Goal: Task Accomplishment & Management: Manage account settings

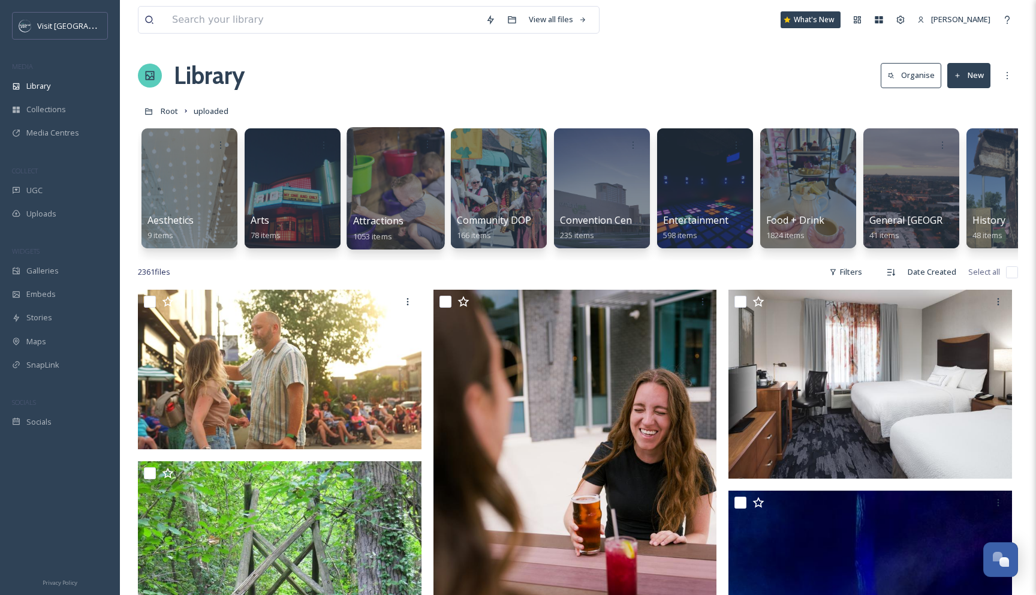
click at [420, 192] on div at bounding box center [395, 188] width 98 height 122
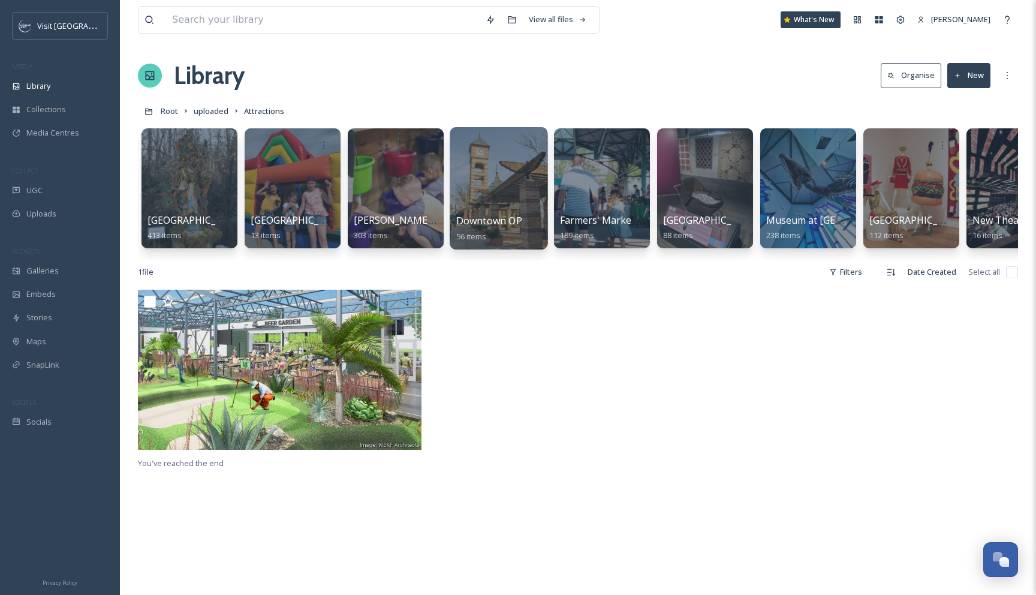
click at [491, 206] on div at bounding box center [499, 188] width 98 height 122
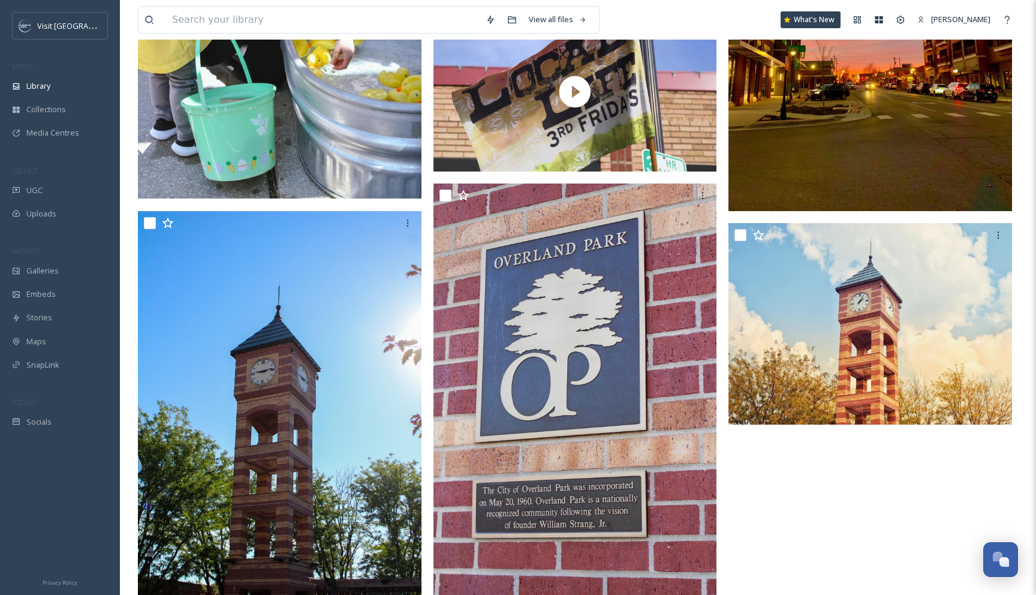
scroll to position [5191, 0]
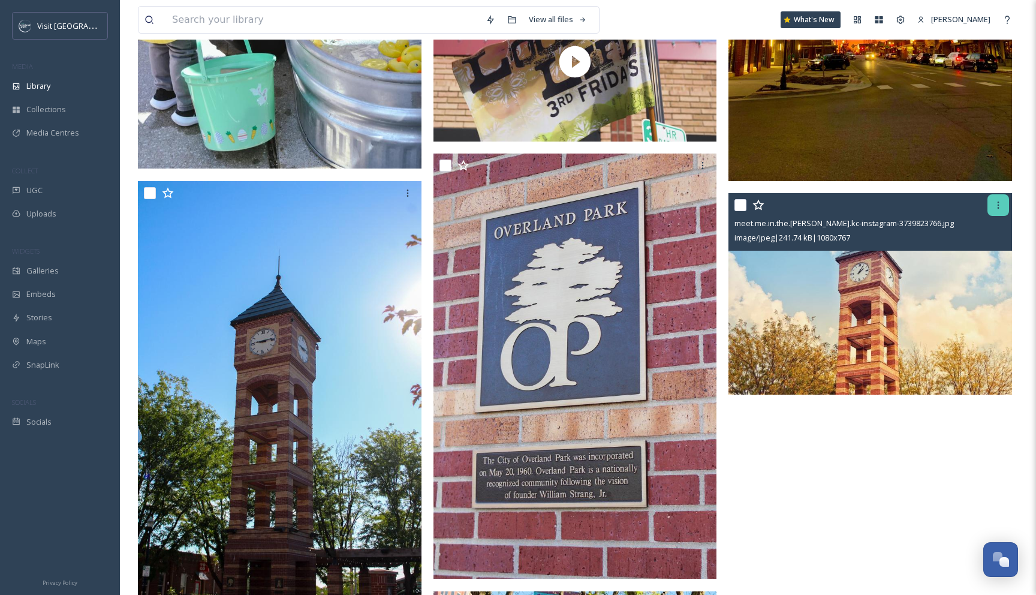
click at [1001, 206] on icon at bounding box center [998, 205] width 10 height 10
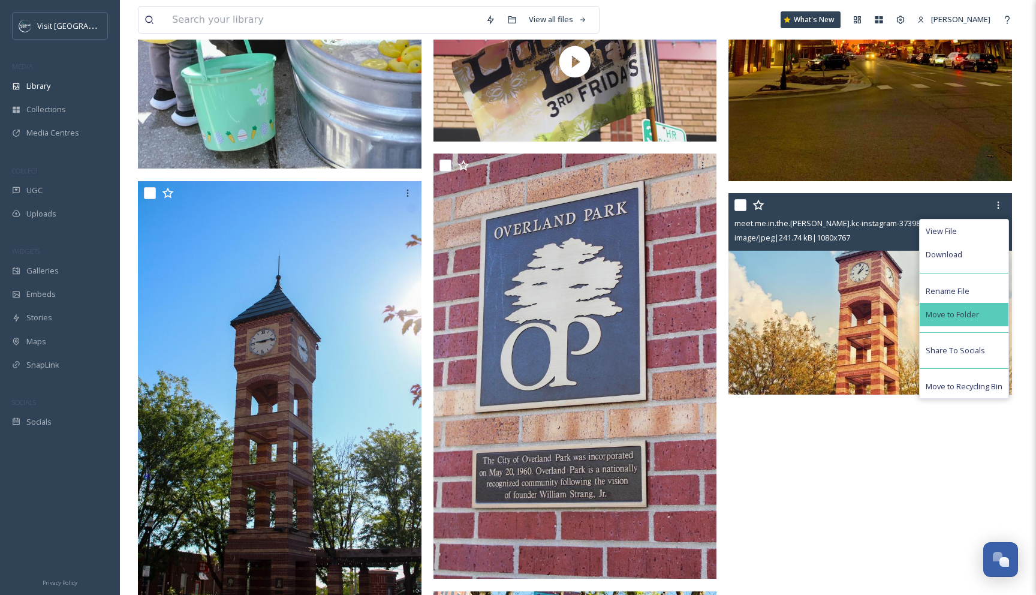
click at [967, 304] on div "Move to Folder" at bounding box center [963, 314] width 89 height 23
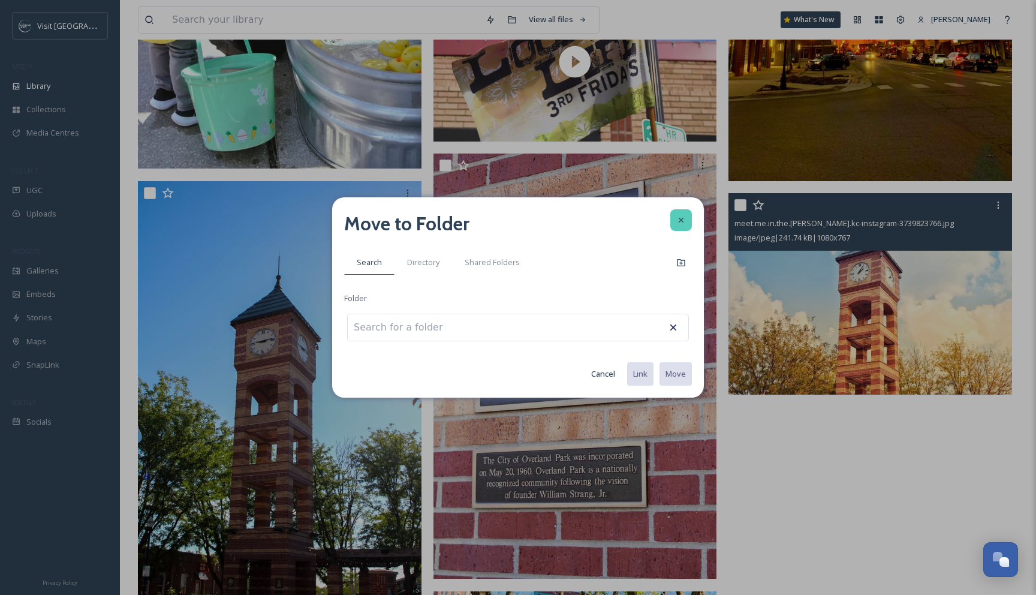
click at [680, 225] on div at bounding box center [681, 220] width 22 height 22
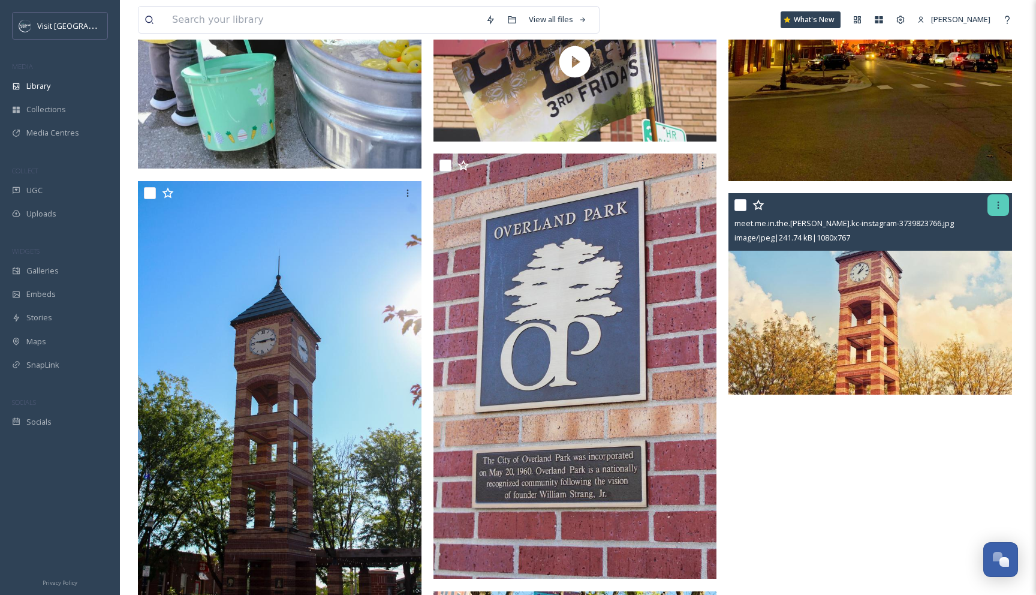
click at [997, 202] on icon at bounding box center [998, 204] width 2 height 7
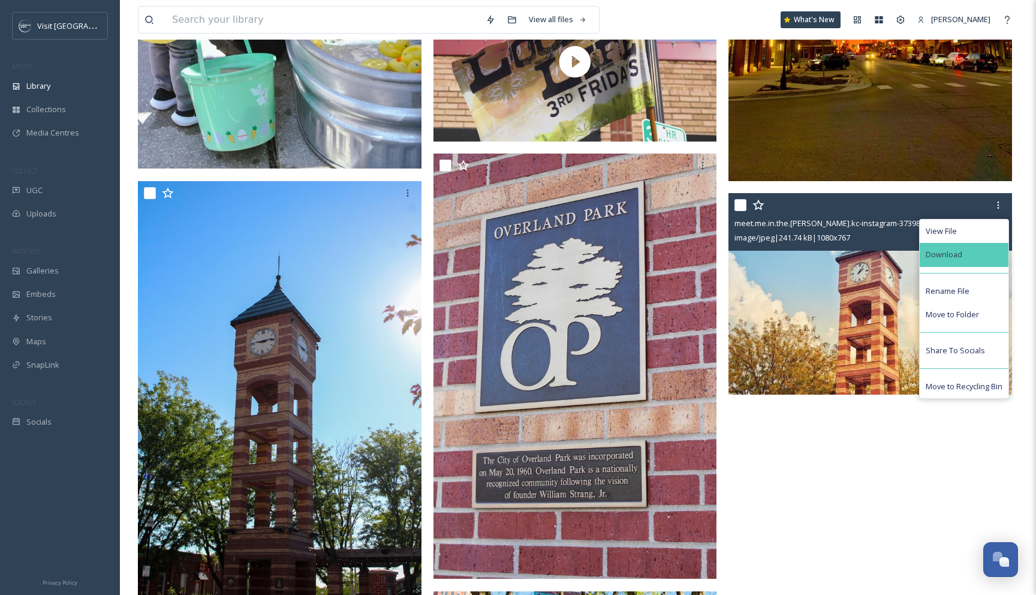
click at [954, 251] on span "Download" at bounding box center [943, 254] width 37 height 11
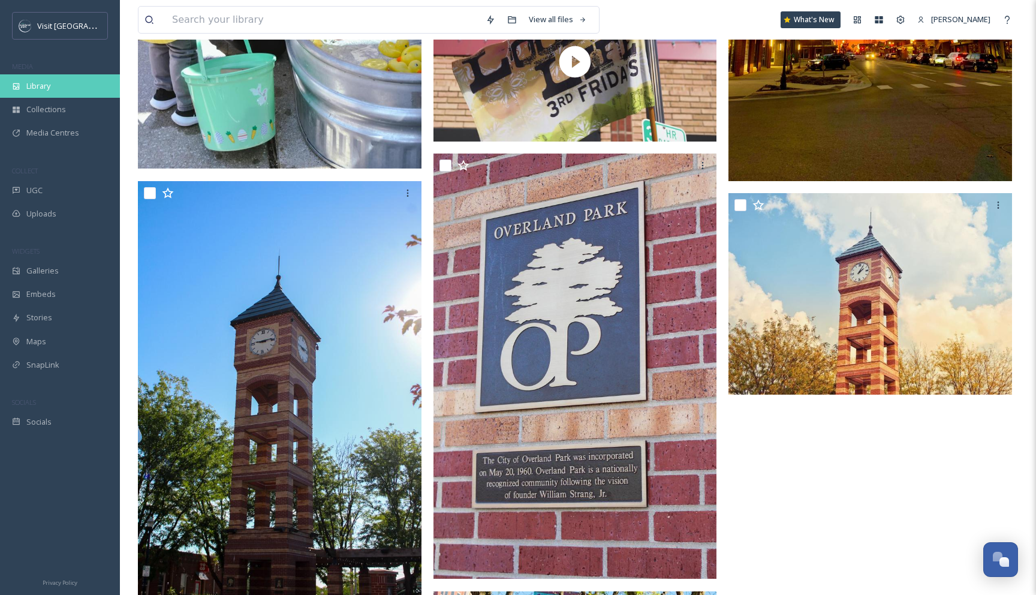
click at [37, 91] on span "Library" at bounding box center [38, 85] width 24 height 11
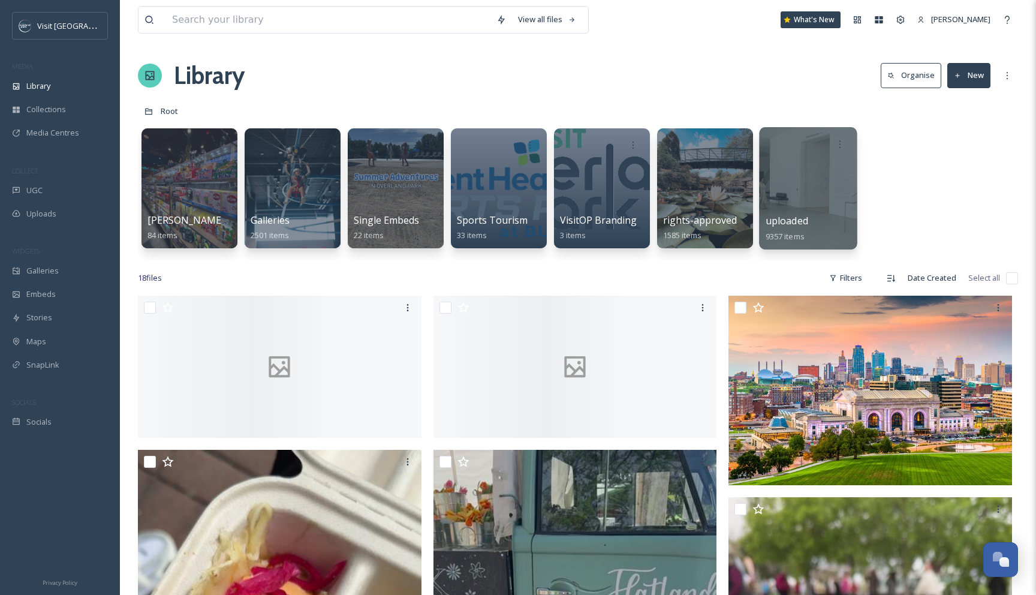
click at [786, 216] on span "uploaded" at bounding box center [786, 220] width 43 height 13
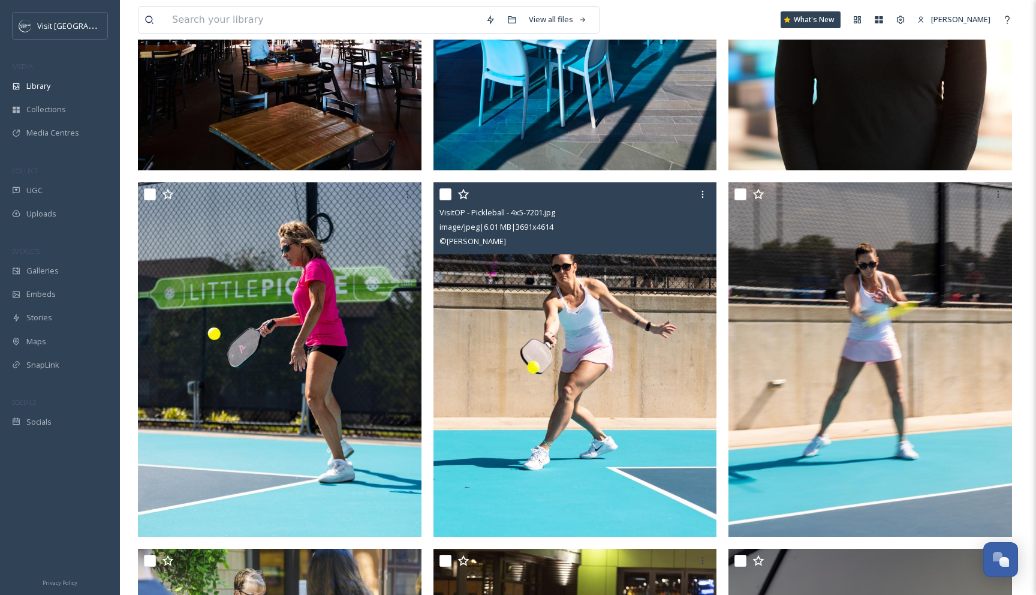
scroll to position [544, 0]
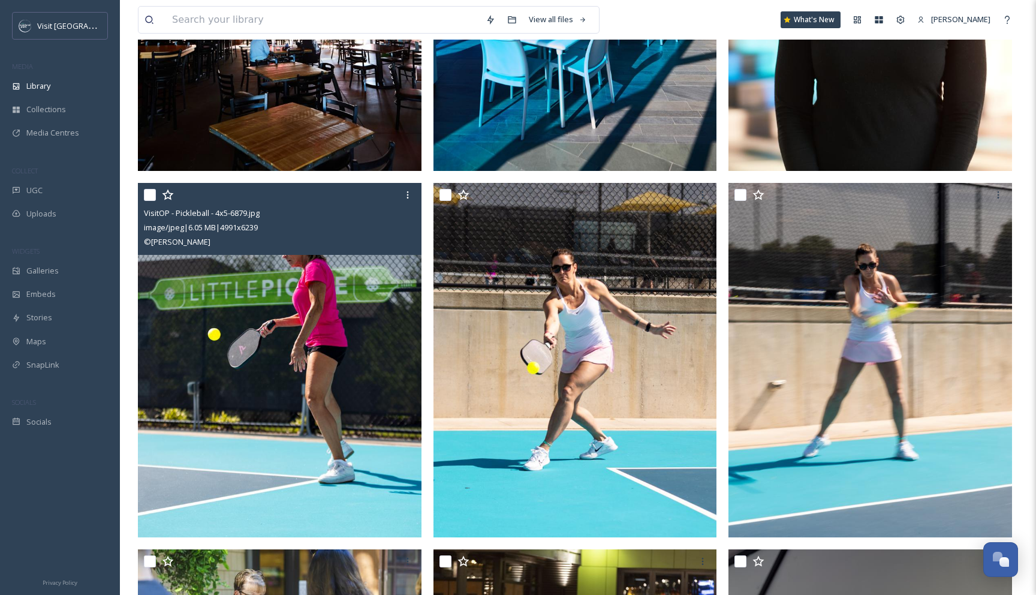
click at [155, 194] on input "checkbox" at bounding box center [150, 195] width 12 height 12
checkbox input "true"
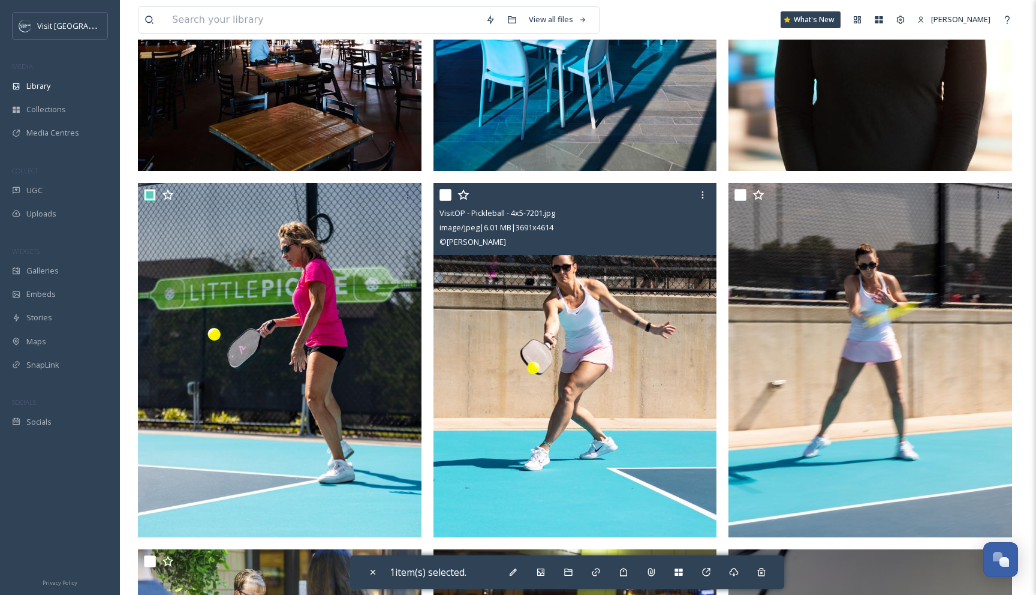
click at [449, 196] on input "checkbox" at bounding box center [445, 195] width 12 height 12
checkbox input "true"
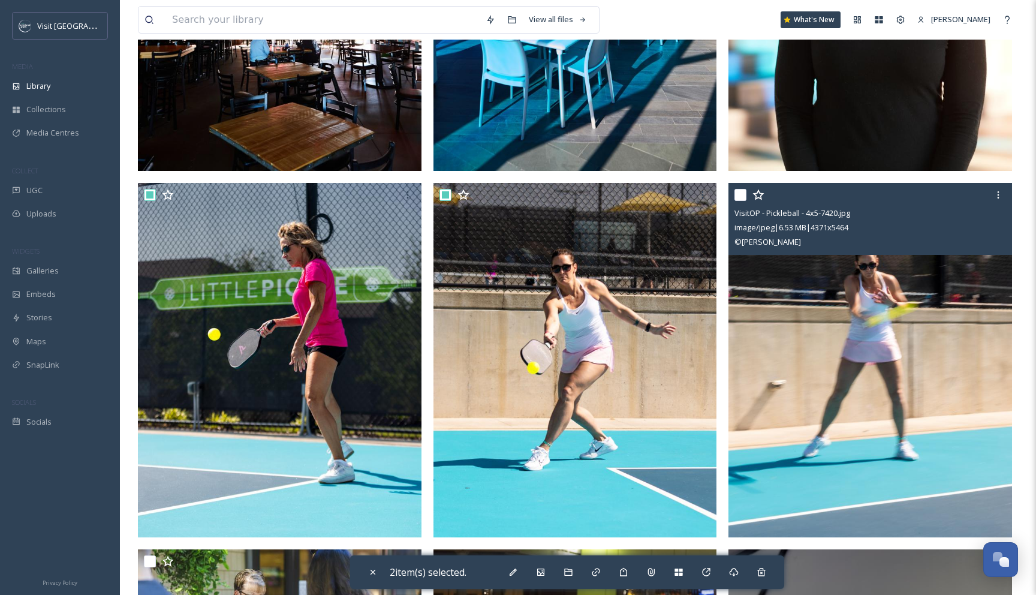
click at [739, 193] on input "checkbox" at bounding box center [740, 195] width 12 height 12
checkbox input "true"
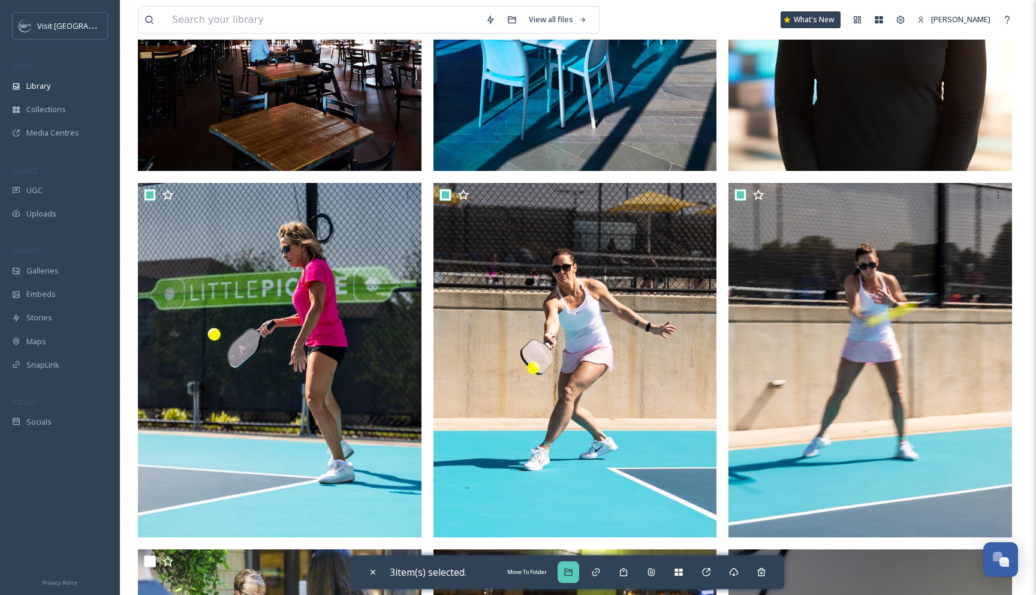
click at [566, 565] on div "Move To Folder" at bounding box center [568, 572] width 22 height 22
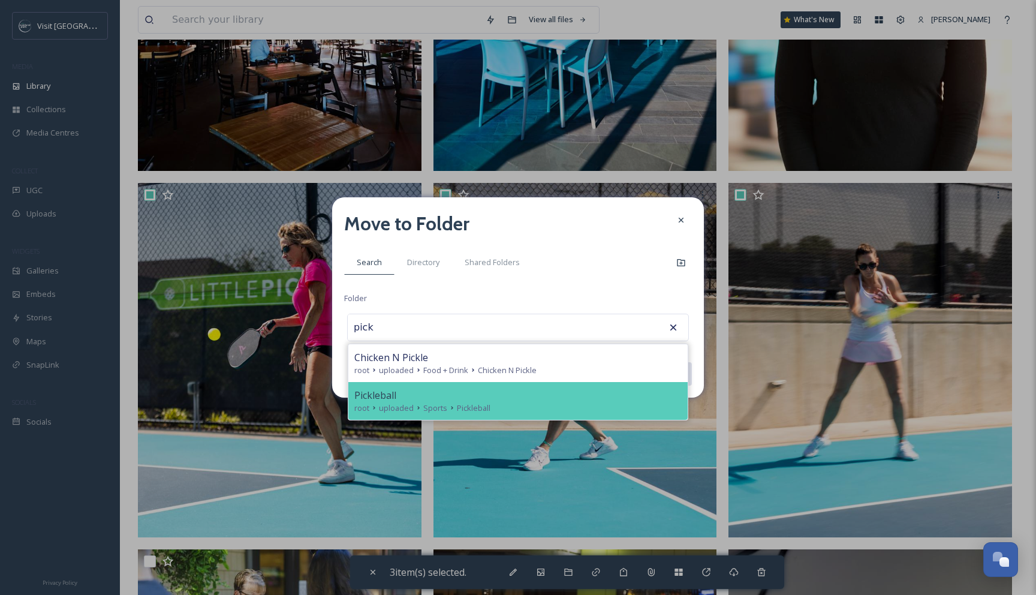
click at [491, 398] on div "Pickleball" at bounding box center [517, 395] width 327 height 14
type input "Pickleball"
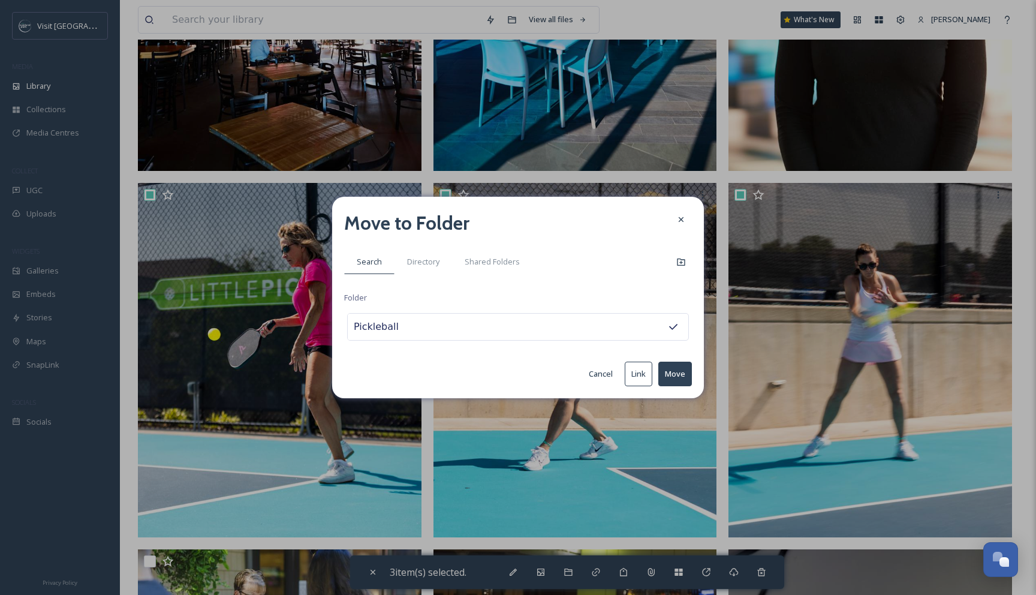
click at [673, 374] on button "Move" at bounding box center [675, 373] width 34 height 25
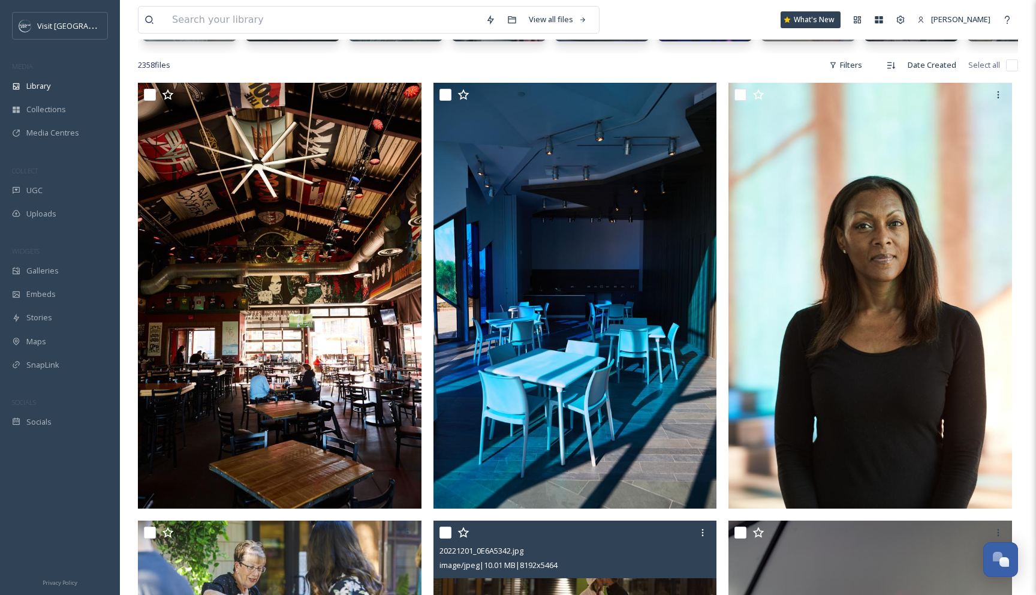
scroll to position [167, 0]
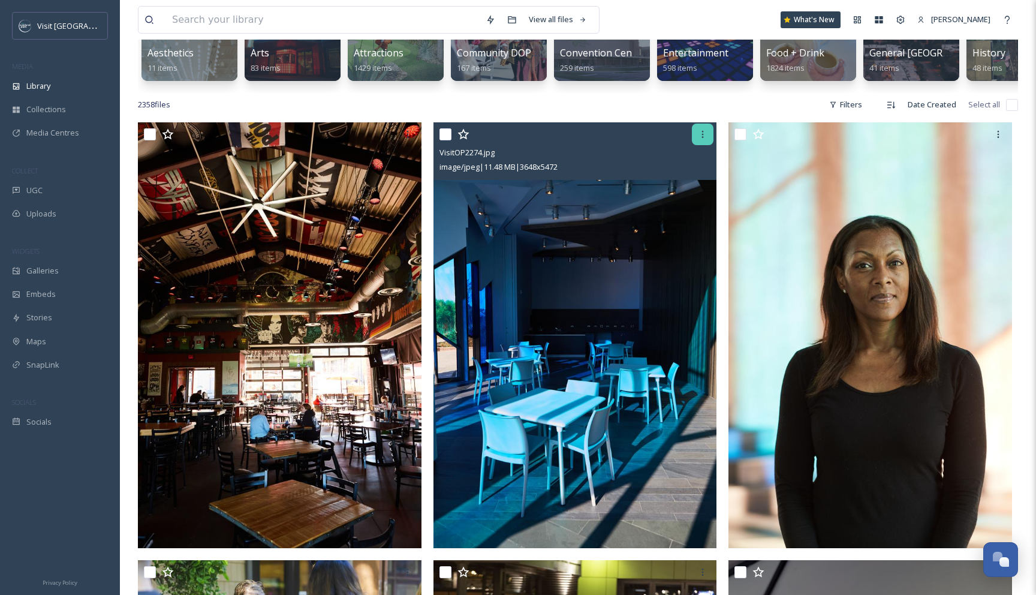
click at [706, 132] on icon at bounding box center [703, 134] width 10 height 10
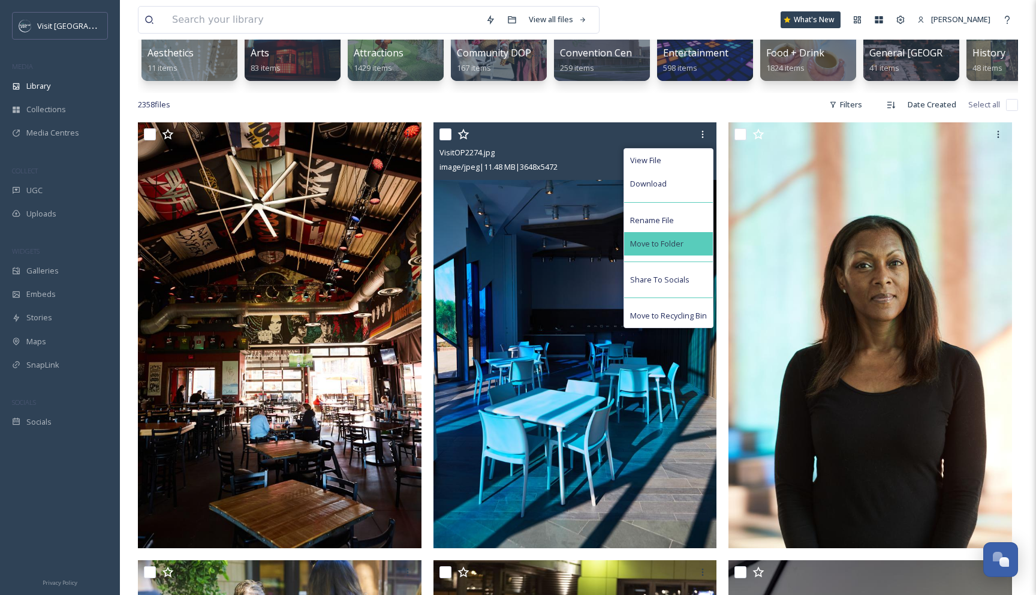
click at [664, 239] on span "Move to Folder" at bounding box center [656, 243] width 53 height 11
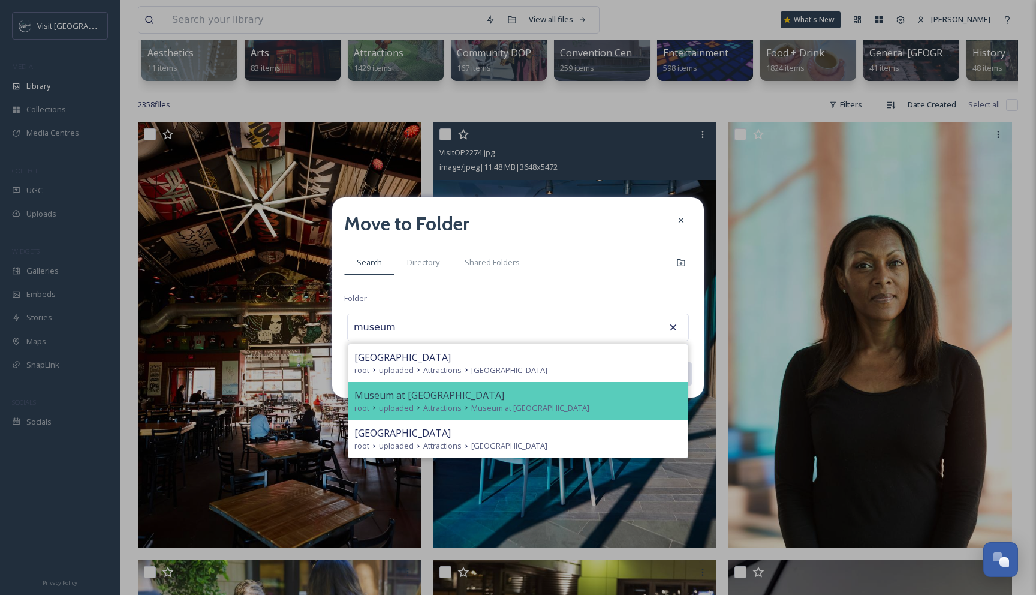
click at [488, 392] on div "Museum at [GEOGRAPHIC_DATA]" at bounding box center [517, 395] width 327 height 14
type input "Museum at [GEOGRAPHIC_DATA]"
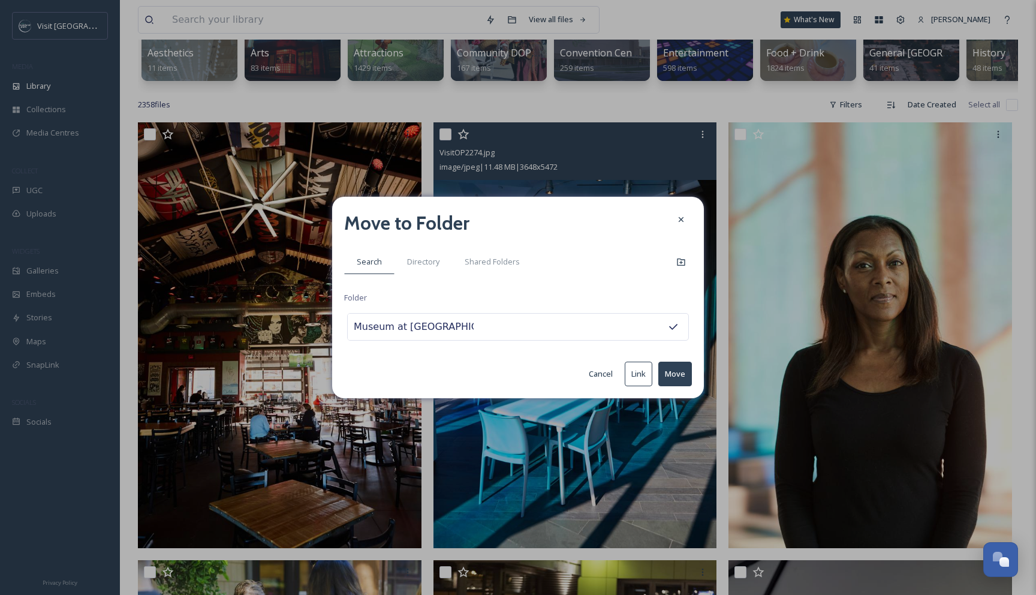
click at [686, 381] on button "Move" at bounding box center [675, 373] width 34 height 25
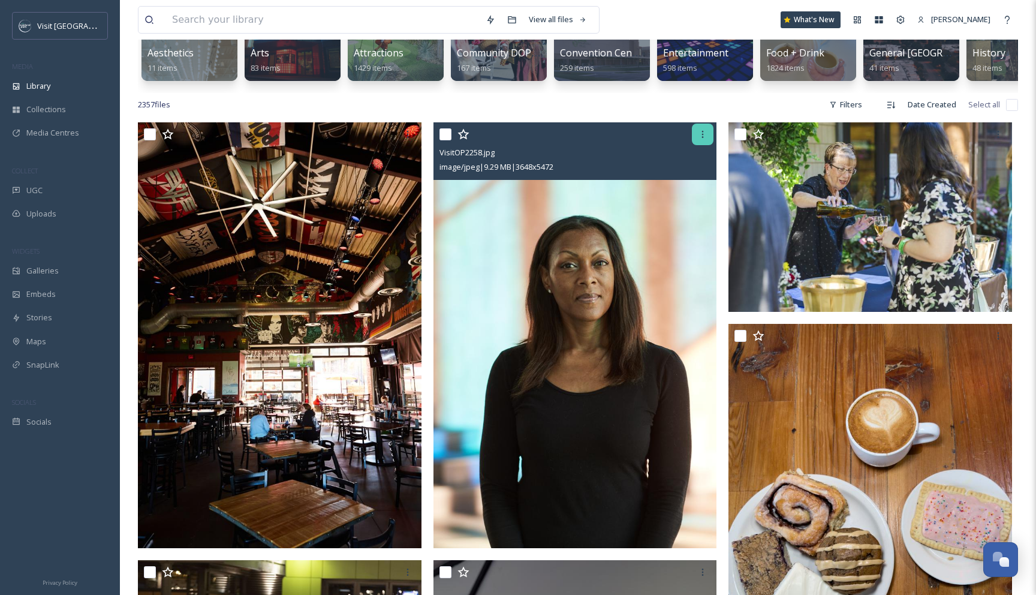
click at [703, 131] on icon at bounding box center [703, 134] width 10 height 10
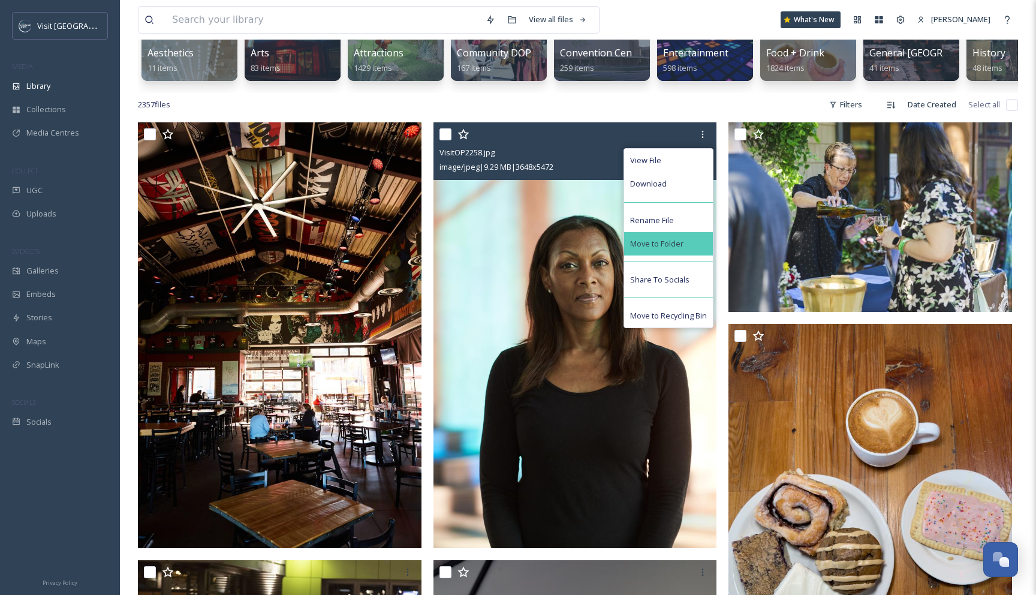
click at [674, 245] on span "Move to Folder" at bounding box center [656, 243] width 53 height 11
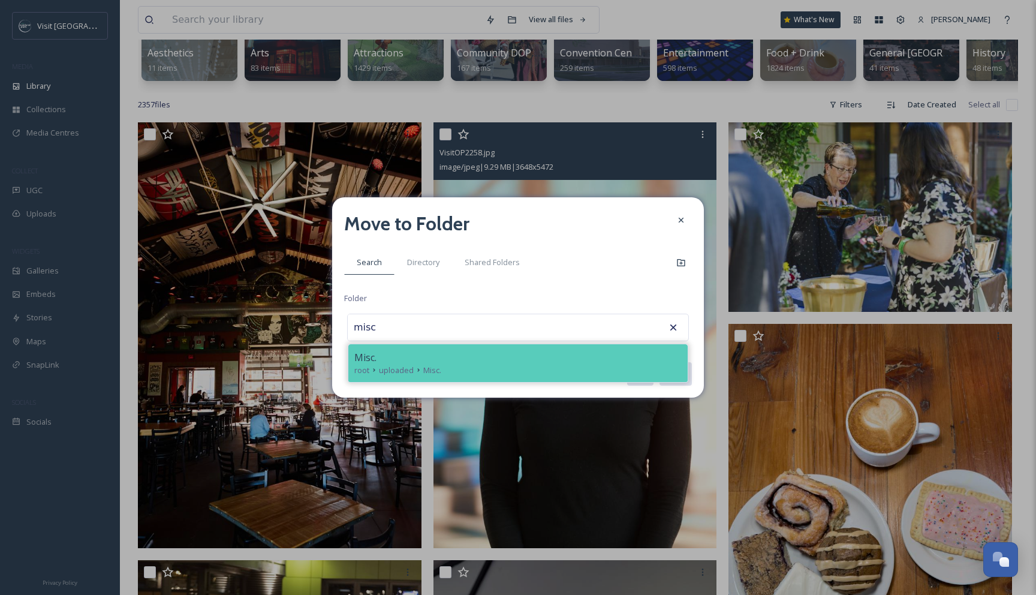
click at [526, 351] on div "Misc." at bounding box center [517, 357] width 327 height 14
type input "Misc."
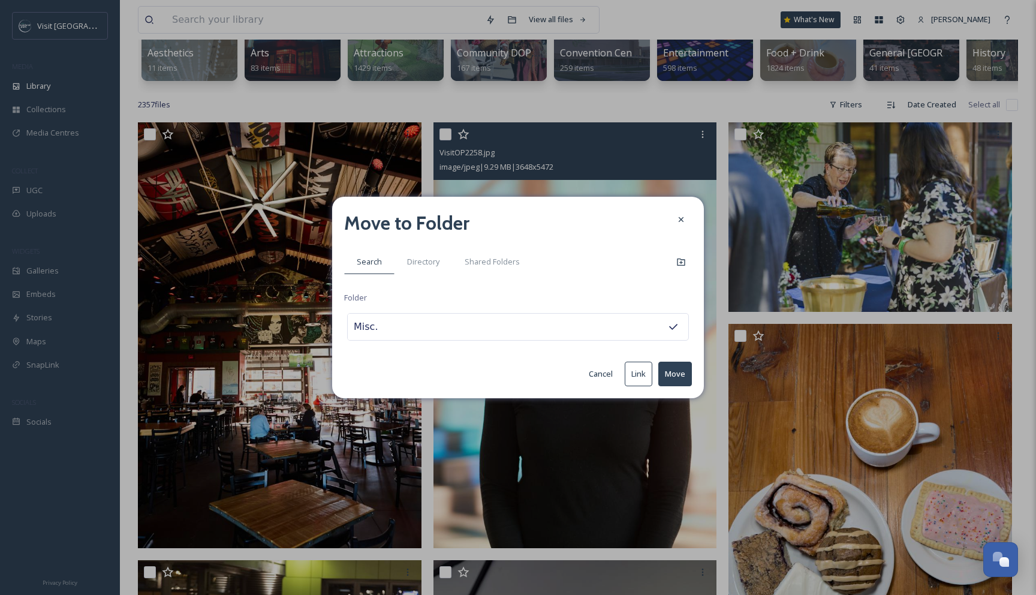
click at [674, 371] on button "Move" at bounding box center [675, 373] width 34 height 25
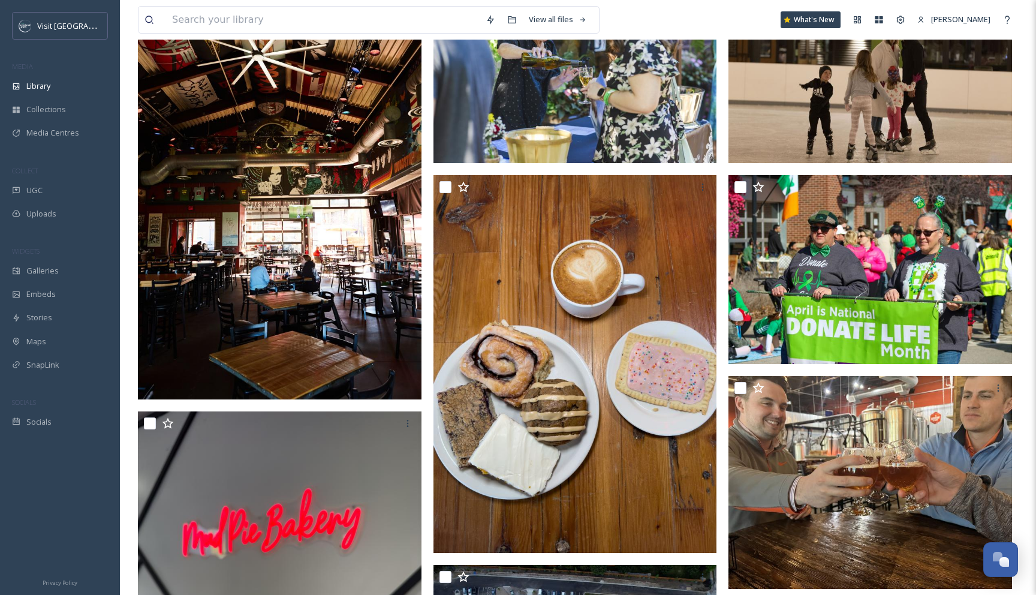
scroll to position [325, 0]
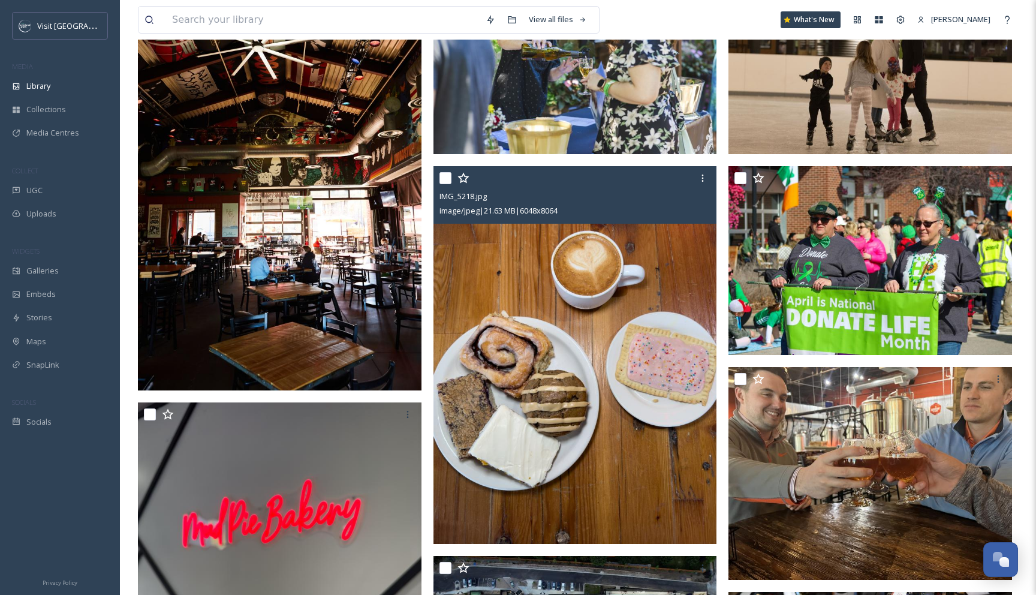
click at [449, 177] on input "checkbox" at bounding box center [445, 178] width 12 height 12
checkbox input "true"
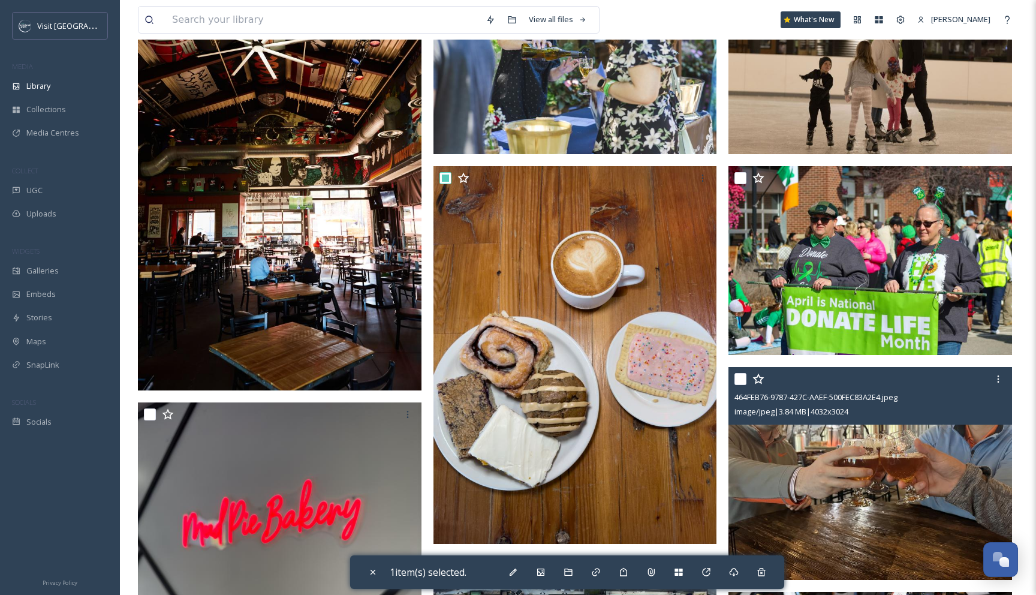
click at [738, 379] on input "checkbox" at bounding box center [740, 379] width 12 height 12
checkbox input "true"
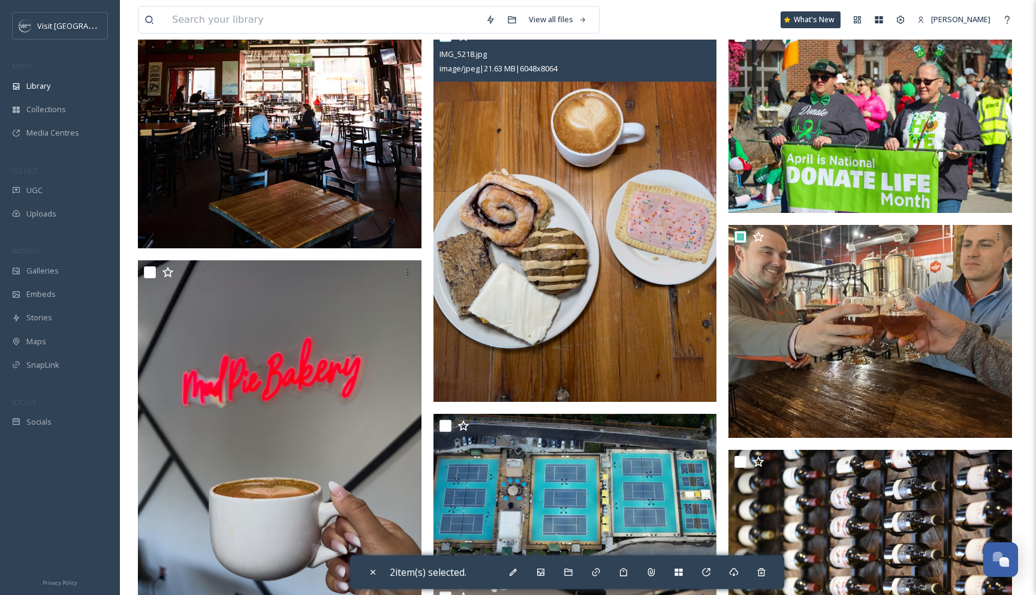
scroll to position [471, 0]
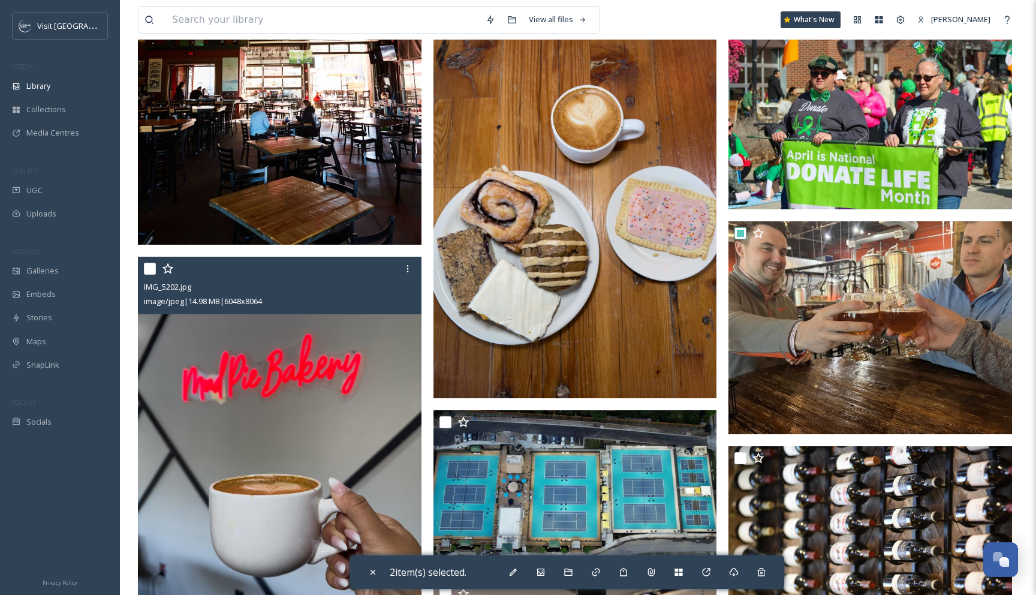
click at [146, 266] on input "checkbox" at bounding box center [150, 269] width 12 height 12
checkbox input "true"
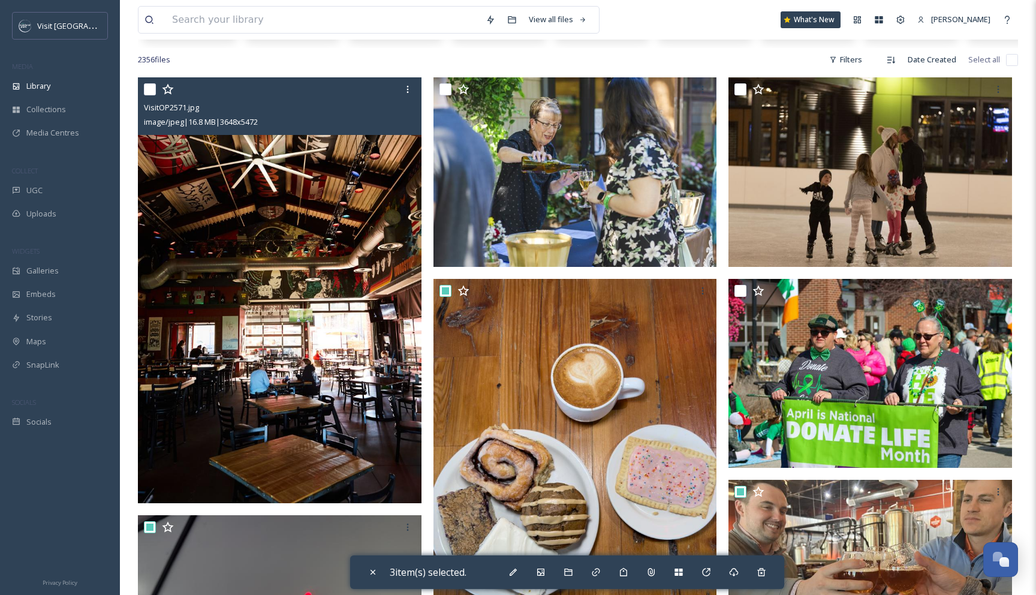
scroll to position [212, 0]
click at [144, 86] on input "checkbox" at bounding box center [150, 90] width 12 height 12
checkbox input "true"
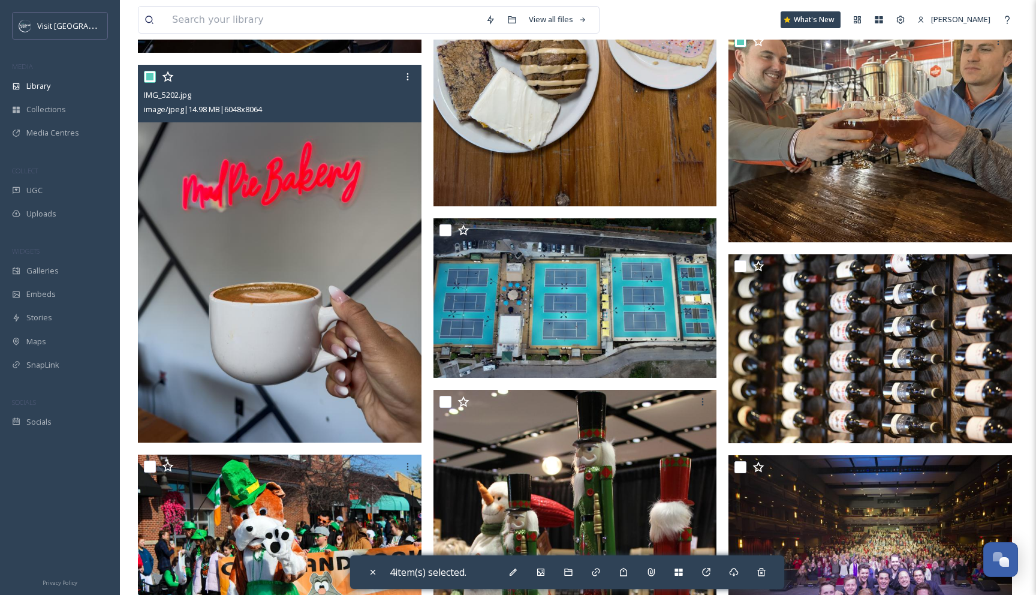
scroll to position [653, 0]
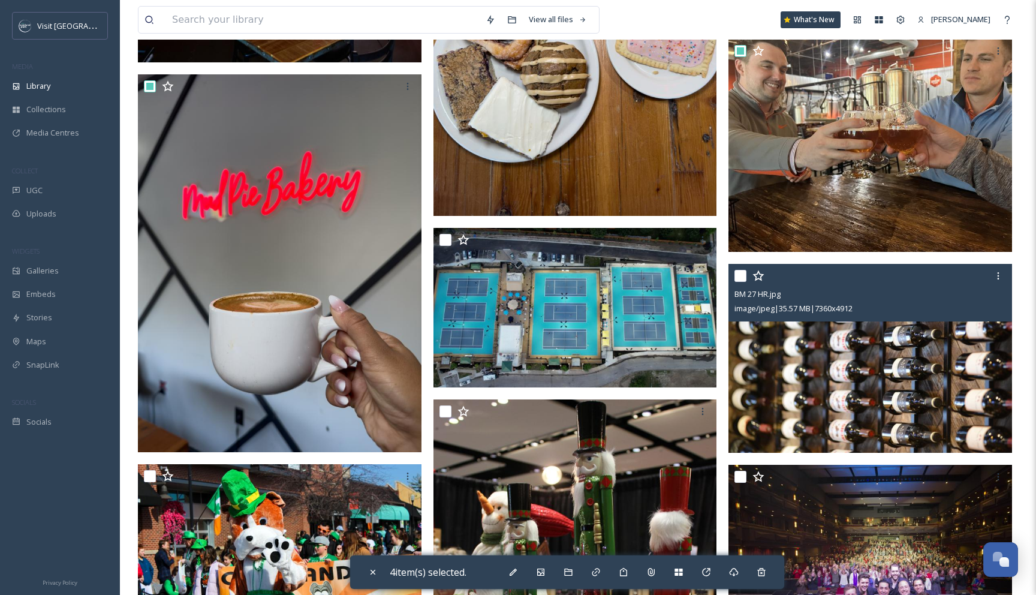
click at [744, 273] on input "checkbox" at bounding box center [740, 276] width 12 height 12
checkbox input "true"
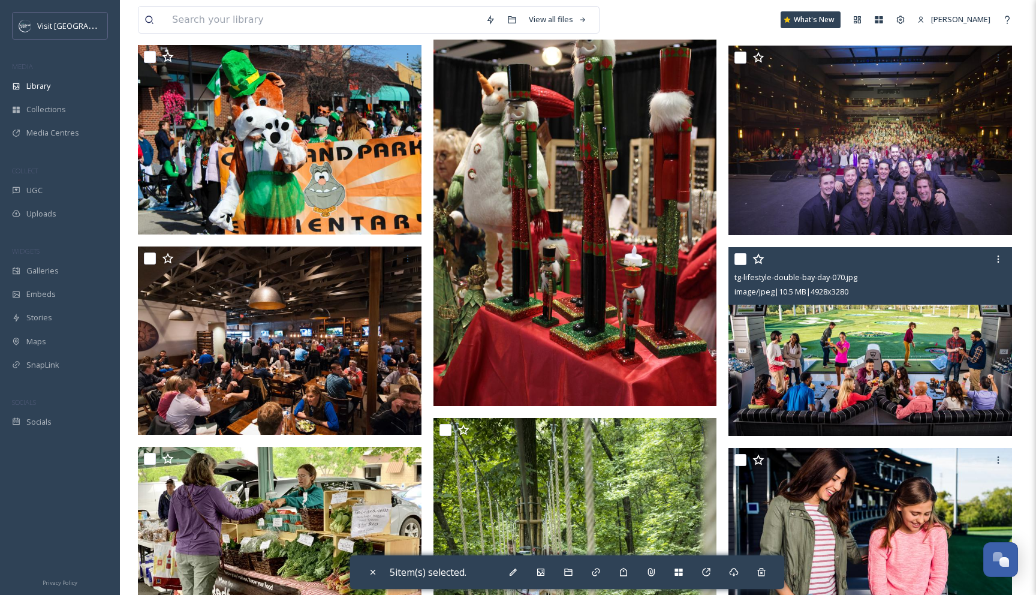
scroll to position [1074, 0]
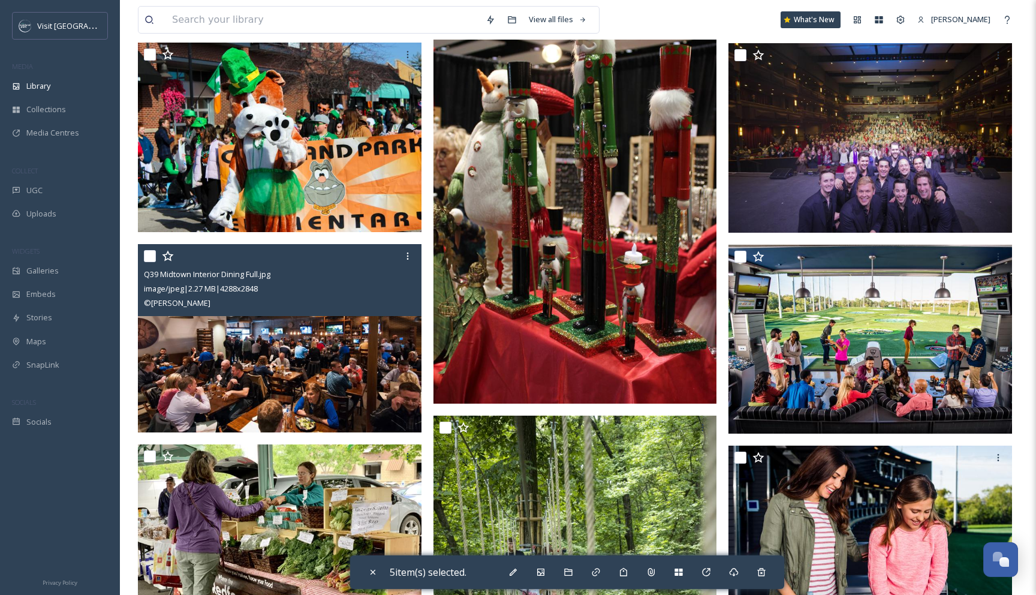
click at [152, 258] on input "checkbox" at bounding box center [150, 256] width 12 height 12
checkbox input "true"
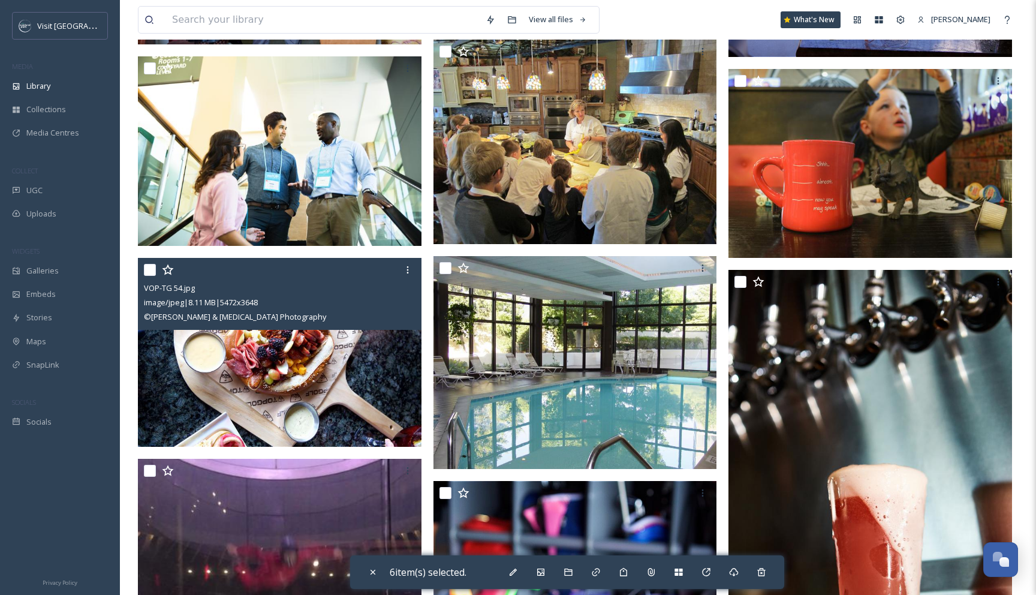
scroll to position [2101, 0]
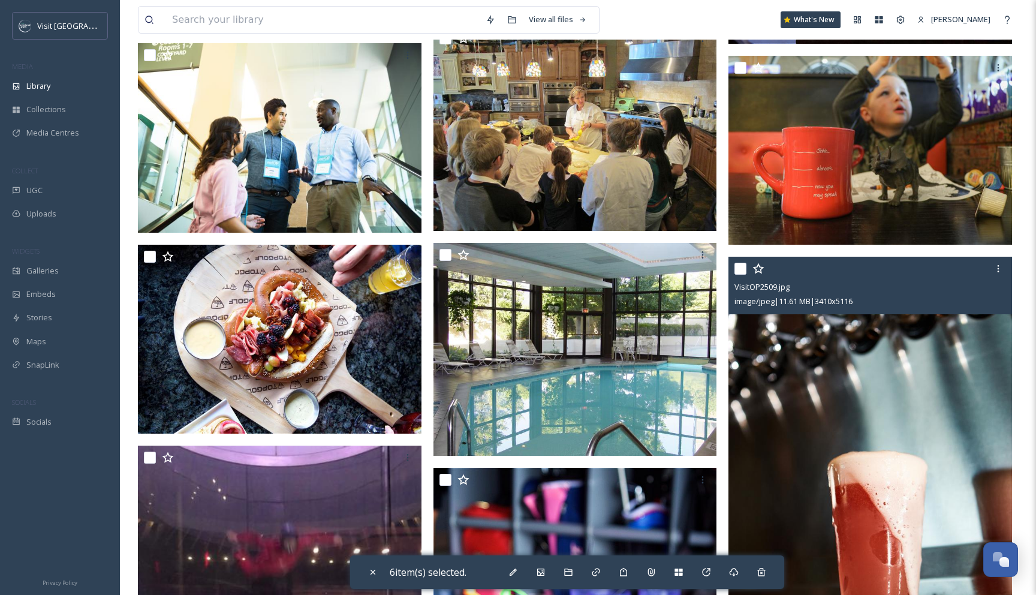
click at [745, 268] on input "checkbox" at bounding box center [740, 269] width 12 height 12
checkbox input "true"
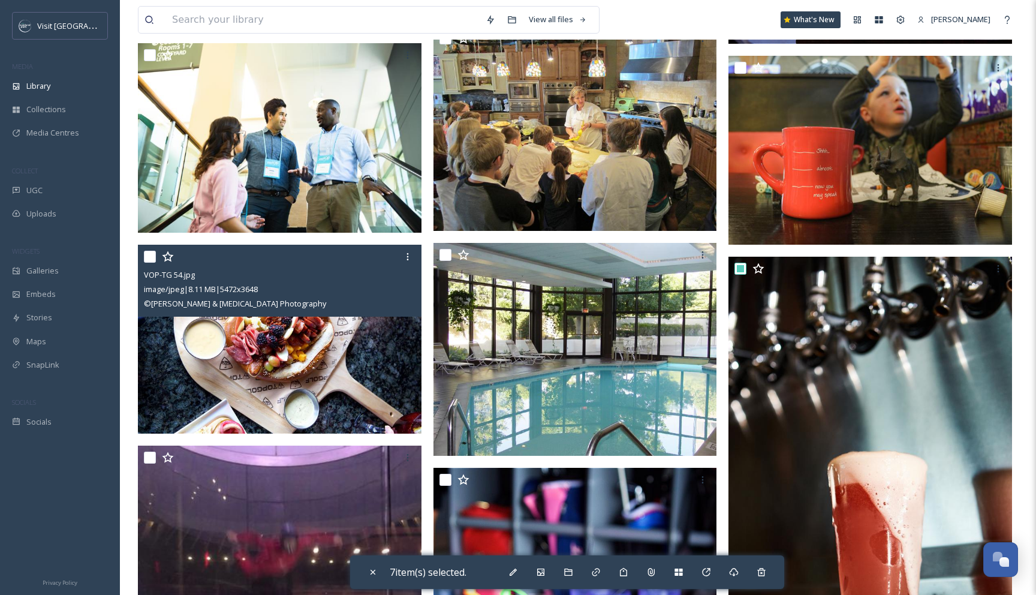
click at [149, 259] on input "checkbox" at bounding box center [150, 257] width 12 height 12
checkbox input "true"
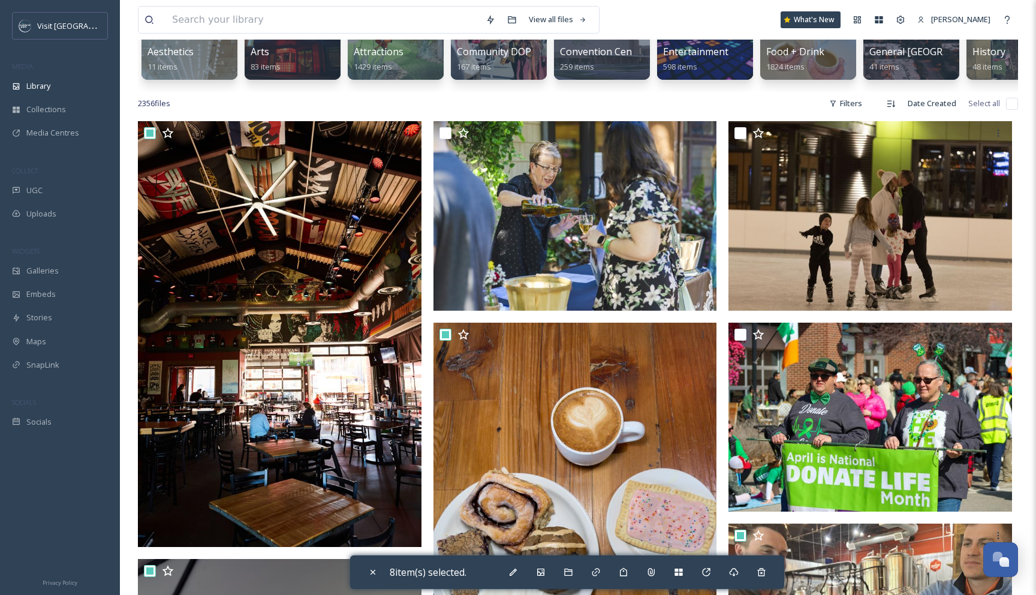
scroll to position [157, 0]
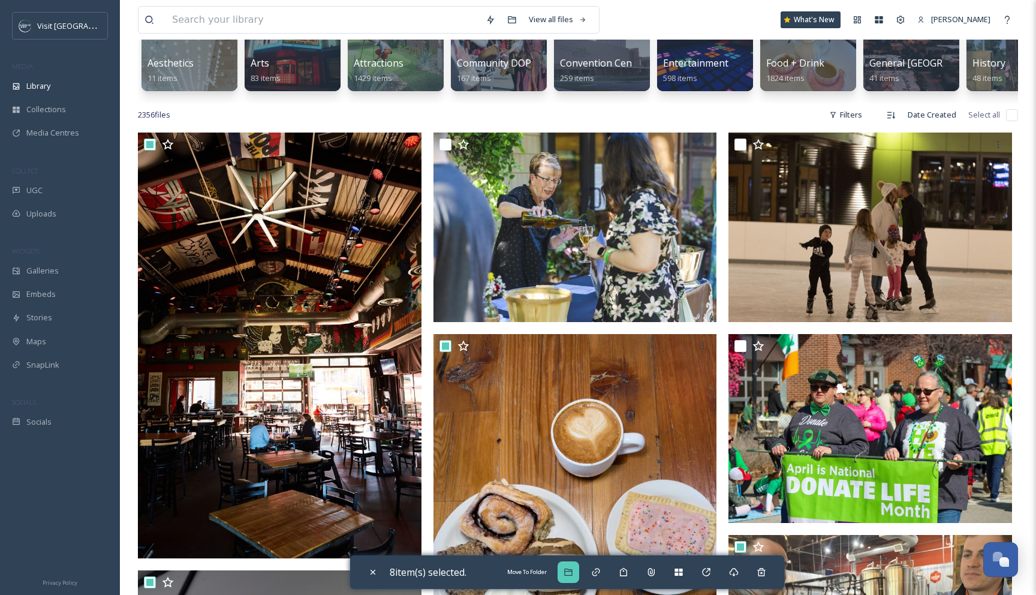
click at [573, 569] on icon at bounding box center [568, 572] width 10 height 10
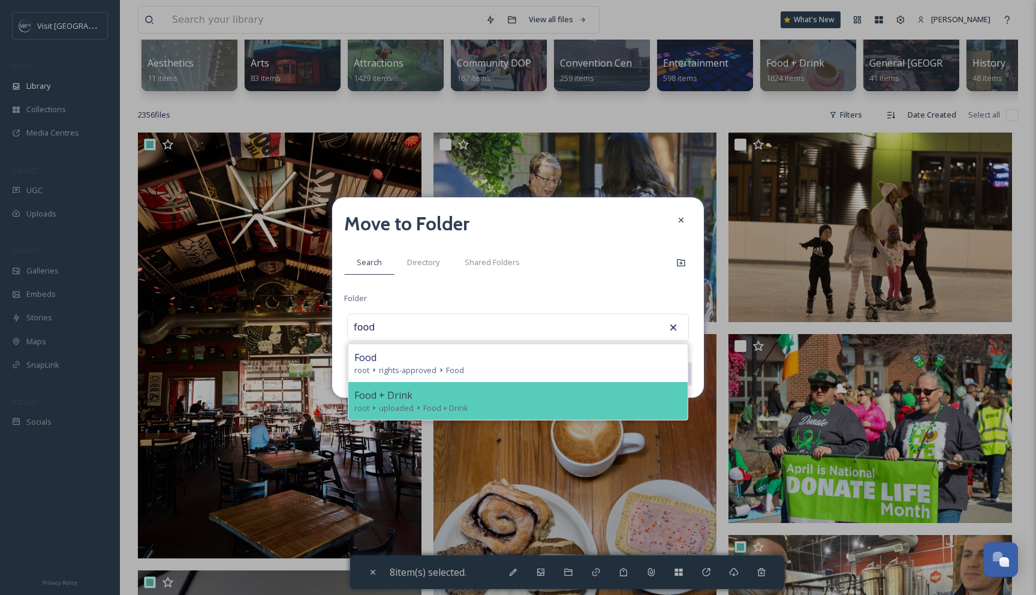
click at [593, 405] on div "root uploaded Food + Drink" at bounding box center [517, 407] width 327 height 11
type input "Food + Drink"
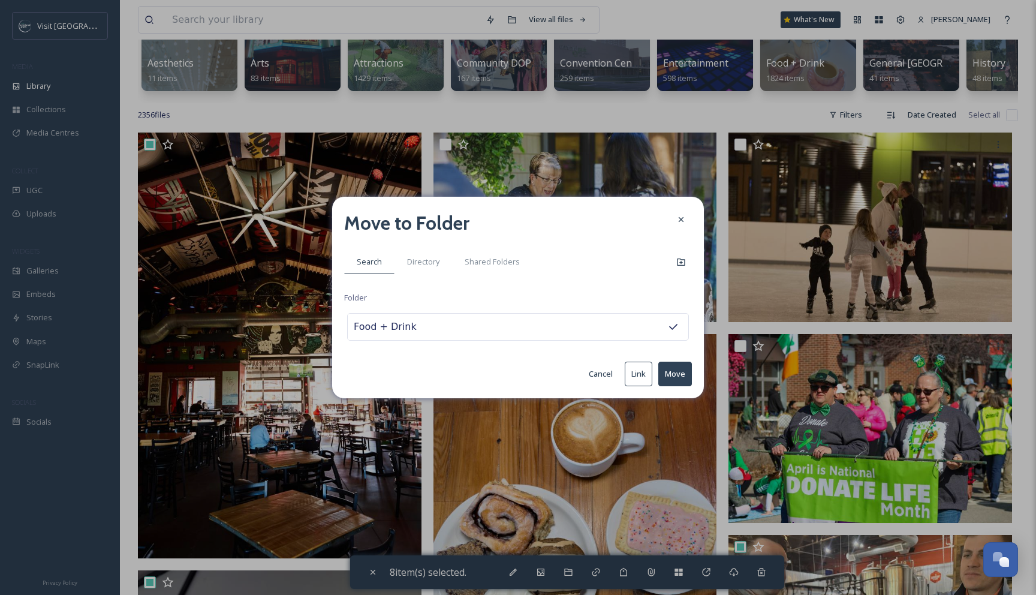
click at [668, 381] on button "Move" at bounding box center [675, 373] width 34 height 25
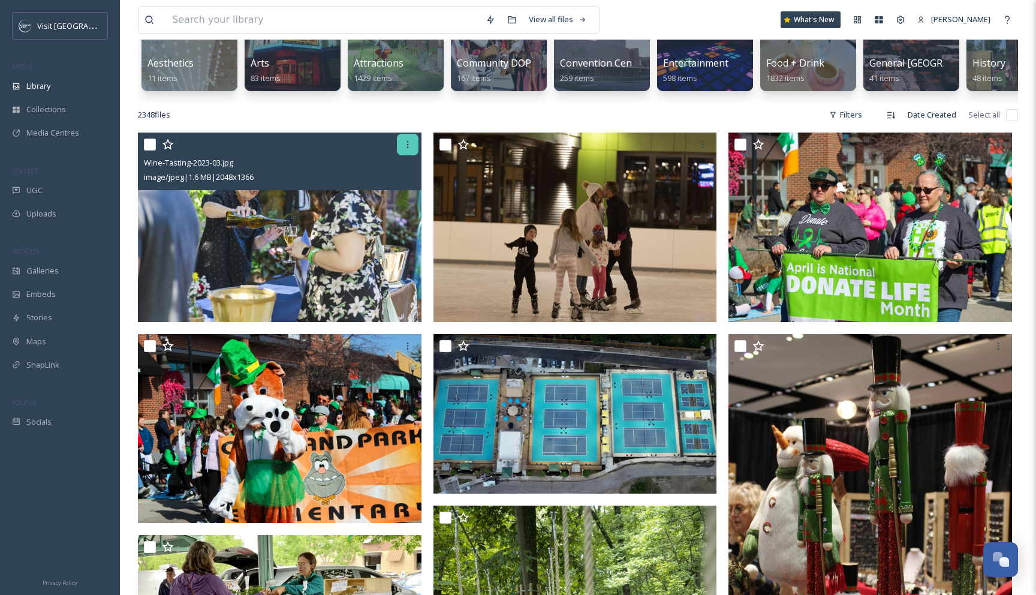
click at [406, 147] on icon at bounding box center [408, 145] width 10 height 10
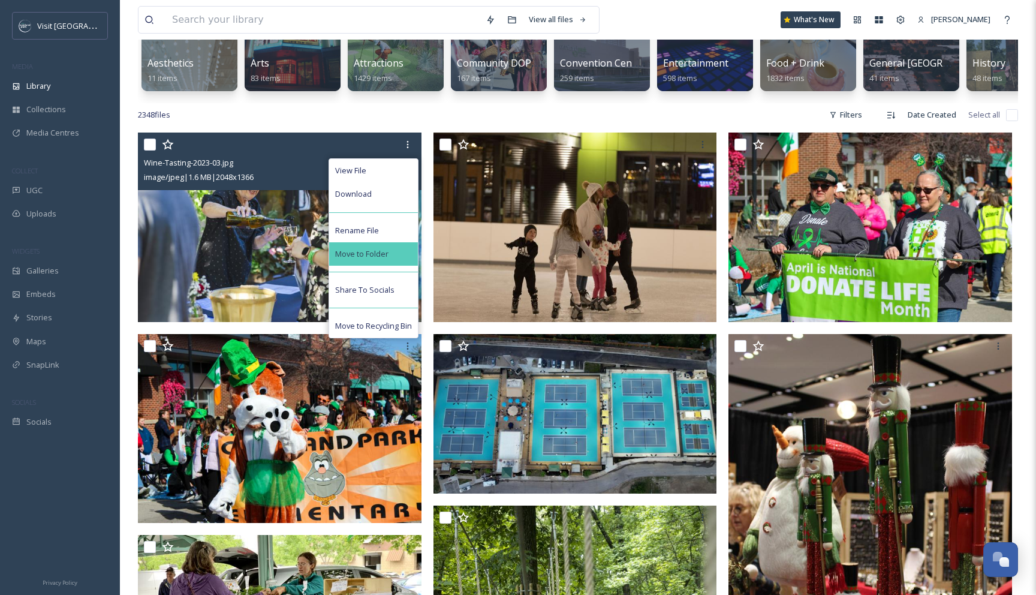
click at [395, 254] on div "Move to Folder" at bounding box center [373, 253] width 89 height 23
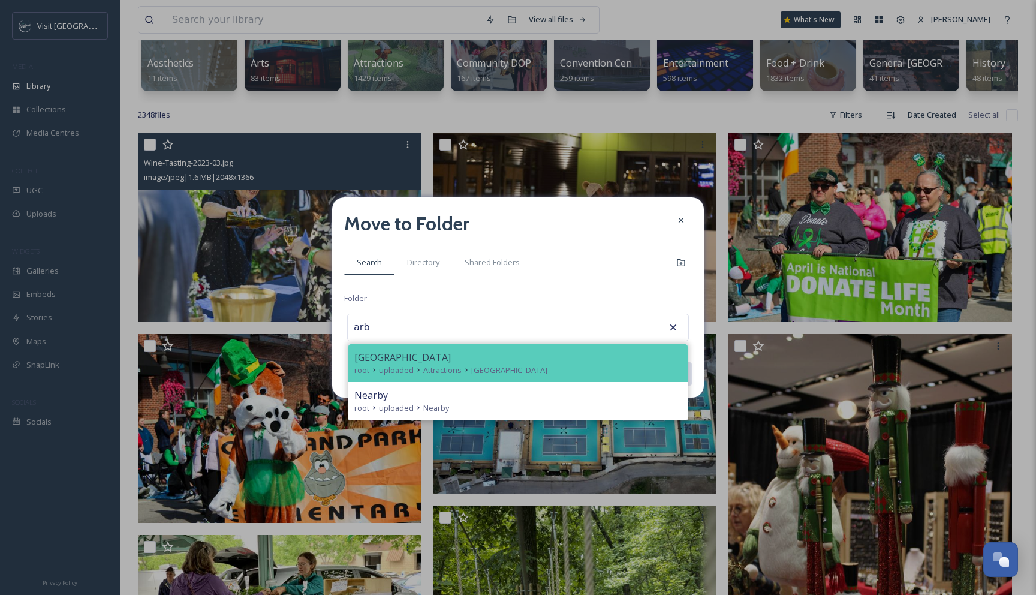
click at [400, 360] on span "[GEOGRAPHIC_DATA]" at bounding box center [402, 357] width 97 height 14
type input "[GEOGRAPHIC_DATA]"
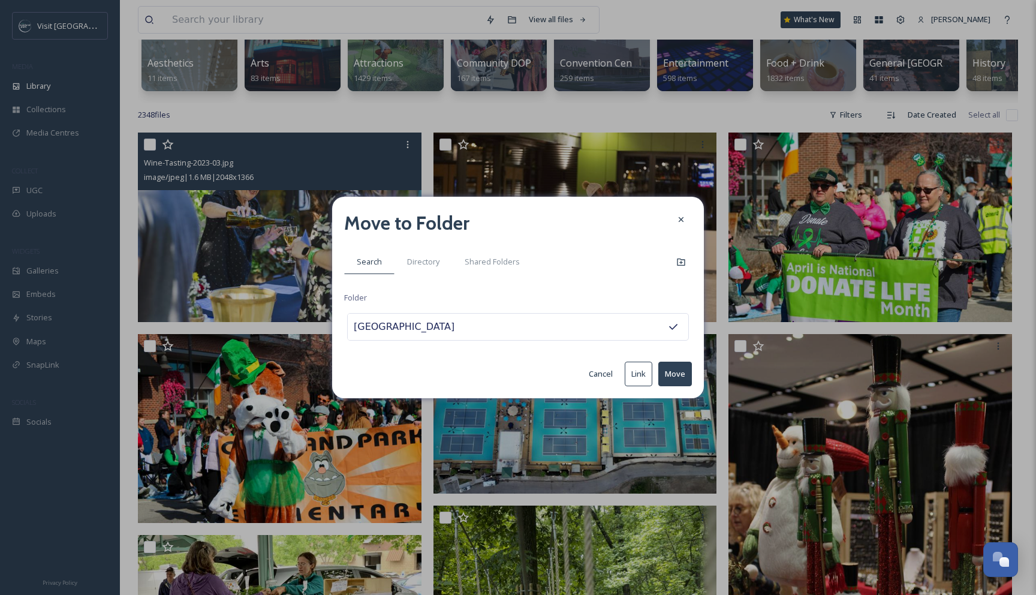
click at [679, 371] on button "Move" at bounding box center [675, 373] width 34 height 25
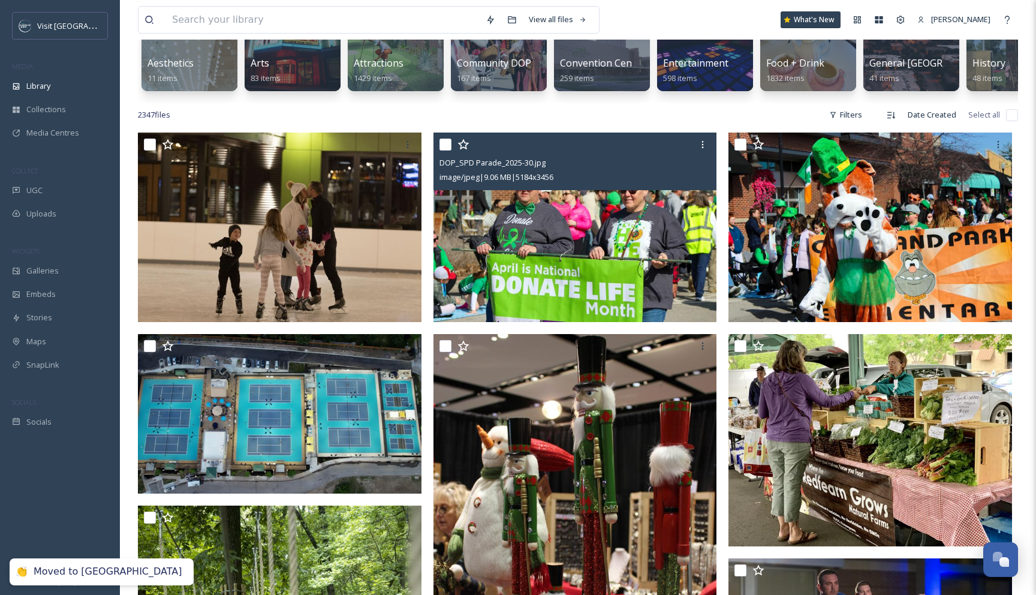
click at [442, 140] on input "checkbox" at bounding box center [445, 144] width 12 height 12
checkbox input "true"
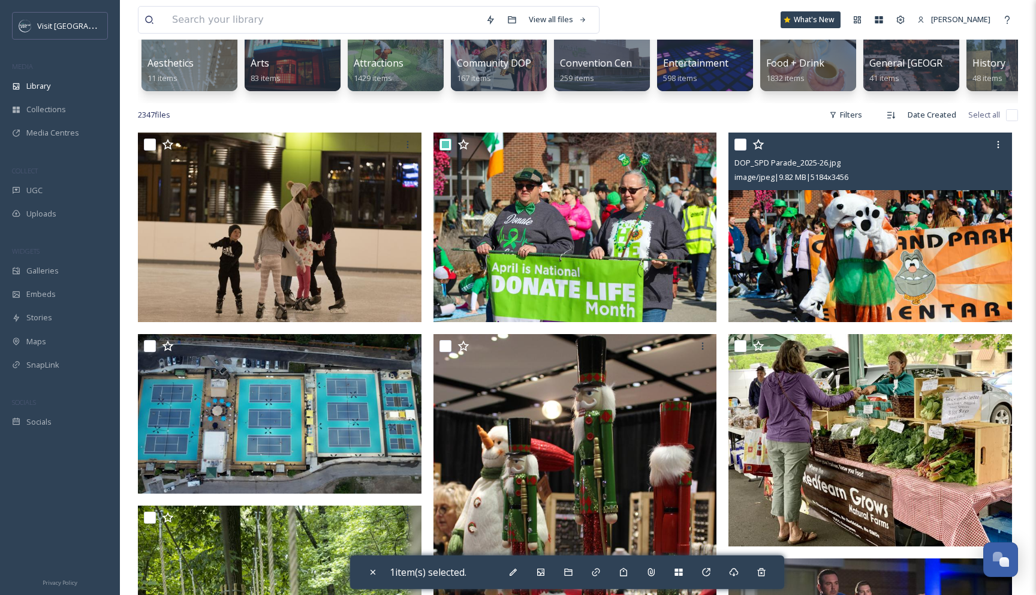
click at [743, 144] on input "checkbox" at bounding box center [740, 144] width 12 height 12
checkbox input "true"
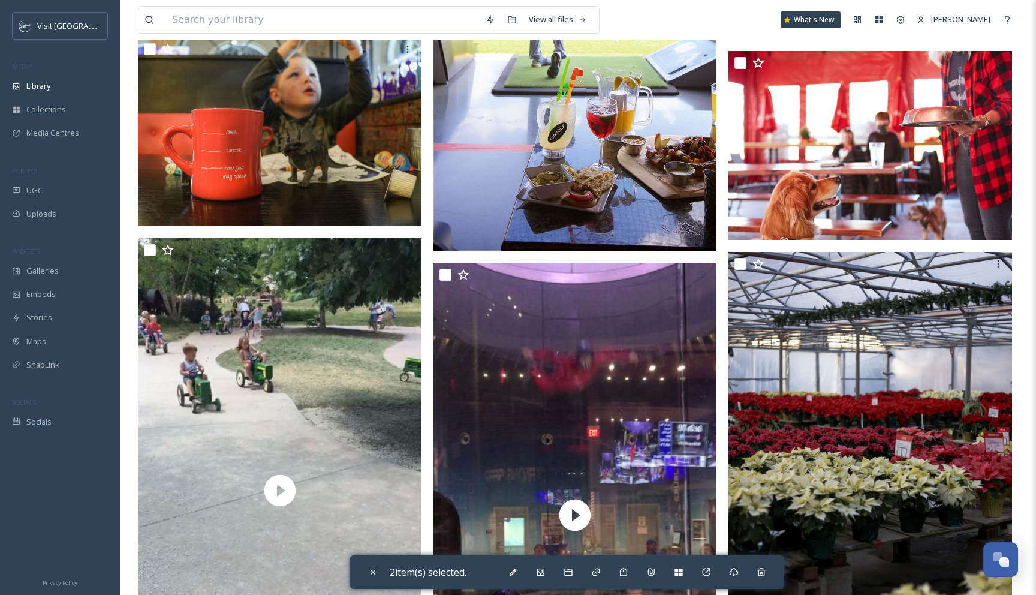
scroll to position [1788, 0]
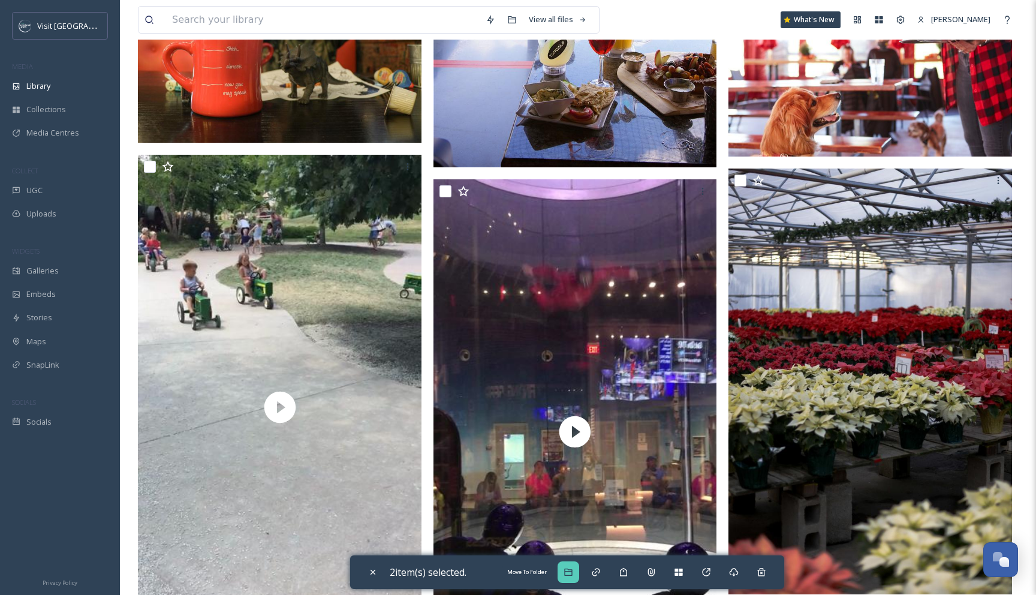
click at [572, 574] on icon at bounding box center [568, 571] width 8 height 7
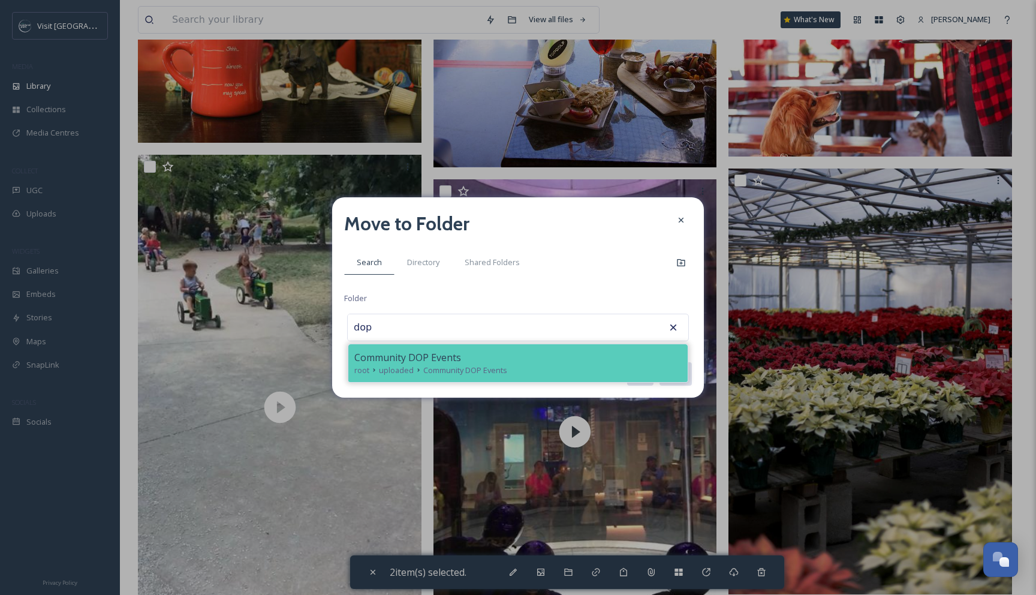
click at [595, 362] on div "Community DOP Events" at bounding box center [517, 357] width 327 height 14
type input "Community DOP Events"
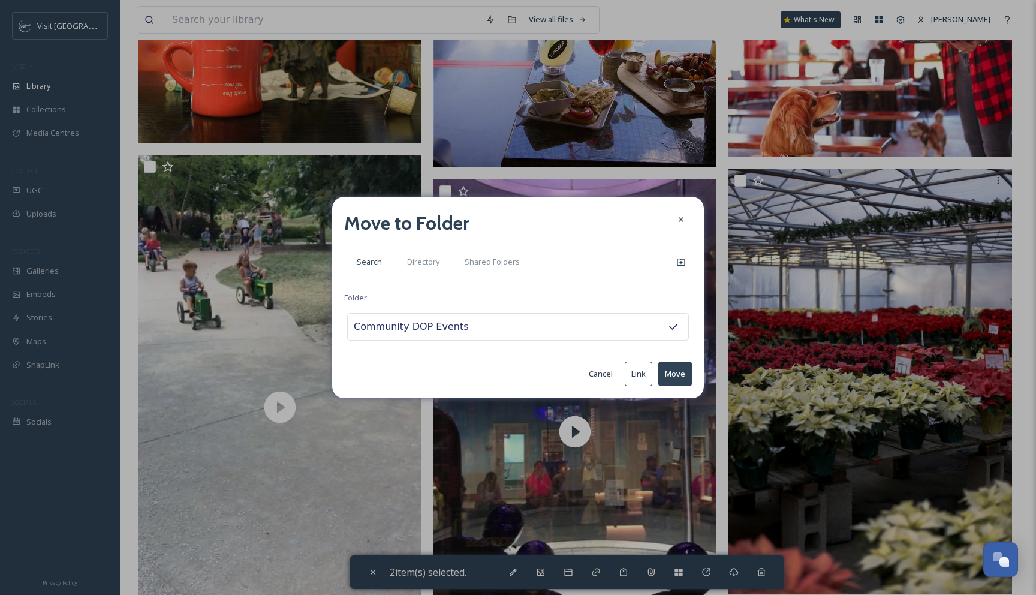
click at [677, 377] on button "Move" at bounding box center [675, 373] width 34 height 25
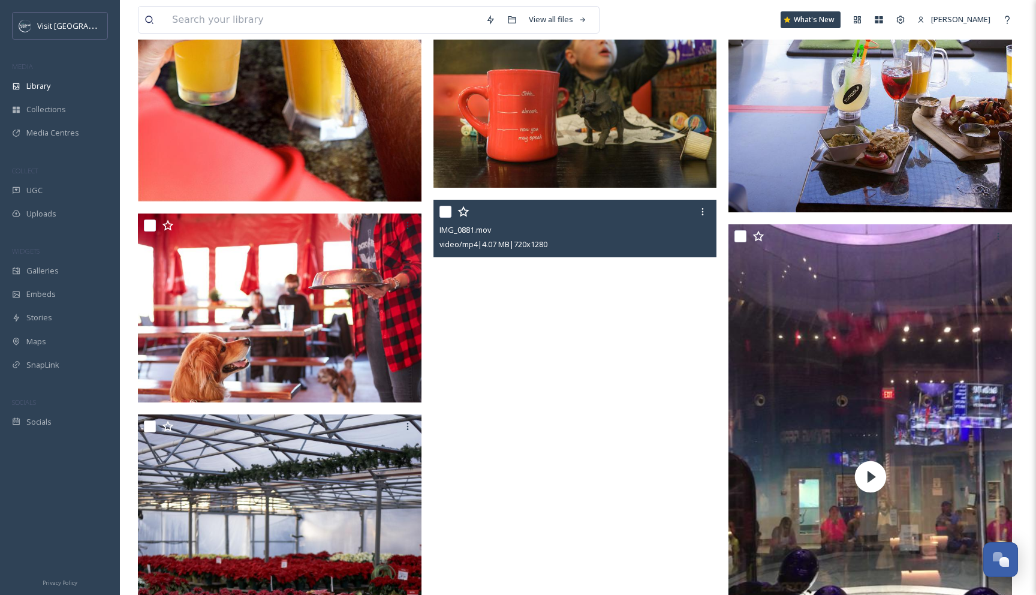
scroll to position [1540, 0]
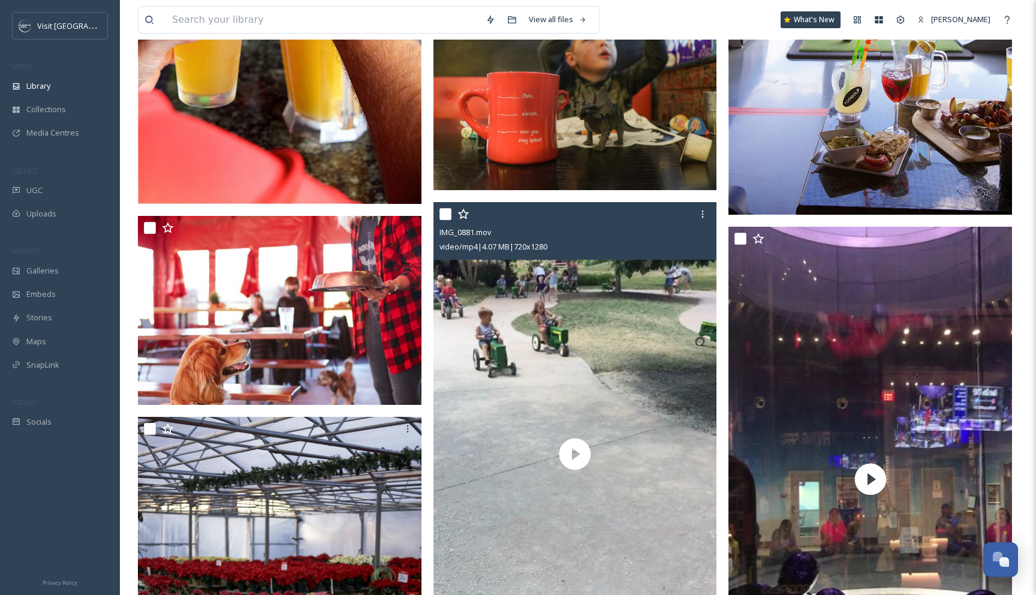
click at [450, 214] on input "checkbox" at bounding box center [445, 214] width 12 height 12
checkbox input "true"
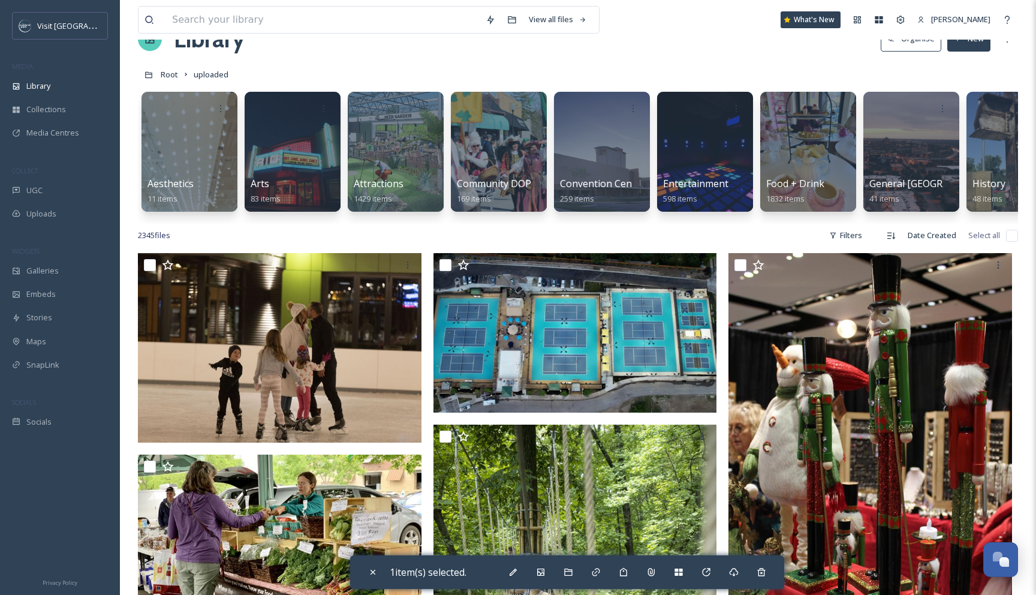
scroll to position [80, 0]
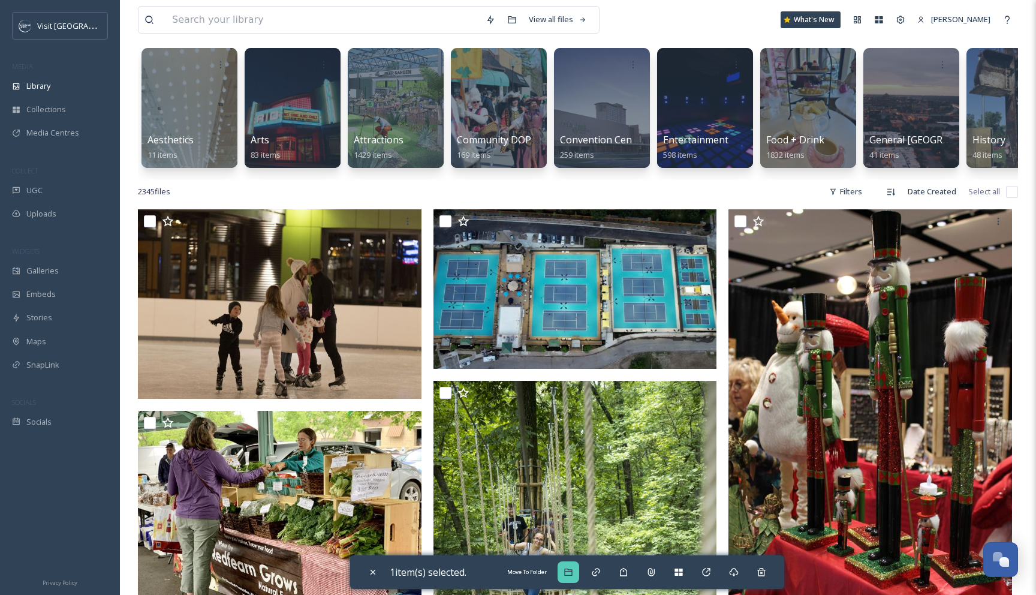
click at [571, 568] on icon at bounding box center [568, 571] width 8 height 7
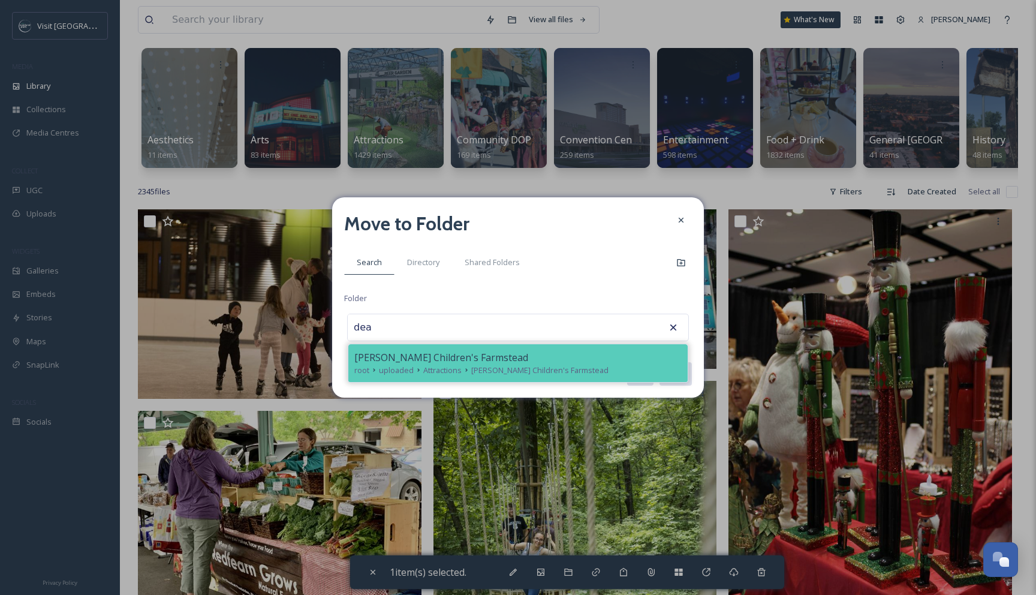
click at [596, 362] on div "[PERSON_NAME] Children's Farmstead" at bounding box center [517, 357] width 327 height 14
type input "[PERSON_NAME] Children's Farmstead"
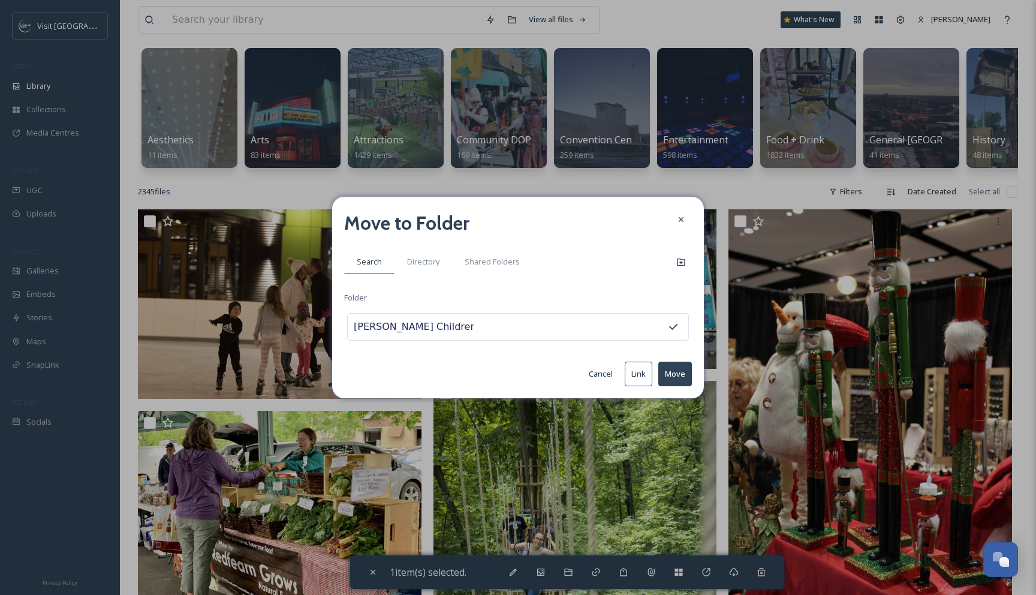
click at [684, 377] on button "Move" at bounding box center [675, 373] width 34 height 25
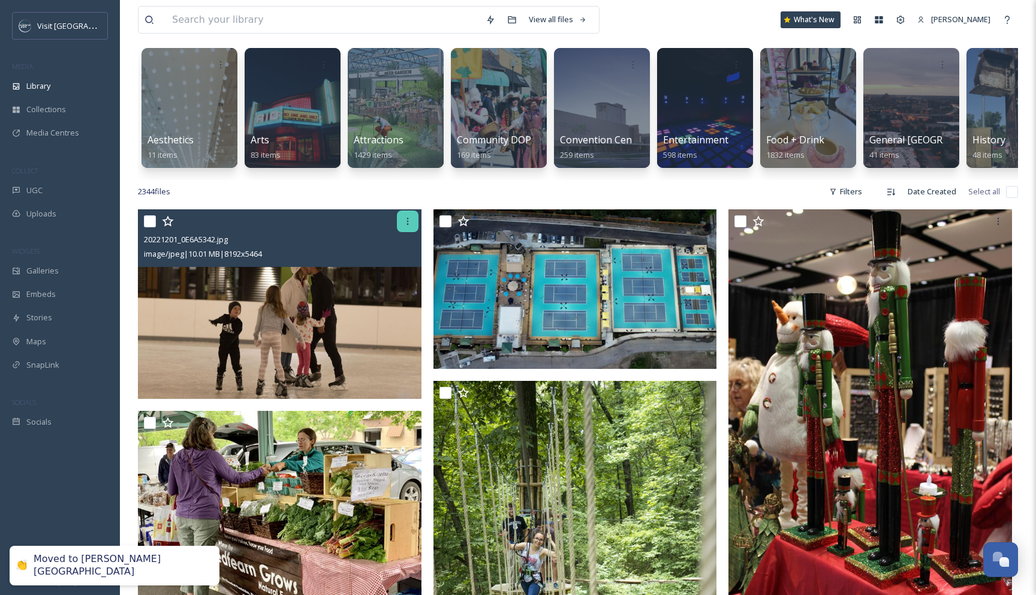
click at [407, 219] on icon at bounding box center [408, 221] width 10 height 10
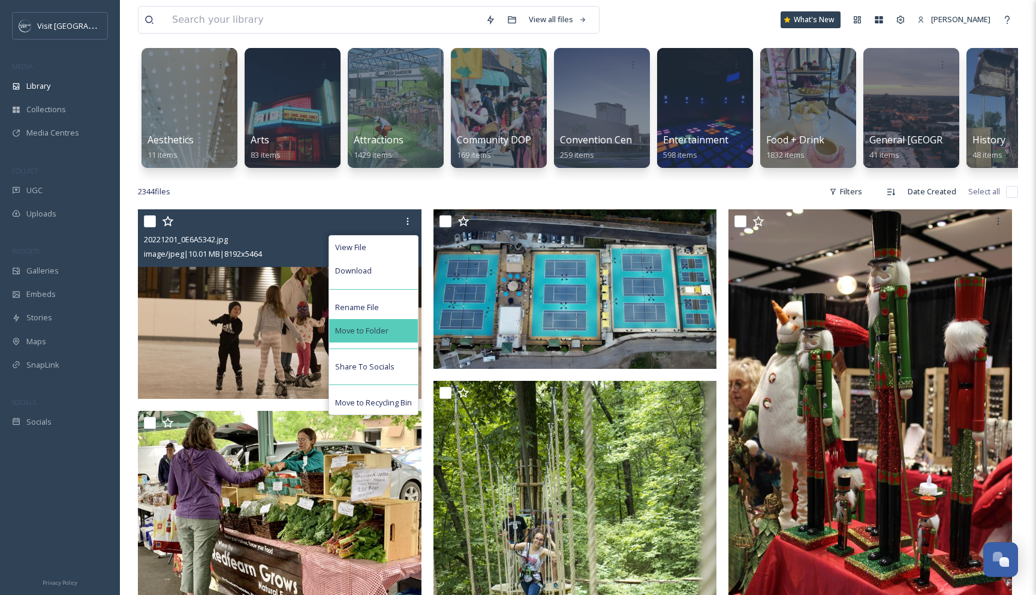
click at [386, 319] on div "Move to Folder" at bounding box center [373, 330] width 89 height 23
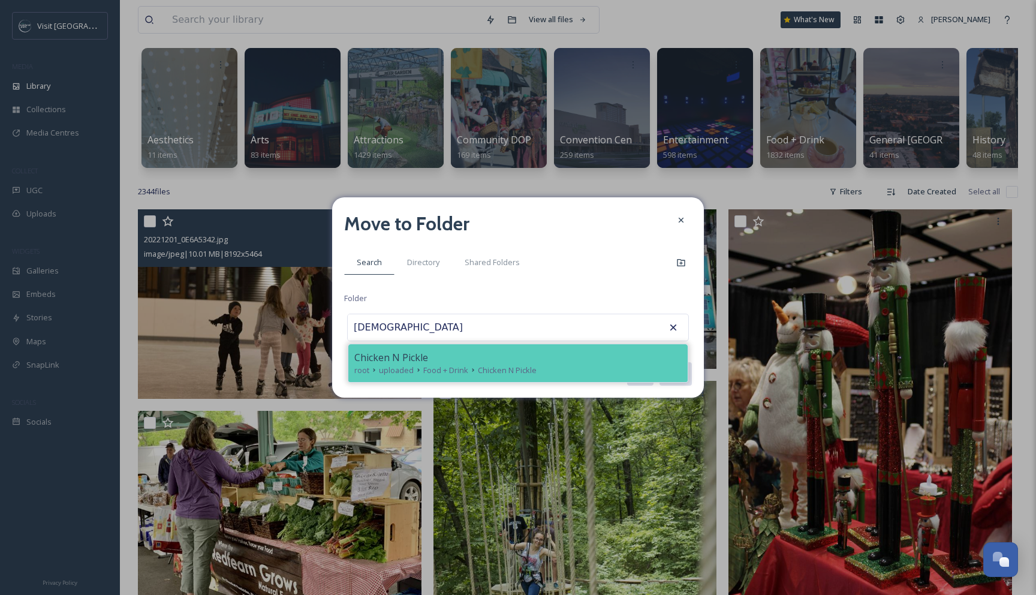
click at [405, 372] on span "uploaded" at bounding box center [396, 369] width 35 height 11
type input "Chicken N Pickle"
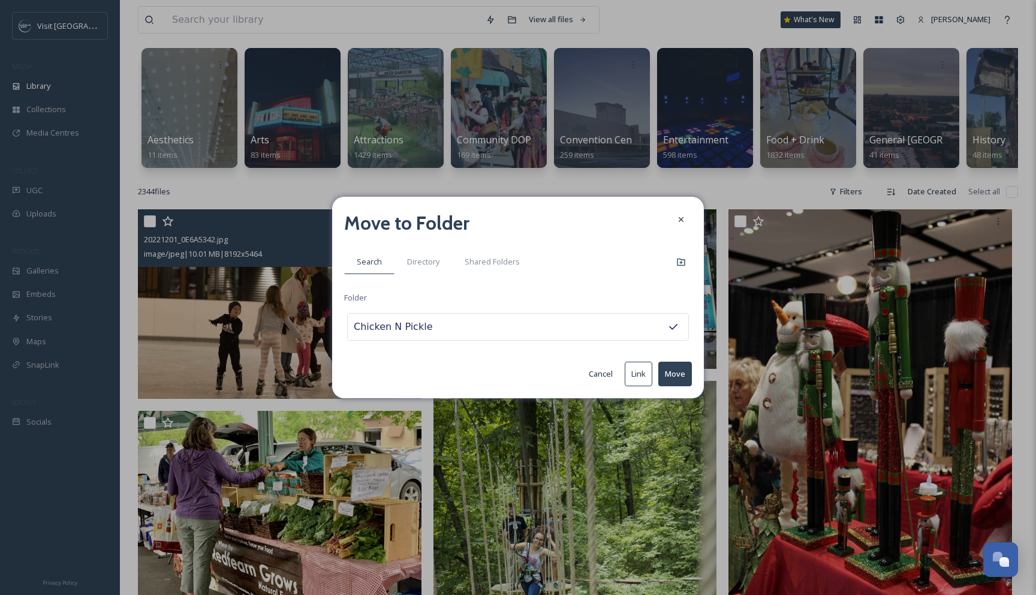
click at [677, 376] on button "Move" at bounding box center [675, 373] width 34 height 25
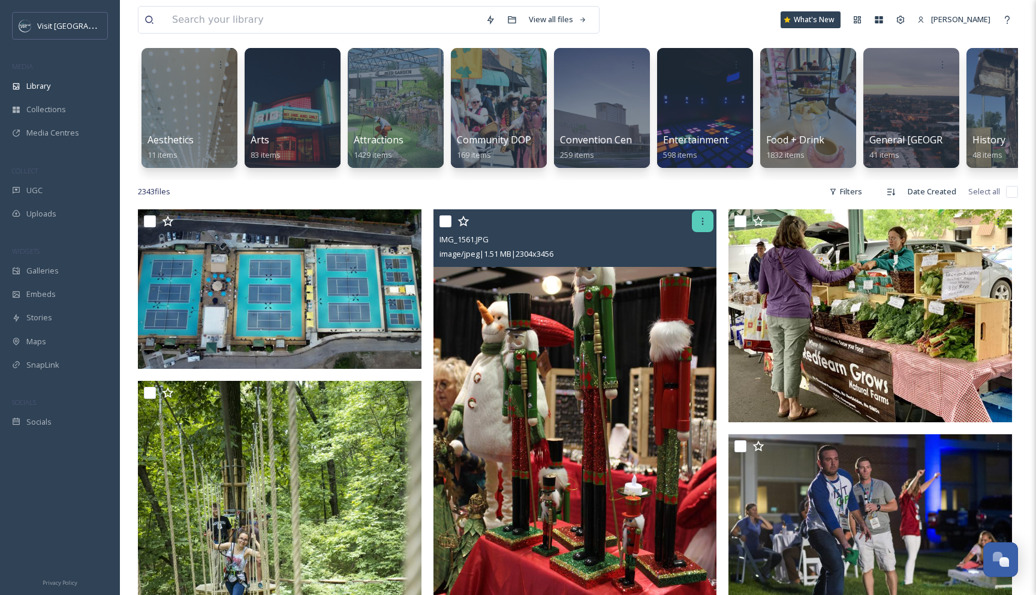
click at [705, 230] on div at bounding box center [703, 221] width 22 height 22
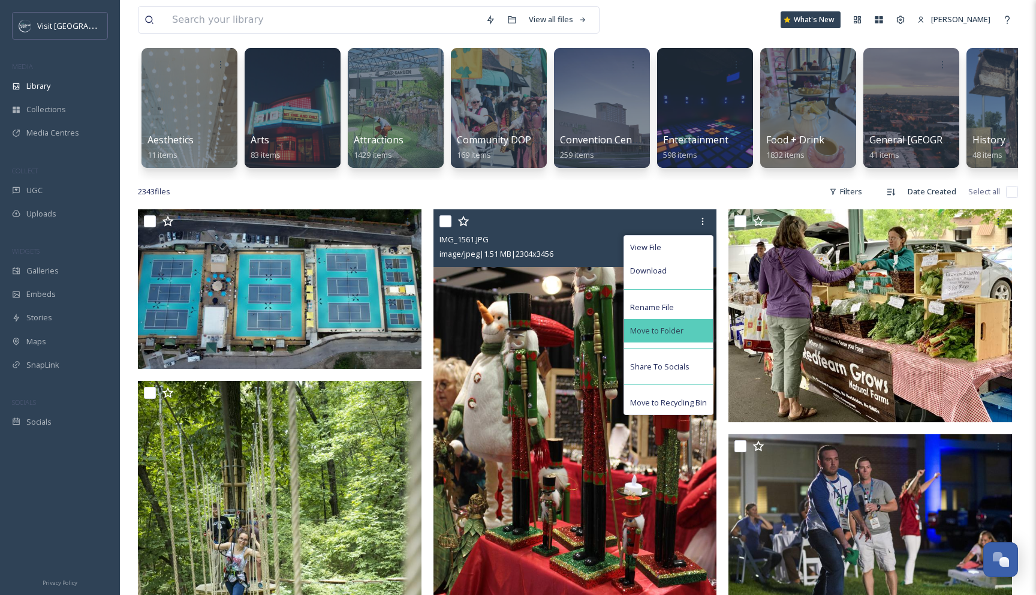
click at [693, 327] on div "Move to Folder" at bounding box center [668, 330] width 89 height 23
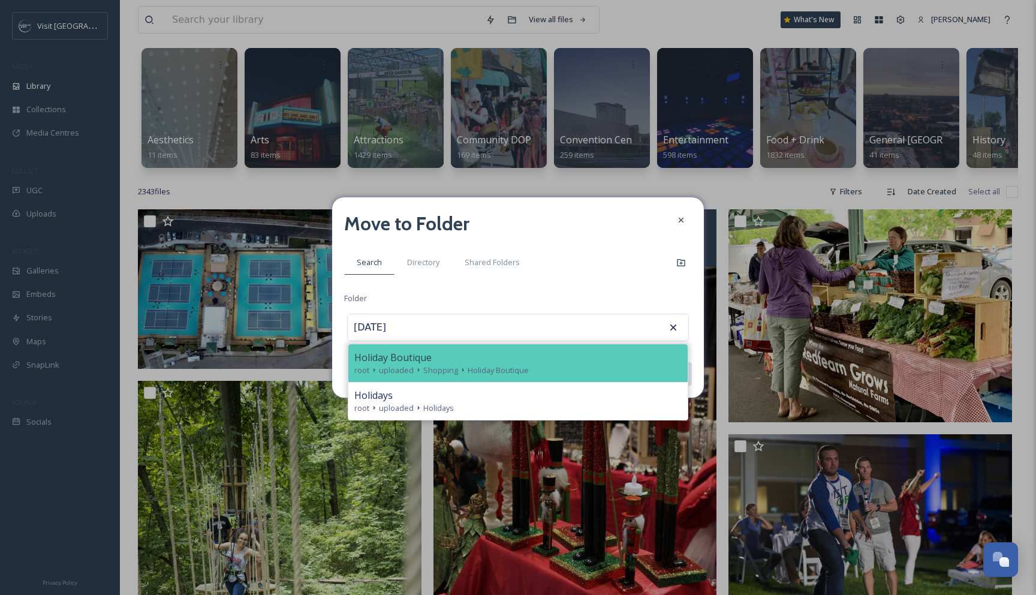
click at [572, 351] on div "Holiday Boutique" at bounding box center [517, 357] width 327 height 14
type input "Holiday Boutique"
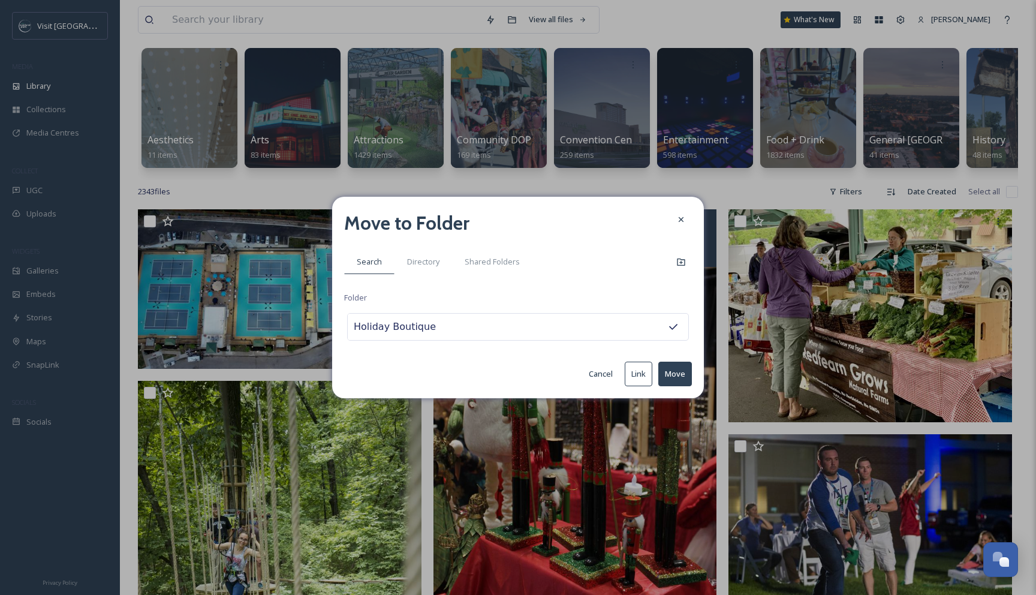
click at [668, 371] on button "Move" at bounding box center [675, 373] width 34 height 25
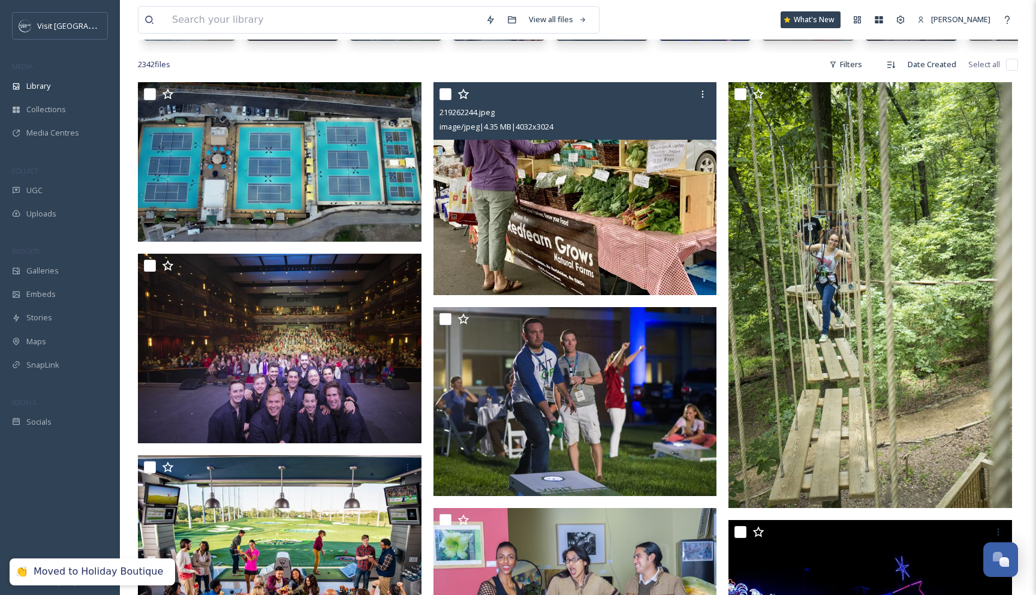
scroll to position [228, 0]
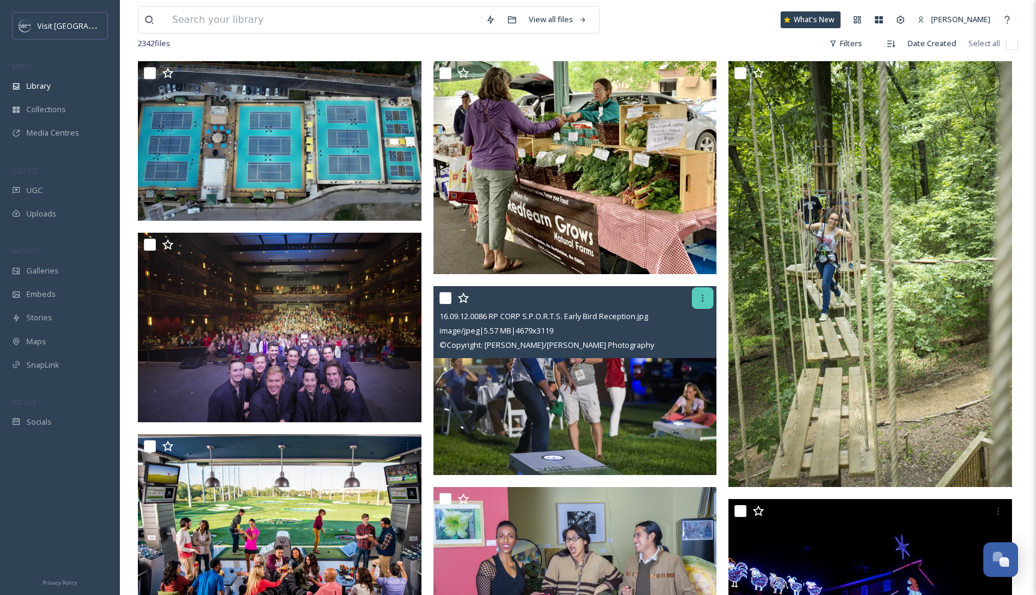
click at [698, 301] on icon at bounding box center [703, 298] width 10 height 10
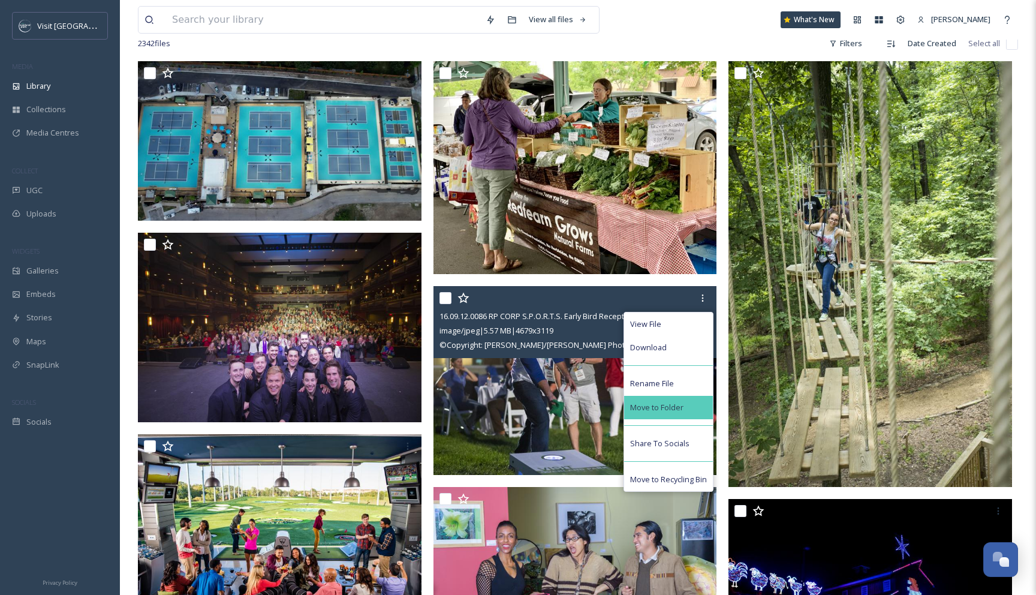
click at [664, 402] on span "Move to Folder" at bounding box center [656, 407] width 53 height 11
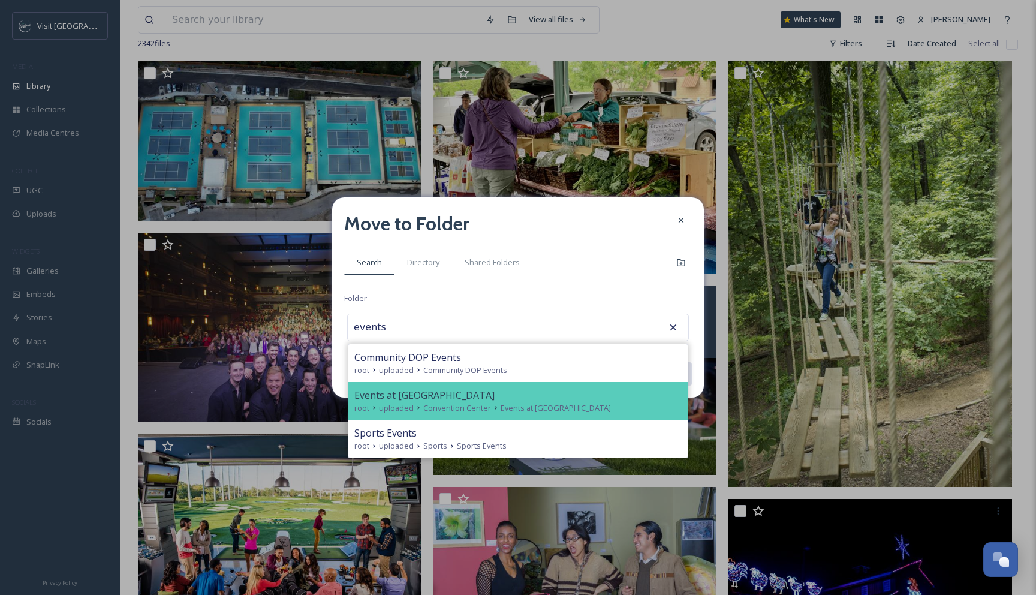
click at [614, 406] on div "root uploaded Convention Center Events at [GEOGRAPHIC_DATA]" at bounding box center [517, 407] width 327 height 11
type input "Events at [GEOGRAPHIC_DATA]"
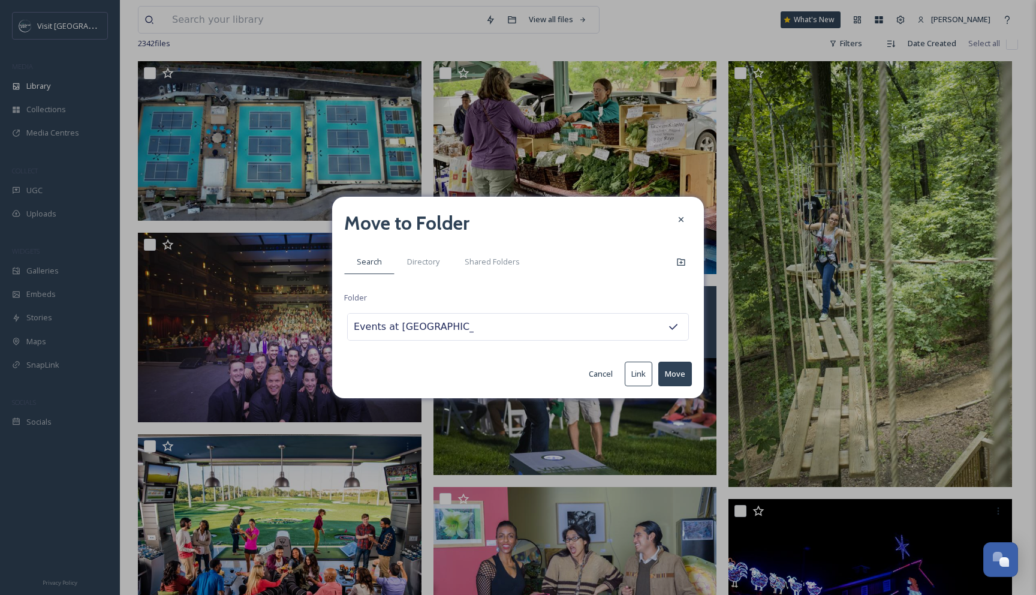
click at [671, 376] on button "Move" at bounding box center [675, 373] width 34 height 25
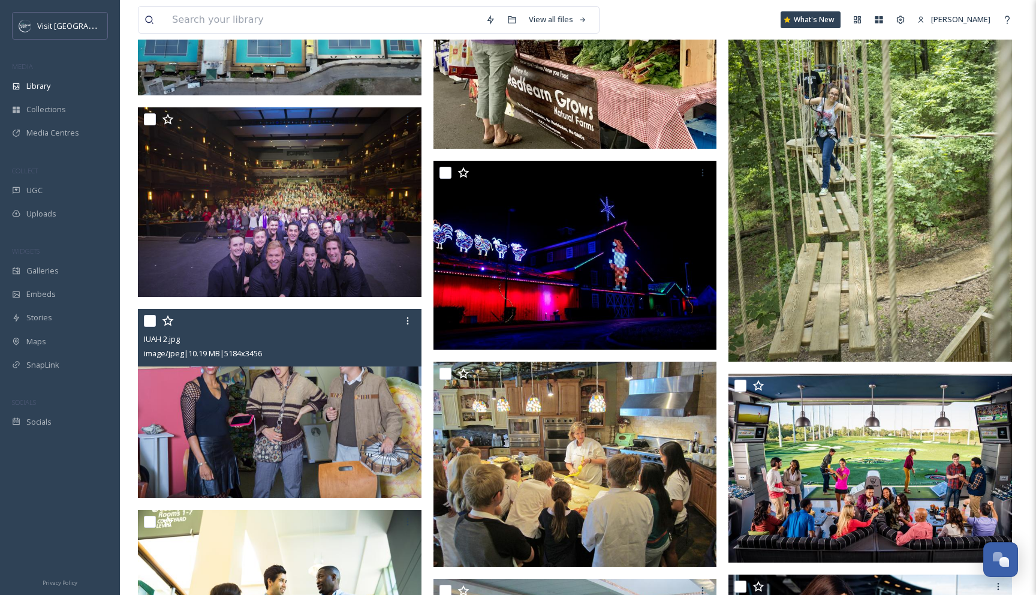
scroll to position [356, 0]
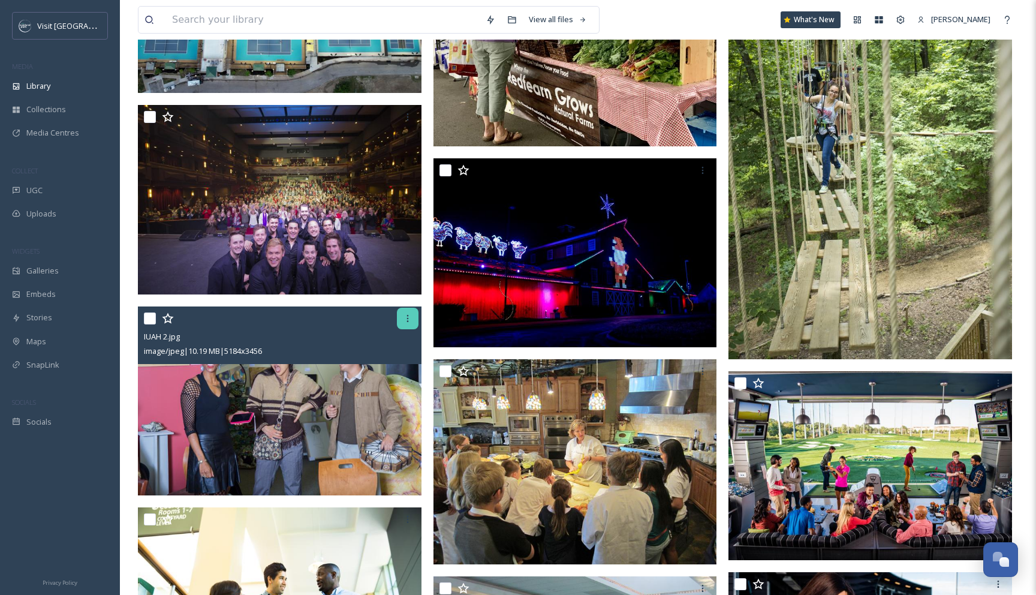
click at [403, 322] on icon at bounding box center [408, 318] width 10 height 10
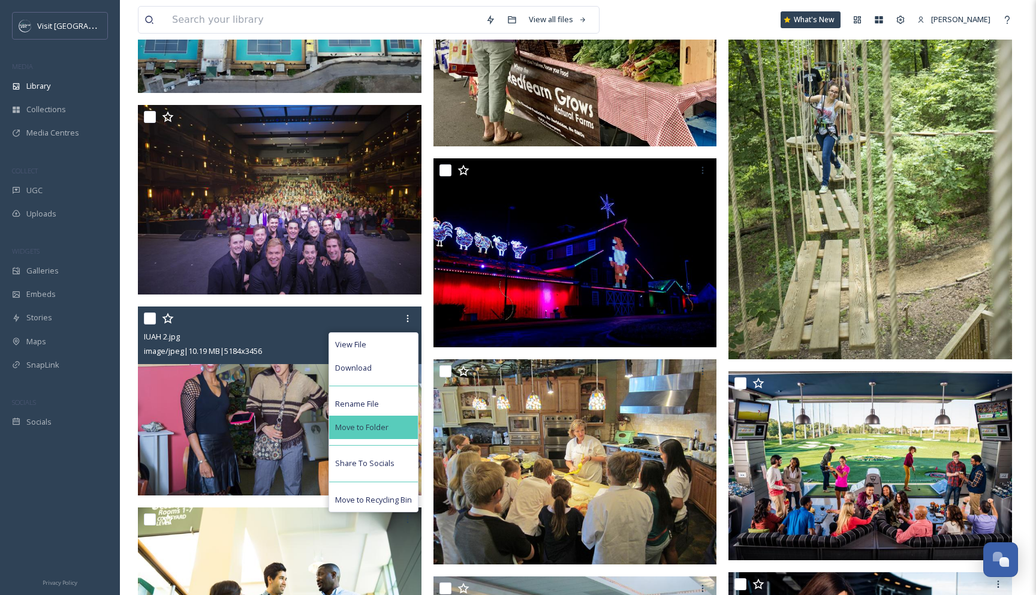
click at [378, 422] on span "Move to Folder" at bounding box center [361, 426] width 53 height 11
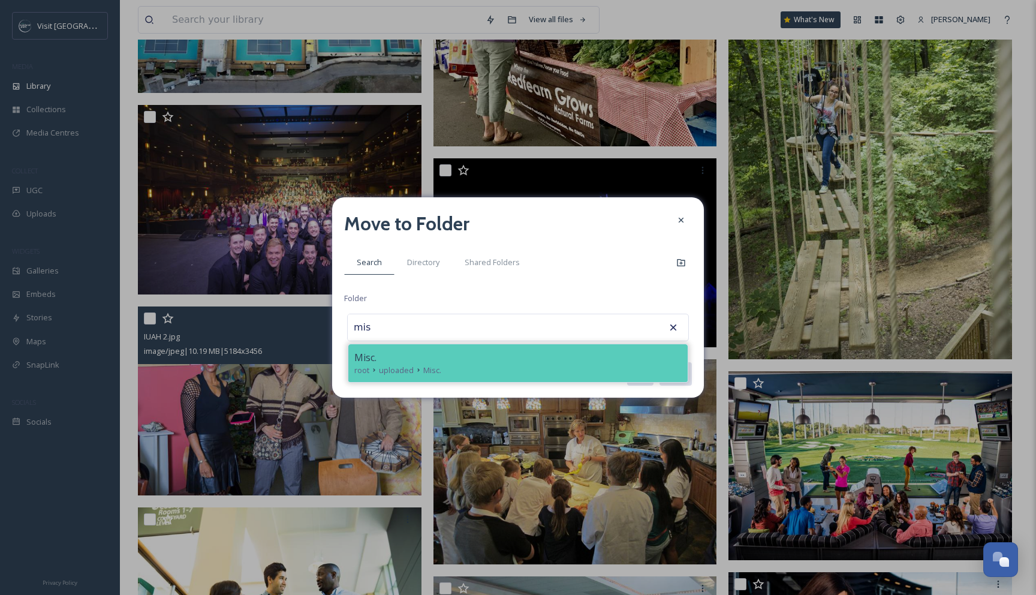
click at [445, 366] on div "root uploaded Misc." at bounding box center [517, 369] width 327 height 11
type input "Misc."
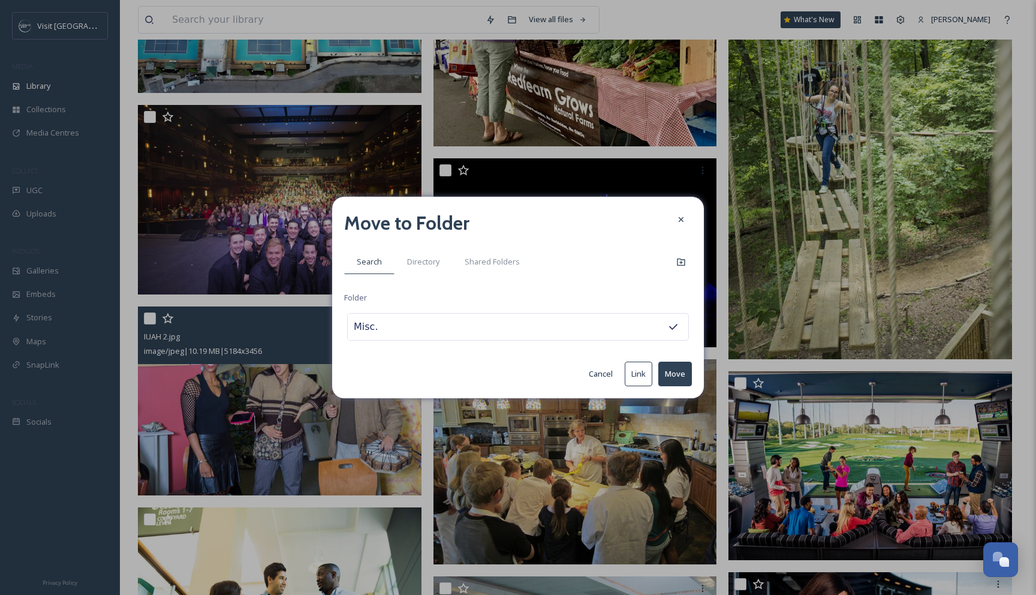
click at [694, 381] on div "Move to Folder Search Directory Shared Folders Folder Misc. Cancel Link Move" at bounding box center [518, 297] width 372 height 201
click at [686, 377] on button "Move" at bounding box center [675, 373] width 34 height 25
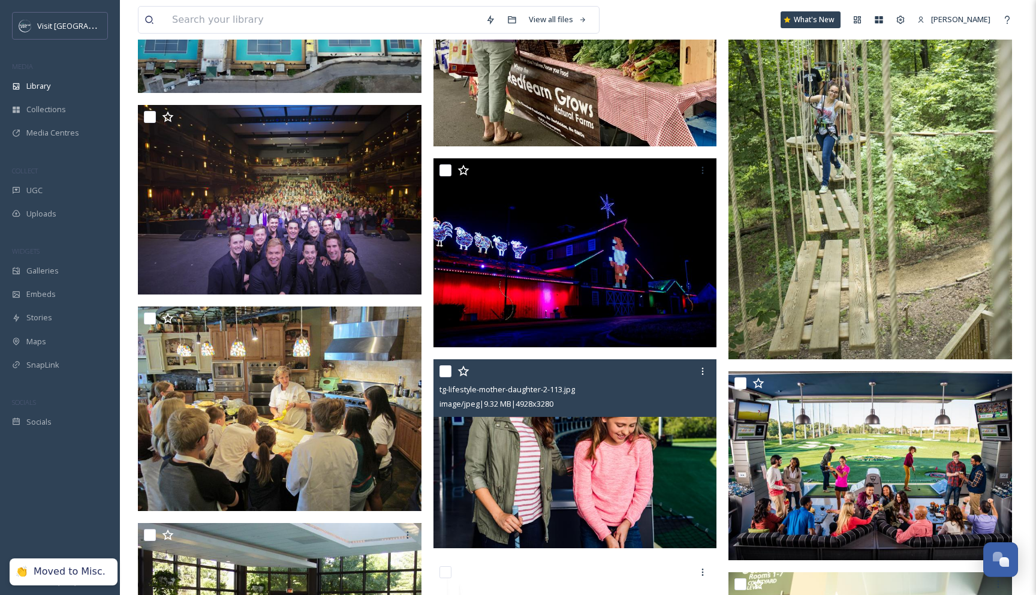
click at [441, 375] on input "checkbox" at bounding box center [445, 371] width 12 height 12
checkbox input "true"
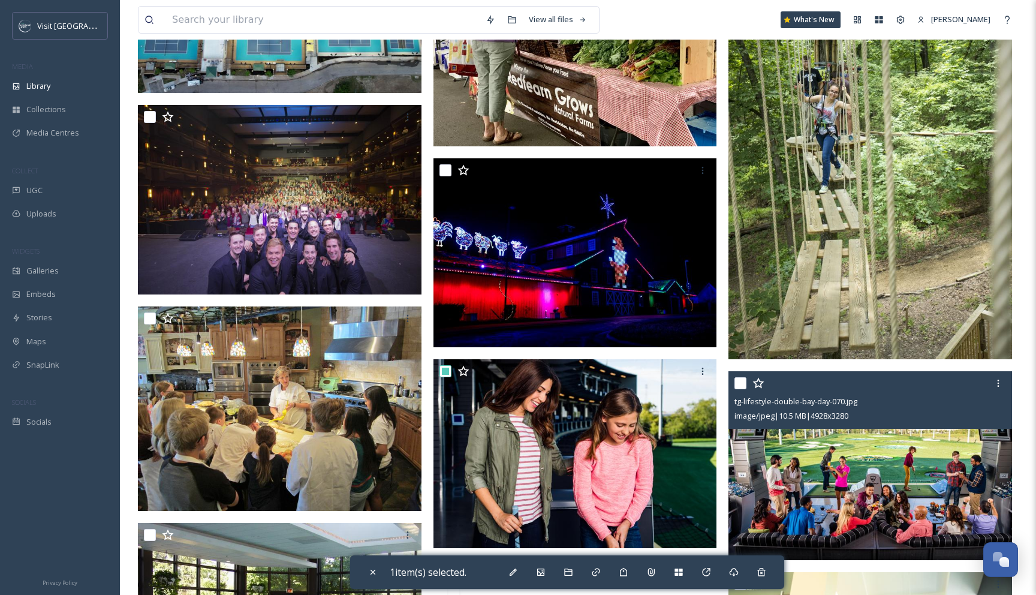
click at [744, 385] on input "checkbox" at bounding box center [740, 383] width 12 height 12
checkbox input "true"
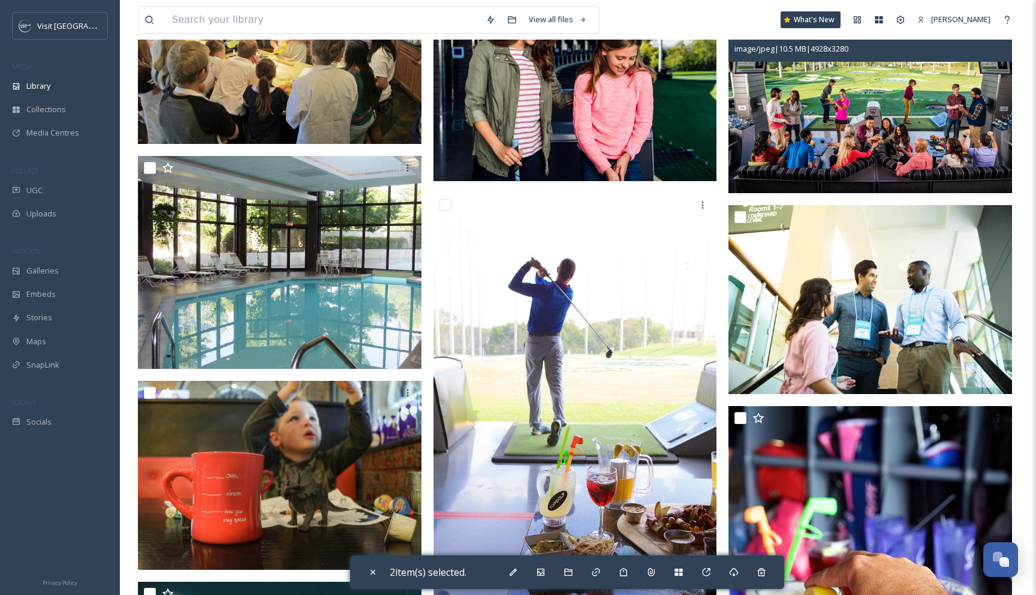
scroll to position [747, 0]
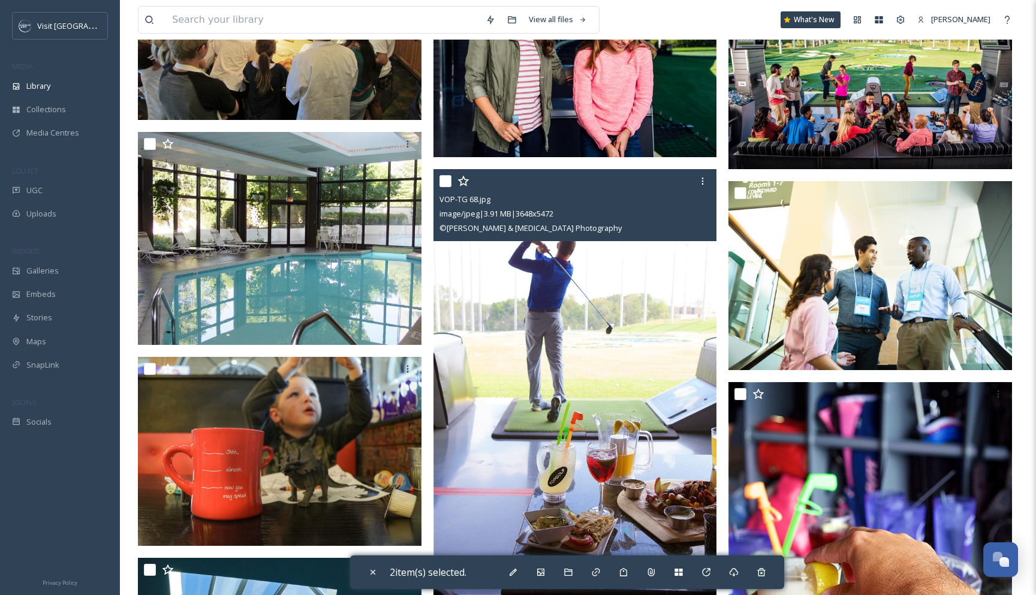
click at [448, 180] on input "checkbox" at bounding box center [445, 181] width 12 height 12
checkbox input "true"
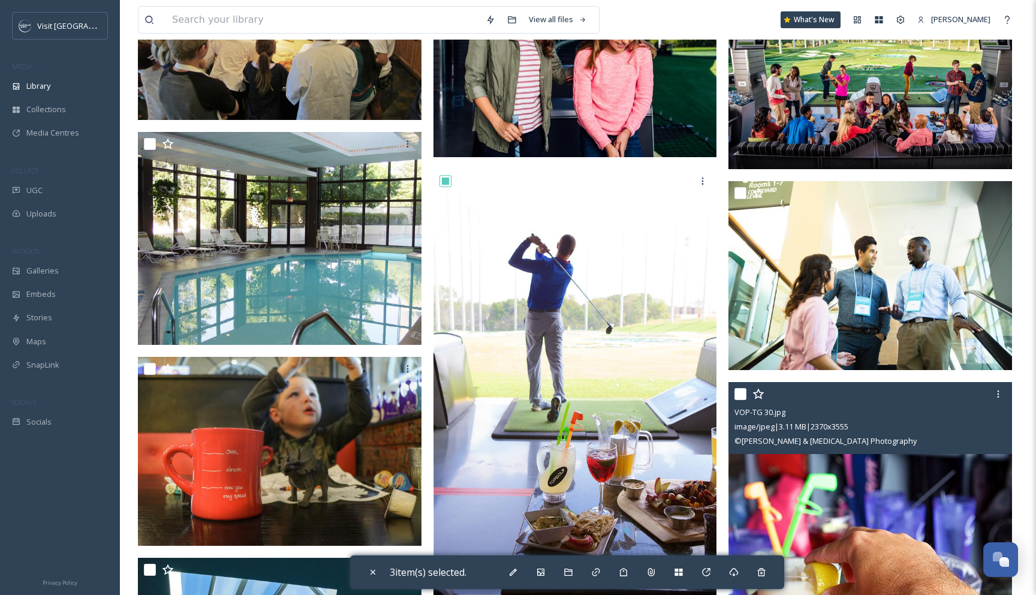
click at [739, 392] on input "checkbox" at bounding box center [740, 394] width 12 height 12
checkbox input "true"
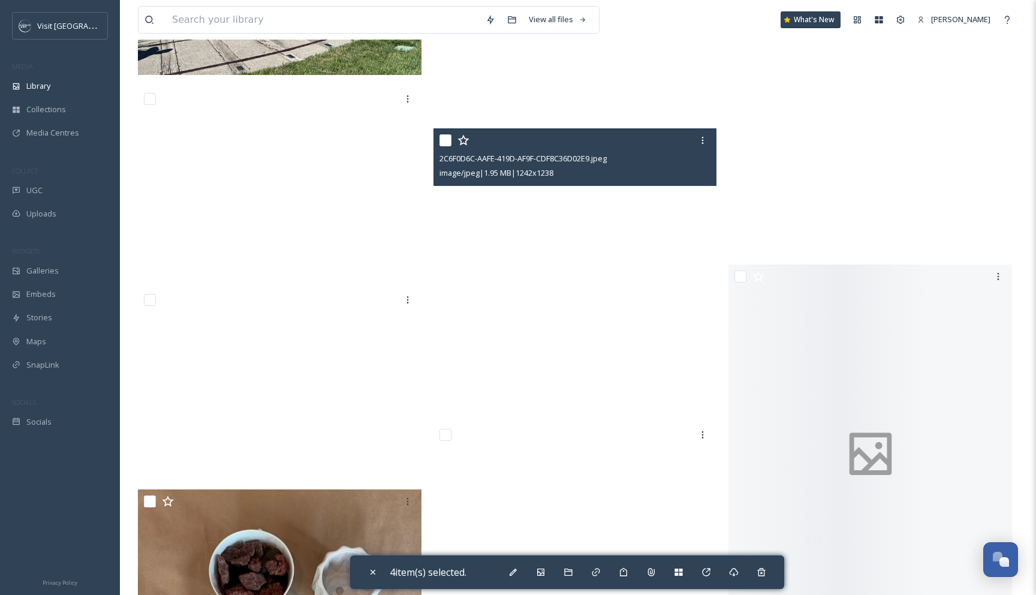
scroll to position [3692, 0]
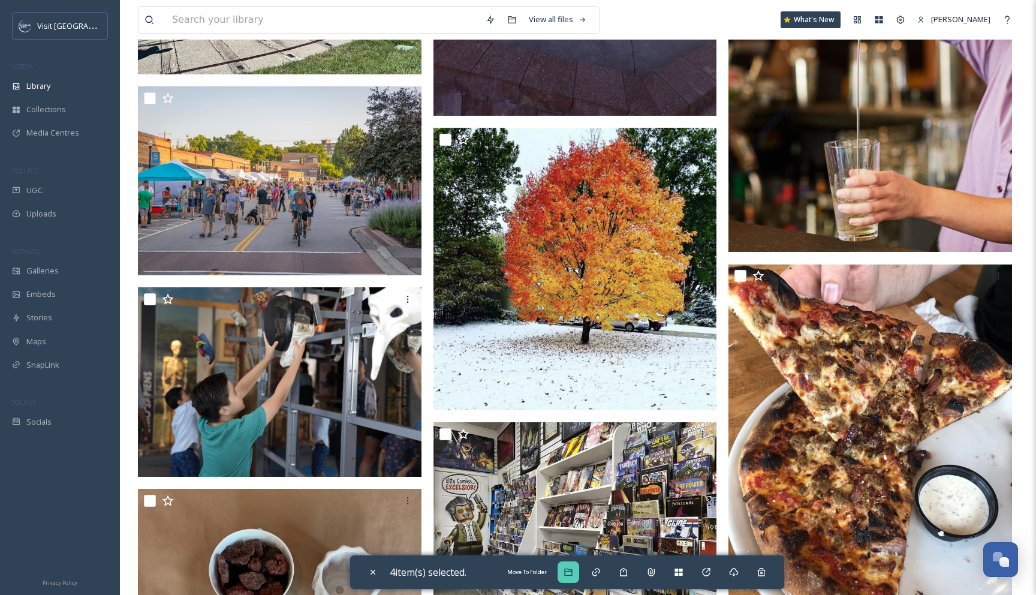
click at [570, 567] on icon at bounding box center [568, 572] width 10 height 10
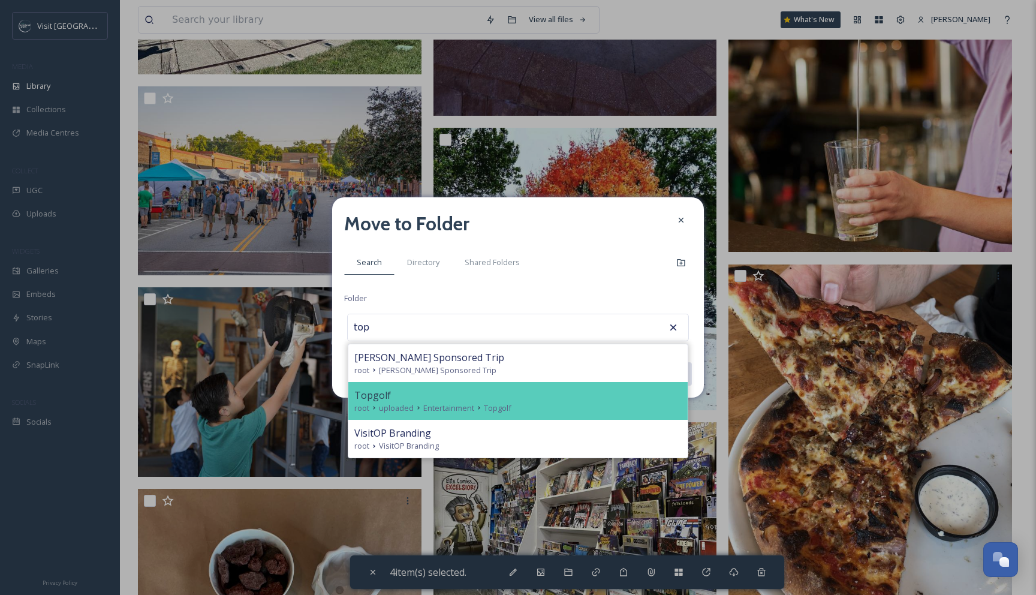
click at [596, 404] on div "root uploaded Entertainment Topgolf" at bounding box center [517, 407] width 327 height 11
type input "Topgolf"
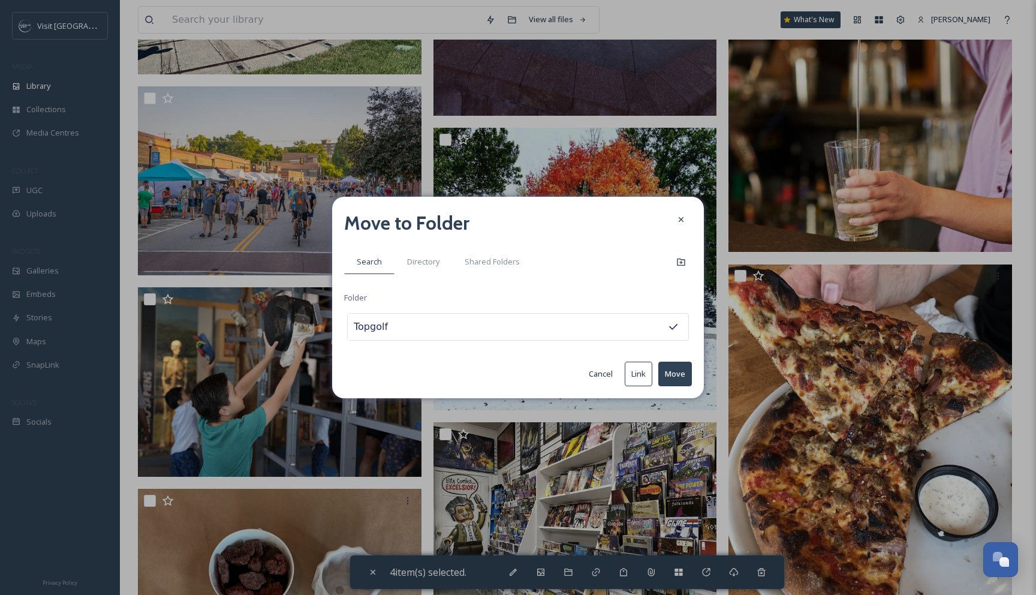
click at [683, 373] on button "Move" at bounding box center [675, 373] width 34 height 25
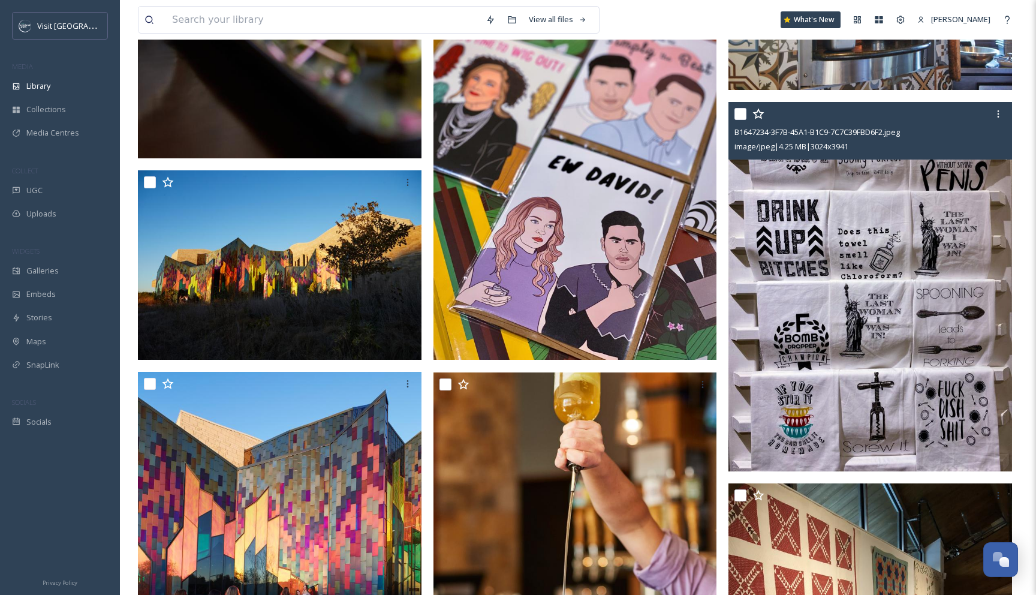
scroll to position [2421, 0]
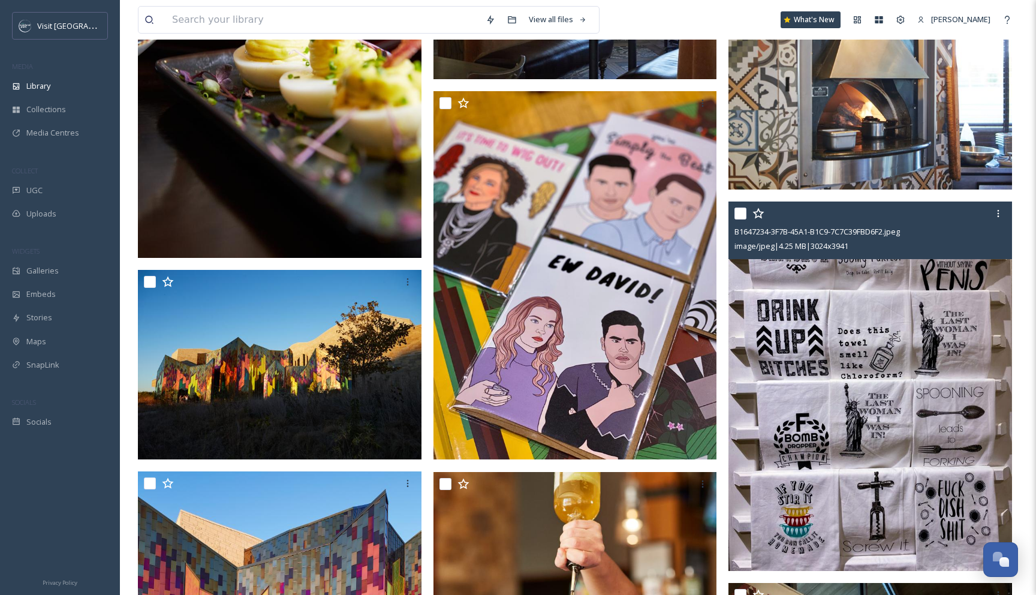
click at [743, 208] on input "checkbox" at bounding box center [740, 213] width 12 height 12
checkbox input "true"
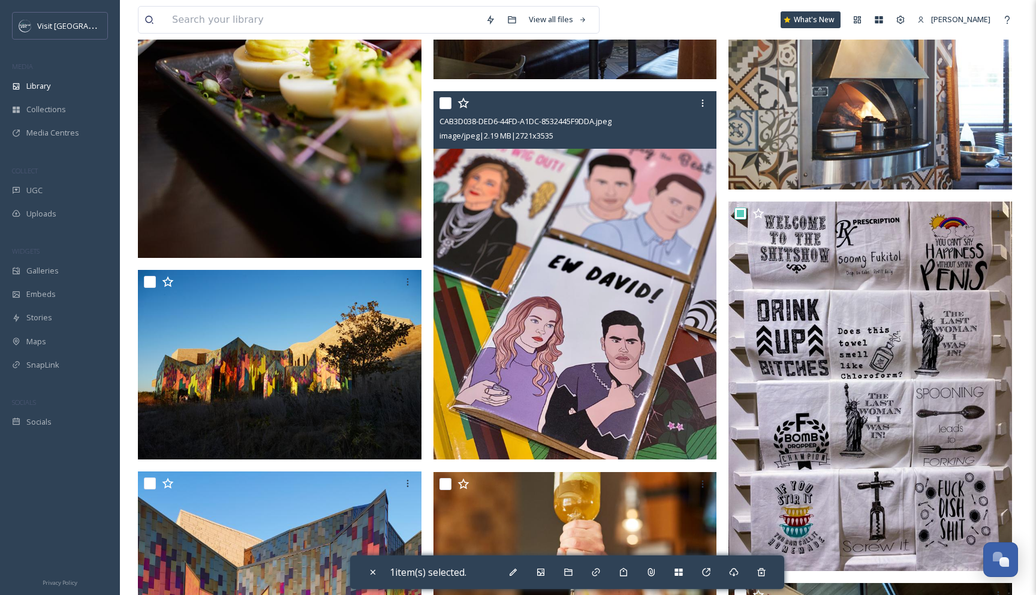
click at [448, 100] on input "checkbox" at bounding box center [445, 103] width 12 height 12
checkbox input "true"
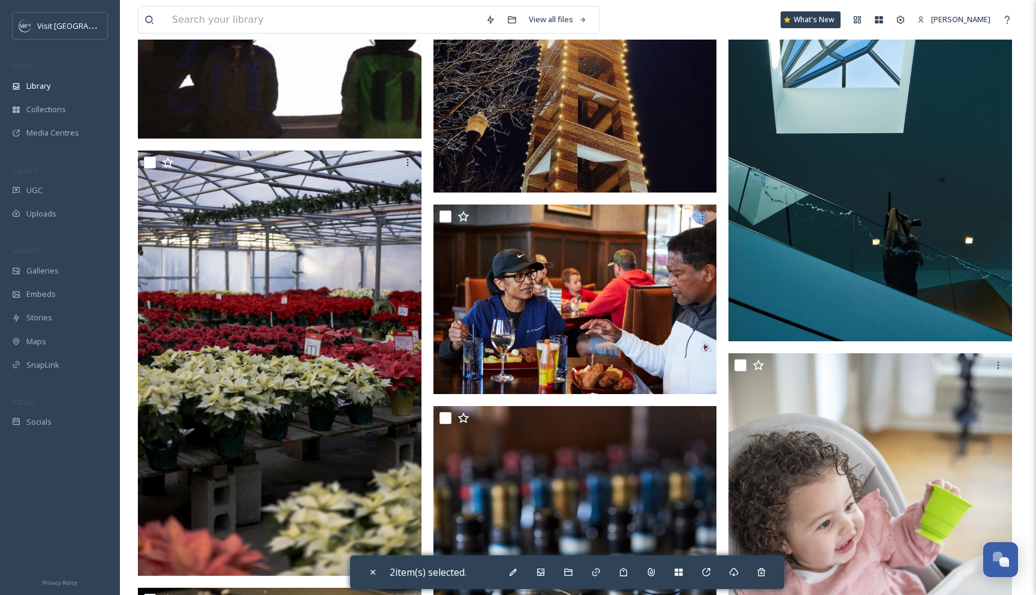
scroll to position [1227, 0]
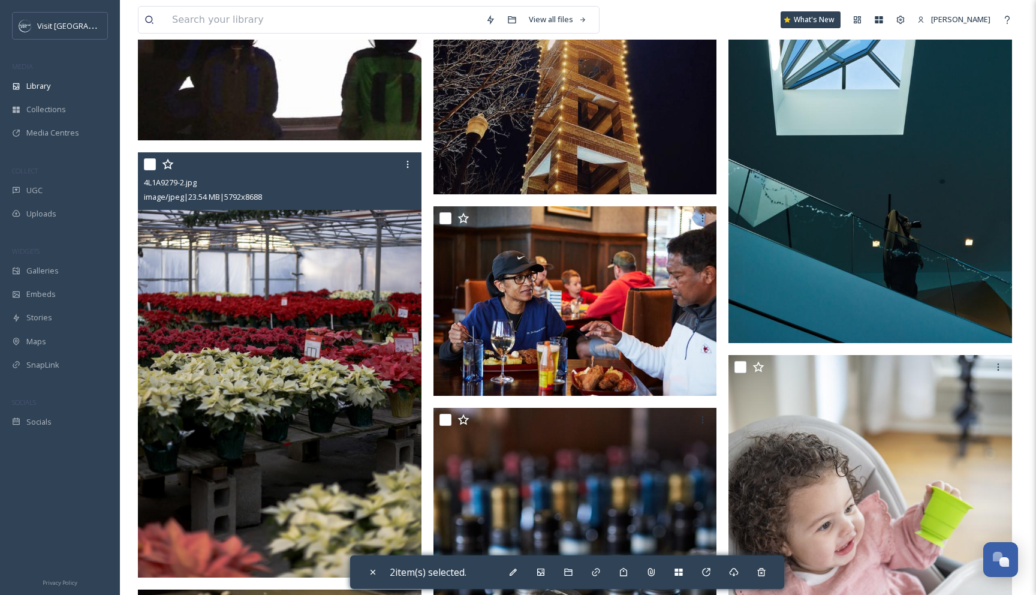
click at [152, 162] on input "checkbox" at bounding box center [150, 164] width 12 height 12
checkbox input "true"
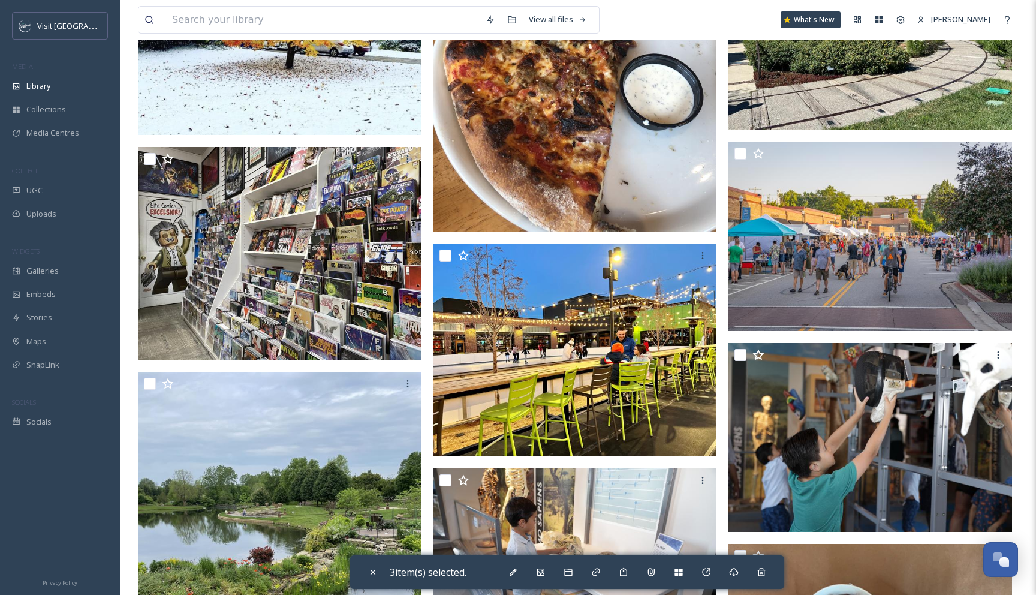
scroll to position [3503, 0]
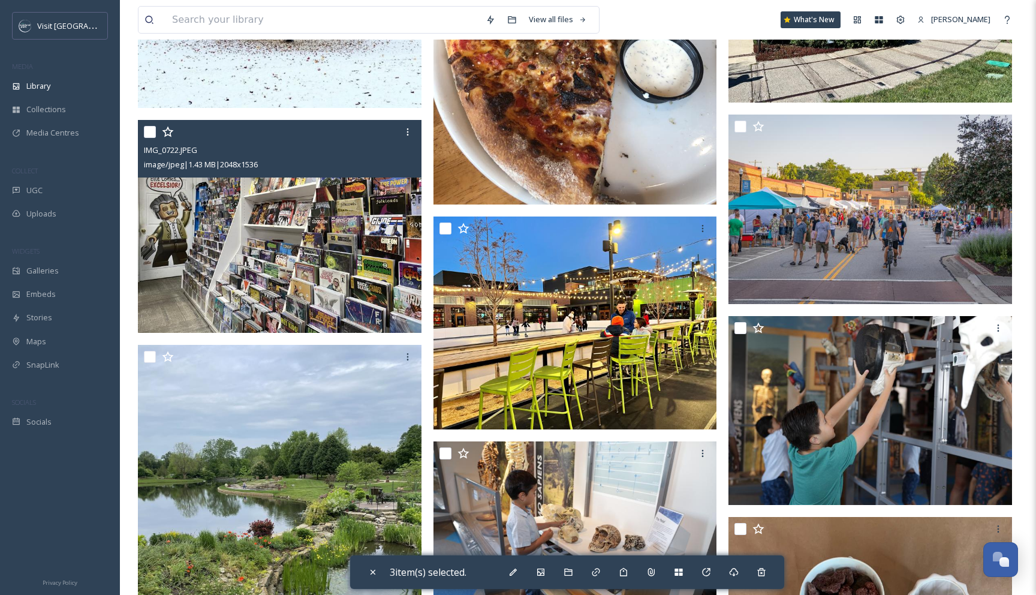
click at [150, 138] on div at bounding box center [281, 132] width 275 height 22
click at [150, 135] on input "checkbox" at bounding box center [150, 132] width 12 height 12
checkbox input "true"
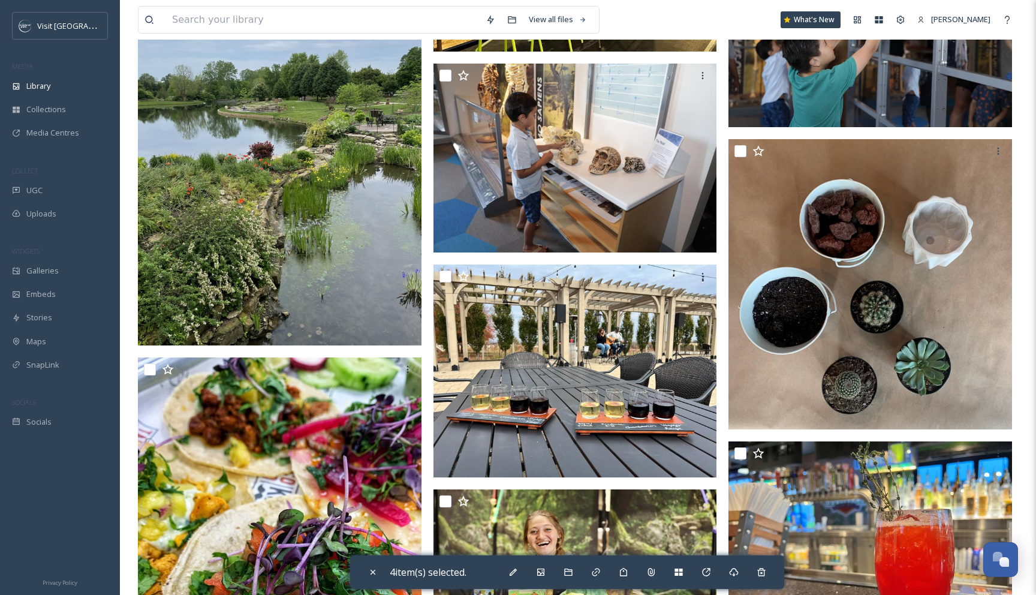
scroll to position [3901, 0]
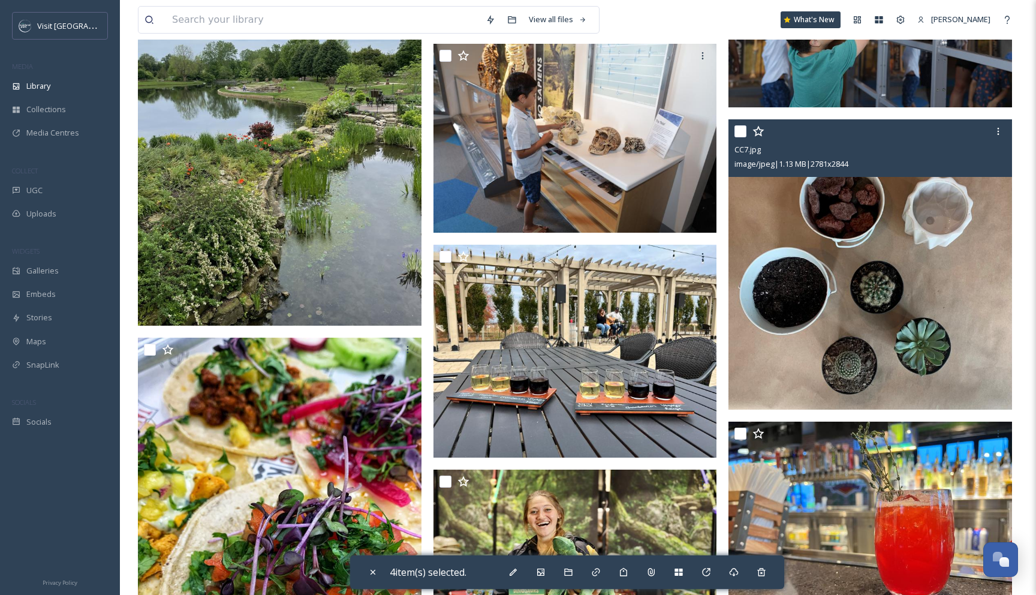
click at [745, 132] on input "checkbox" at bounding box center [740, 131] width 12 height 12
checkbox input "true"
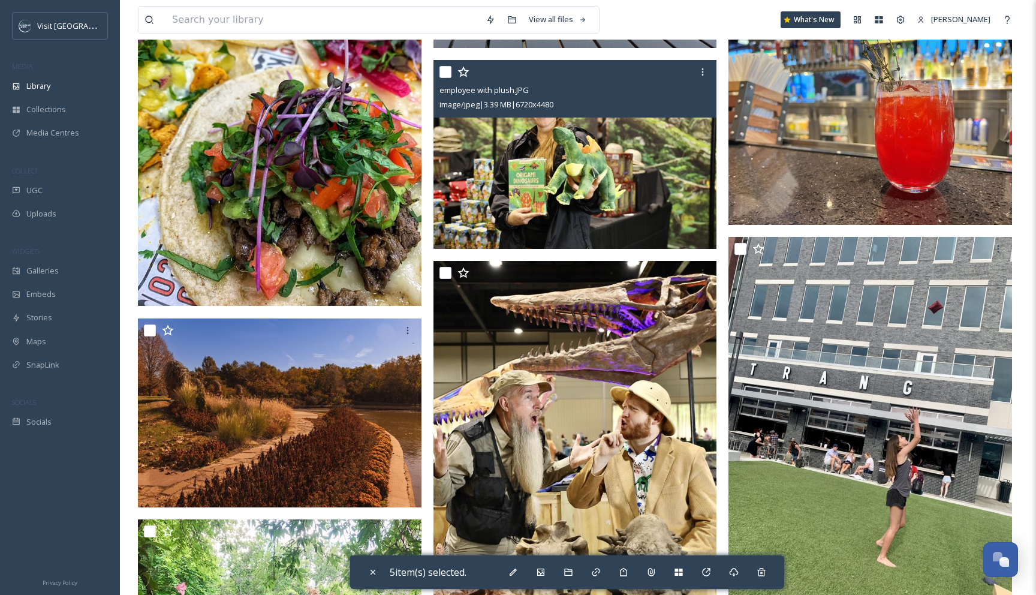
scroll to position [4311, 0]
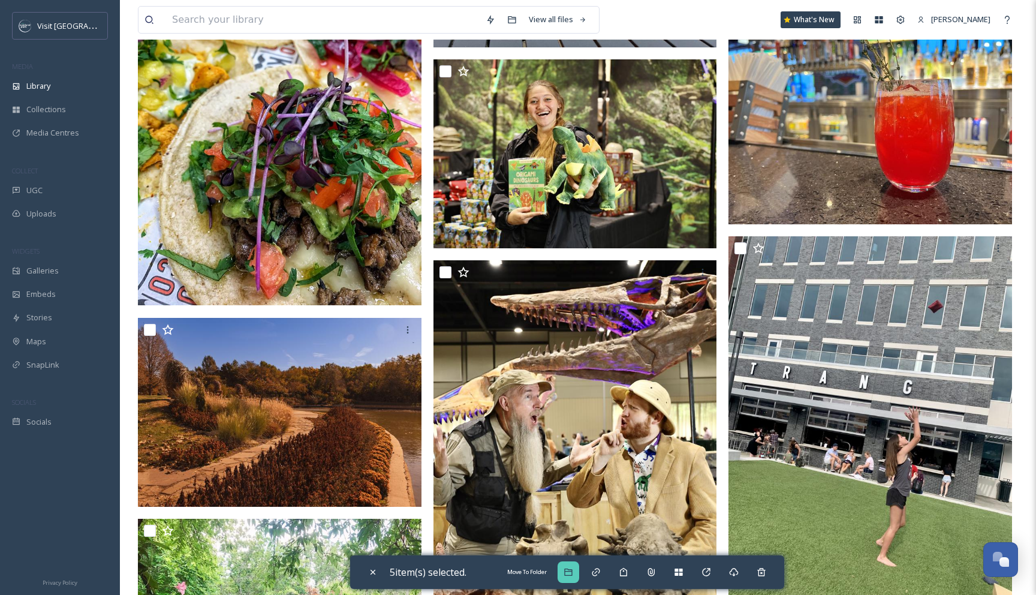
click at [570, 574] on icon at bounding box center [568, 572] width 10 height 10
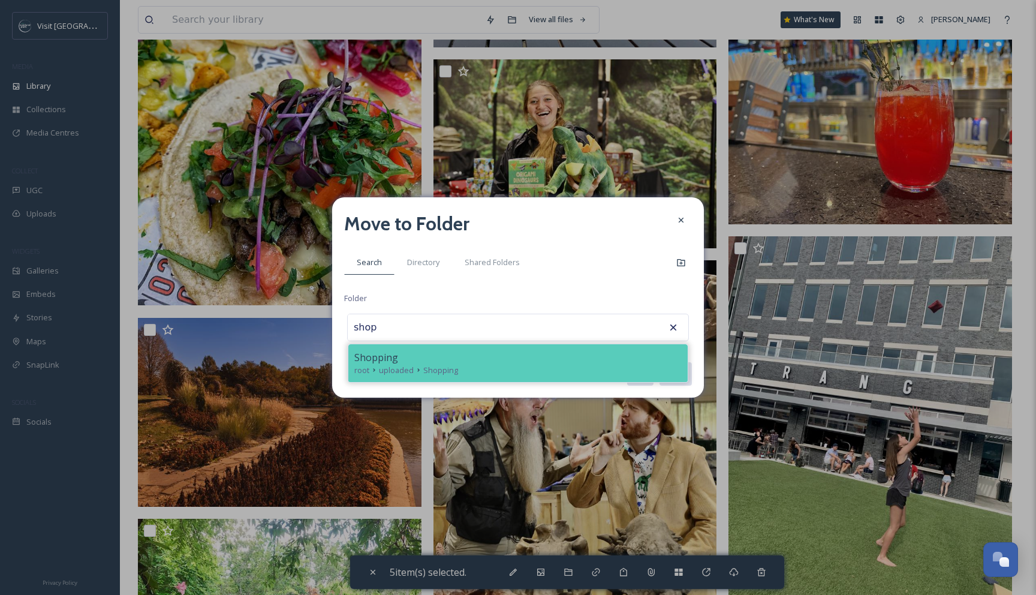
click at [587, 369] on div "root uploaded Shopping" at bounding box center [517, 369] width 327 height 11
type input "Shopping"
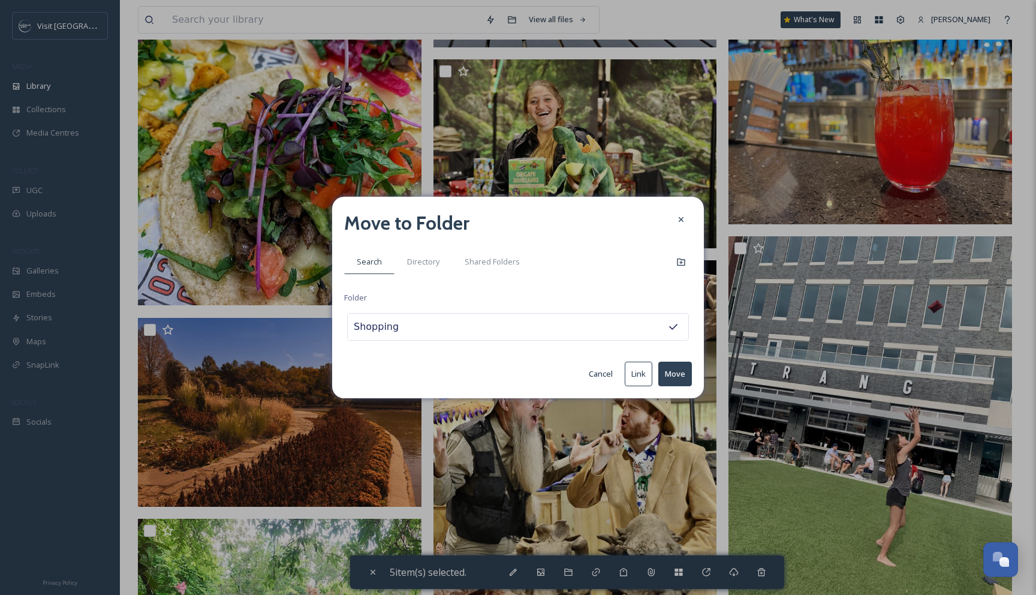
click at [676, 373] on button "Move" at bounding box center [675, 373] width 34 height 25
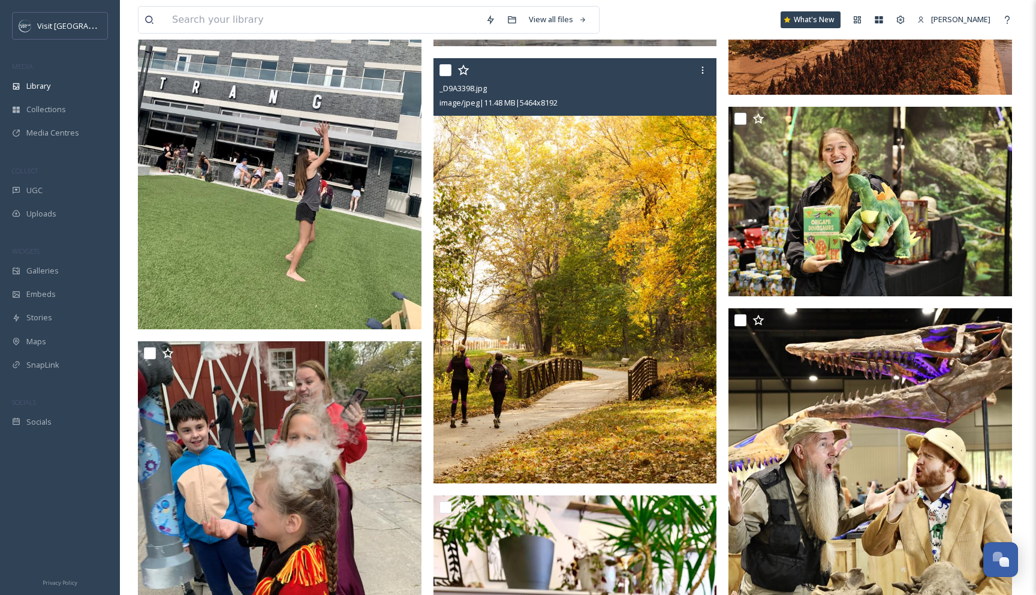
scroll to position [4367, 0]
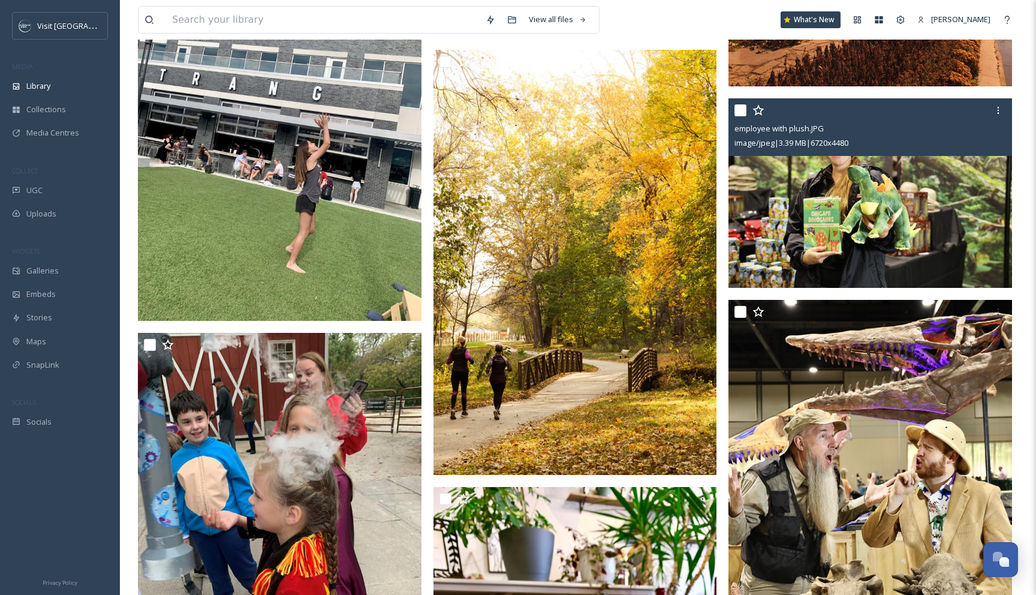
click at [740, 109] on input "checkbox" at bounding box center [740, 110] width 12 height 12
checkbox input "true"
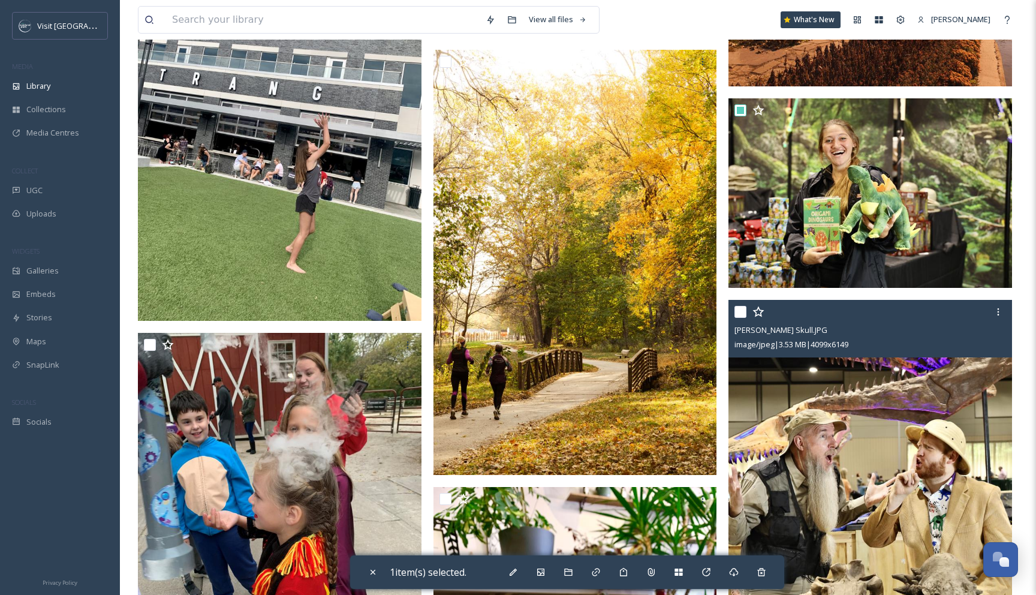
click at [741, 307] on input "checkbox" at bounding box center [740, 312] width 12 height 12
checkbox input "true"
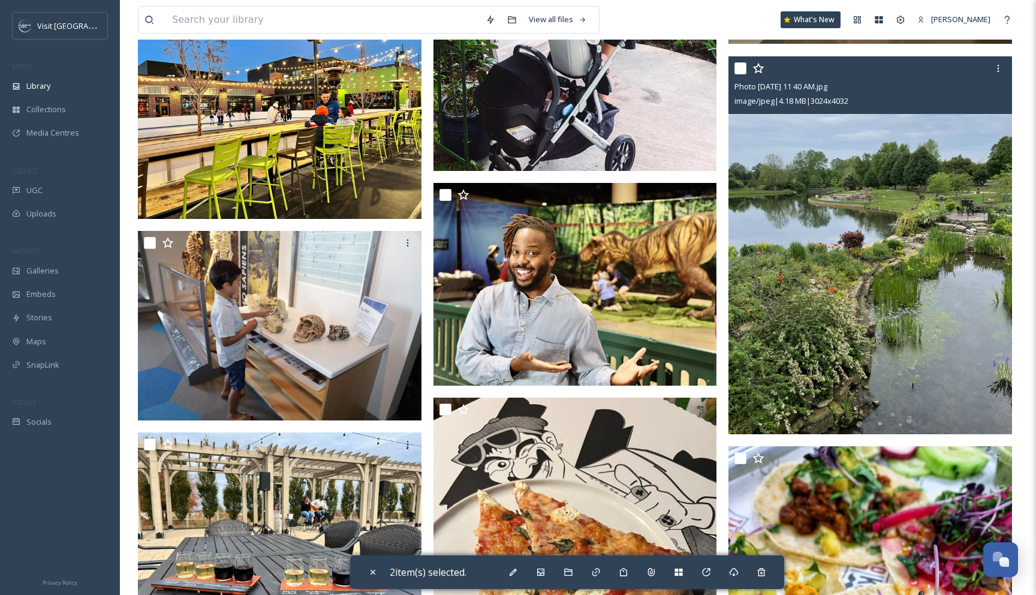
scroll to position [3427, 0]
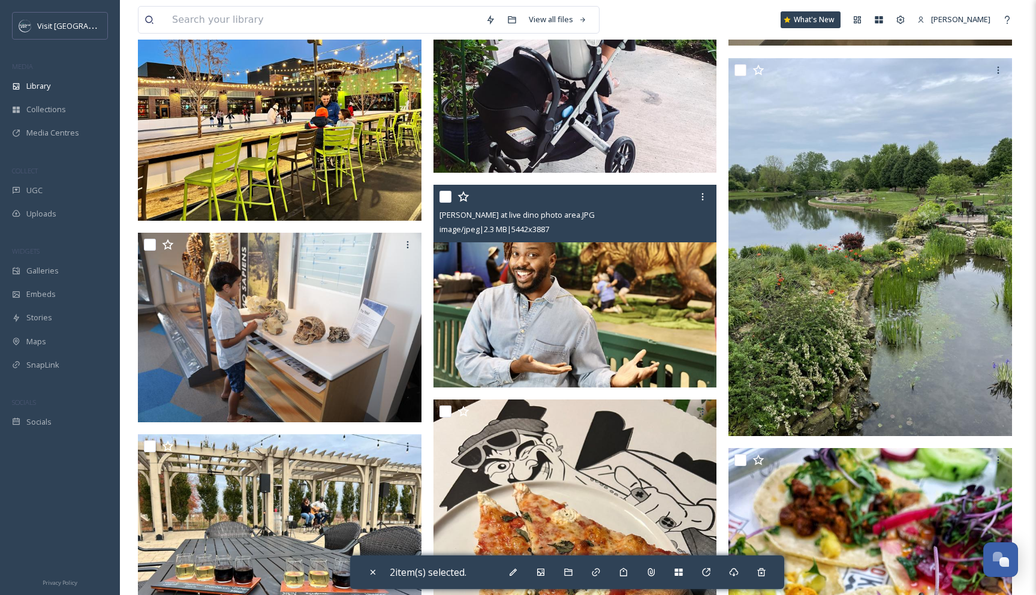
click at [448, 198] on input "checkbox" at bounding box center [445, 197] width 12 height 12
checkbox input "true"
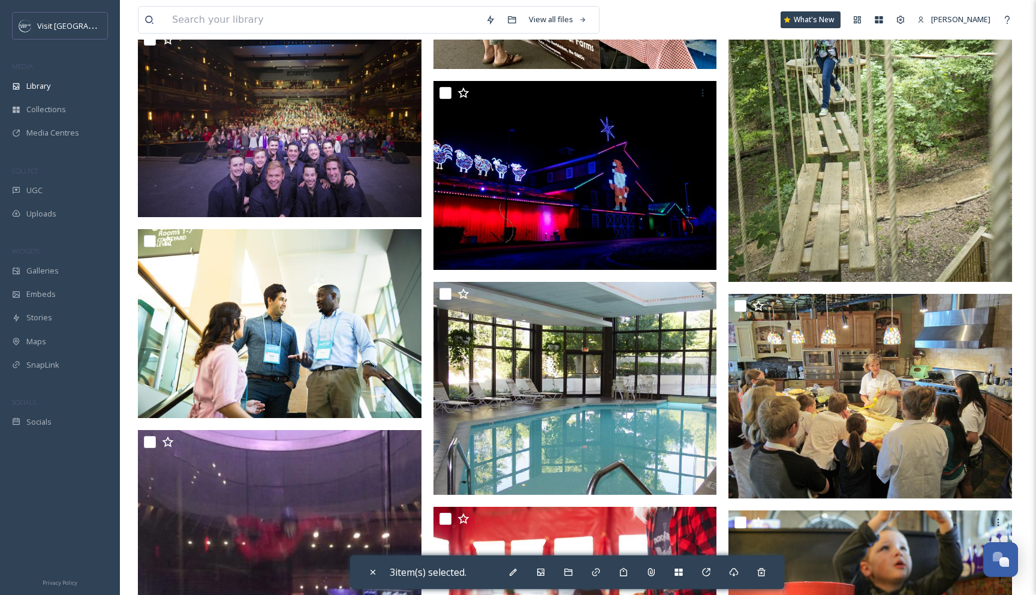
scroll to position [430, 0]
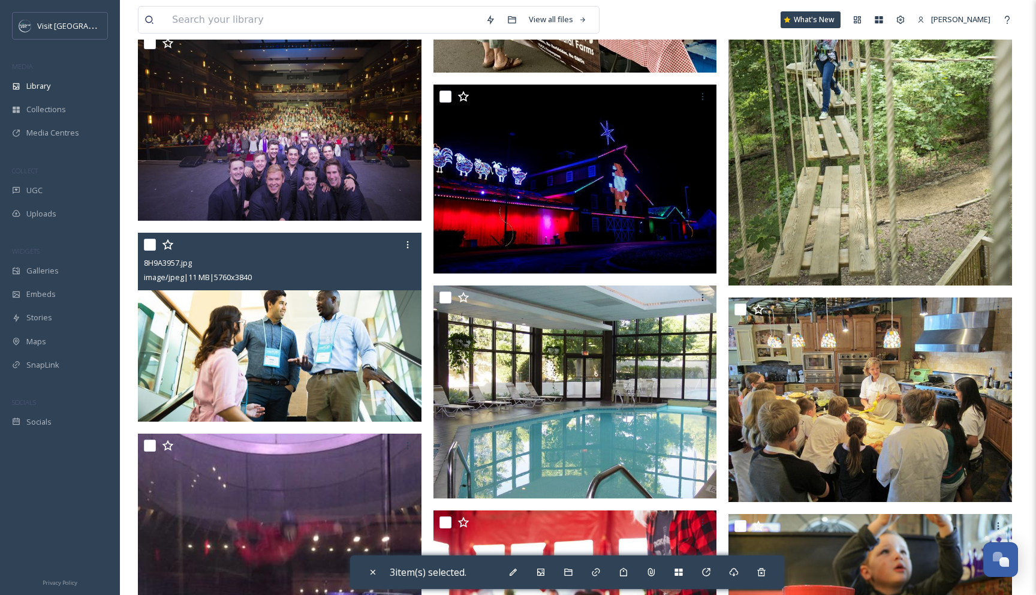
click at [152, 247] on input "checkbox" at bounding box center [150, 245] width 12 height 12
checkbox input "true"
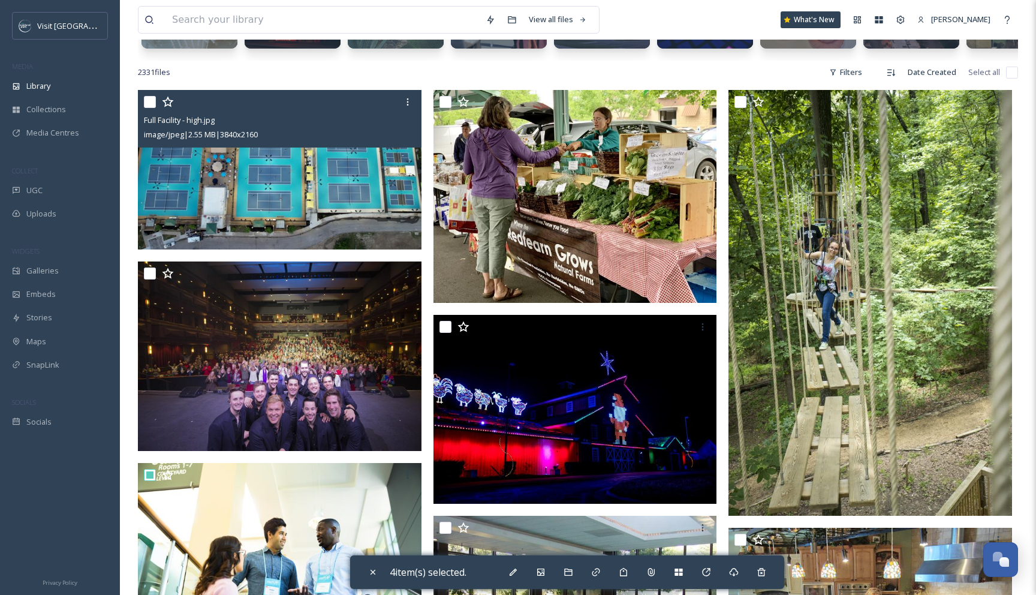
scroll to position [209, 0]
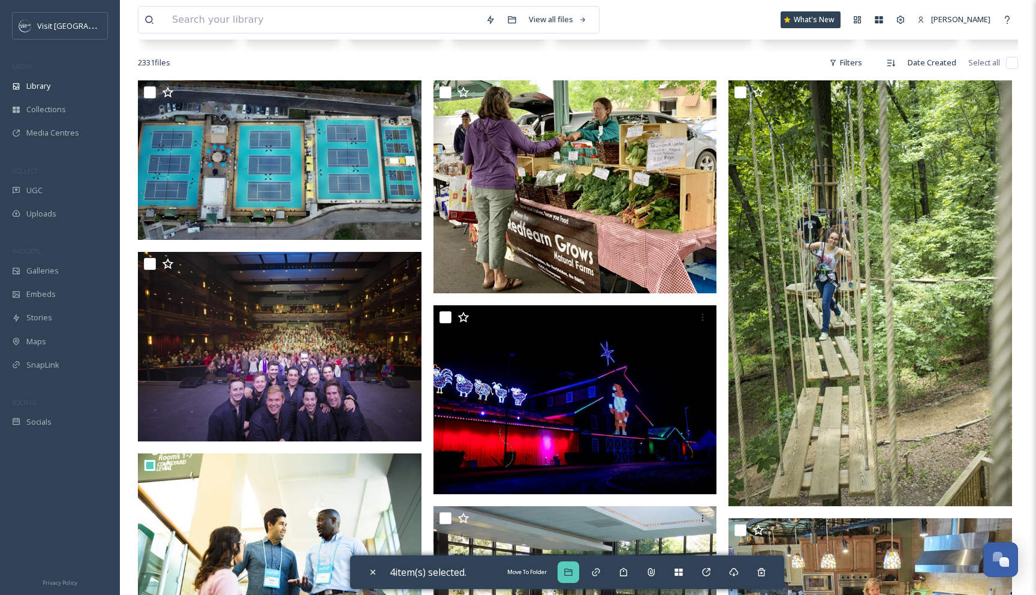
click at [579, 580] on div "Move To Folder" at bounding box center [568, 572] width 22 height 22
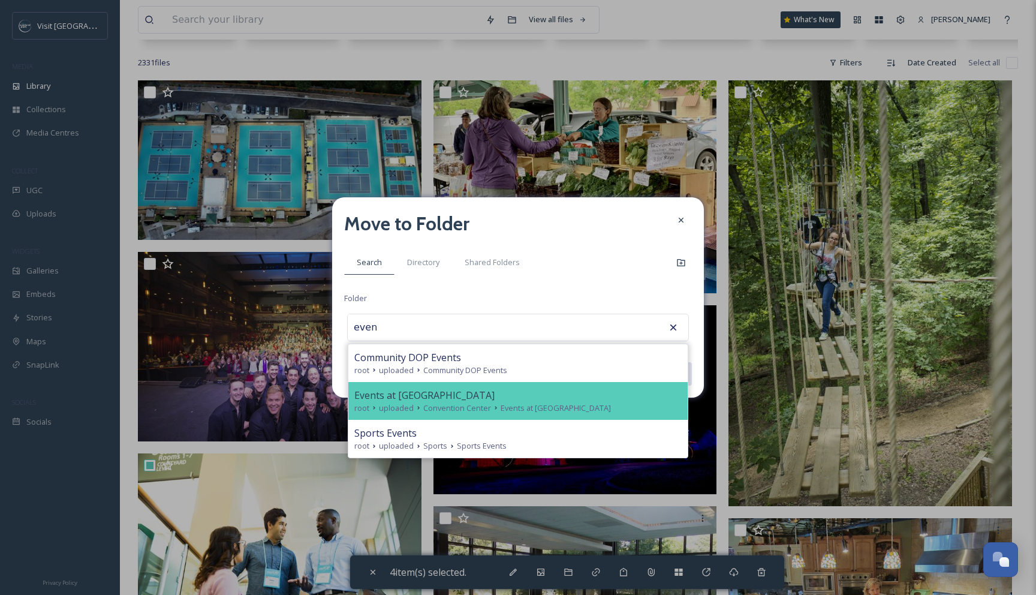
click at [592, 400] on div "Events at [GEOGRAPHIC_DATA]" at bounding box center [517, 395] width 327 height 14
type input "Events at [GEOGRAPHIC_DATA]"
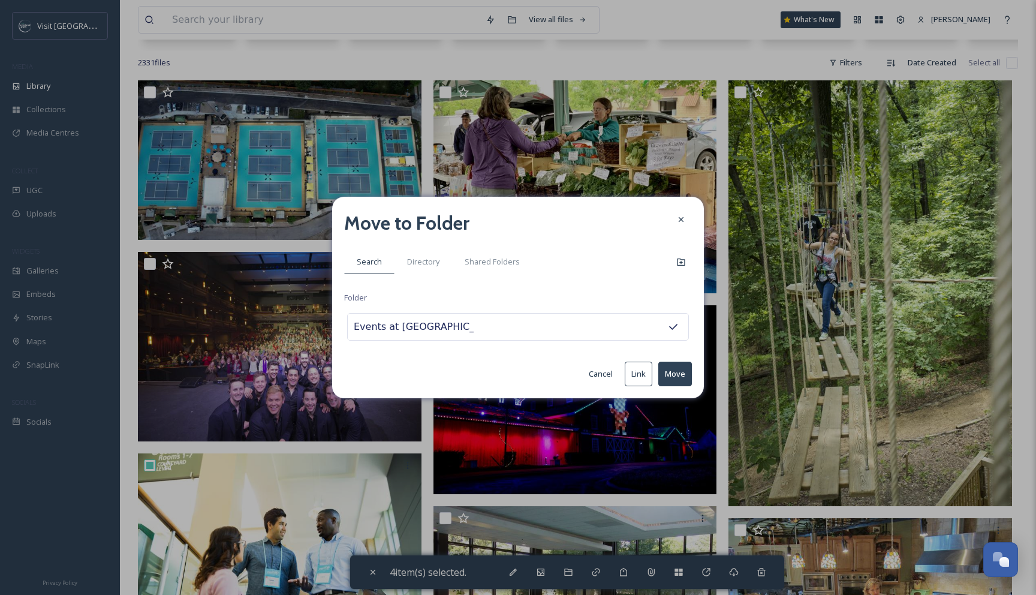
click at [664, 376] on button "Move" at bounding box center [675, 373] width 34 height 25
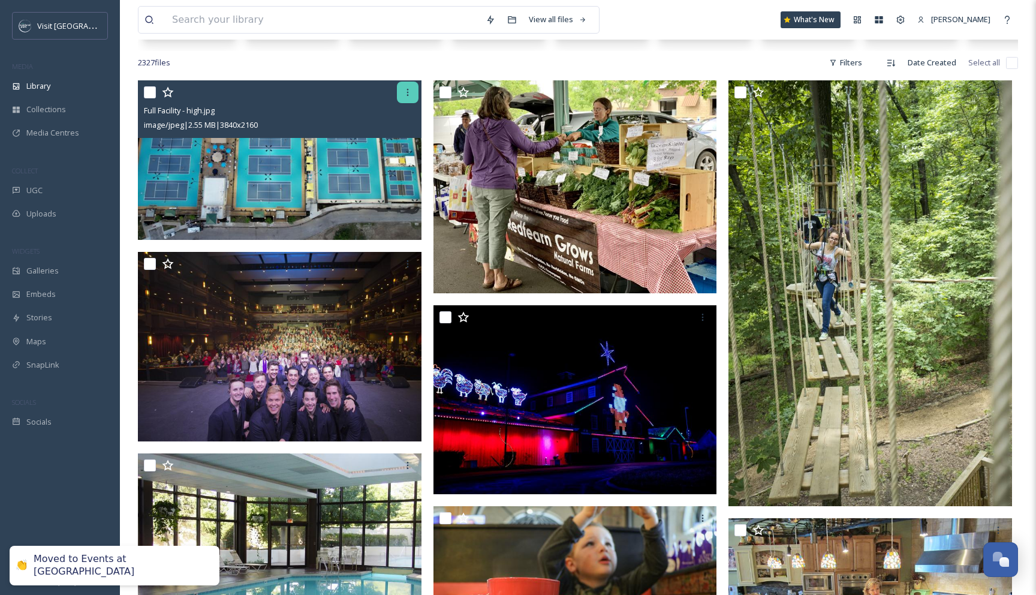
click at [407, 92] on icon at bounding box center [407, 92] width 2 height 7
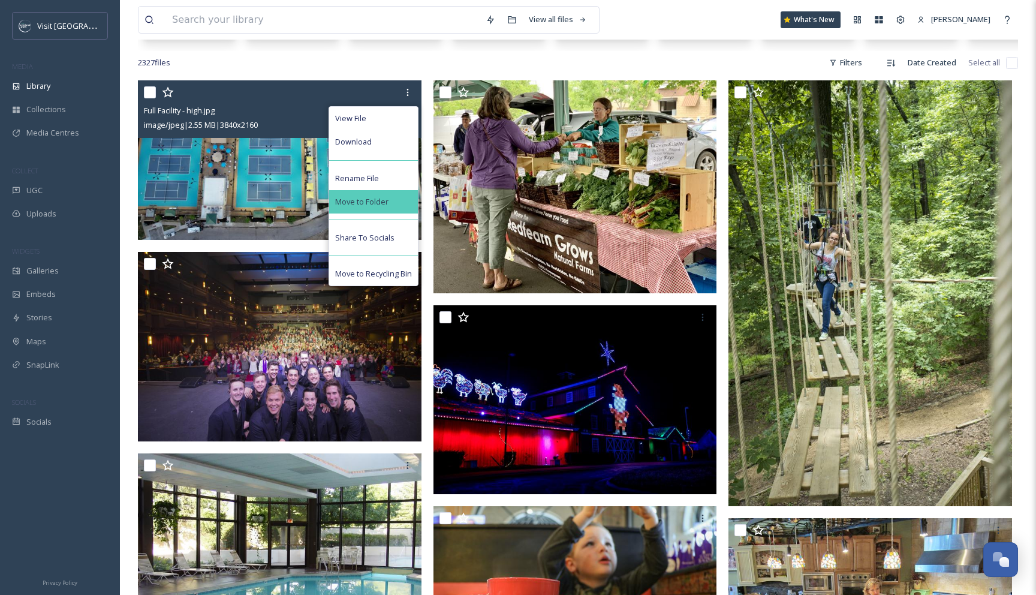
click at [393, 197] on div "Move to Folder" at bounding box center [373, 201] width 89 height 23
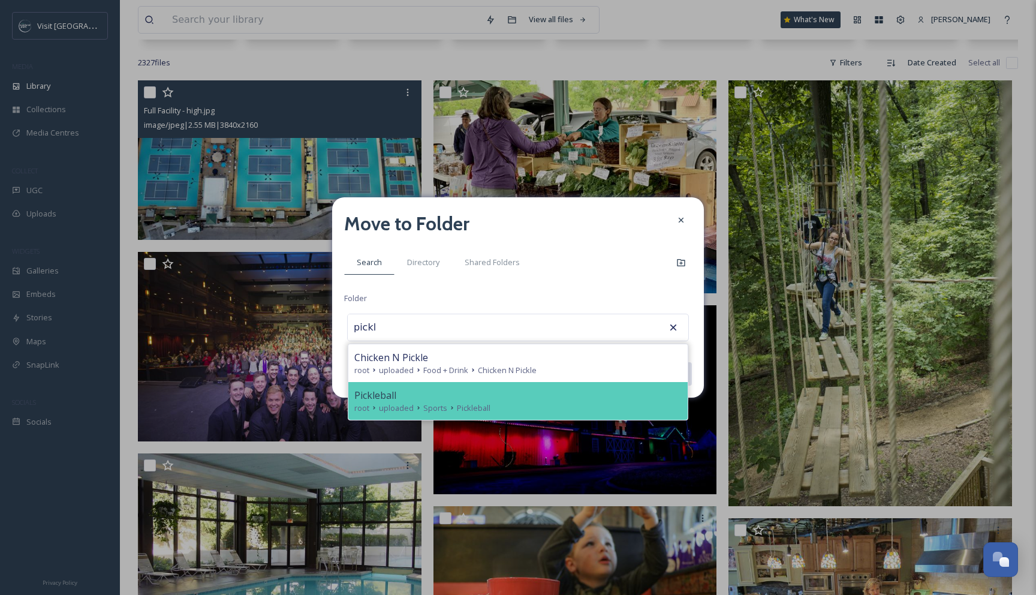
click at [373, 395] on span "Pickleball" at bounding box center [375, 395] width 42 height 14
type input "Pickleball"
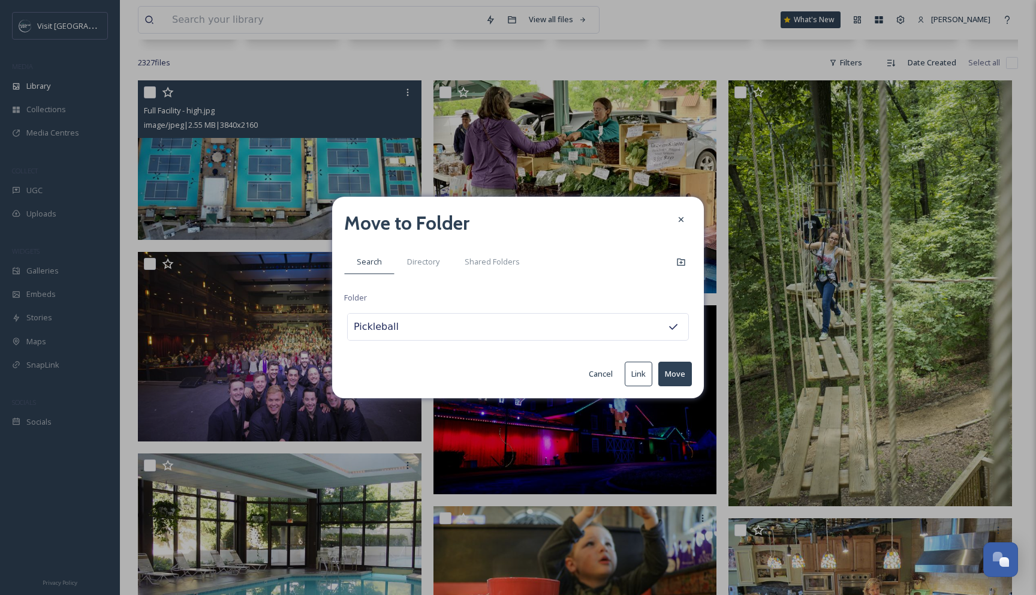
click at [665, 376] on button "Move" at bounding box center [675, 373] width 34 height 25
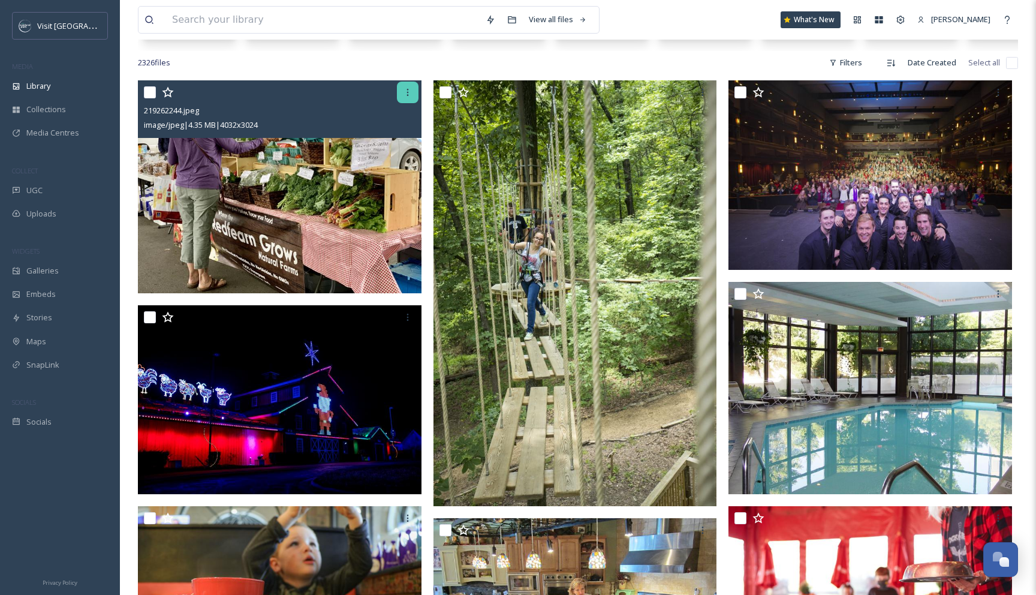
click at [411, 92] on icon at bounding box center [408, 93] width 10 height 10
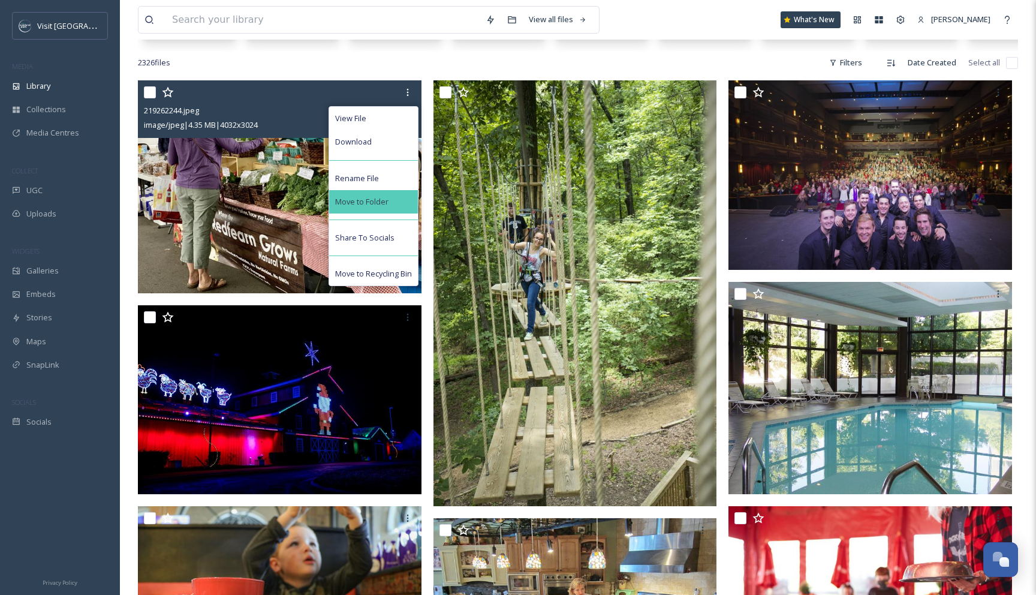
click at [372, 206] on span "Move to Folder" at bounding box center [361, 201] width 53 height 11
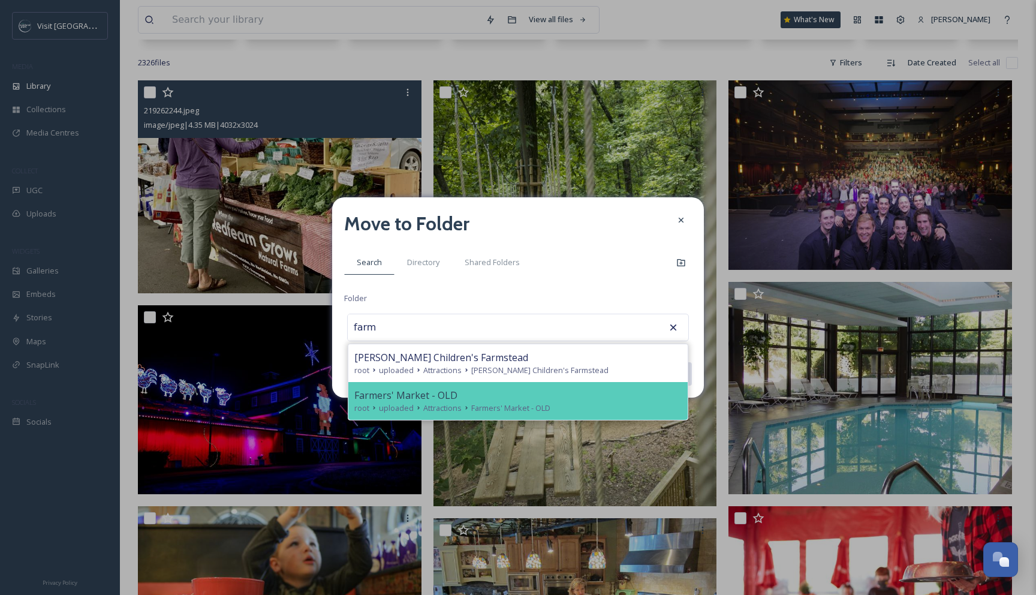
click at [410, 393] on span "Farmers' Market - OLD" at bounding box center [405, 395] width 103 height 14
type input "Farmers' Market - OLD"
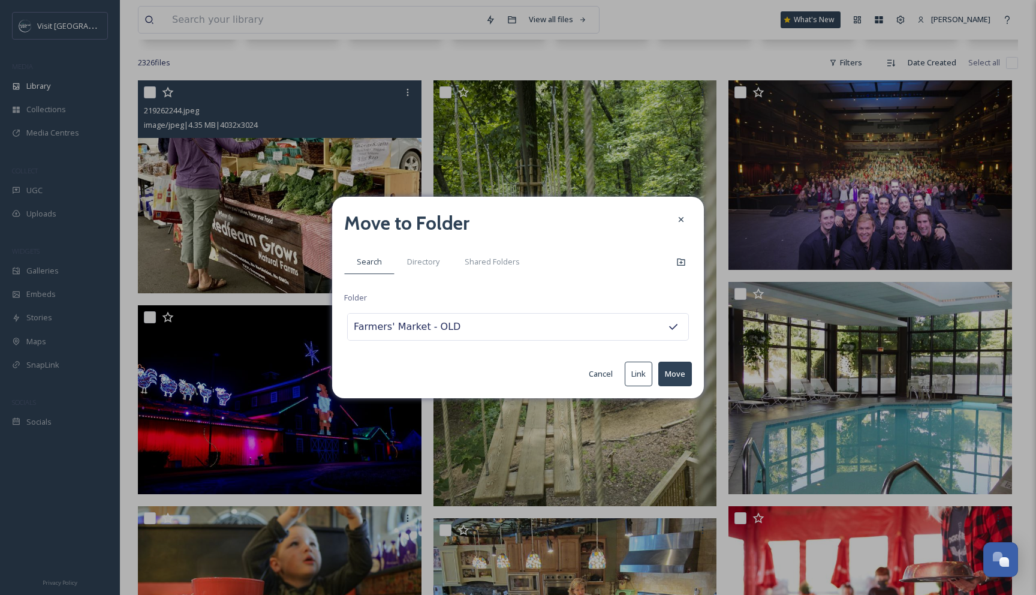
click at [673, 376] on button "Move" at bounding box center [675, 373] width 34 height 25
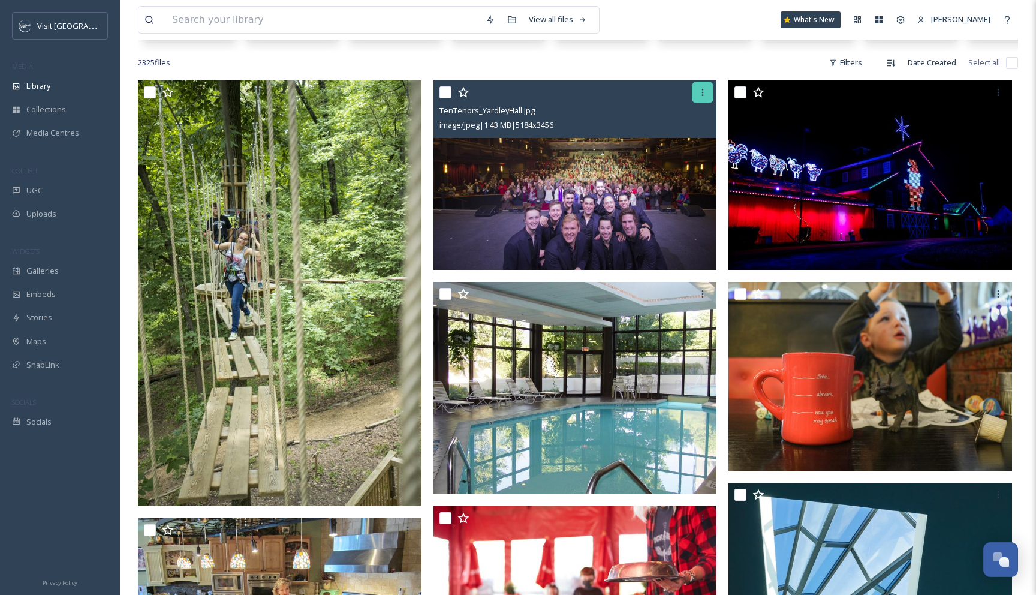
click at [705, 94] on icon at bounding box center [703, 93] width 10 height 10
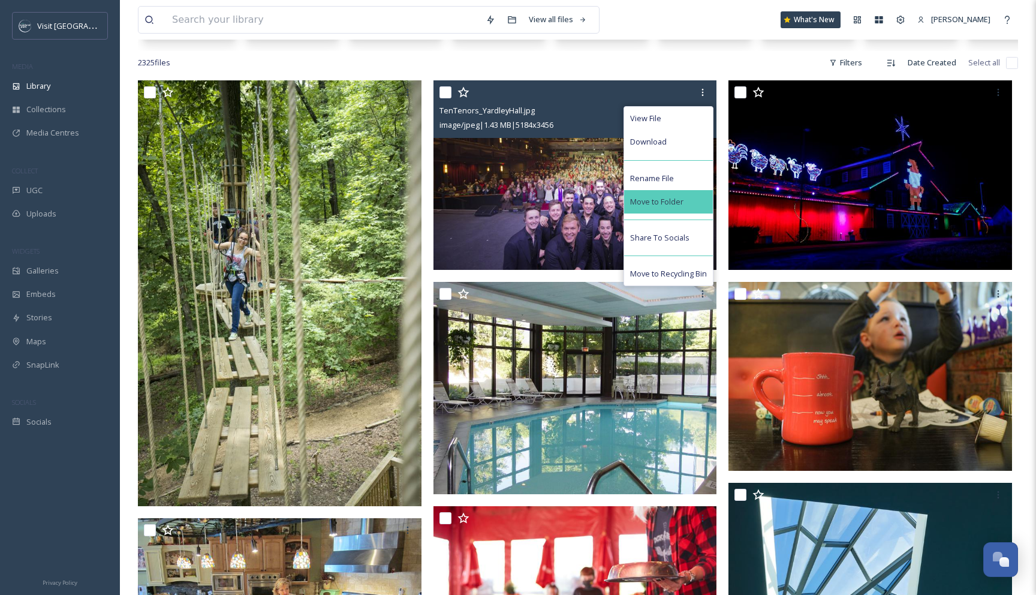
click at [681, 201] on span "Move to Folder" at bounding box center [656, 201] width 53 height 11
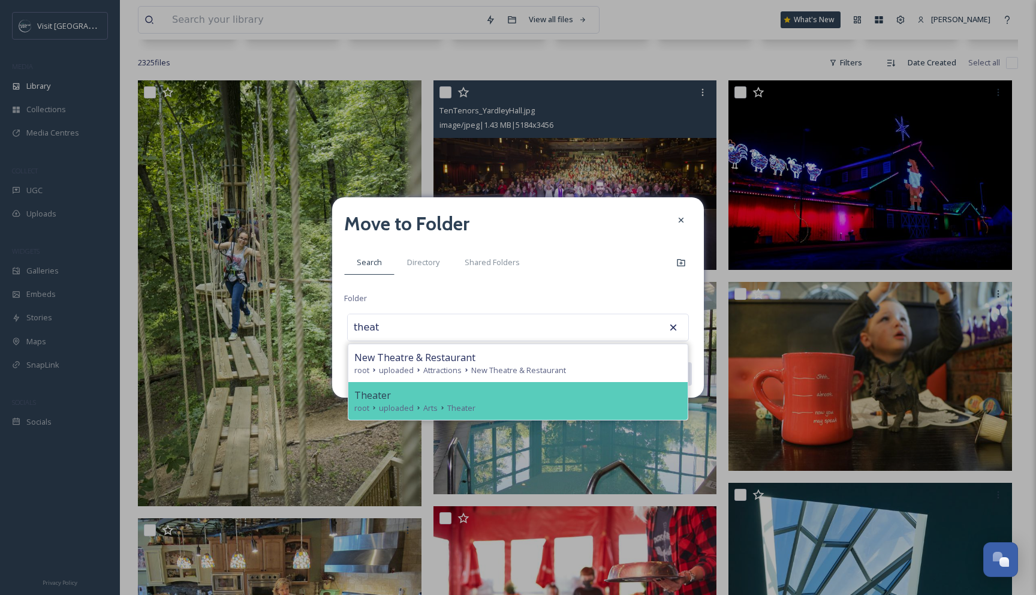
click at [488, 405] on div "root uploaded Arts Theater" at bounding box center [517, 407] width 327 height 11
type input "Theater"
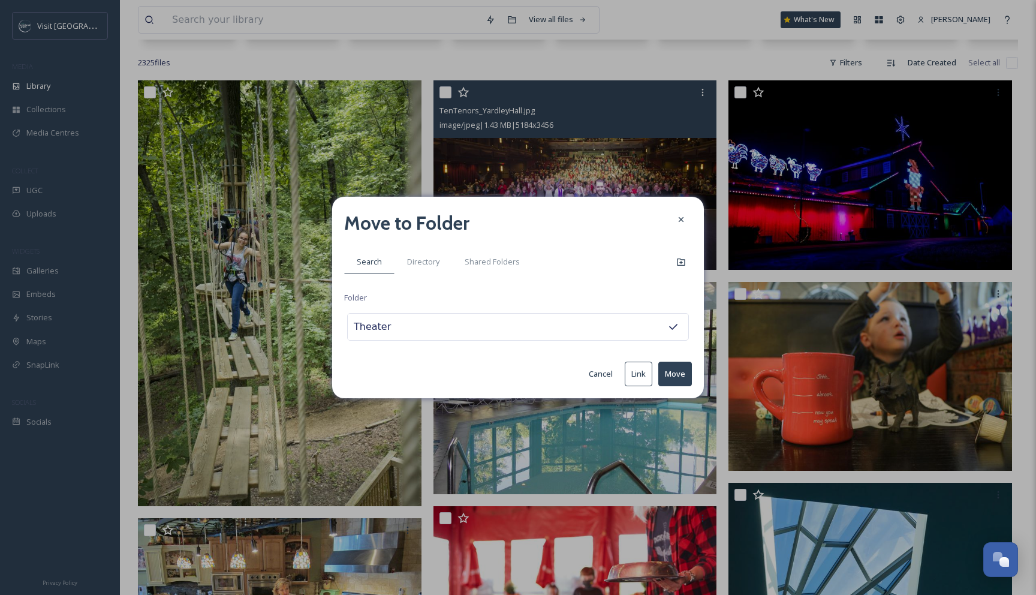
click at [684, 371] on button "Move" at bounding box center [675, 373] width 34 height 25
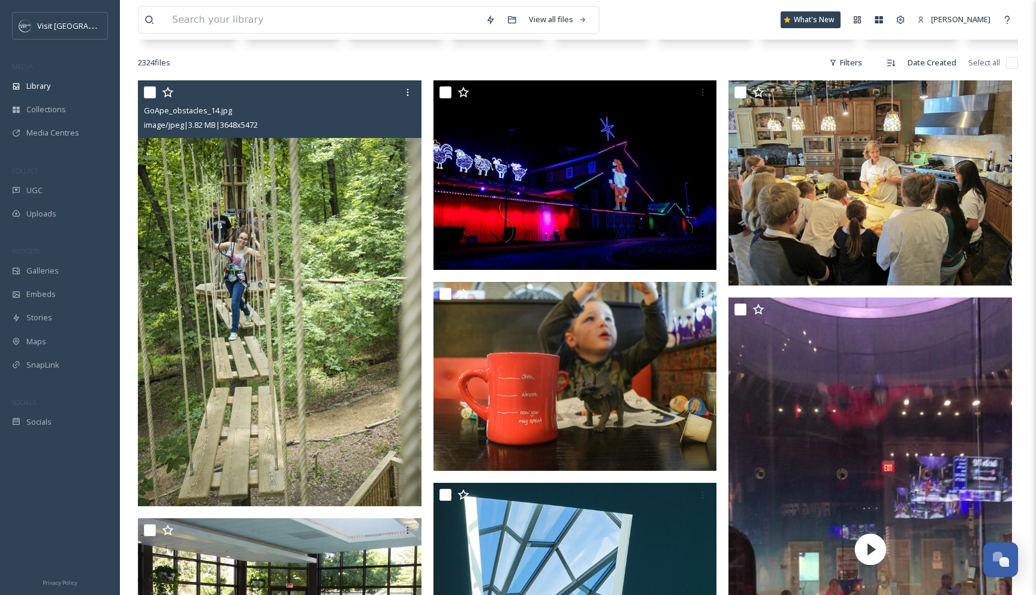
click at [150, 87] on input "checkbox" at bounding box center [150, 92] width 12 height 12
checkbox input "true"
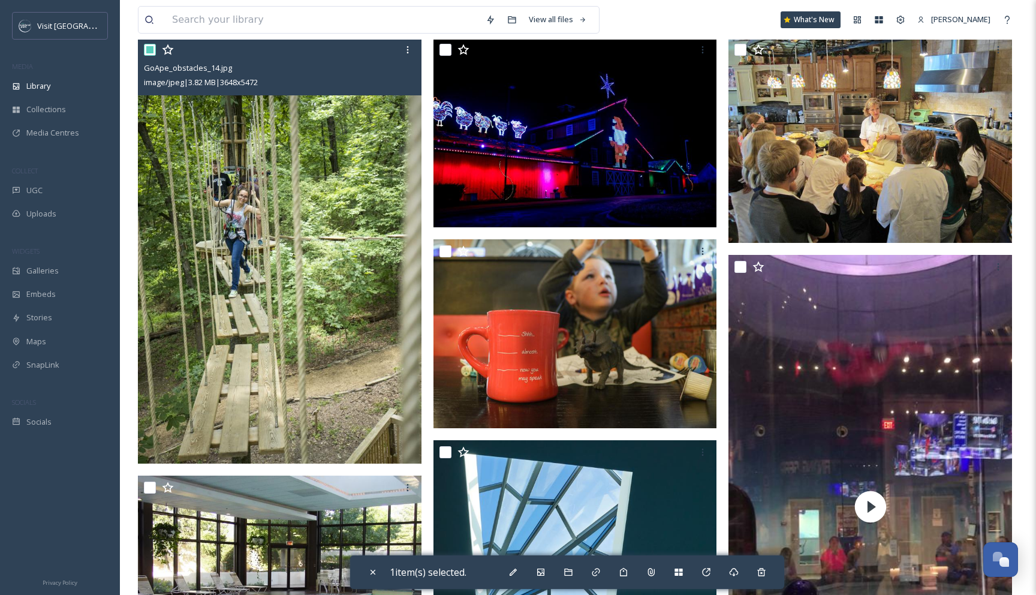
scroll to position [225, 0]
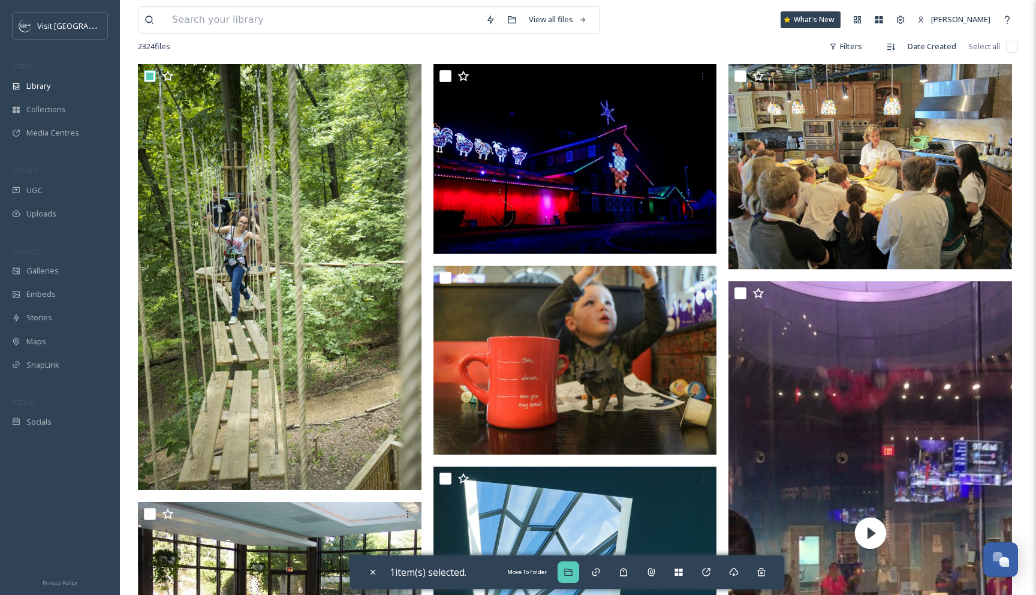
click at [571, 571] on icon at bounding box center [568, 572] width 10 height 10
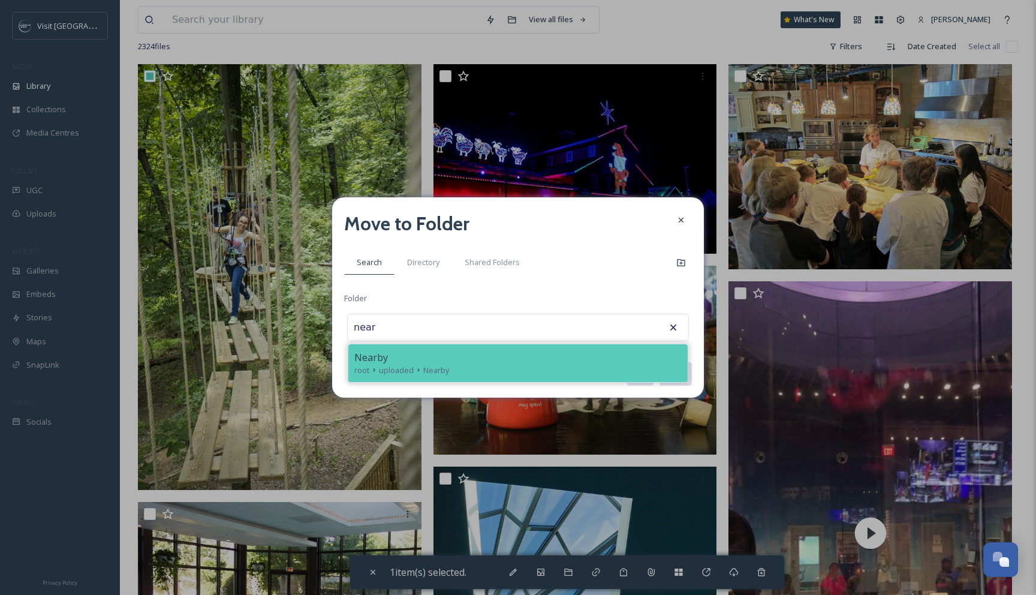
click at [492, 366] on div "root uploaded Nearby" at bounding box center [517, 369] width 327 height 11
type input "Nearby"
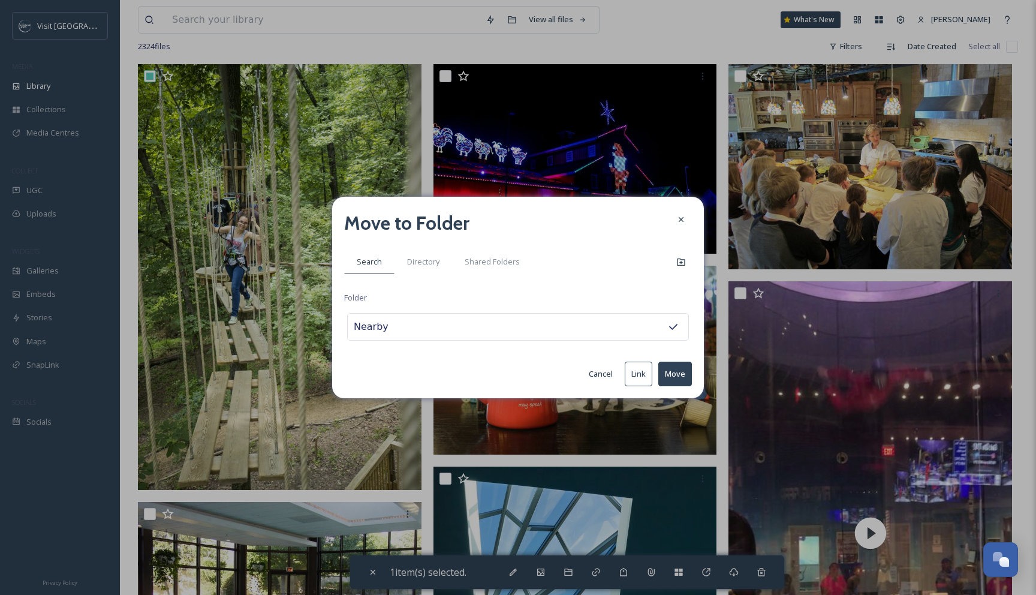
click at [680, 376] on button "Move" at bounding box center [675, 373] width 34 height 25
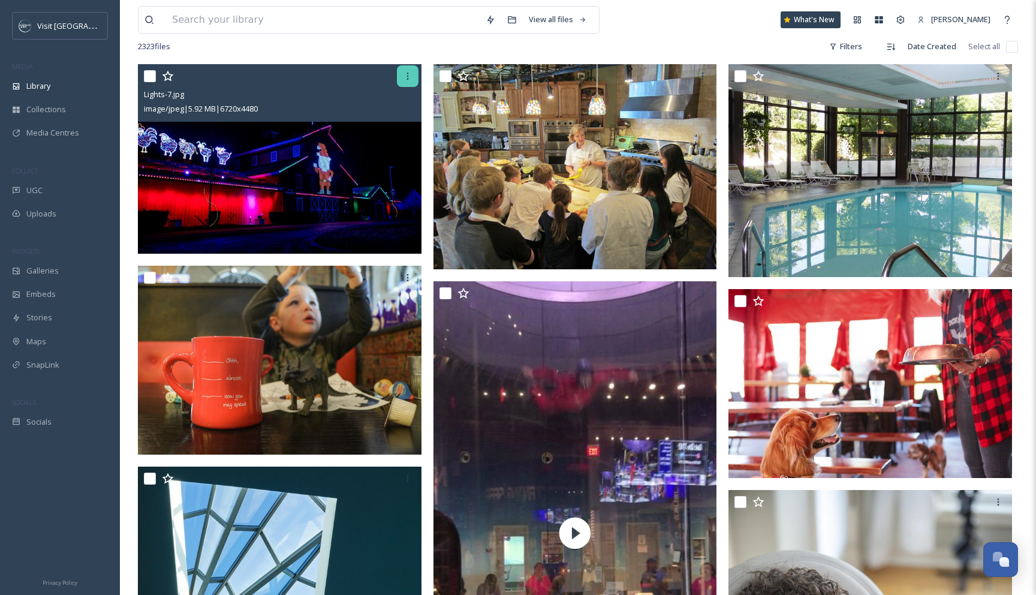
click at [402, 77] on div at bounding box center [408, 76] width 22 height 22
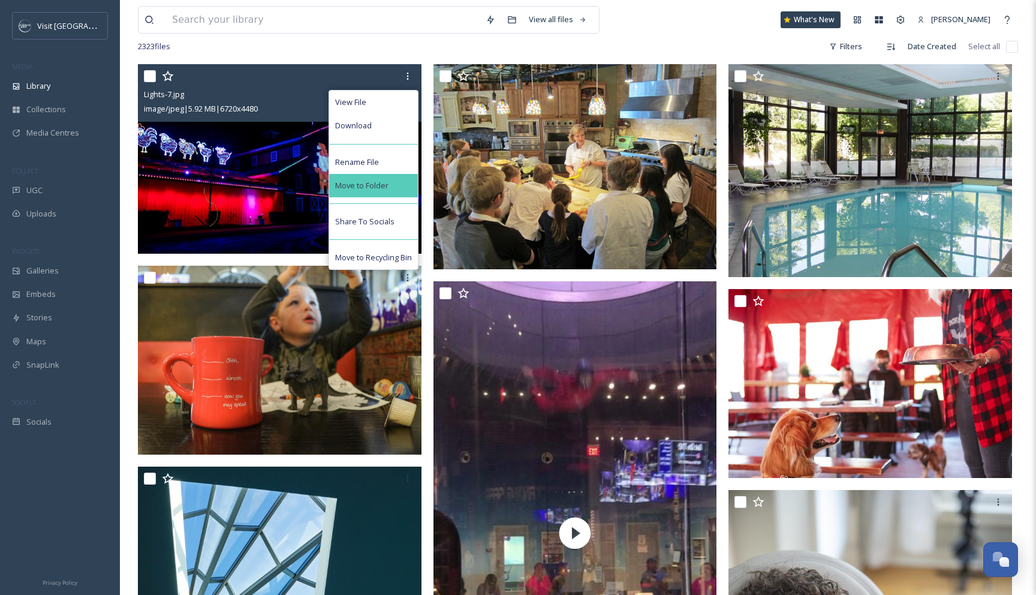
click at [379, 177] on div "Move to Folder" at bounding box center [373, 185] width 89 height 23
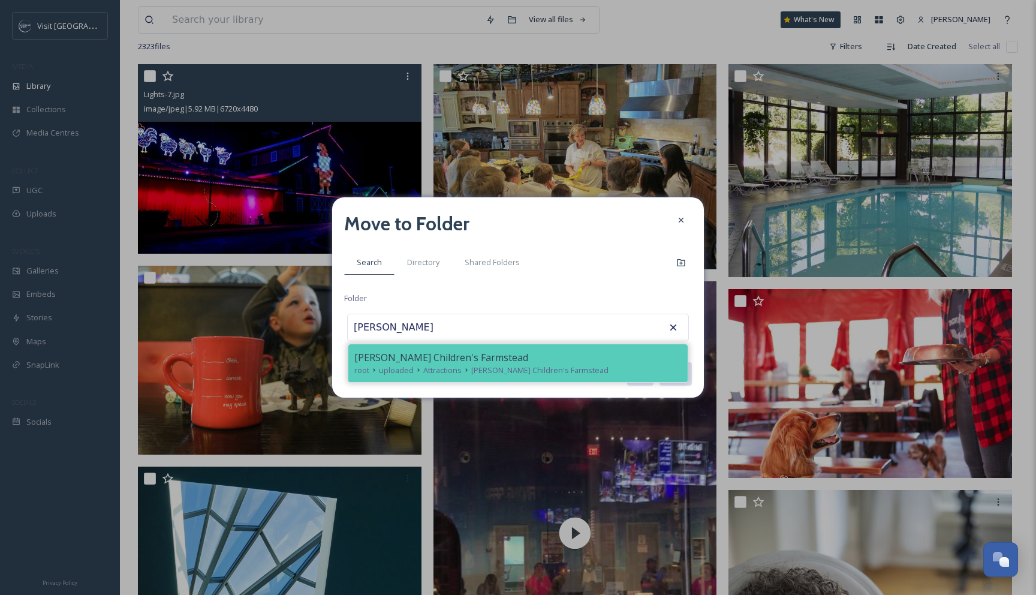
click at [457, 346] on div "[PERSON_NAME] Children's Farmstead root uploaded Attractions [PERSON_NAME][GEOG…" at bounding box center [517, 363] width 339 height 38
type input "[PERSON_NAME] Children's Farmstead"
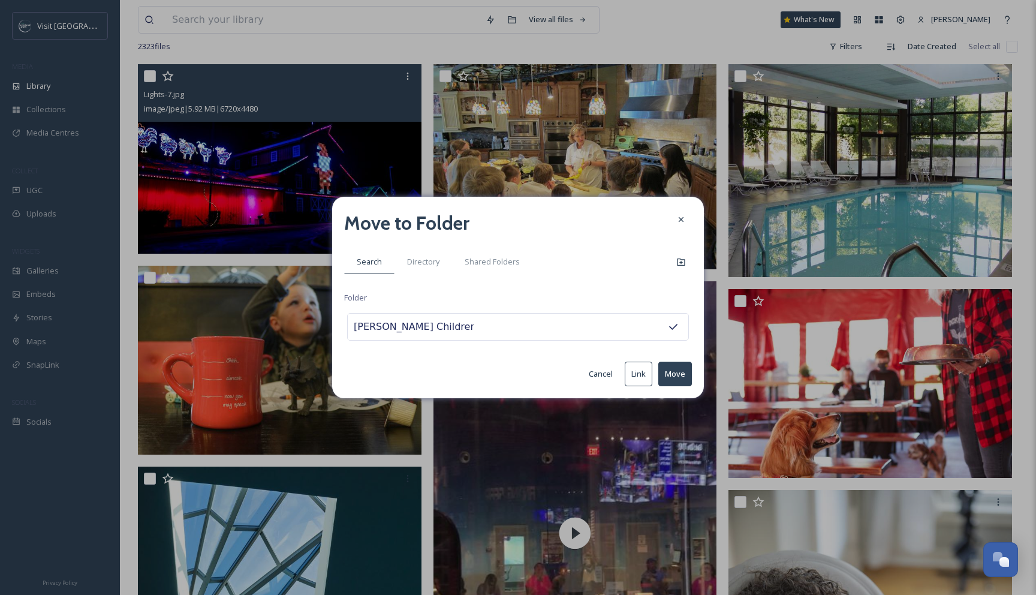
click at [666, 376] on button "Move" at bounding box center [675, 373] width 34 height 25
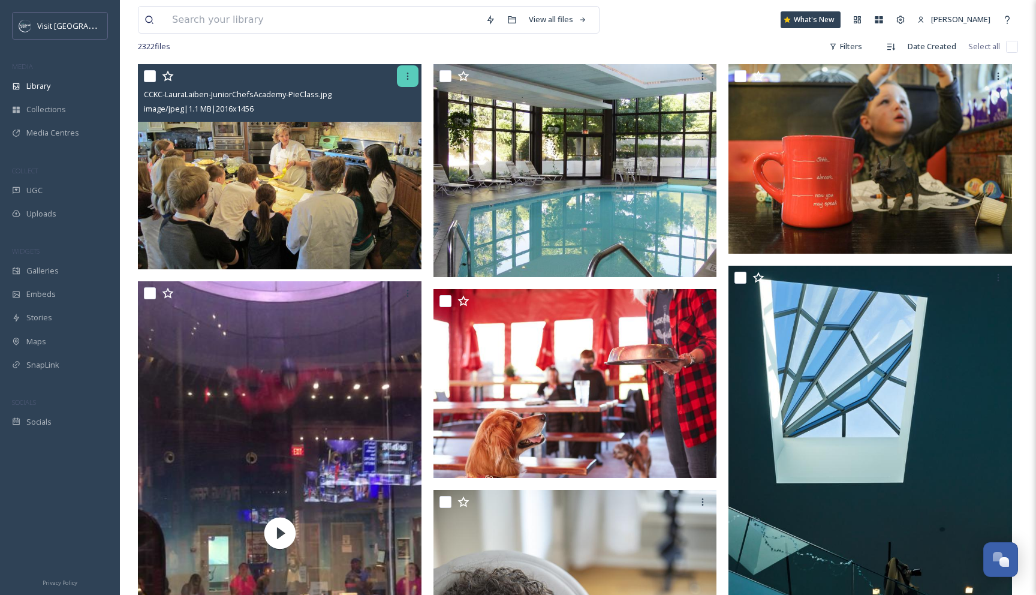
click at [410, 76] on icon at bounding box center [408, 76] width 10 height 10
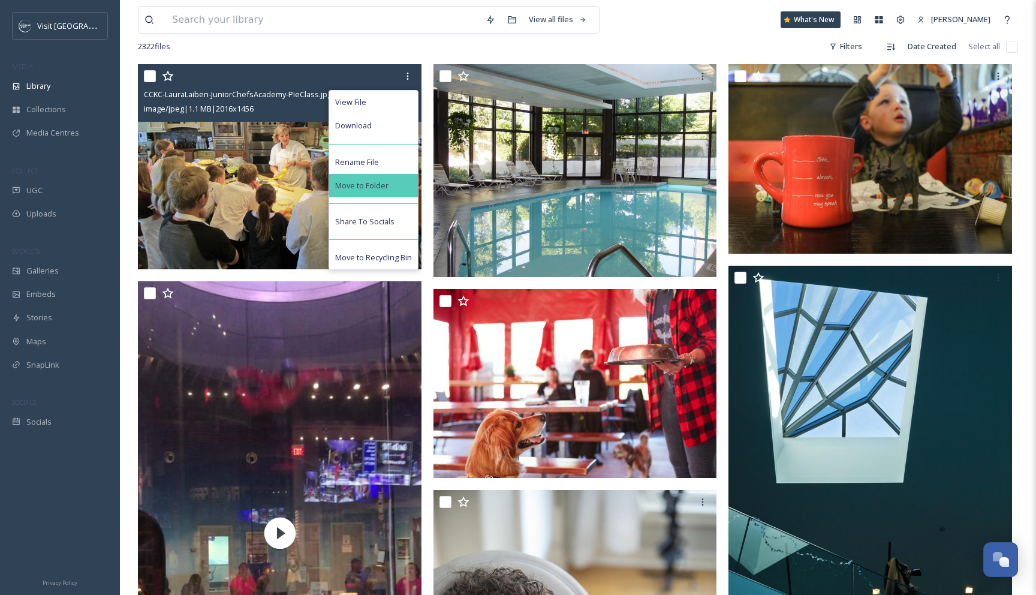
click at [382, 183] on span "Move to Folder" at bounding box center [361, 185] width 53 height 11
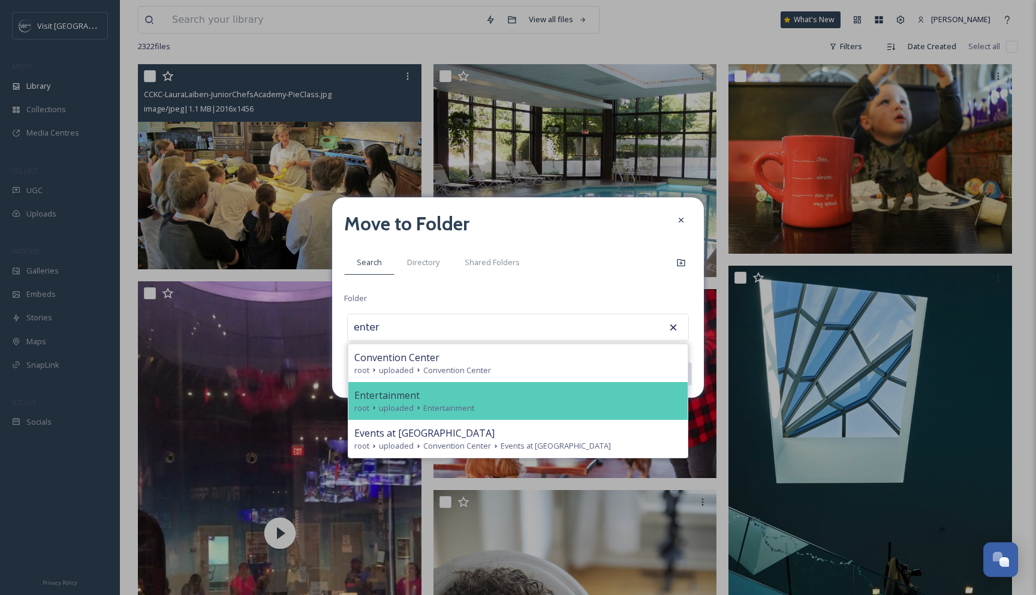
click at [382, 400] on span "Entertainment" at bounding box center [386, 395] width 65 height 14
type input "Entertainment"
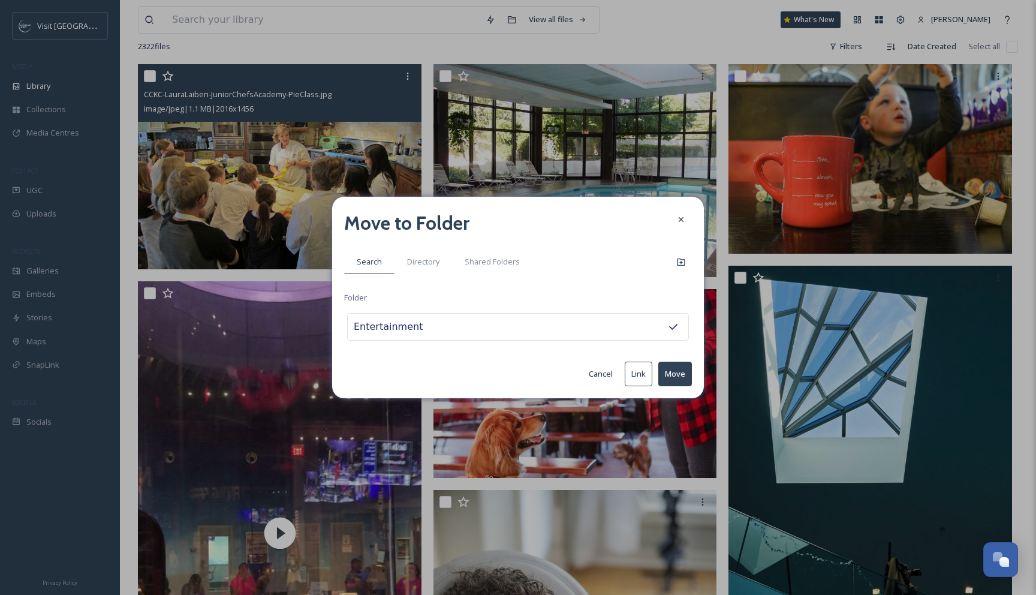
click at [670, 378] on button "Move" at bounding box center [675, 373] width 34 height 25
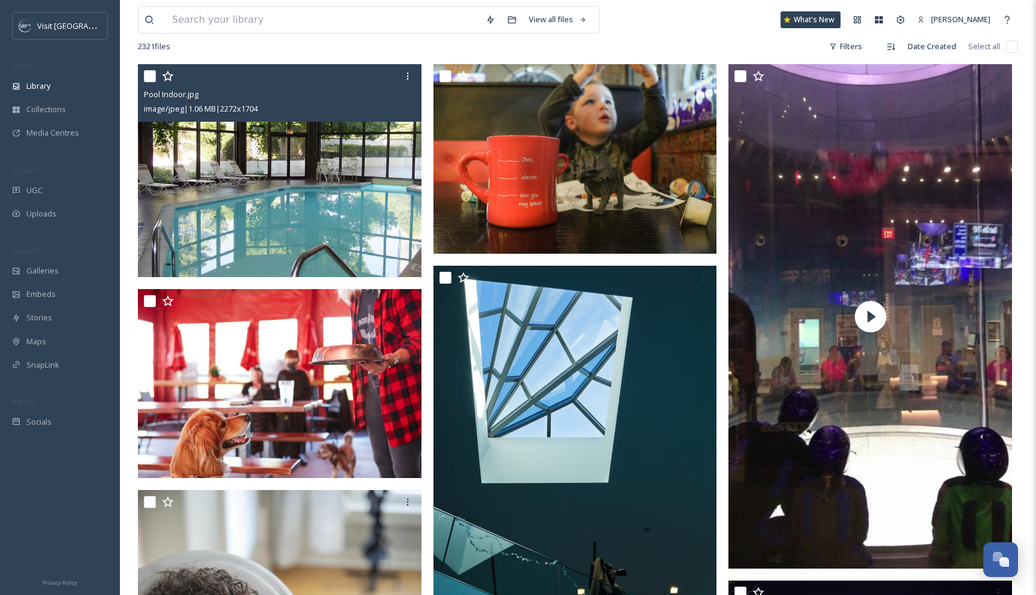
click at [150, 77] on input "checkbox" at bounding box center [150, 76] width 12 height 12
checkbox input "true"
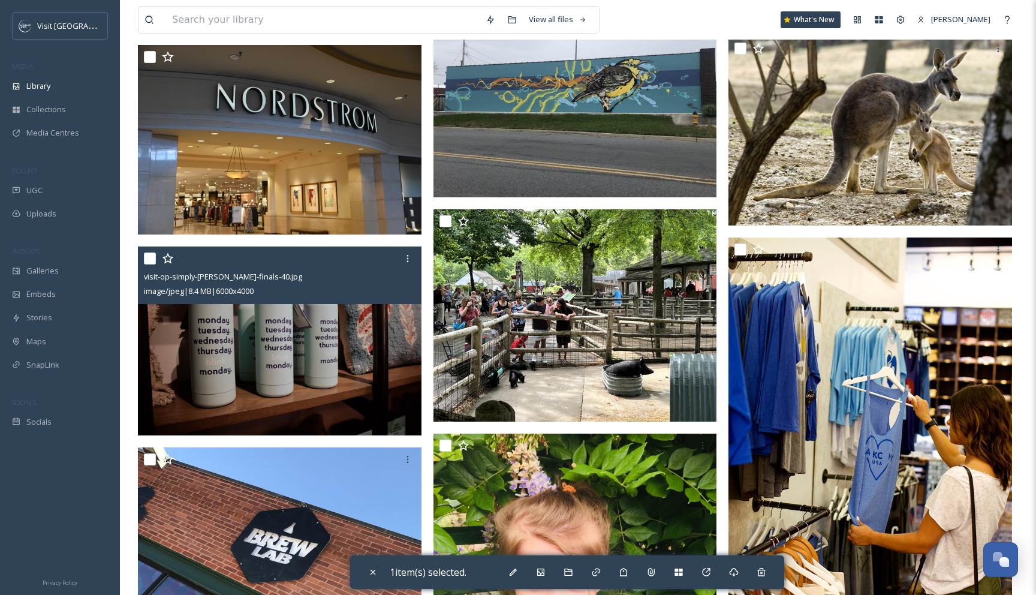
scroll to position [6814, 0]
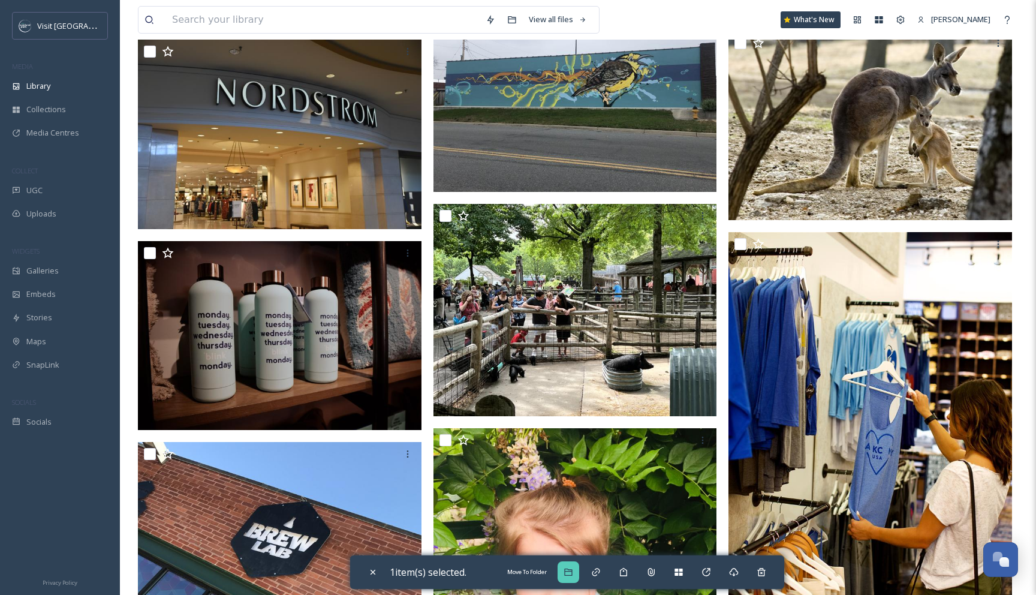
click at [565, 571] on div "Move To Folder" at bounding box center [568, 572] width 22 height 22
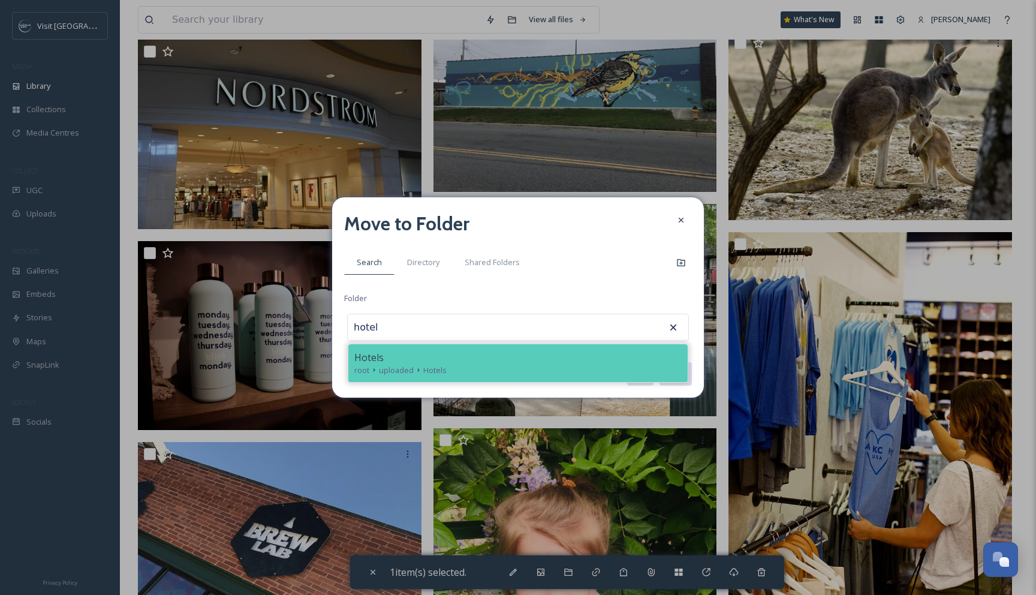
click at [545, 369] on div "root uploaded Hotels" at bounding box center [517, 369] width 327 height 11
type input "Hotels"
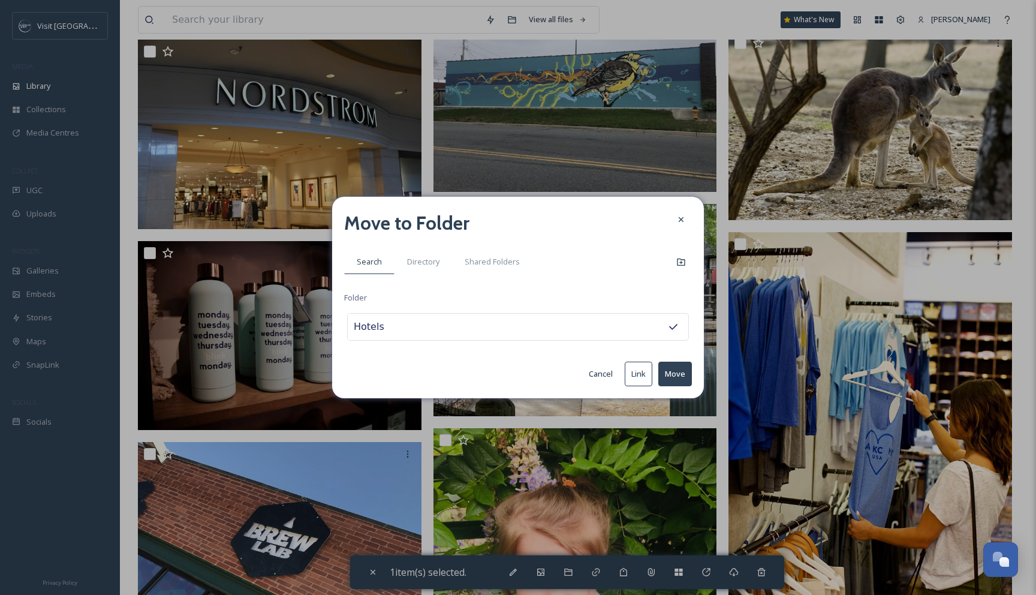
click at [681, 369] on button "Move" at bounding box center [675, 373] width 34 height 25
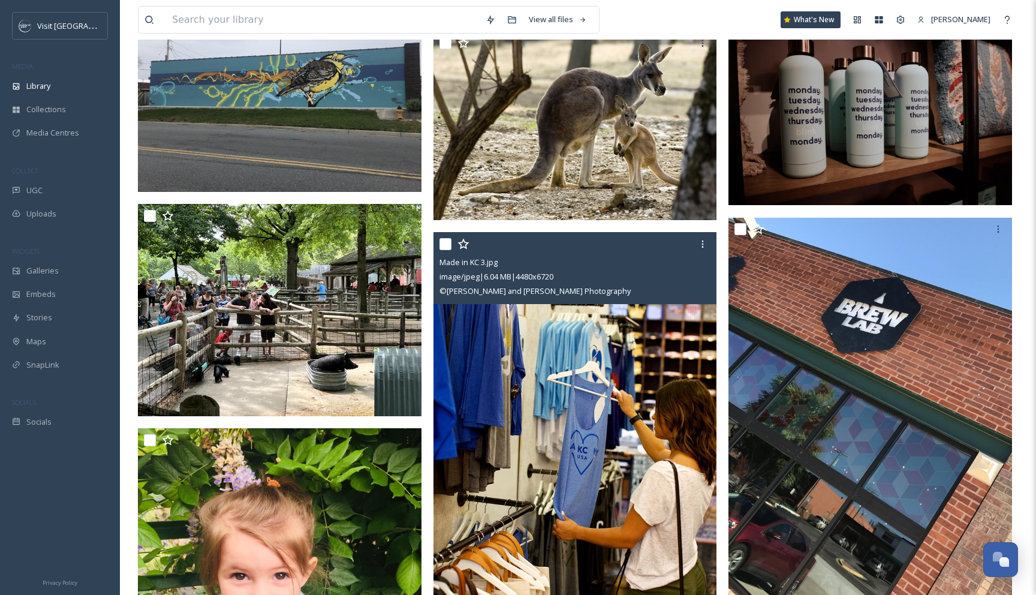
click at [447, 246] on input "checkbox" at bounding box center [445, 244] width 12 height 12
checkbox input "true"
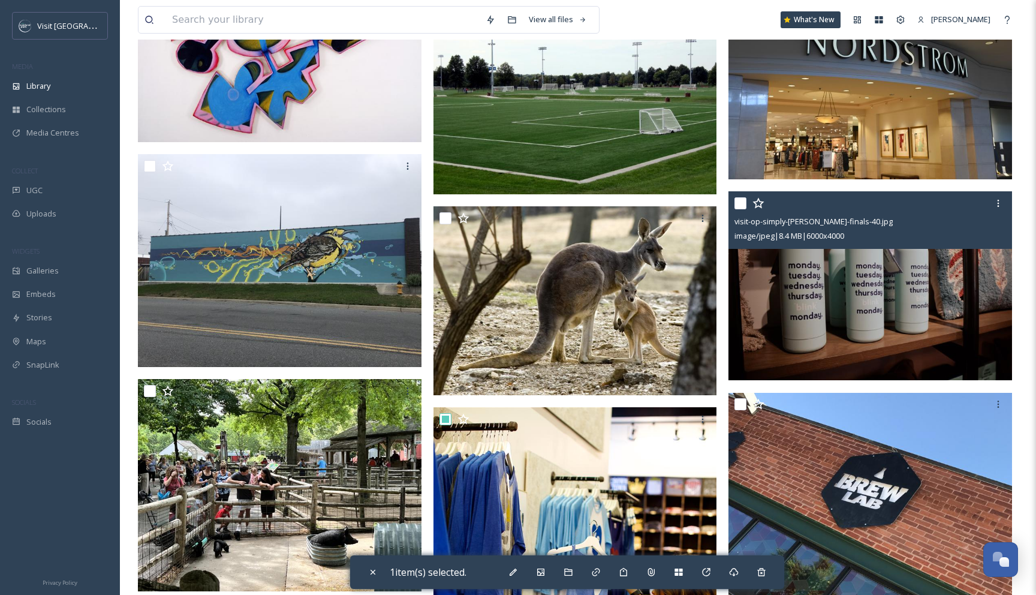
scroll to position [6638, 0]
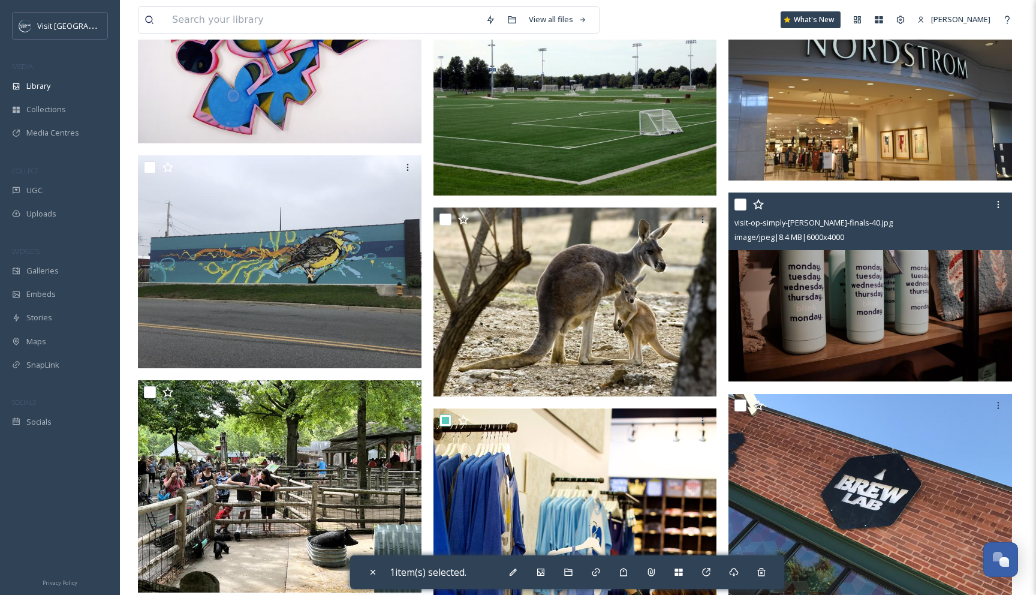
click at [741, 201] on input "checkbox" at bounding box center [740, 204] width 12 height 12
checkbox input "true"
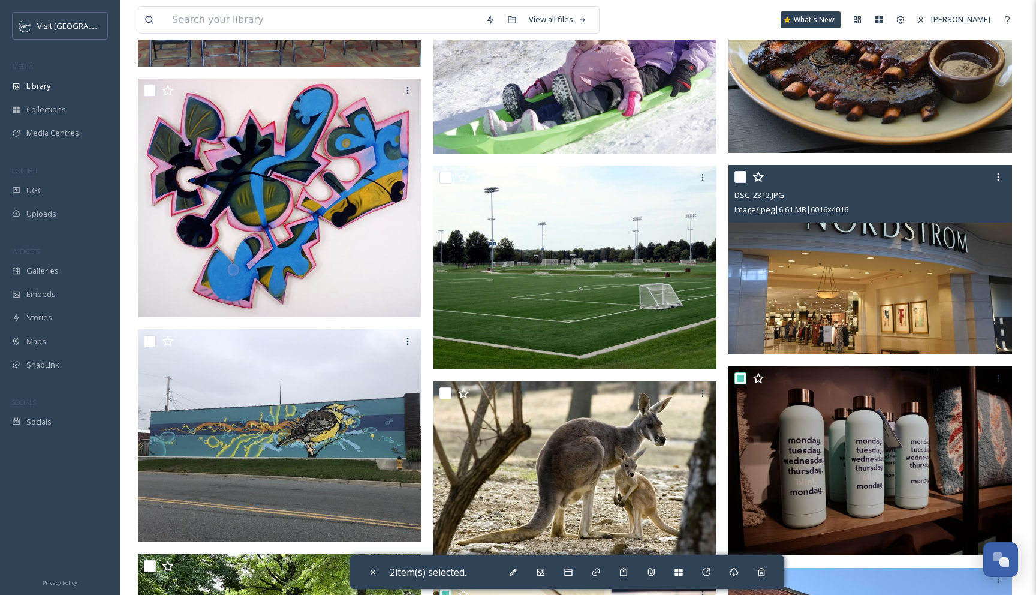
scroll to position [6445, 0]
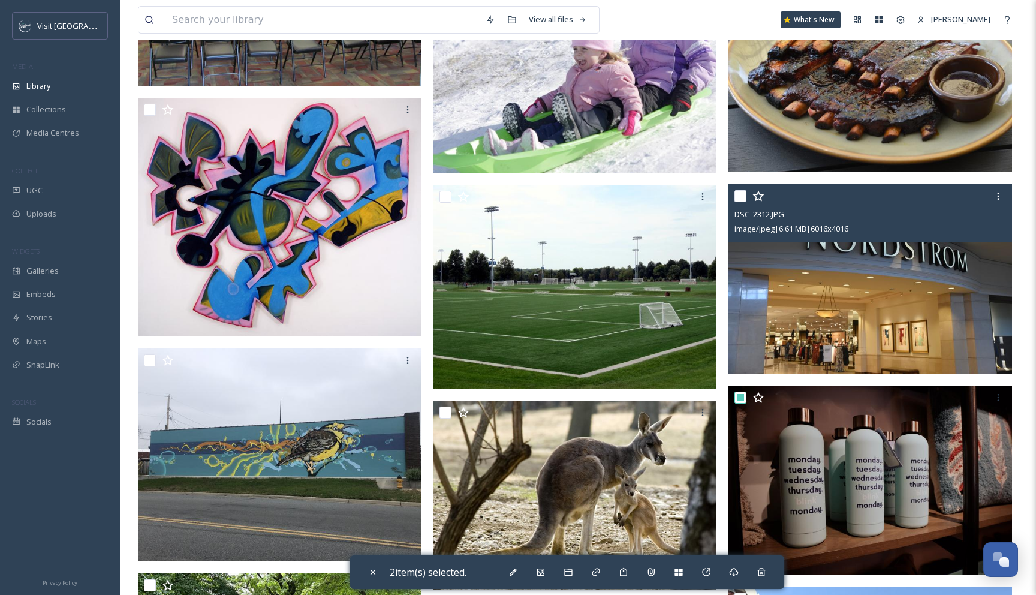
click at [741, 194] on input "checkbox" at bounding box center [740, 196] width 12 height 12
checkbox input "true"
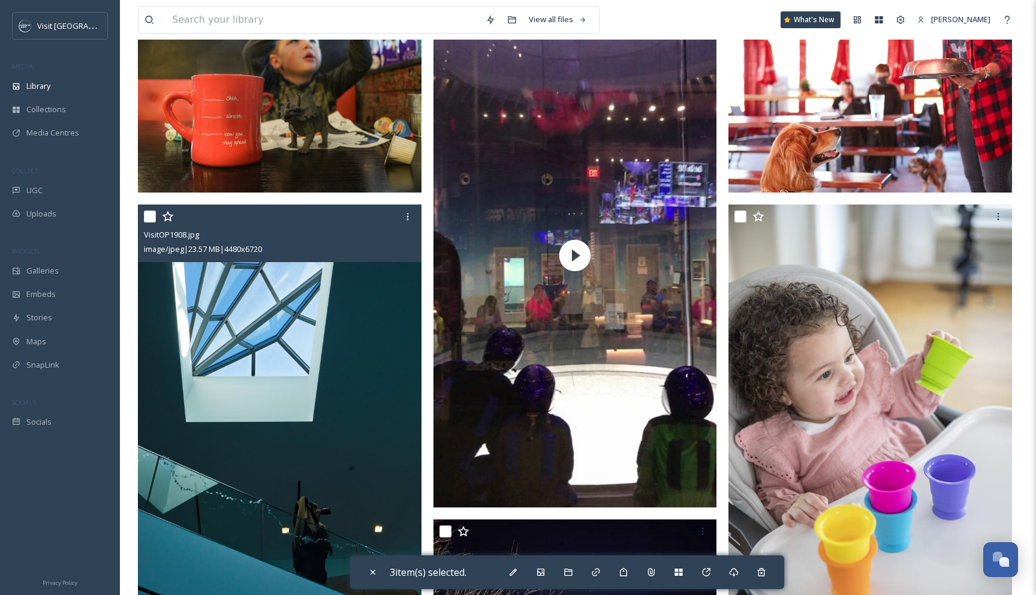
scroll to position [0, 0]
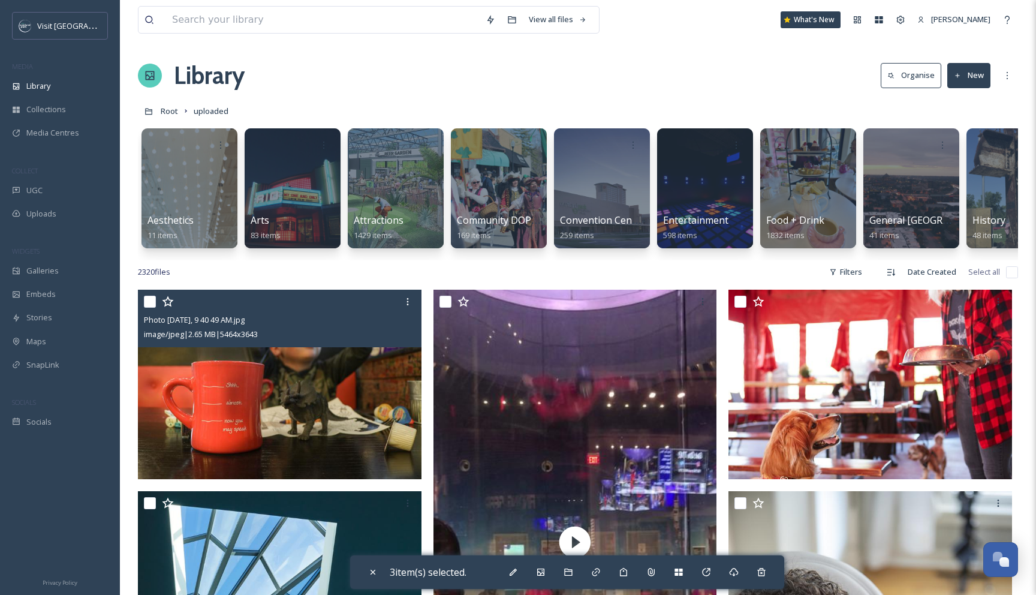
click at [152, 304] on input "checkbox" at bounding box center [150, 301] width 12 height 12
checkbox input "true"
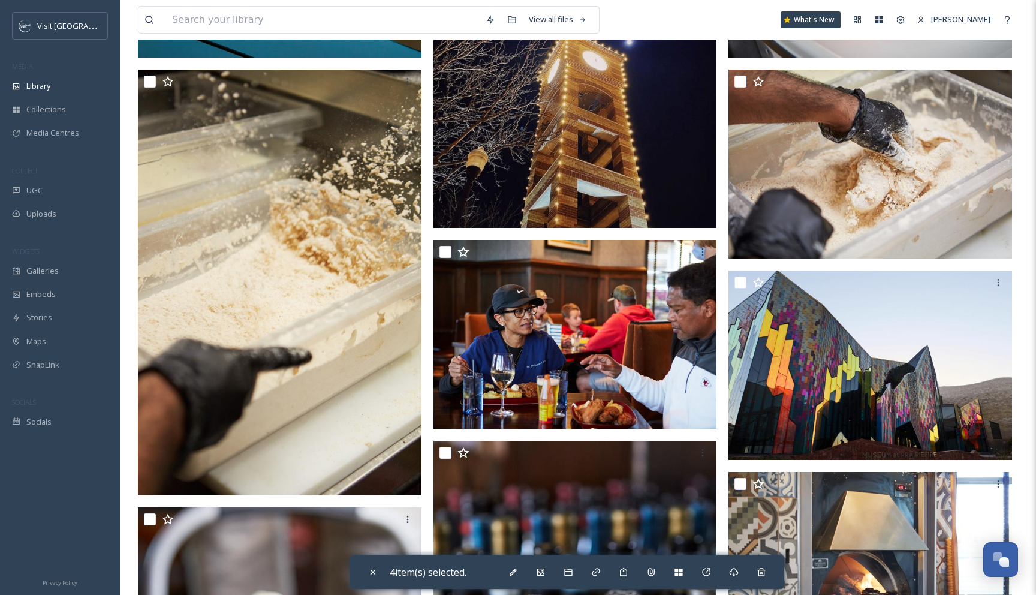
scroll to position [860, 0]
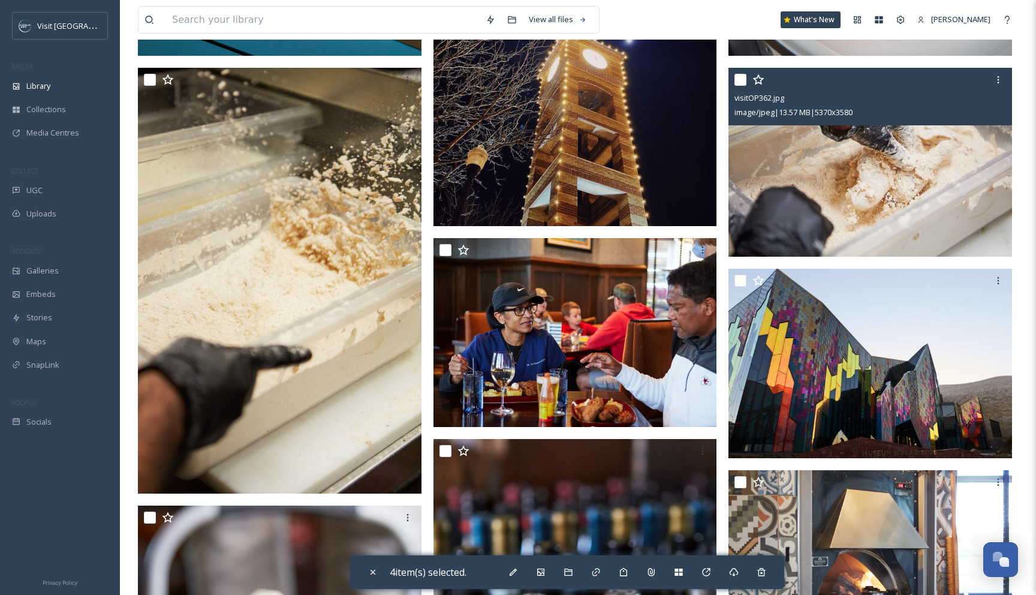
click at [743, 81] on input "checkbox" at bounding box center [740, 80] width 12 height 12
checkbox input "true"
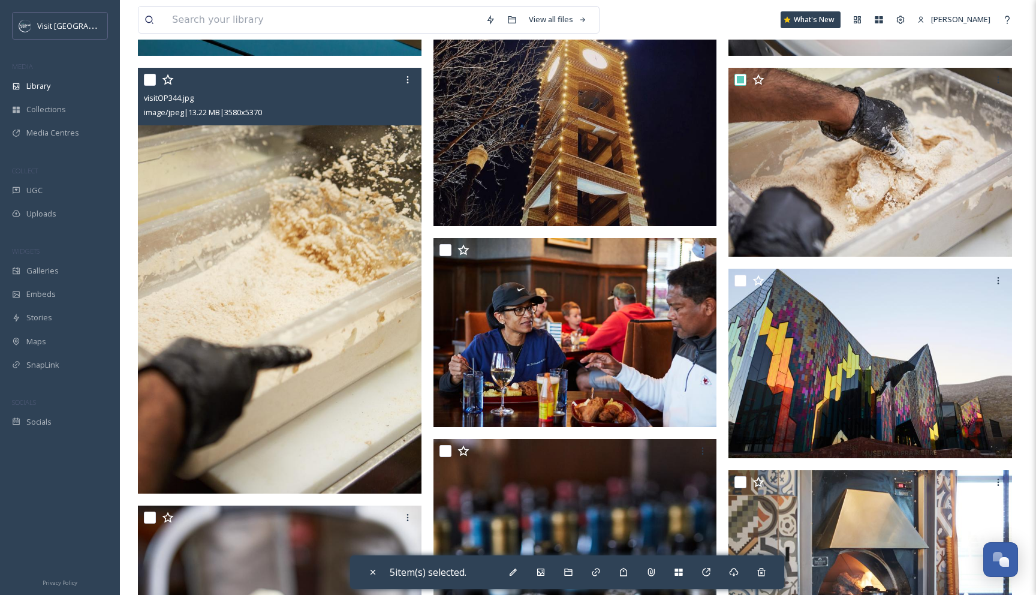
click at [150, 77] on input "checkbox" at bounding box center [150, 80] width 12 height 12
checkbox input "true"
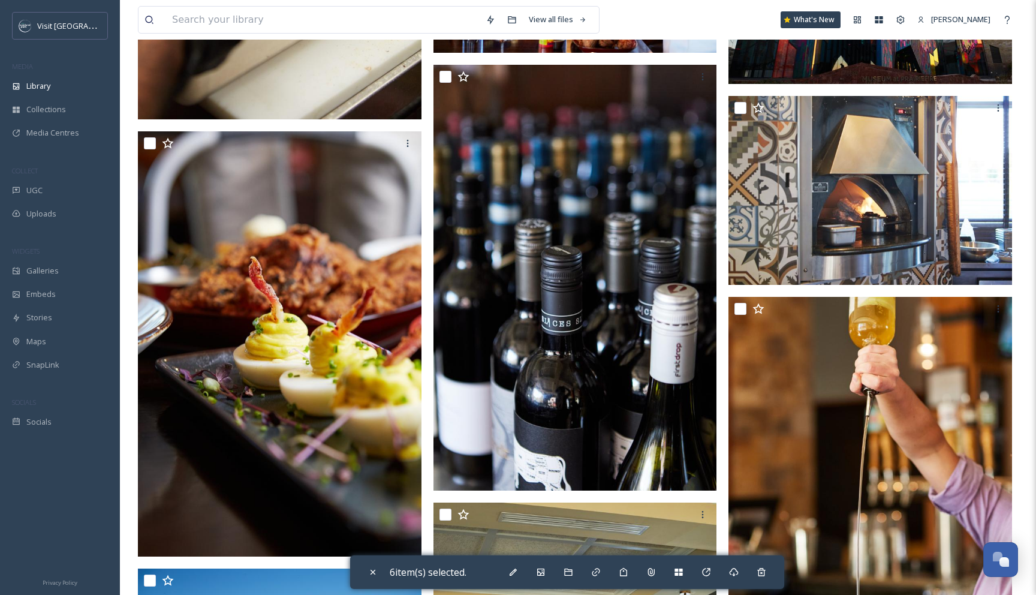
scroll to position [1241, 0]
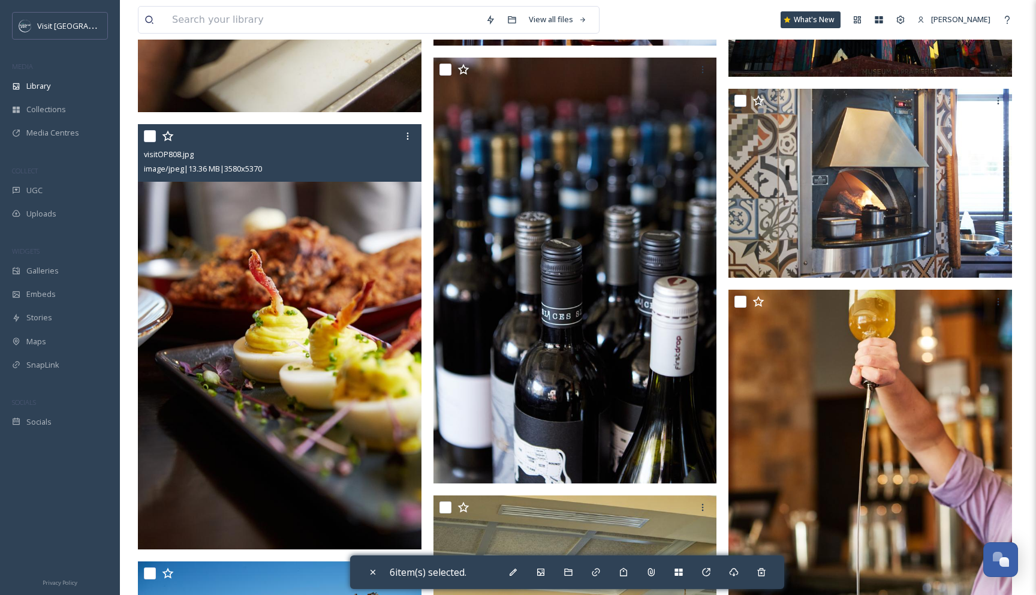
click at [147, 128] on div at bounding box center [281, 136] width 275 height 22
click at [153, 138] on input "checkbox" at bounding box center [150, 136] width 12 height 12
checkbox input "true"
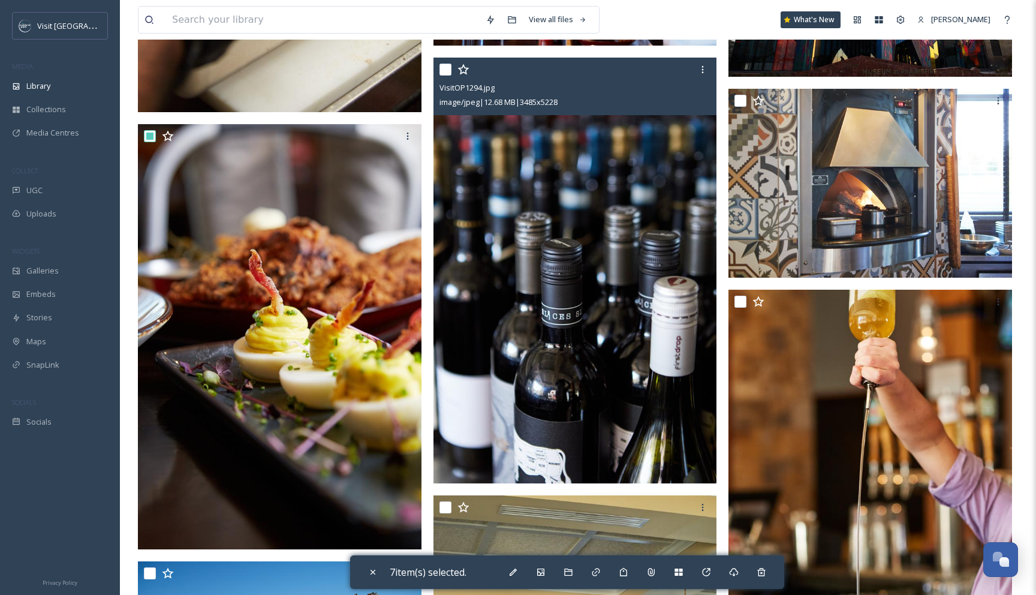
click at [441, 68] on input "checkbox" at bounding box center [445, 70] width 12 height 12
checkbox input "true"
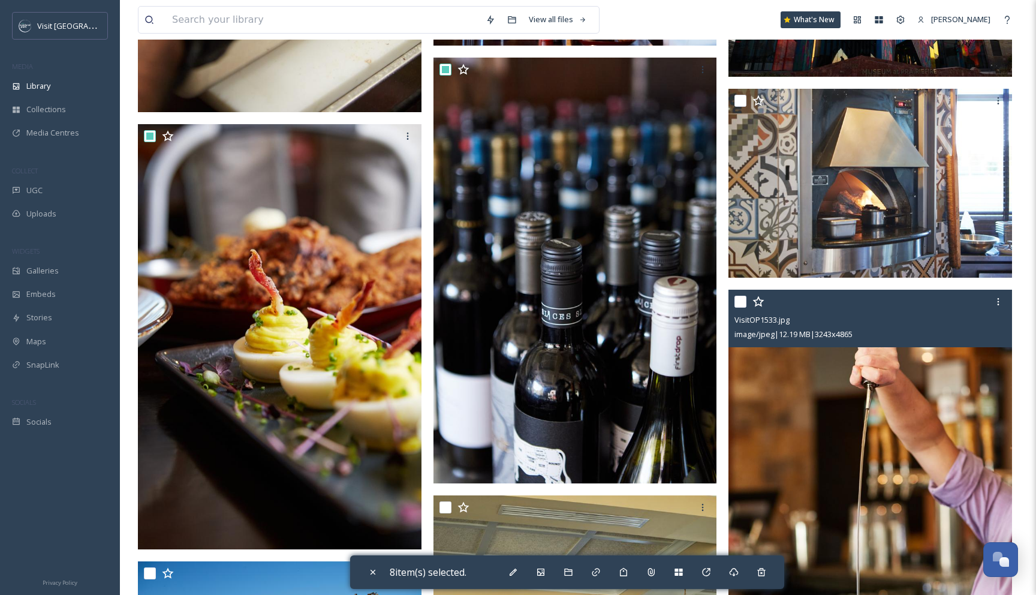
click at [737, 303] on input "checkbox" at bounding box center [740, 301] width 12 height 12
checkbox input "true"
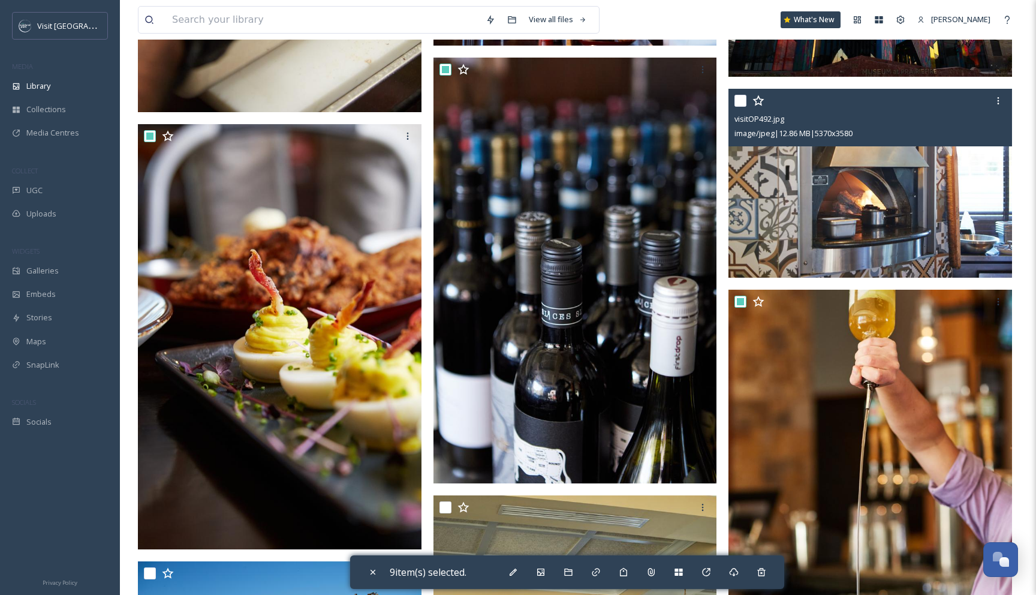
click at [741, 104] on input "checkbox" at bounding box center [740, 101] width 12 height 12
checkbox input "true"
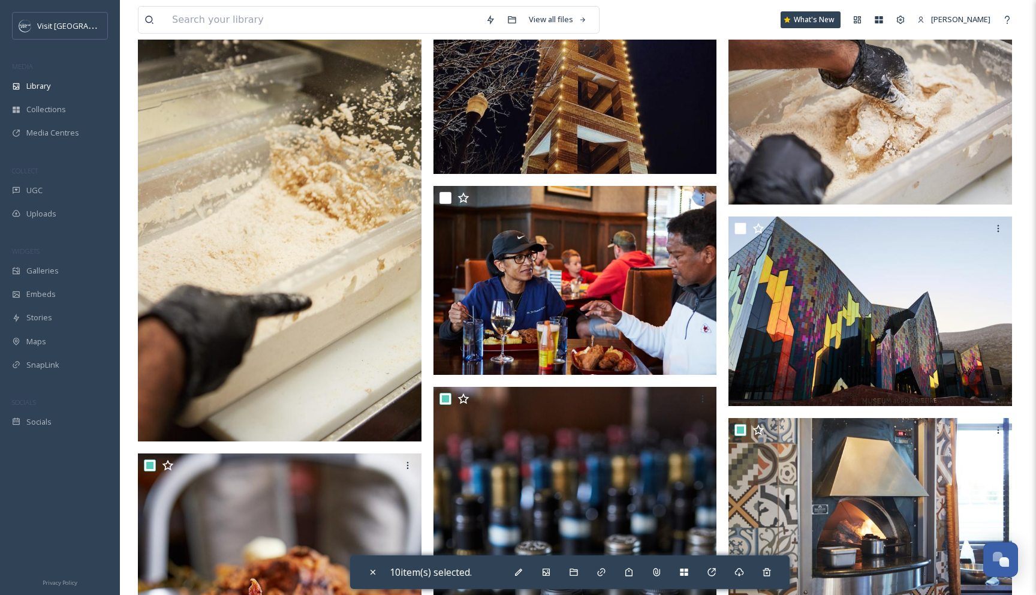
scroll to position [913, 0]
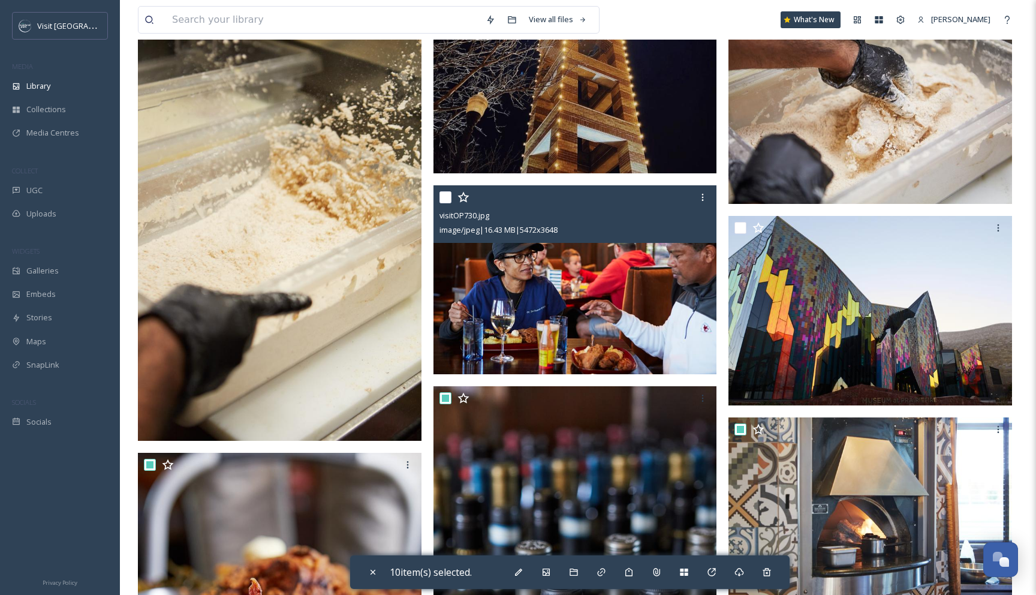
click at [445, 193] on input "checkbox" at bounding box center [445, 197] width 12 height 12
checkbox input "true"
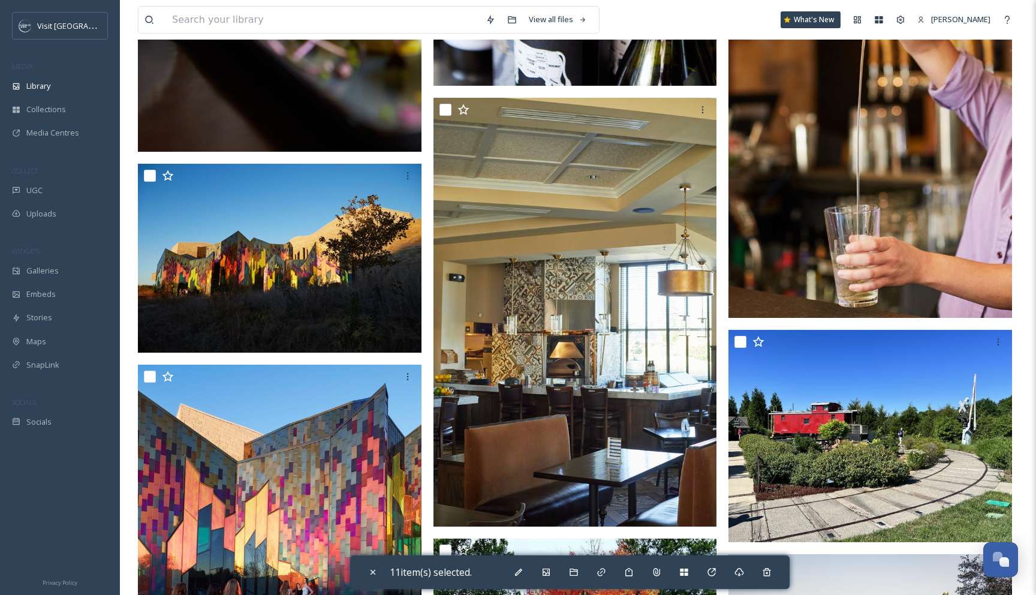
scroll to position [1704, 0]
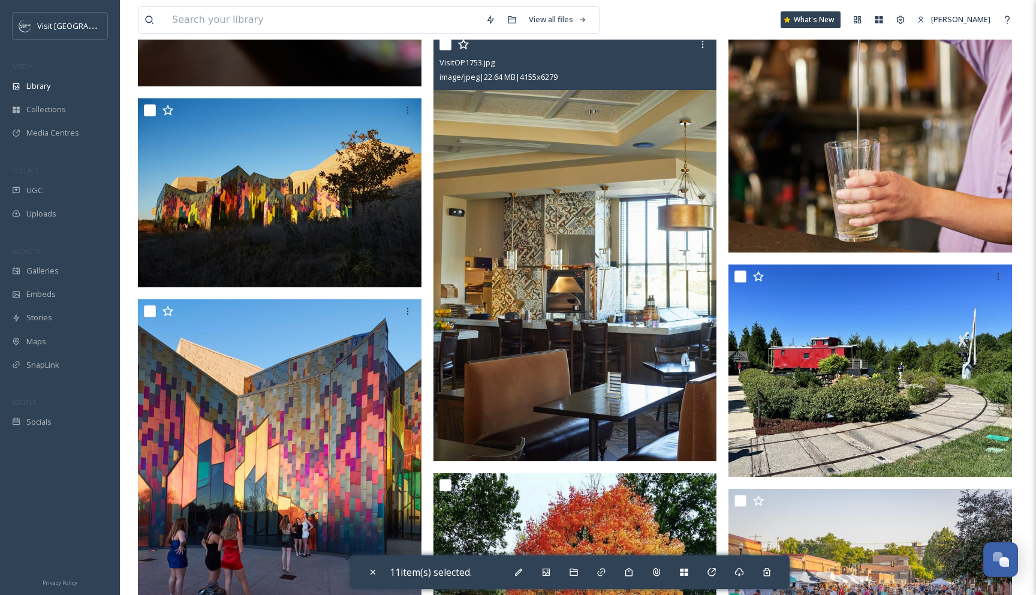
click at [447, 44] on input "checkbox" at bounding box center [445, 44] width 12 height 12
checkbox input "true"
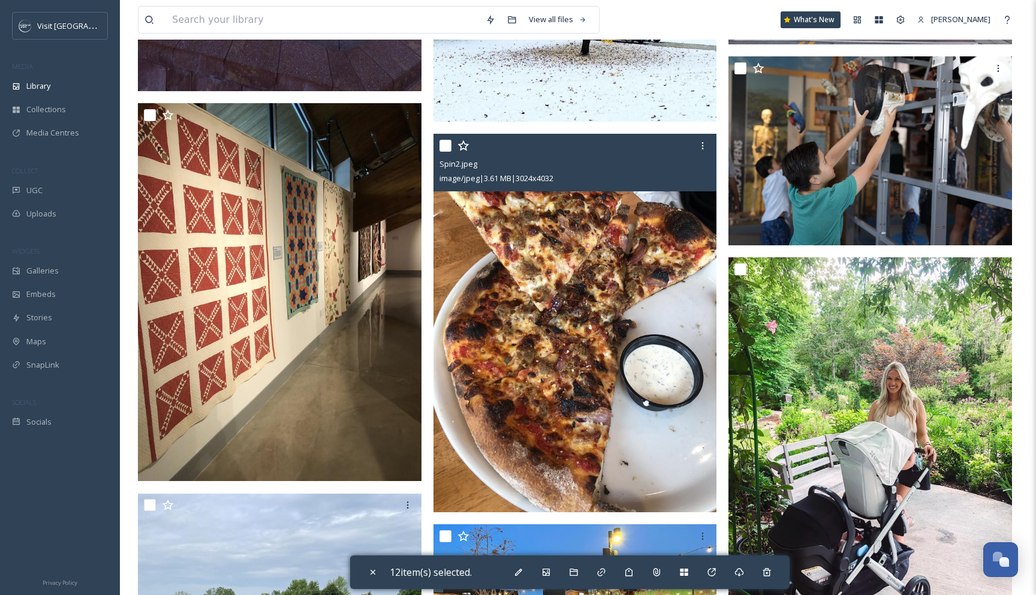
click at [442, 143] on input "checkbox" at bounding box center [445, 146] width 12 height 12
checkbox input "true"
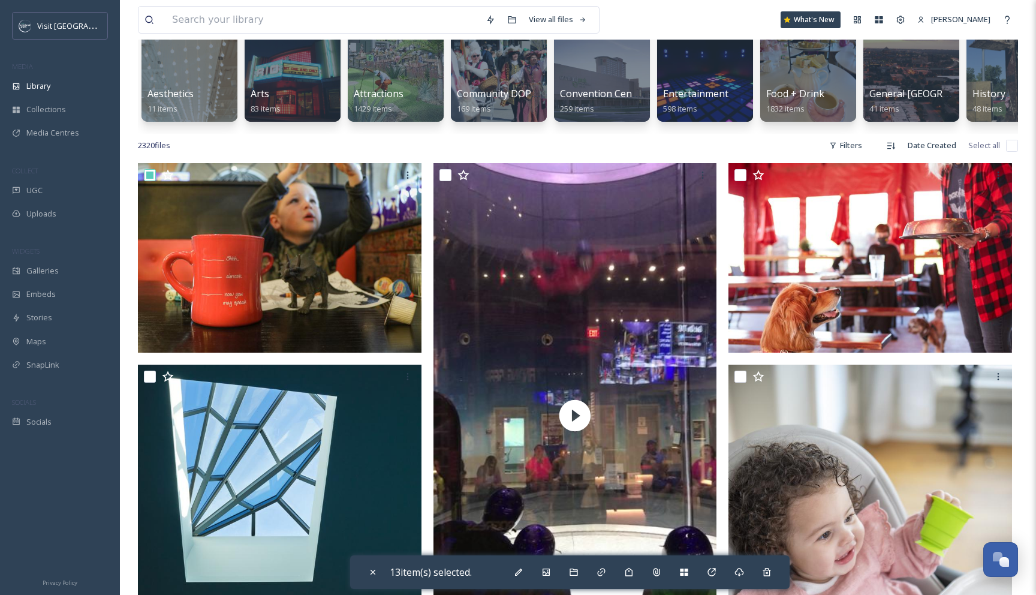
scroll to position [124, 0]
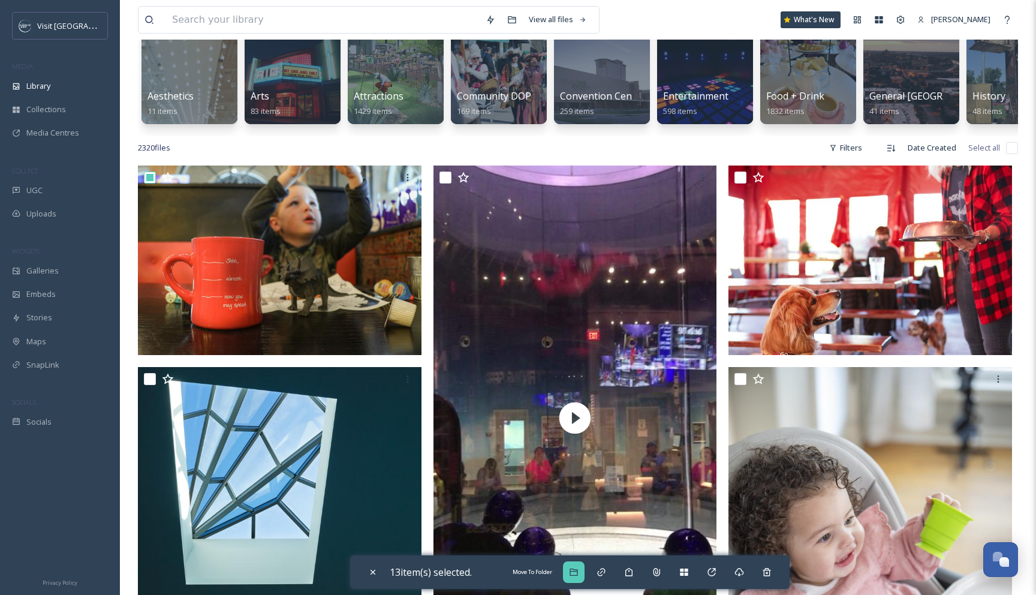
click at [577, 565] on div "Move To Folder" at bounding box center [574, 572] width 22 height 22
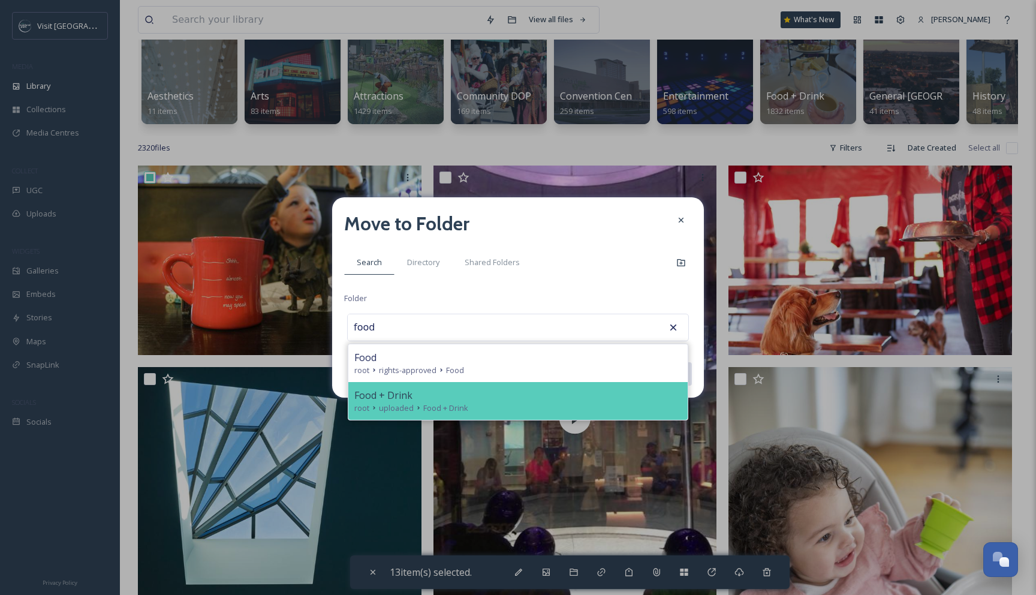
click at [477, 392] on div "Food + Drink" at bounding box center [517, 395] width 327 height 14
type input "Food + Drink"
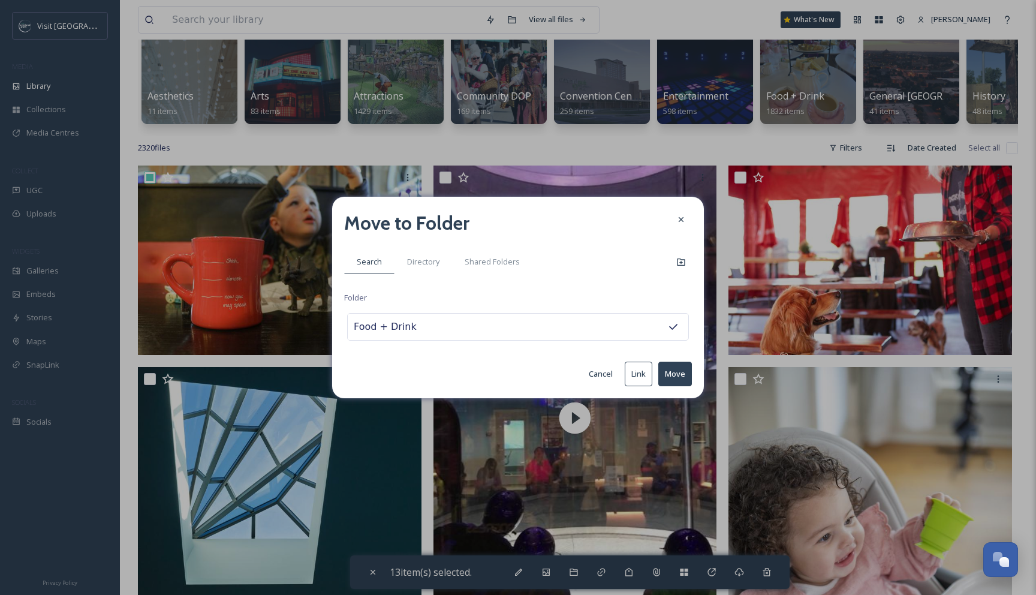
click at [683, 367] on button "Move" at bounding box center [675, 373] width 34 height 25
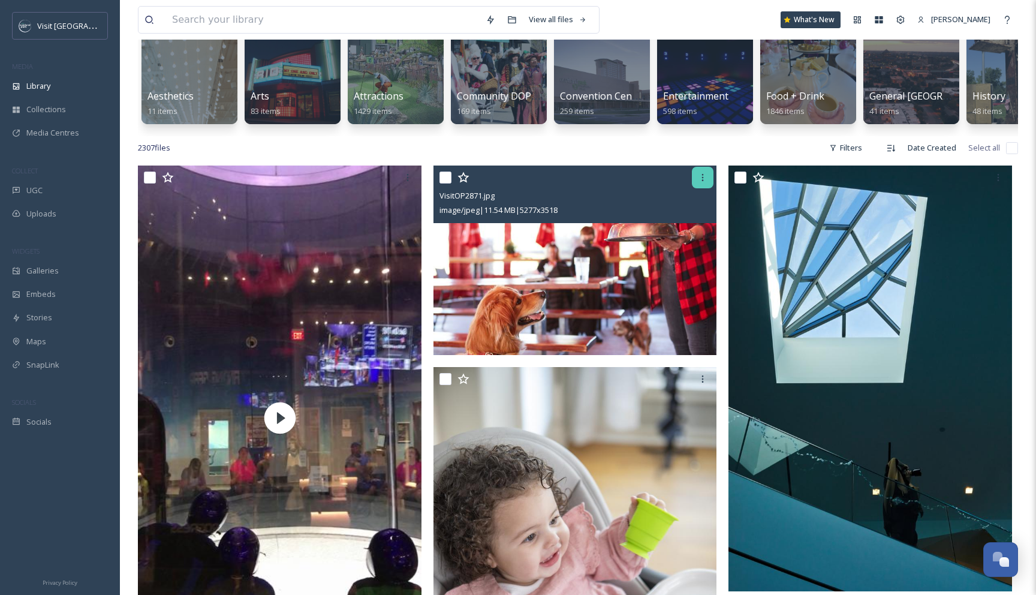
click at [705, 179] on icon at bounding box center [703, 178] width 10 height 10
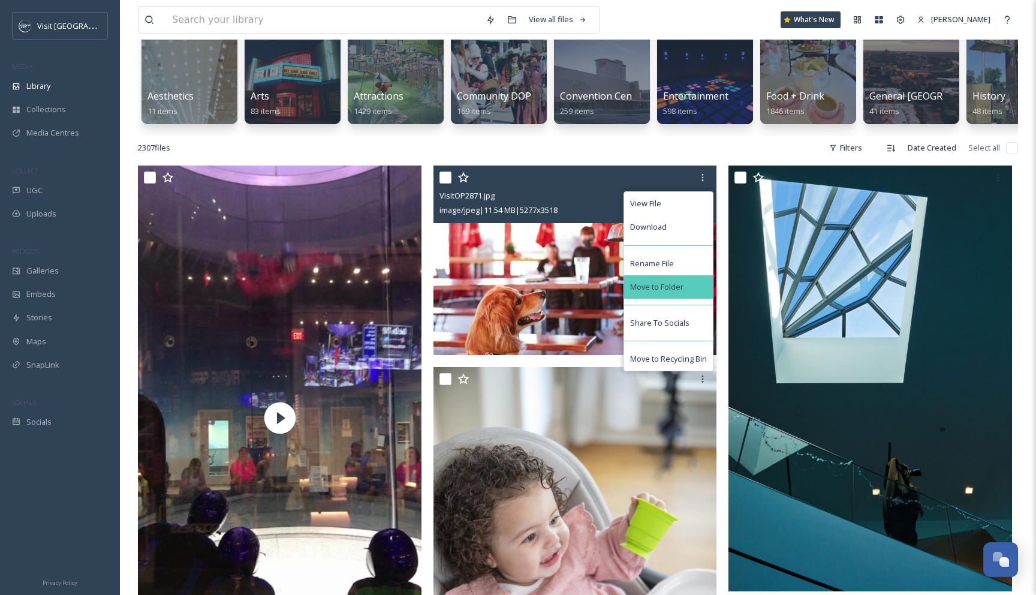
click at [662, 290] on span "Move to Folder" at bounding box center [656, 286] width 53 height 11
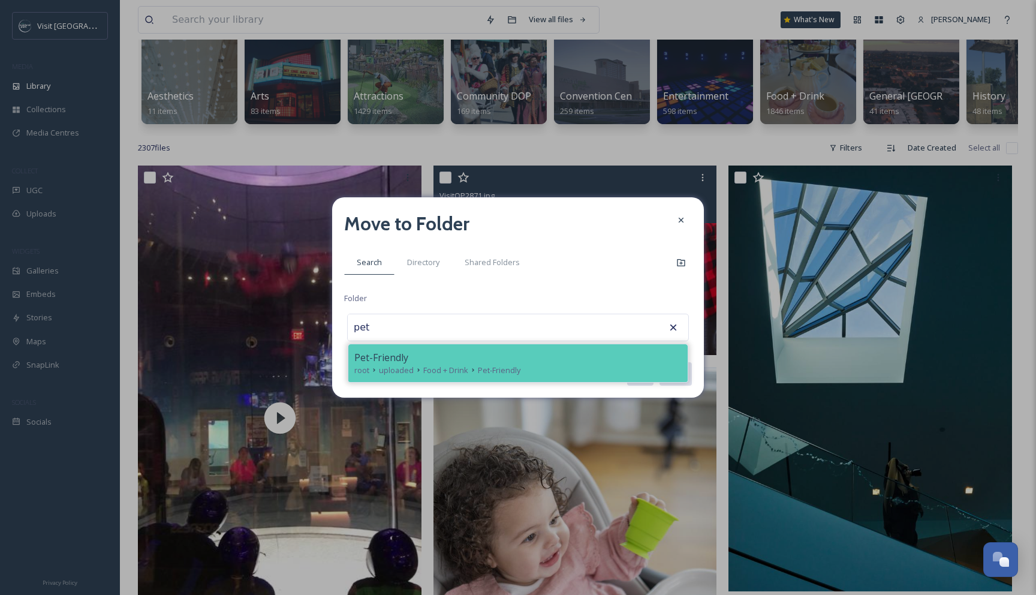
click at [601, 370] on div "root uploaded Food + Drink Pet-Friendly" at bounding box center [517, 369] width 327 height 11
type input "Pet-Friendly"
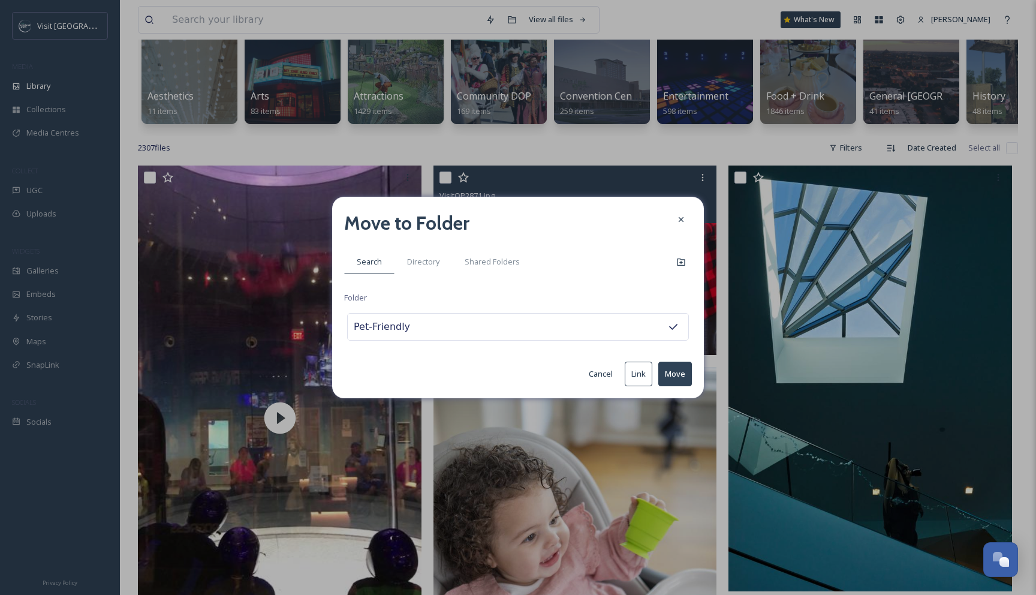
click at [677, 375] on button "Move" at bounding box center [675, 373] width 34 height 25
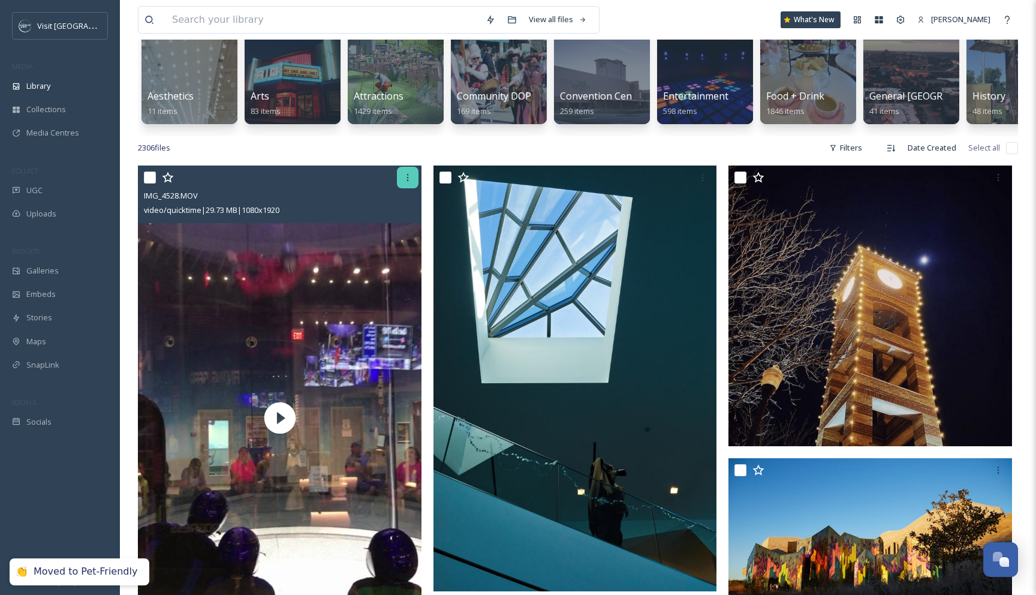
click at [406, 182] on div at bounding box center [408, 178] width 22 height 22
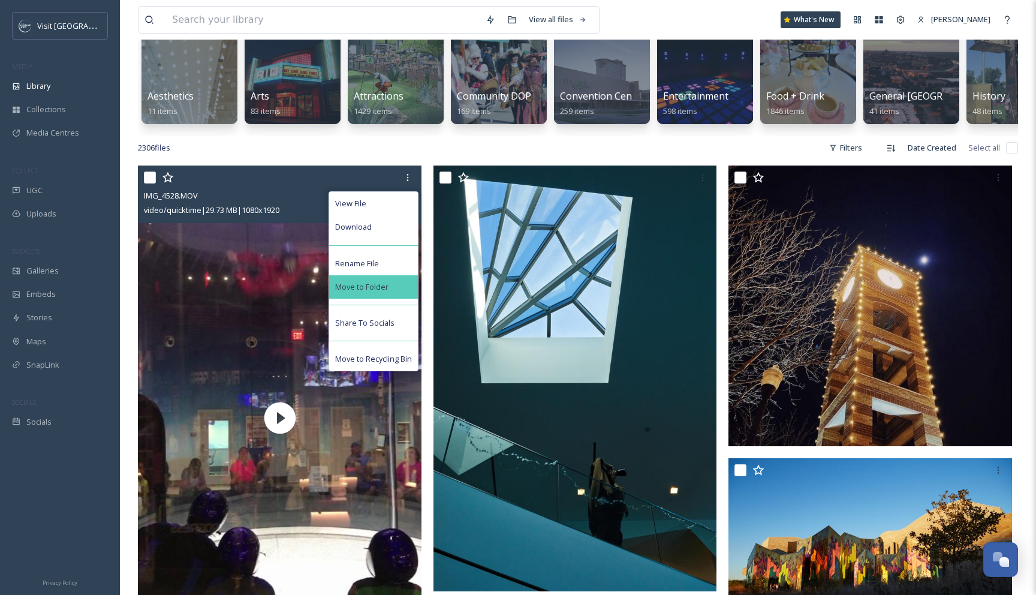
click at [384, 285] on span "Move to Folder" at bounding box center [361, 286] width 53 height 11
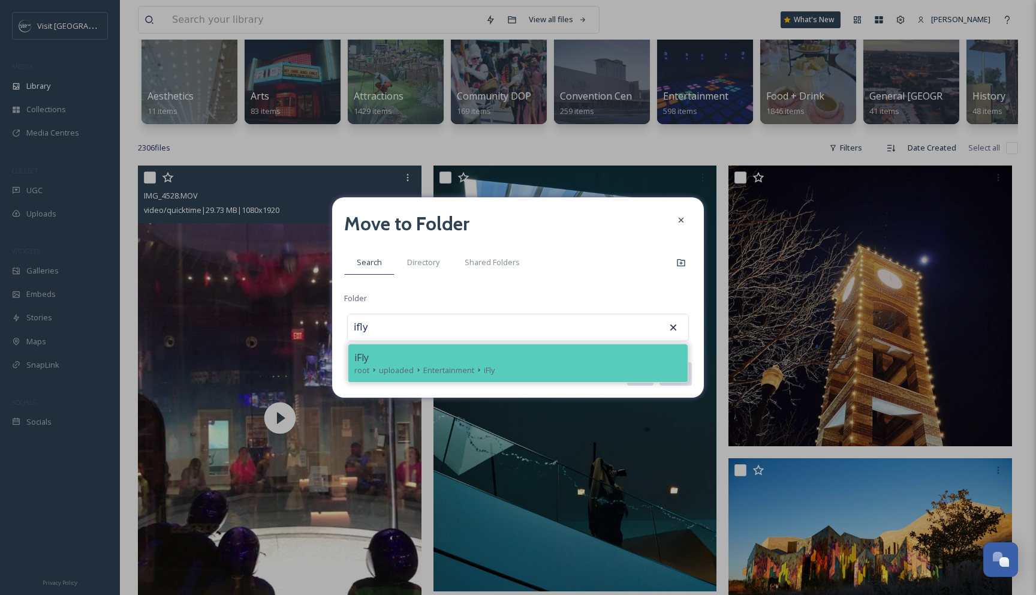
click at [400, 372] on span "uploaded" at bounding box center [396, 369] width 35 height 11
type input "iFly"
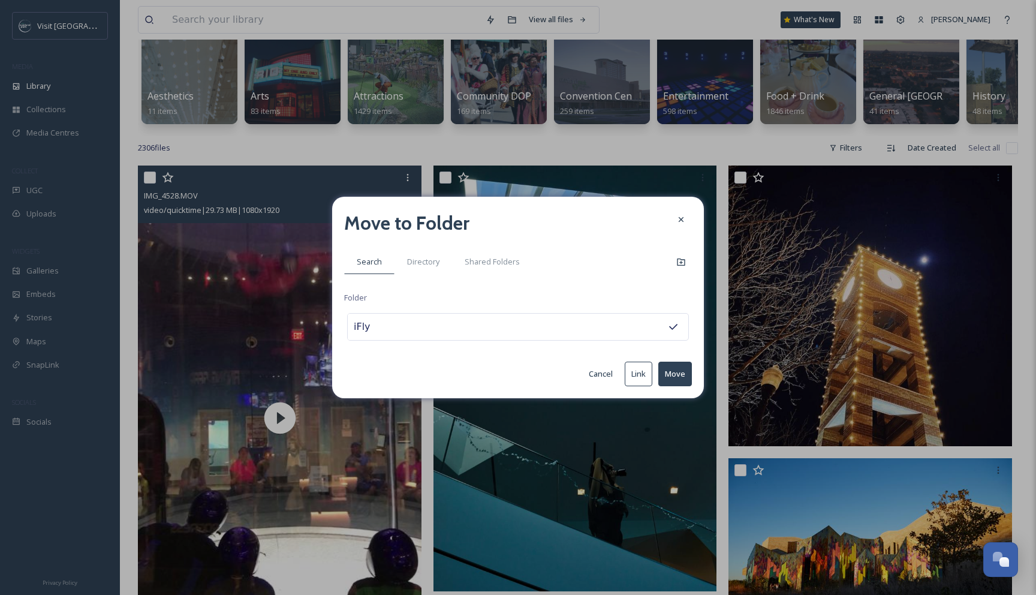
click at [669, 374] on button "Move" at bounding box center [675, 373] width 34 height 25
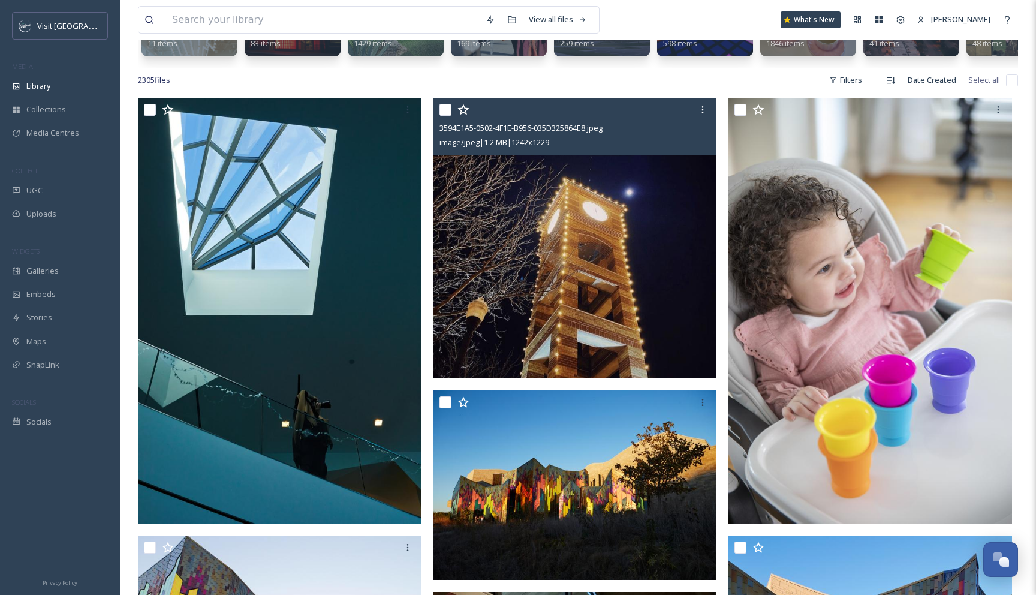
scroll to position [159, 0]
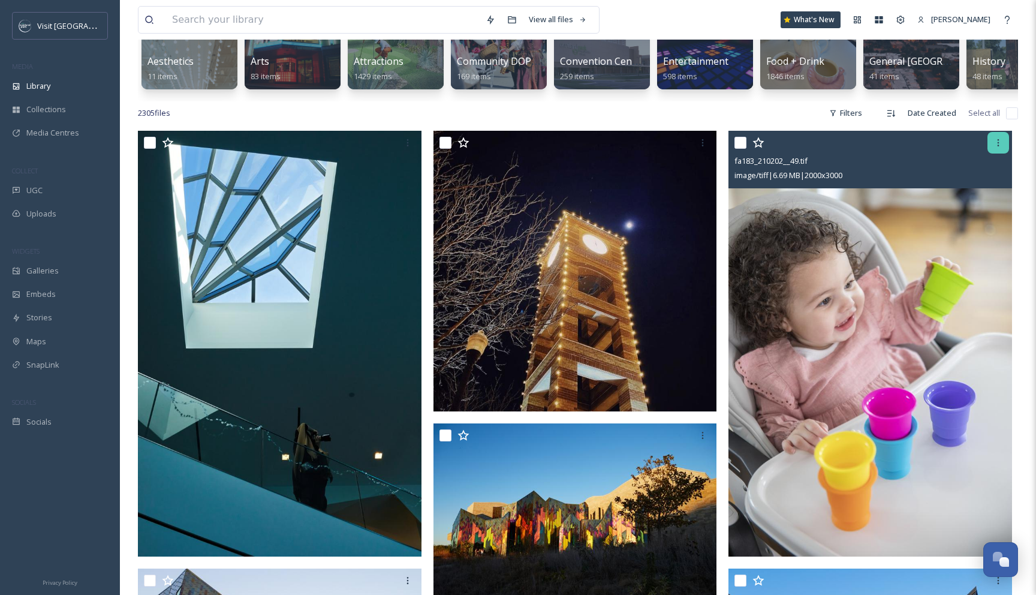
click at [1003, 137] on div at bounding box center [998, 143] width 22 height 22
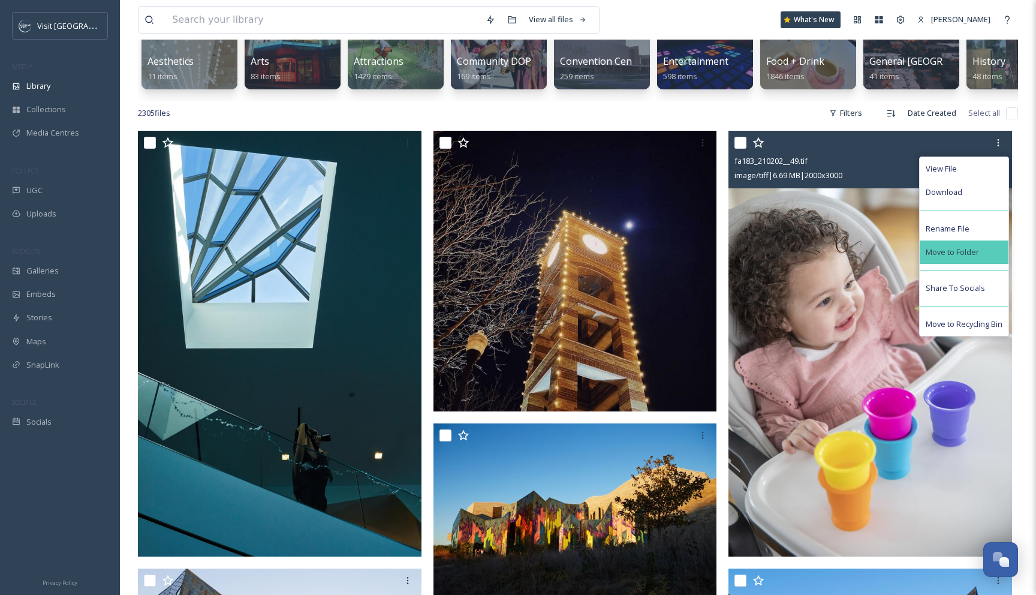
click at [961, 248] on span "Move to Folder" at bounding box center [951, 251] width 53 height 11
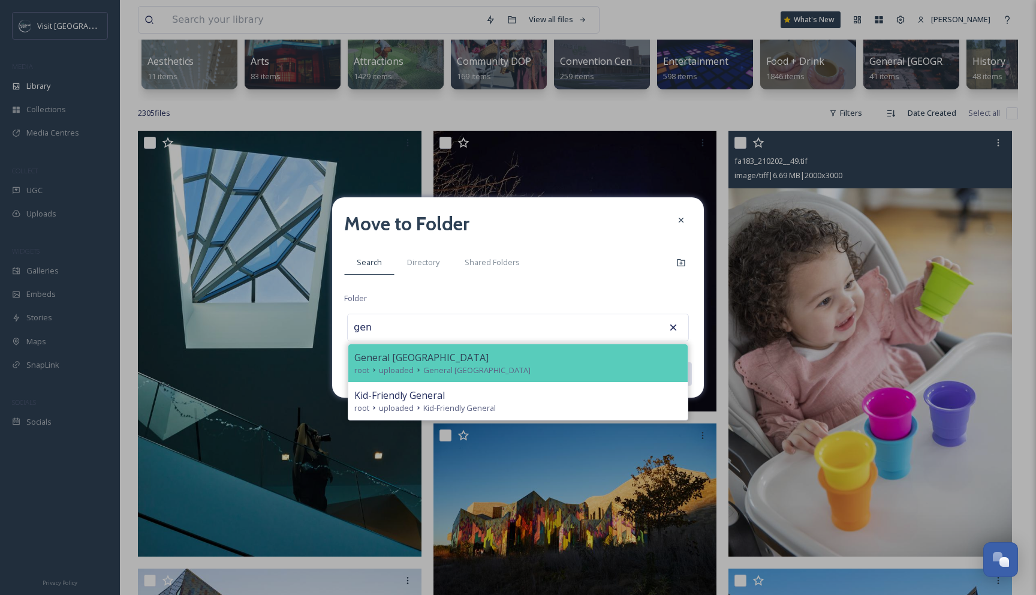
click at [527, 355] on div "General [GEOGRAPHIC_DATA]" at bounding box center [517, 357] width 327 height 14
type input "General [GEOGRAPHIC_DATA]"
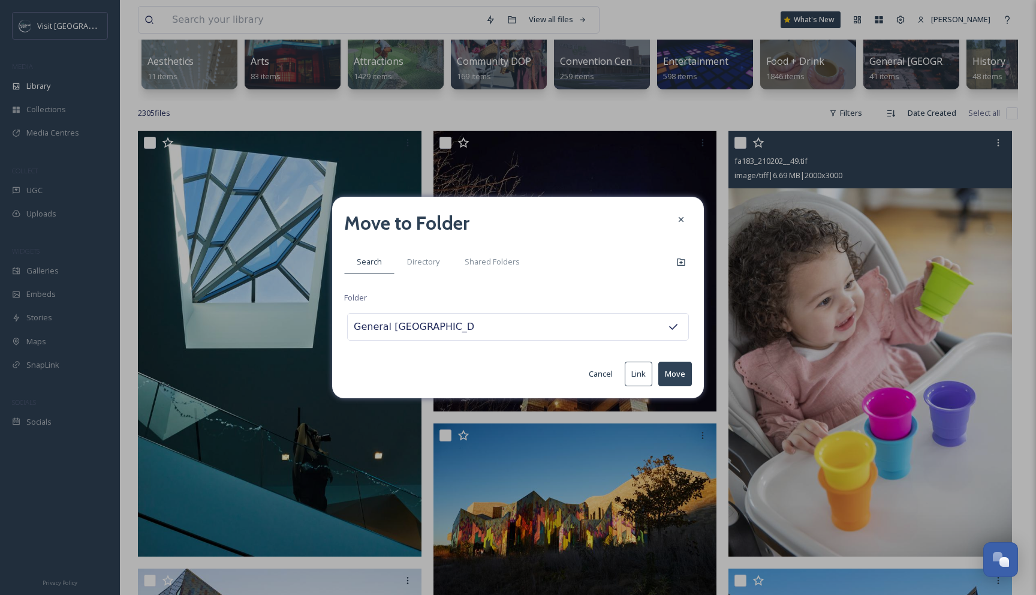
click at [685, 370] on button "Move" at bounding box center [675, 373] width 34 height 25
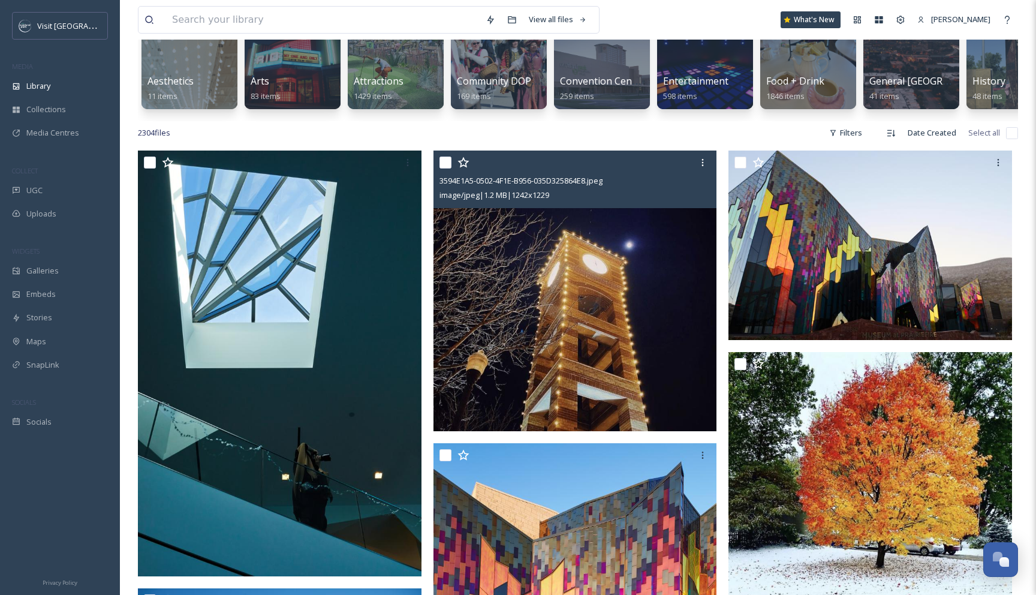
scroll to position [123, 0]
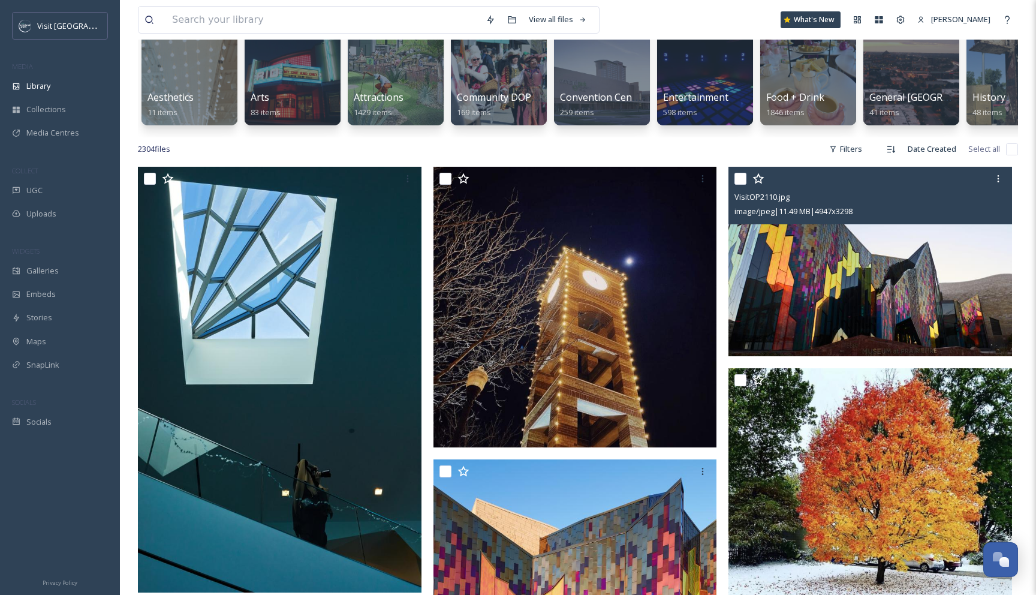
click at [741, 183] on input "checkbox" at bounding box center [740, 179] width 12 height 12
checkbox input "true"
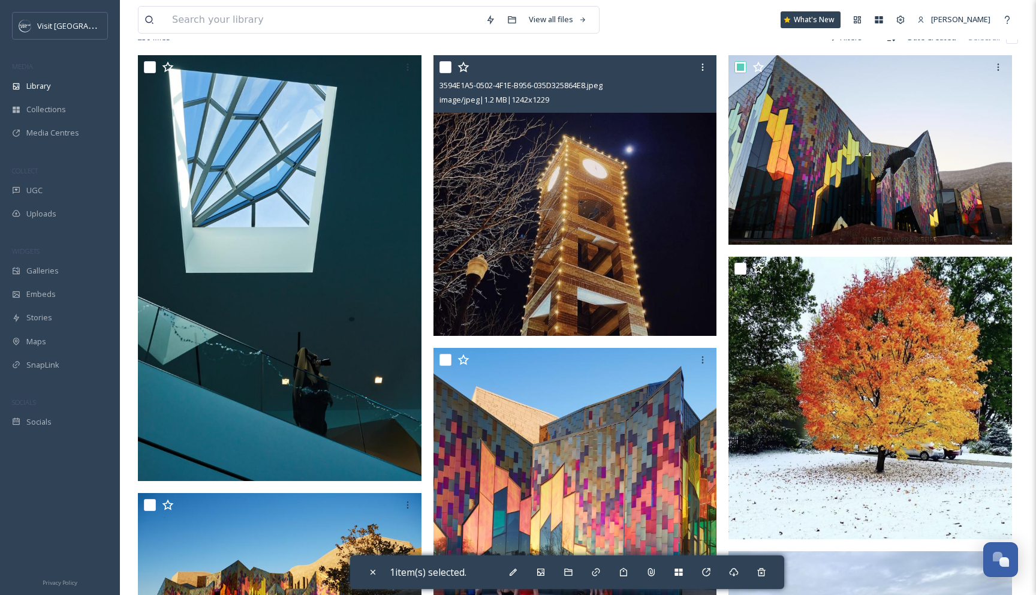
scroll to position [245, 0]
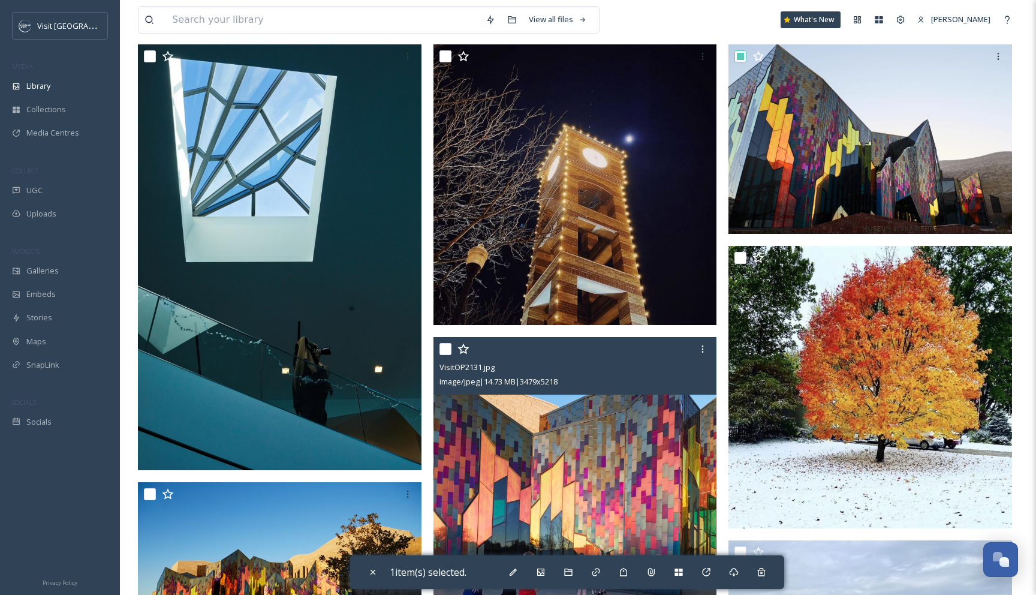
click at [440, 352] on input "checkbox" at bounding box center [445, 349] width 12 height 12
checkbox input "true"
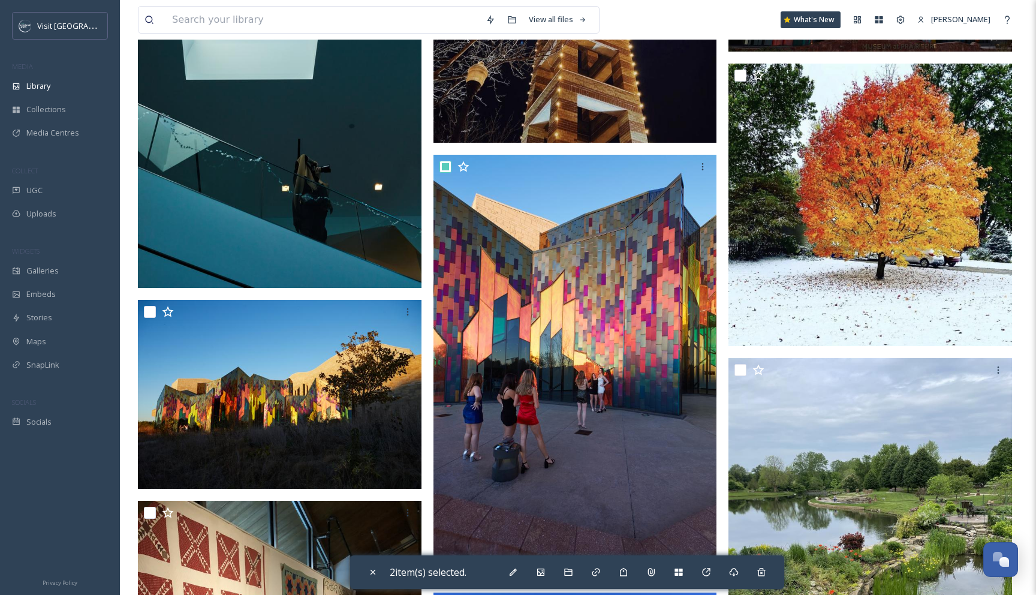
scroll to position [432, 0]
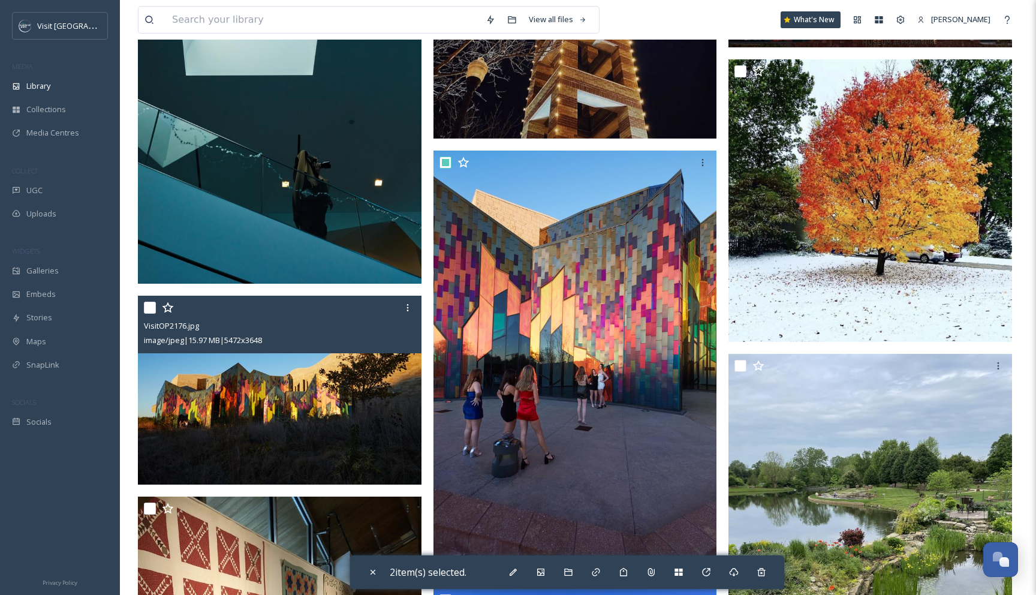
click at [153, 307] on input "checkbox" at bounding box center [150, 307] width 12 height 12
checkbox input "true"
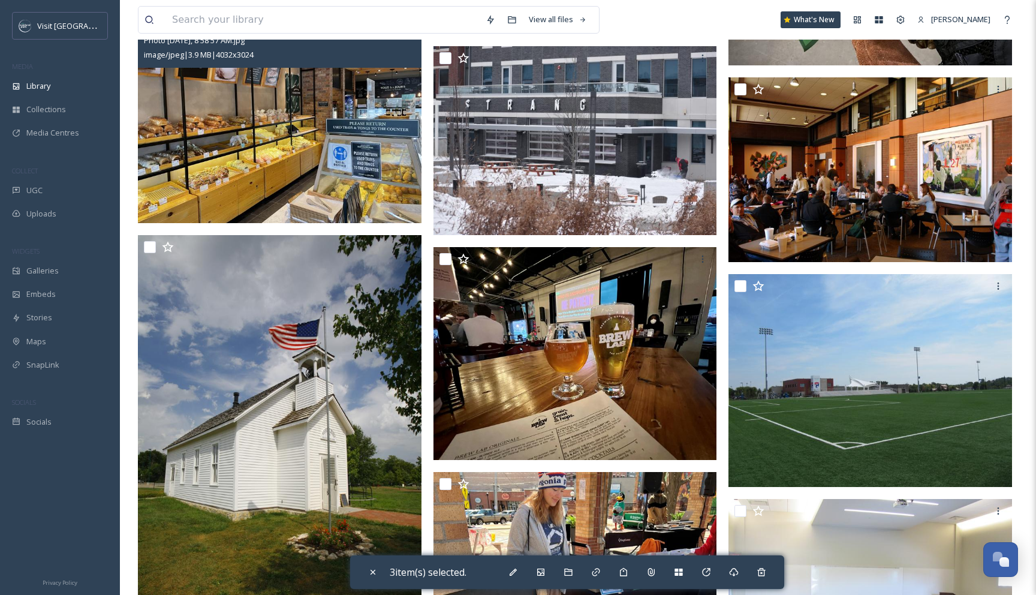
scroll to position [3775, 0]
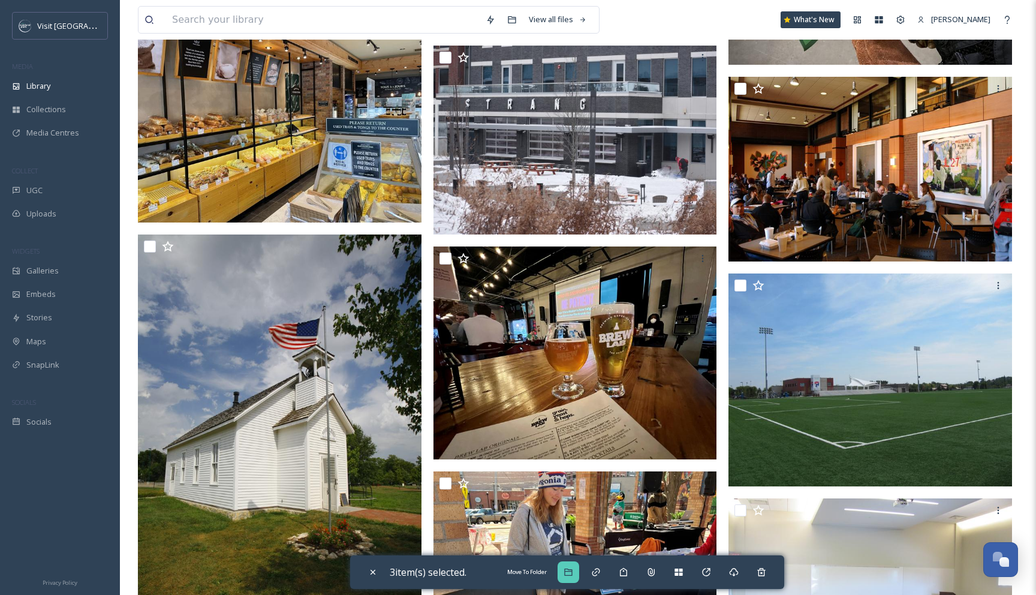
click at [572, 569] on icon at bounding box center [568, 571] width 8 height 7
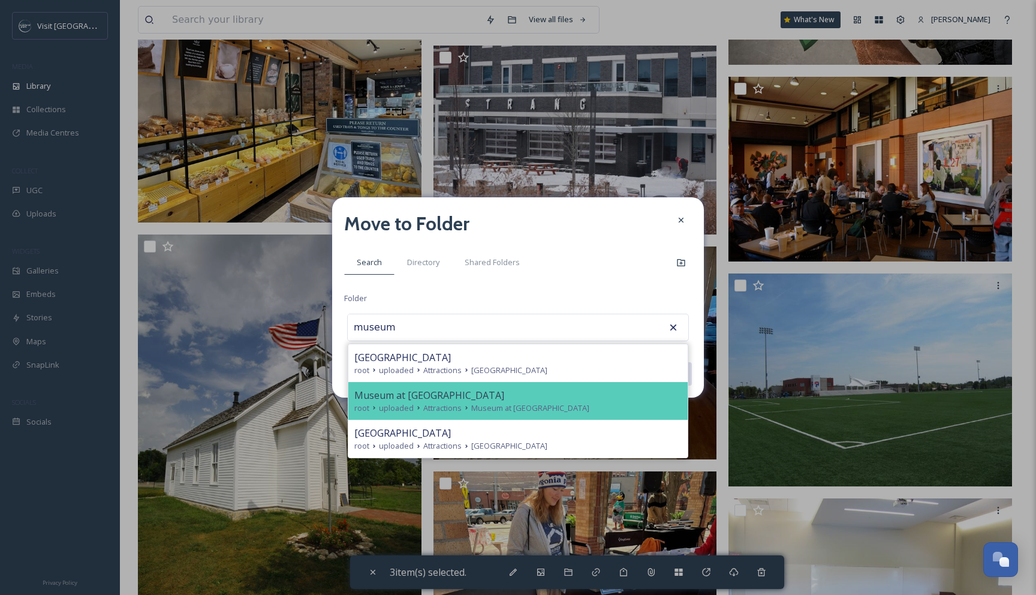
click at [591, 406] on div "root uploaded Attractions Museum at [GEOGRAPHIC_DATA]" at bounding box center [517, 407] width 327 height 11
type input "Museum at [GEOGRAPHIC_DATA]"
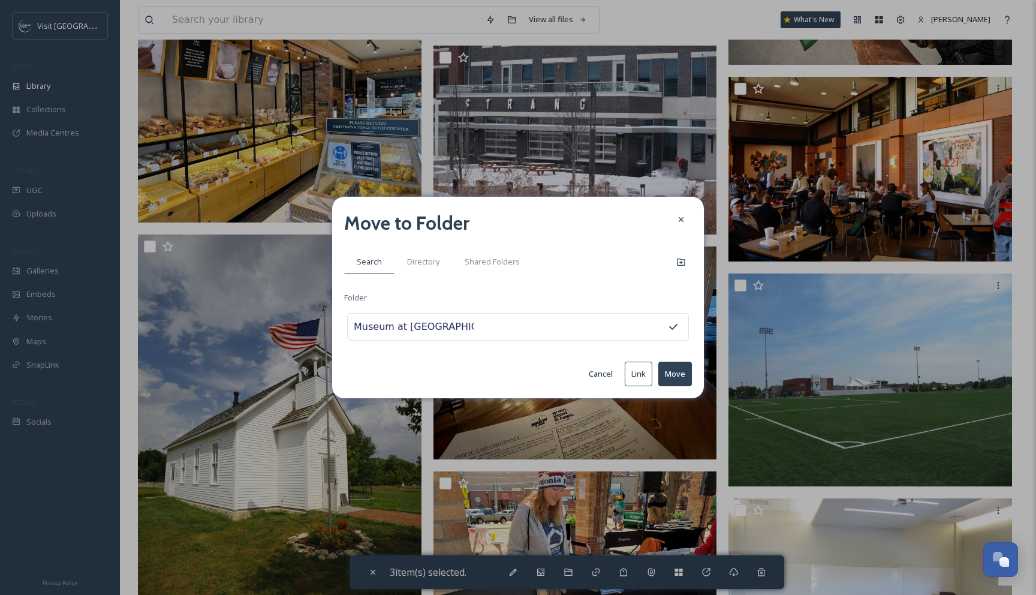
click at [670, 373] on button "Move" at bounding box center [675, 373] width 34 height 25
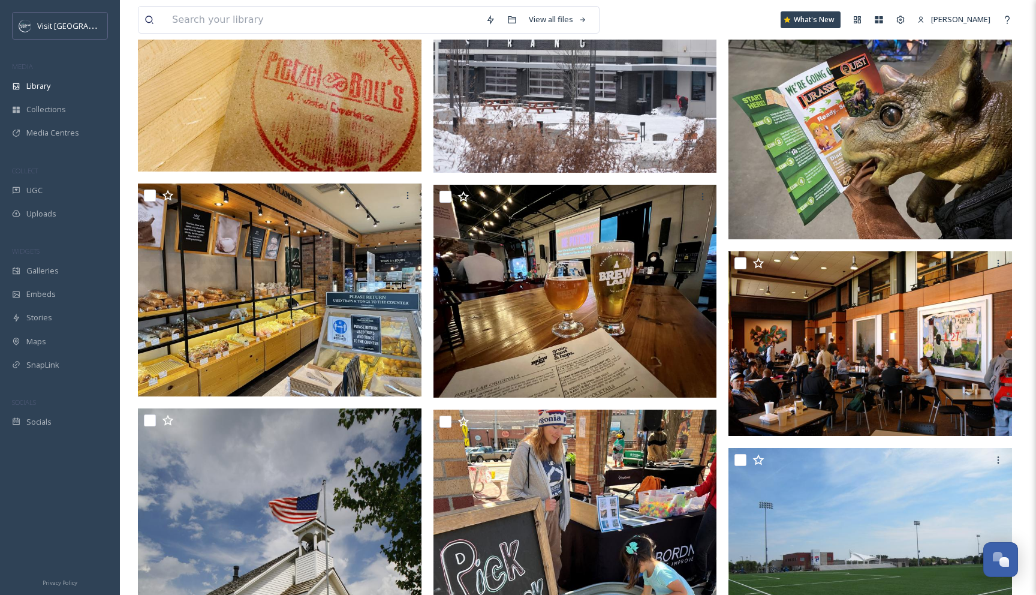
scroll to position [3392, 0]
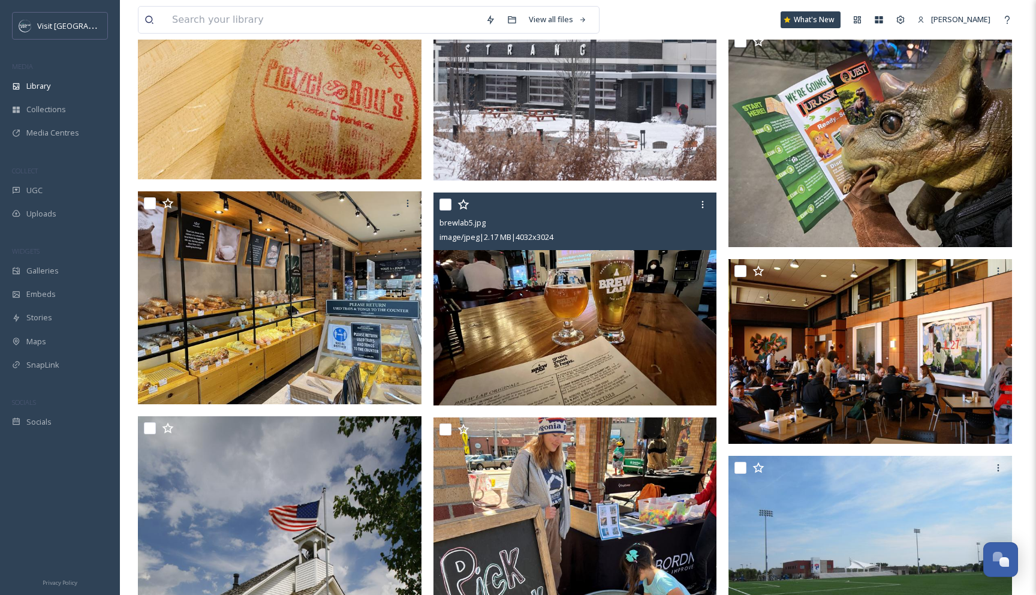
click at [448, 204] on input "checkbox" at bounding box center [445, 204] width 12 height 12
checkbox input "true"
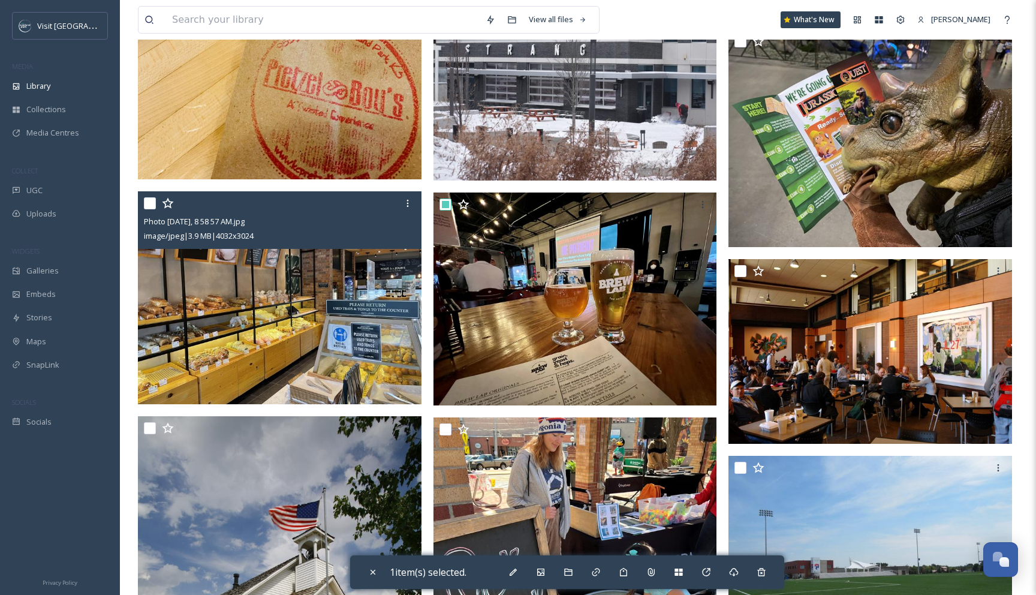
click at [149, 206] on input "checkbox" at bounding box center [150, 203] width 12 height 12
checkbox input "true"
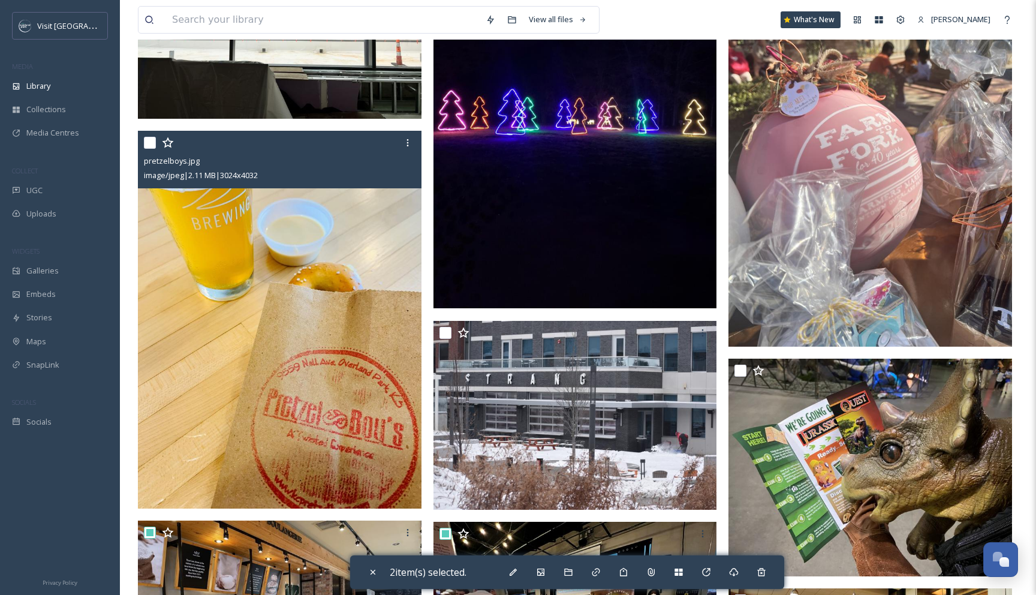
scroll to position [3048, 0]
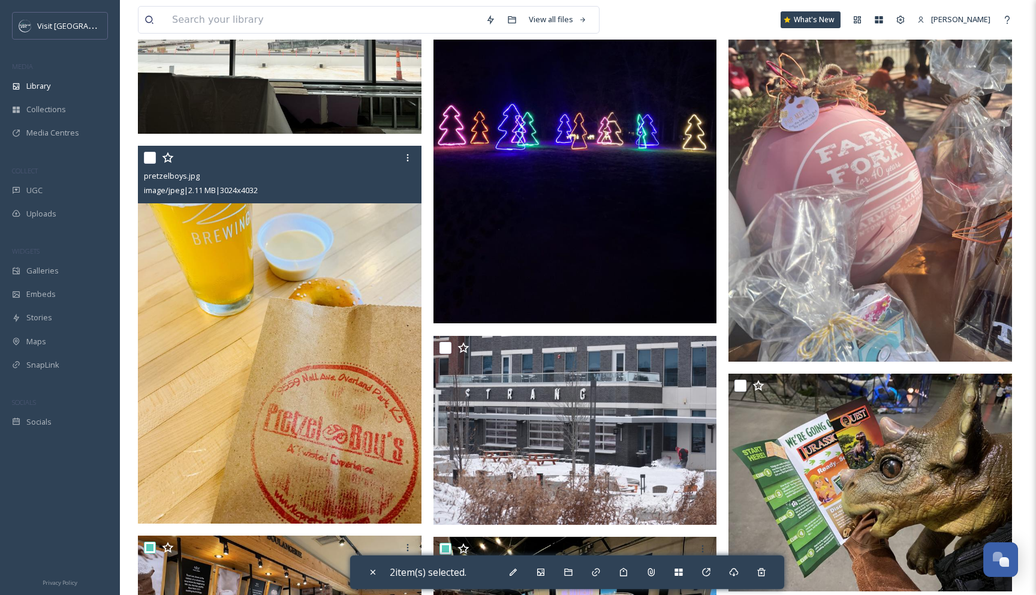
click at [148, 159] on input "checkbox" at bounding box center [150, 158] width 12 height 12
checkbox input "true"
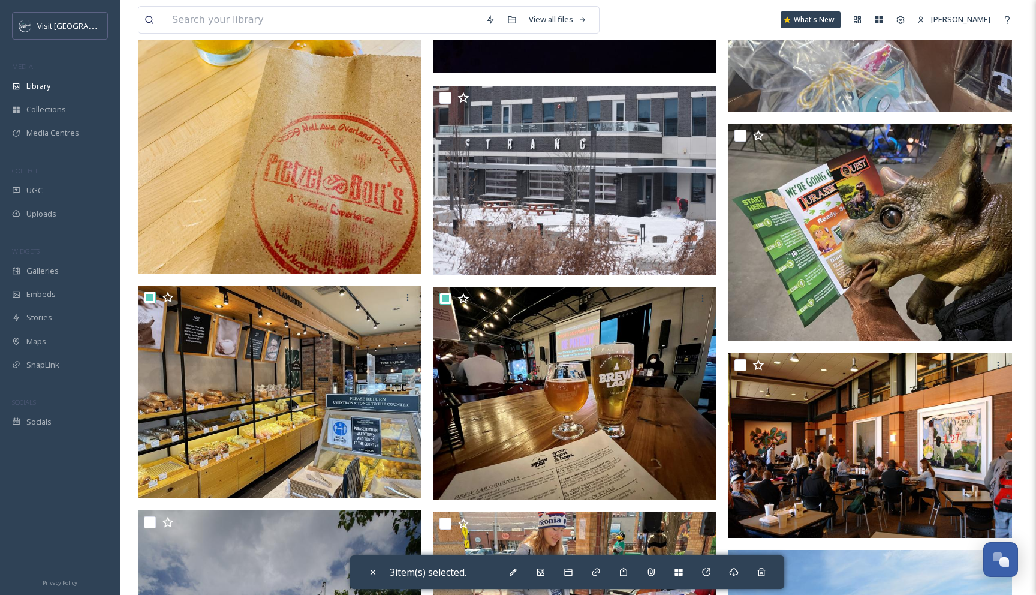
scroll to position [3300, 0]
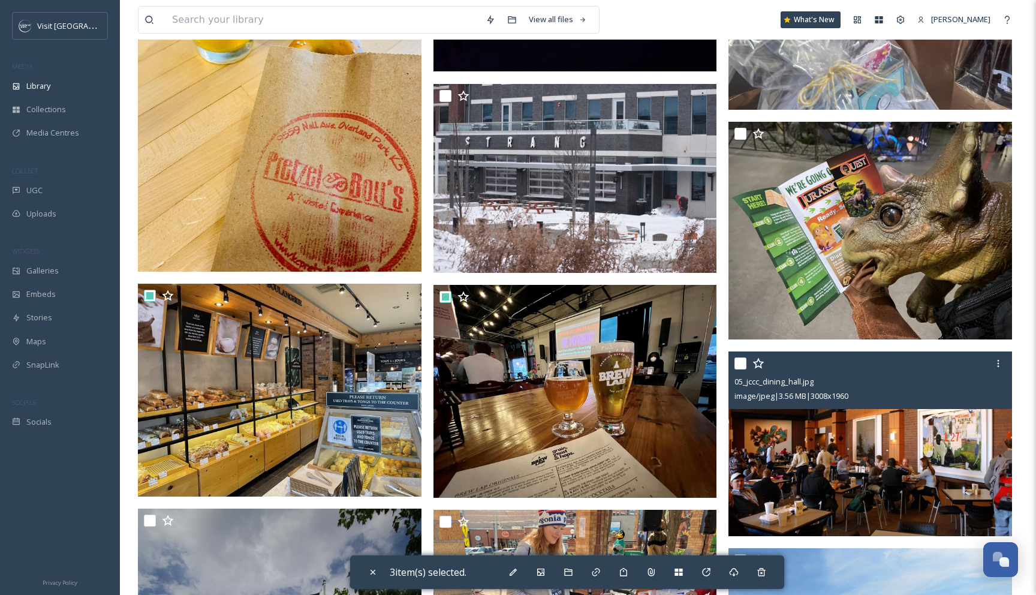
click at [744, 361] on input "checkbox" at bounding box center [740, 363] width 12 height 12
checkbox input "true"
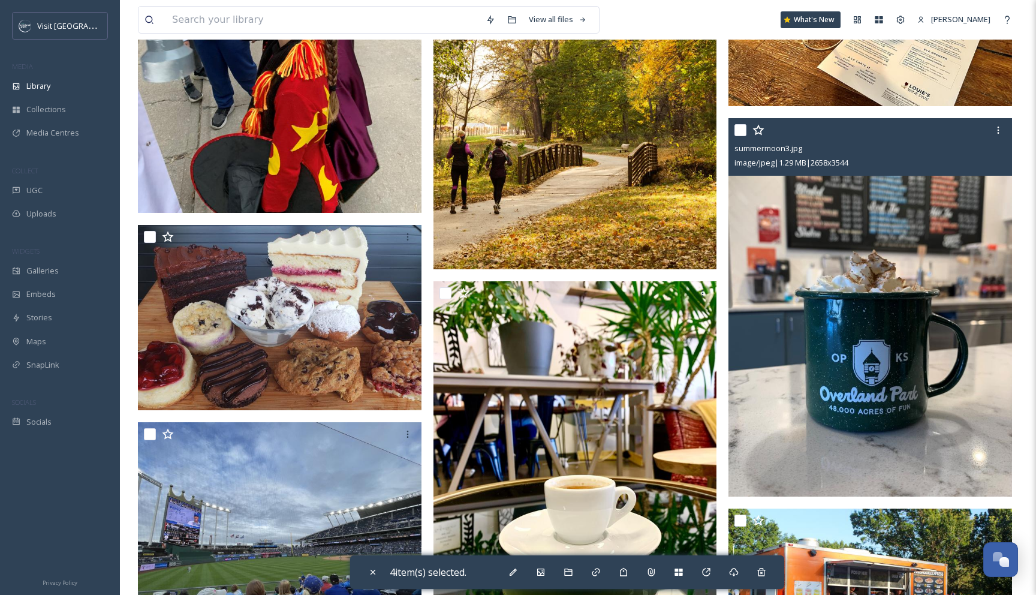
scroll to position [2315, 0]
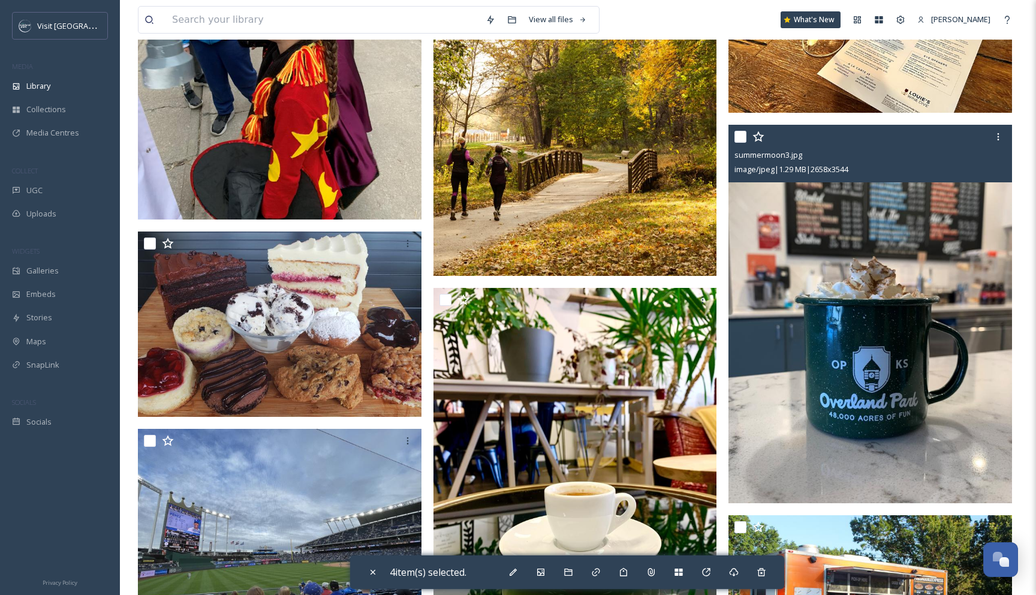
click at [740, 136] on input "checkbox" at bounding box center [740, 137] width 12 height 12
checkbox input "true"
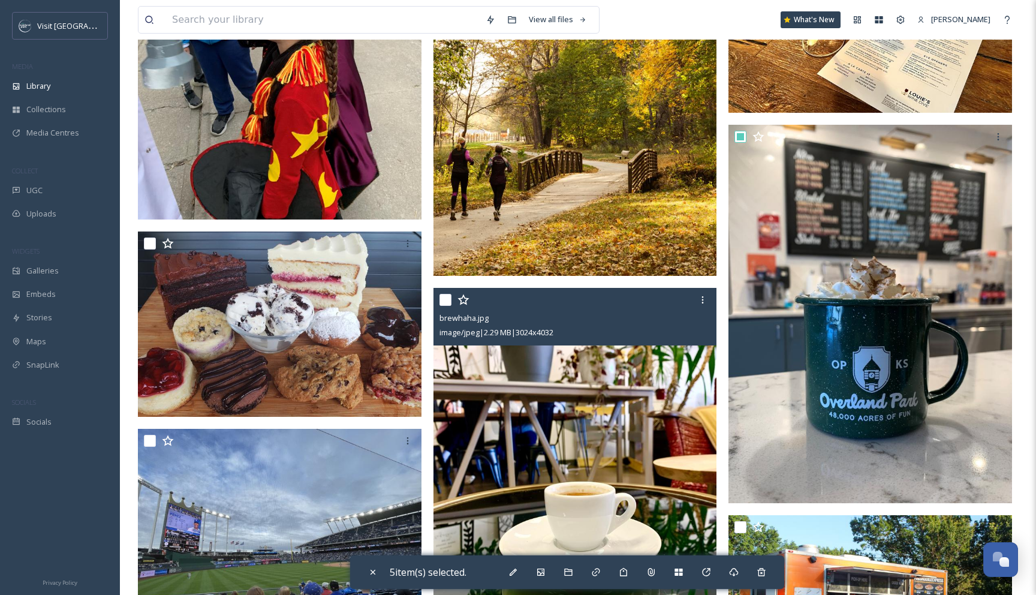
click at [444, 300] on input "checkbox" at bounding box center [445, 300] width 12 height 12
checkbox input "true"
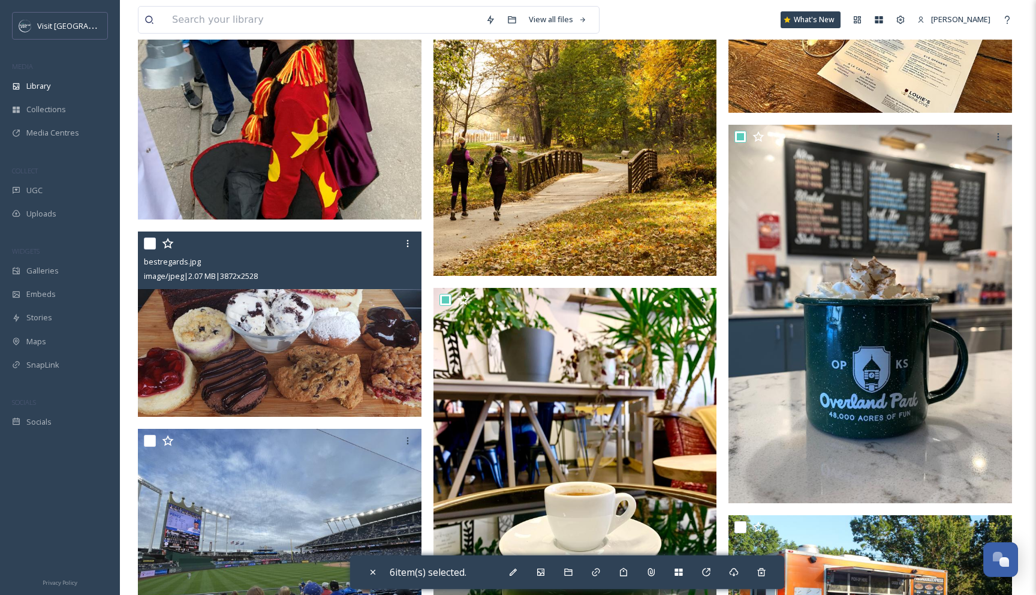
click at [147, 251] on div at bounding box center [281, 244] width 275 height 22
click at [147, 248] on input "checkbox" at bounding box center [150, 243] width 12 height 12
checkbox input "true"
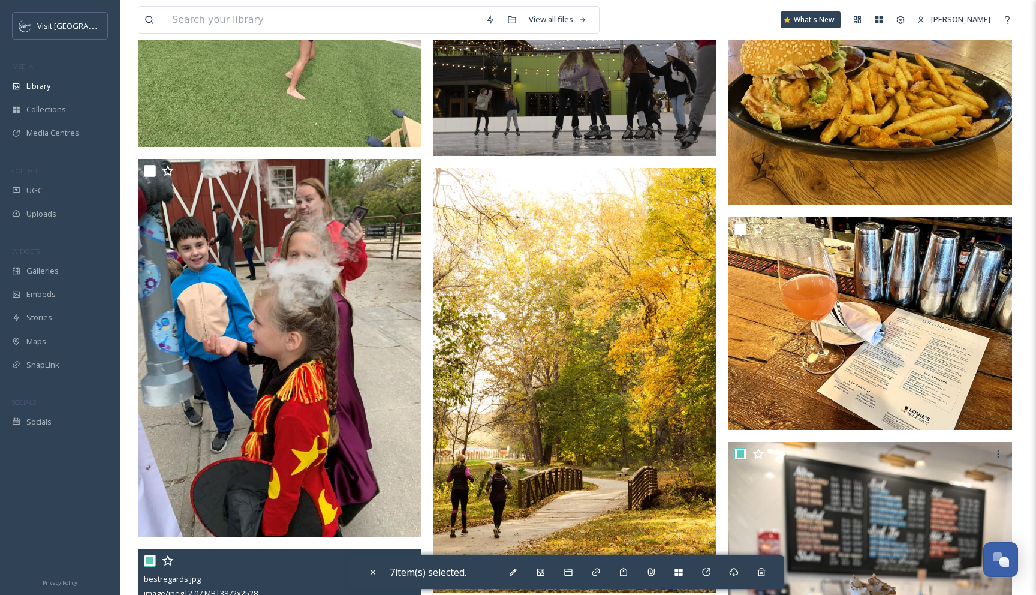
scroll to position [1914, 0]
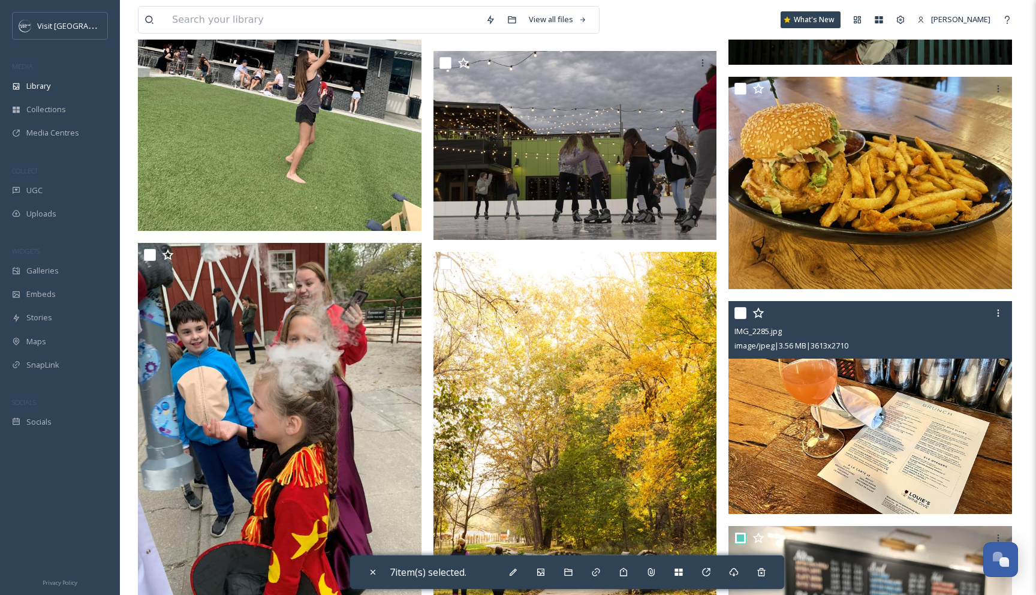
click at [740, 310] on input "checkbox" at bounding box center [740, 313] width 12 height 12
checkbox input "true"
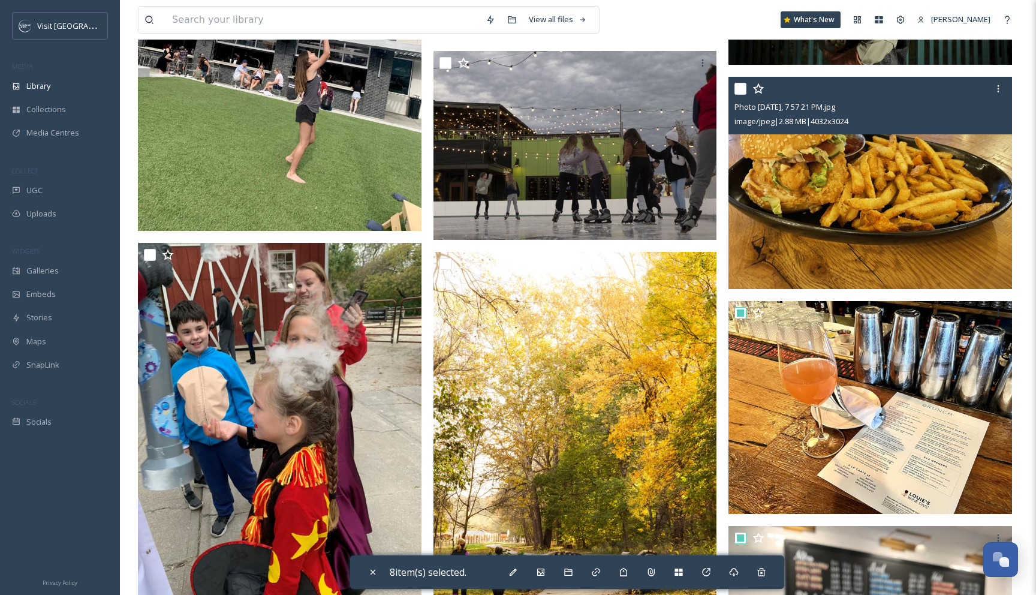
click at [741, 86] on input "checkbox" at bounding box center [740, 89] width 12 height 12
checkbox input "true"
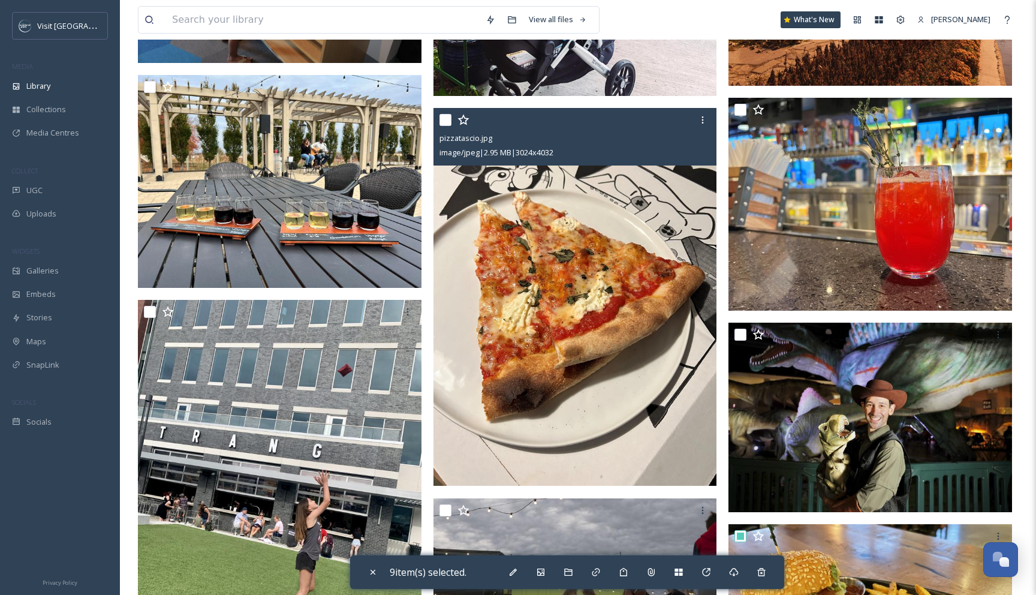
scroll to position [1458, 0]
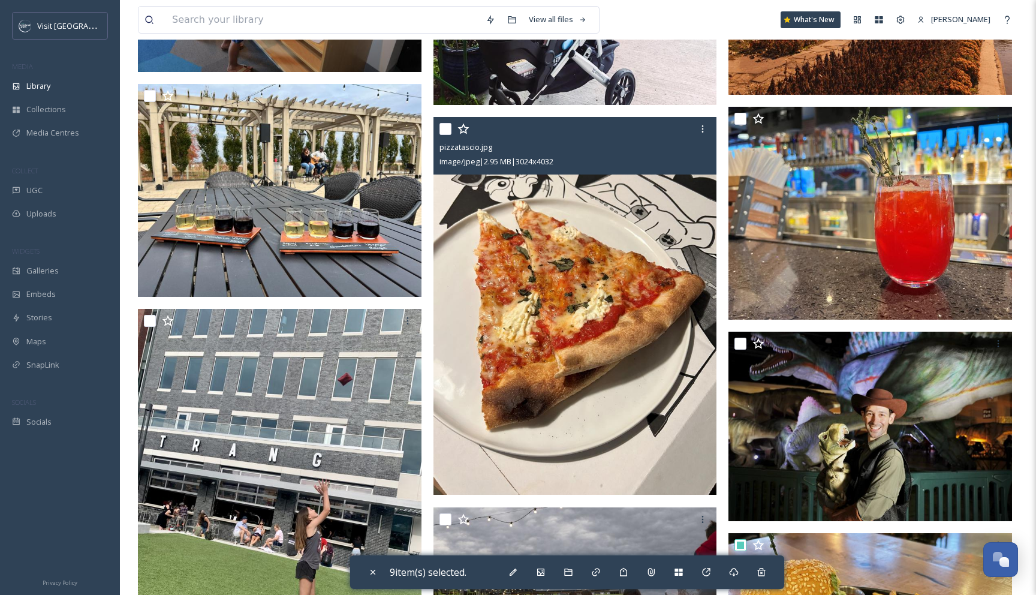
click at [444, 131] on input "checkbox" at bounding box center [445, 129] width 12 height 12
checkbox input "true"
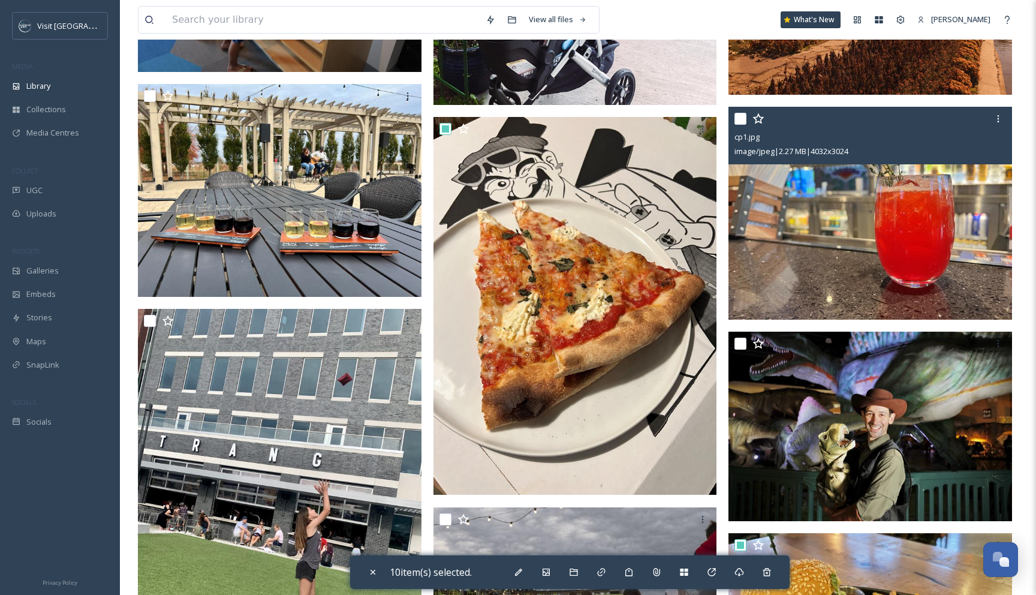
click at [744, 120] on input "checkbox" at bounding box center [740, 119] width 12 height 12
checkbox input "true"
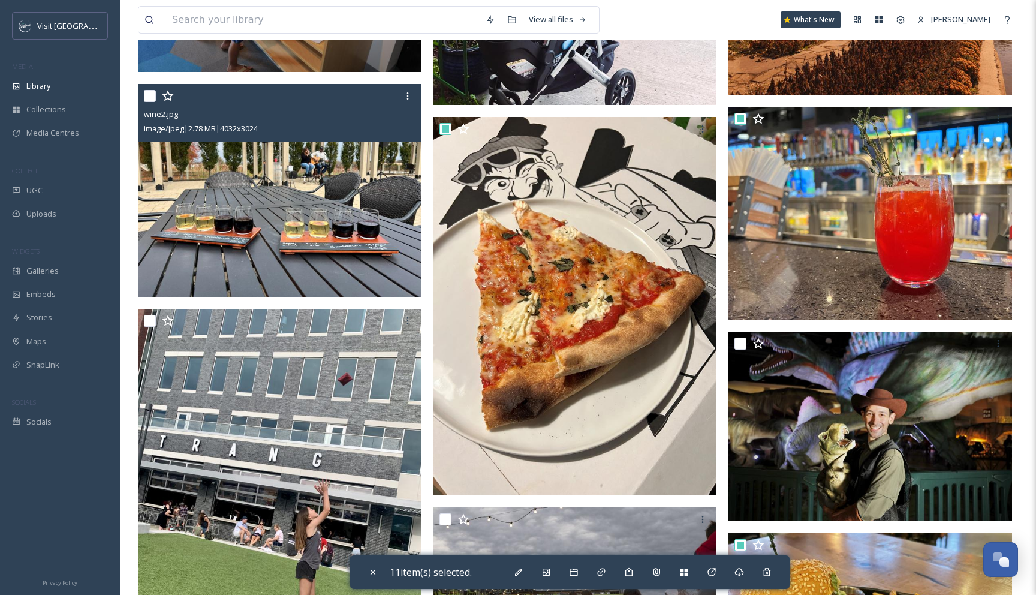
click at [157, 97] on div at bounding box center [281, 96] width 275 height 22
click at [152, 101] on input "checkbox" at bounding box center [150, 96] width 12 height 12
checkbox input "true"
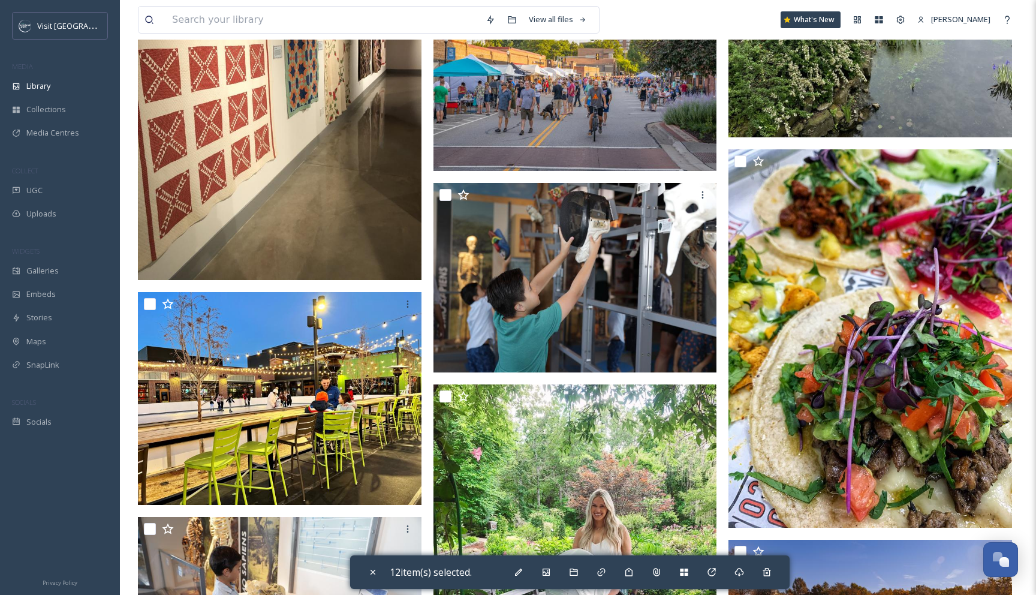
scroll to position [813, 0]
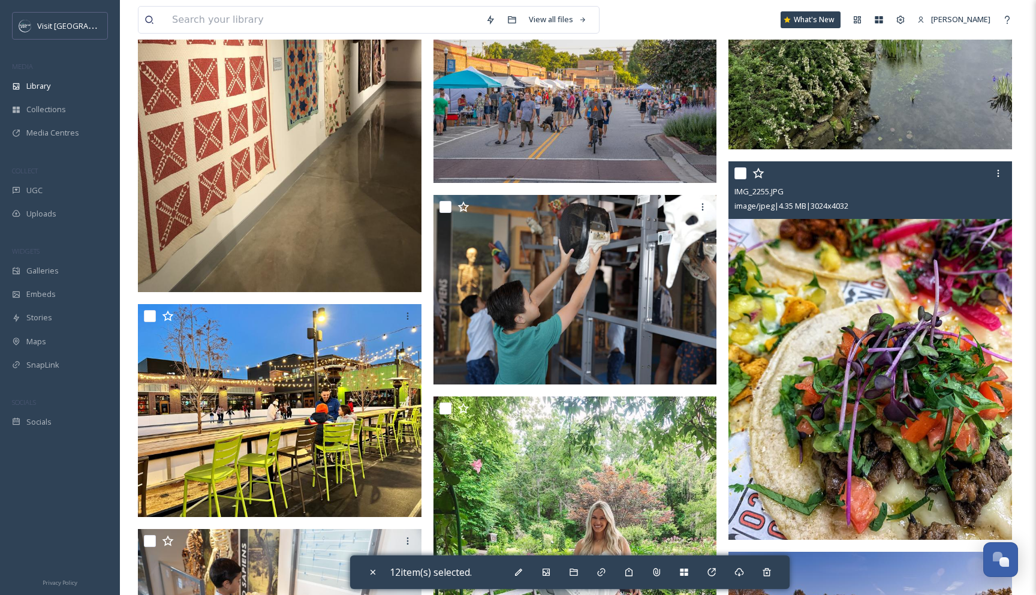
click at [738, 173] on input "checkbox" at bounding box center [740, 173] width 12 height 12
checkbox input "true"
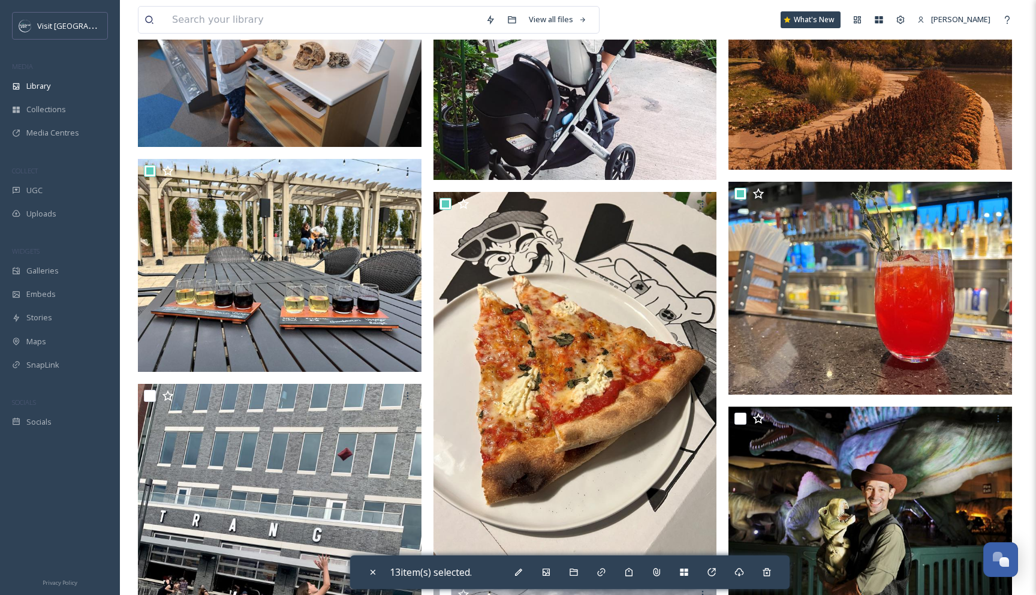
scroll to position [1418, 0]
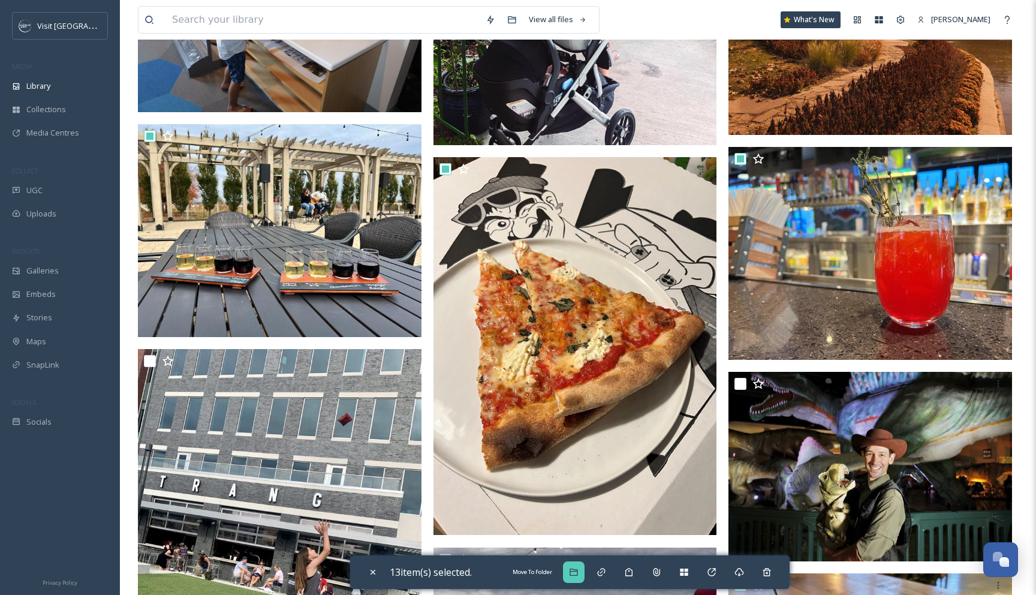
click at [584, 574] on div "Move To Folder" at bounding box center [574, 572] width 22 height 22
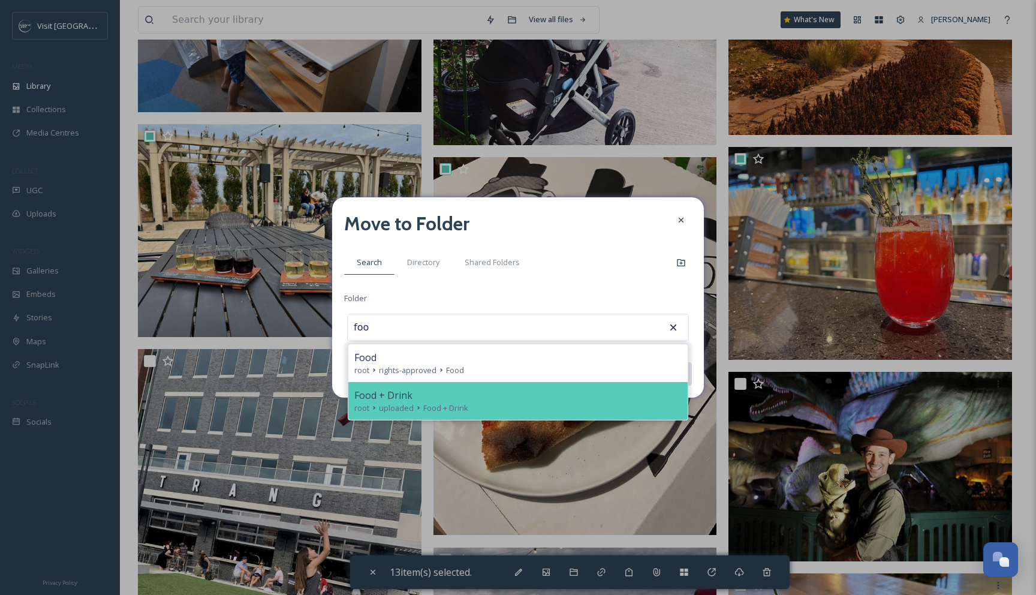
click at [474, 401] on div "Food + Drink" at bounding box center [517, 395] width 327 height 14
type input "Food + Drink"
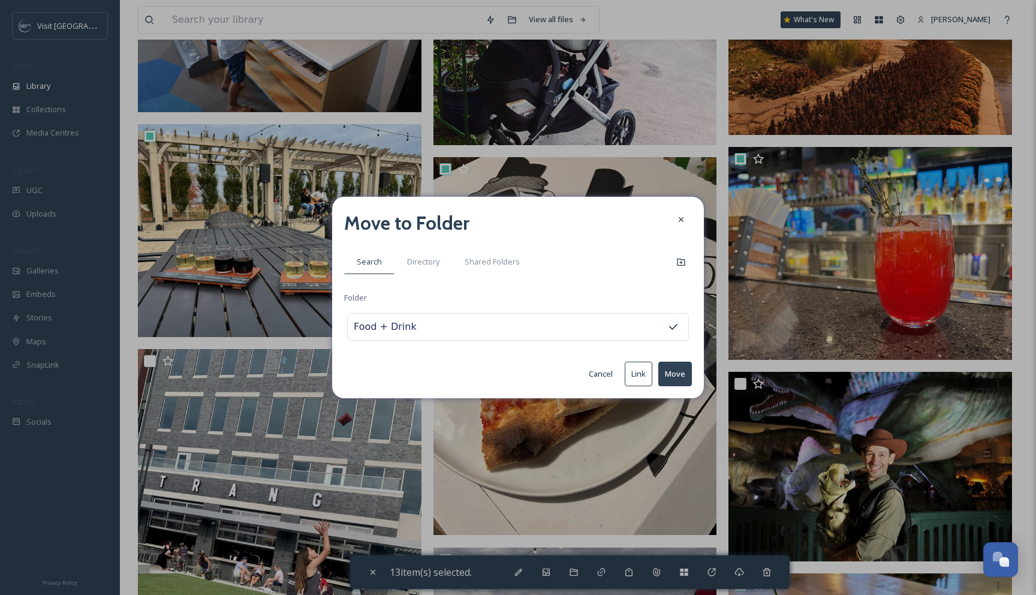
click at [667, 373] on button "Move" at bounding box center [675, 373] width 34 height 25
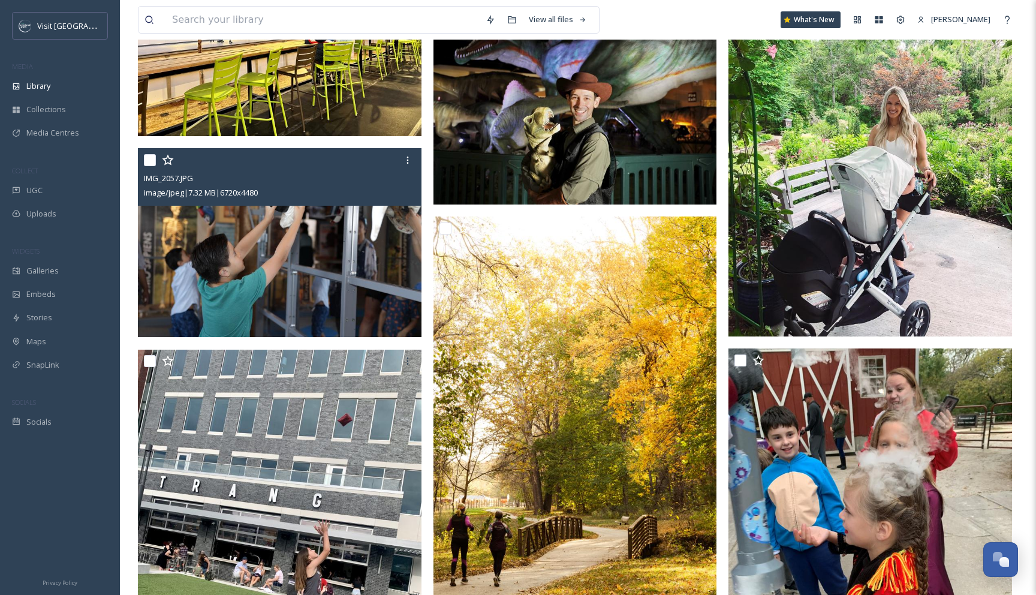
click at [367, 273] on img at bounding box center [280, 242] width 284 height 189
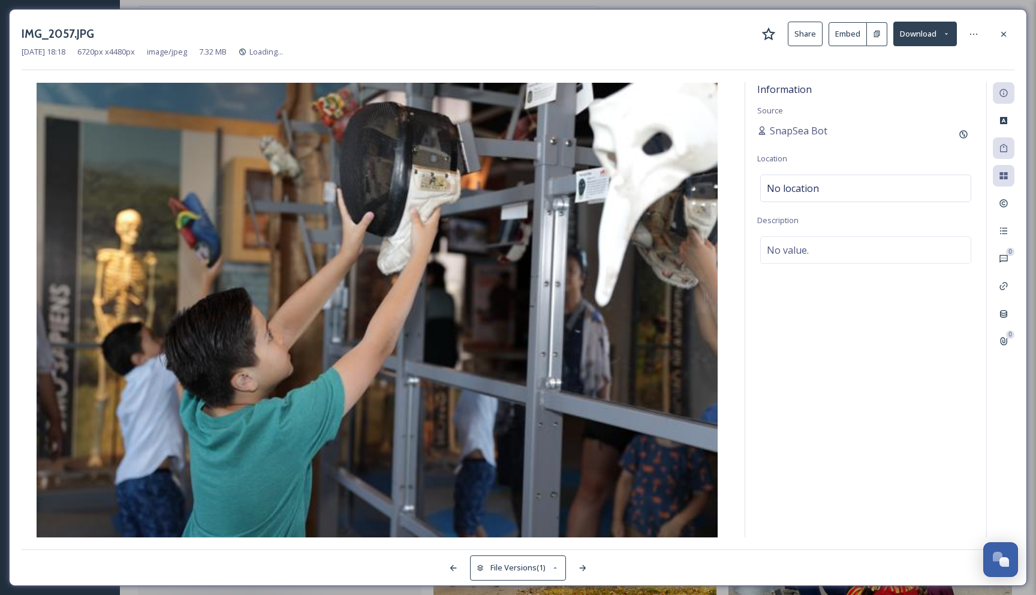
scroll to position [993, 0]
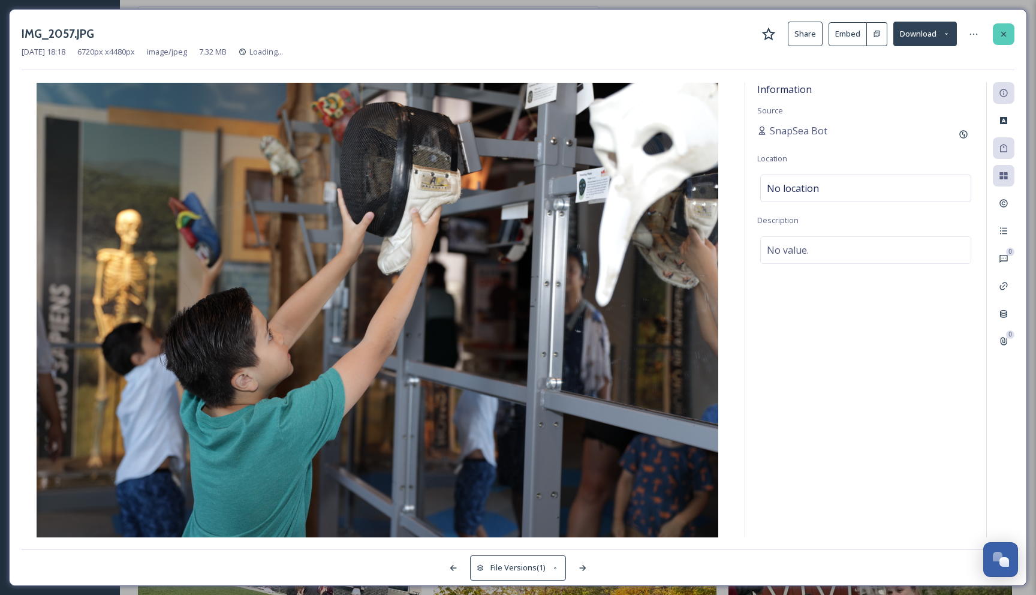
click at [1011, 30] on div at bounding box center [1004, 34] width 22 height 22
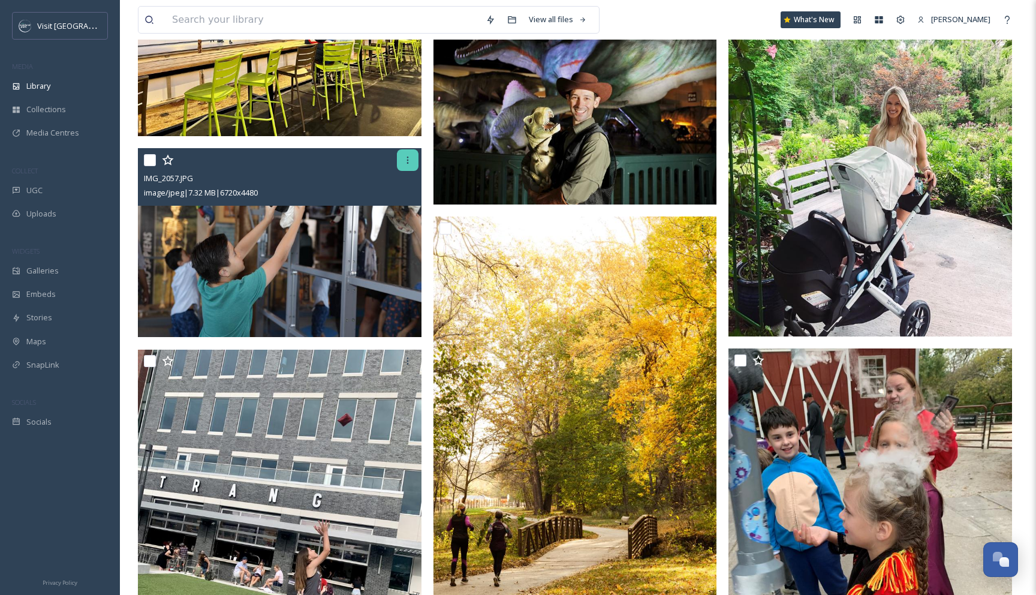
click at [402, 165] on div at bounding box center [408, 160] width 22 height 22
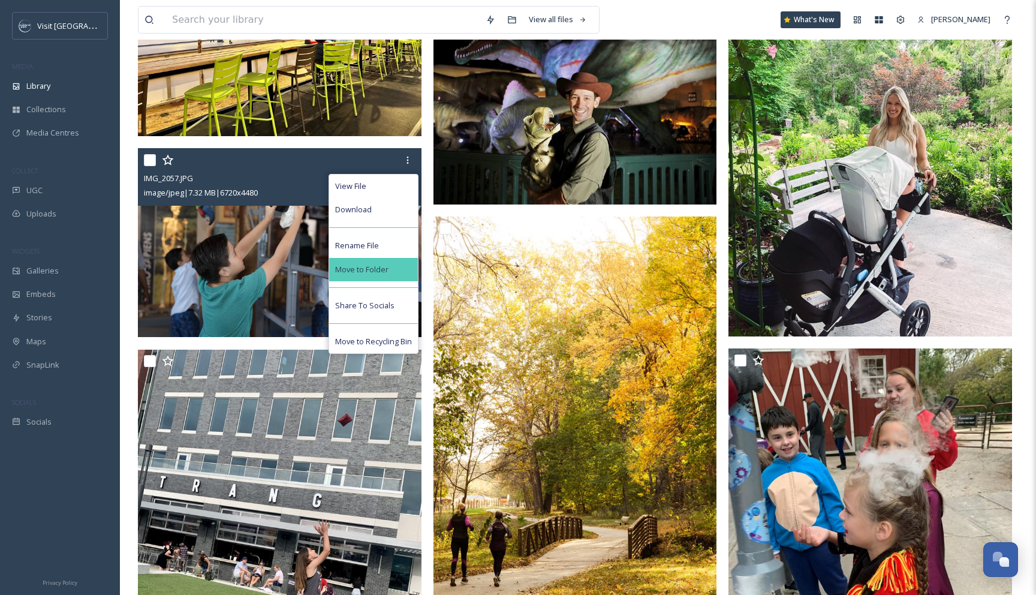
click at [386, 264] on span "Move to Folder" at bounding box center [361, 269] width 53 height 11
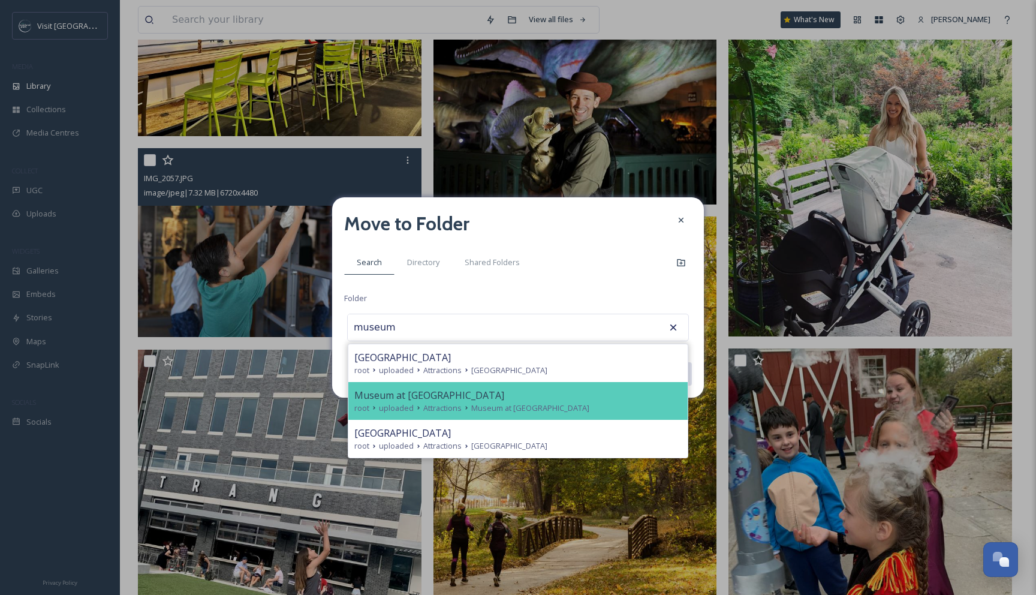
click at [355, 388] on span "Museum at [GEOGRAPHIC_DATA]" at bounding box center [429, 395] width 150 height 14
type input "Museum at [GEOGRAPHIC_DATA]"
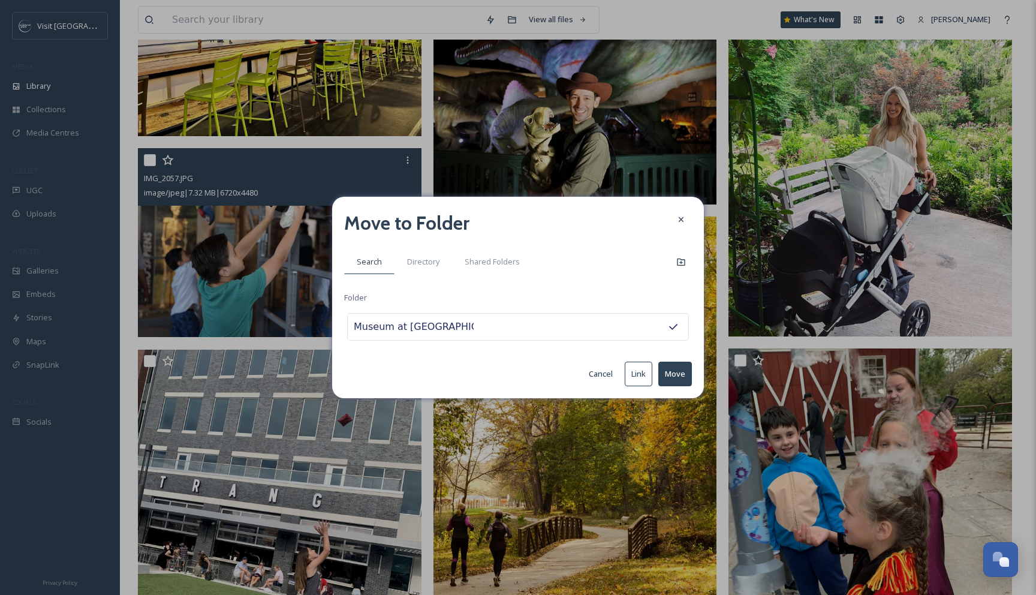
click at [682, 371] on button "Move" at bounding box center [675, 373] width 34 height 25
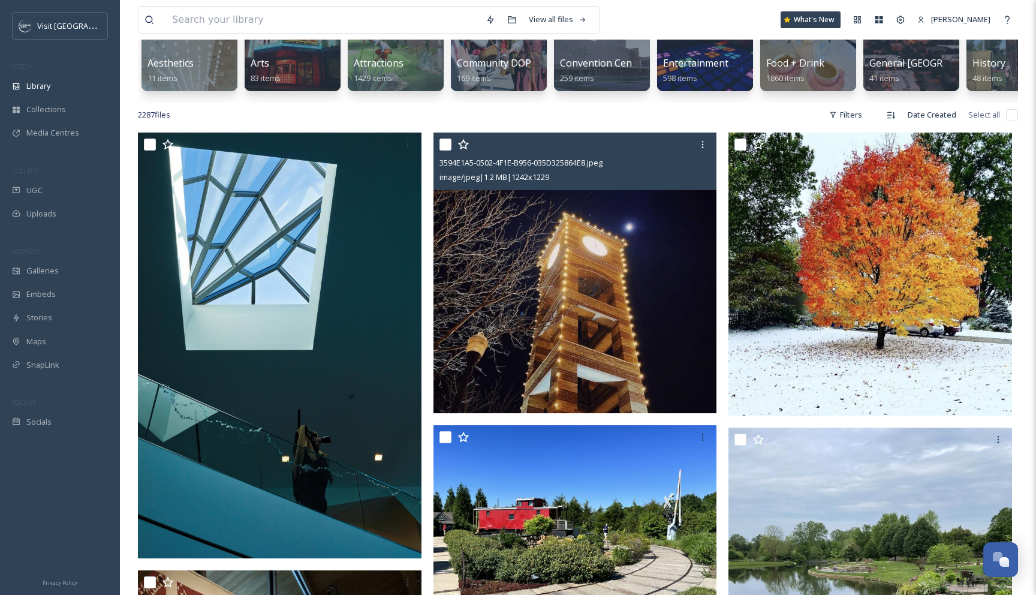
scroll to position [156, 0]
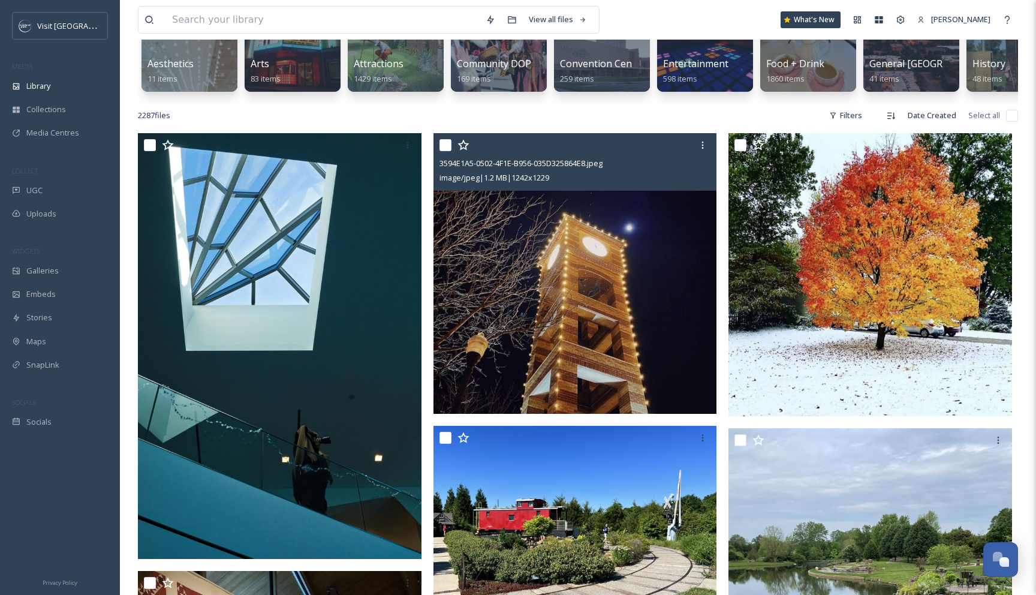
click at [449, 146] on input "checkbox" at bounding box center [445, 145] width 12 height 12
checkbox input "true"
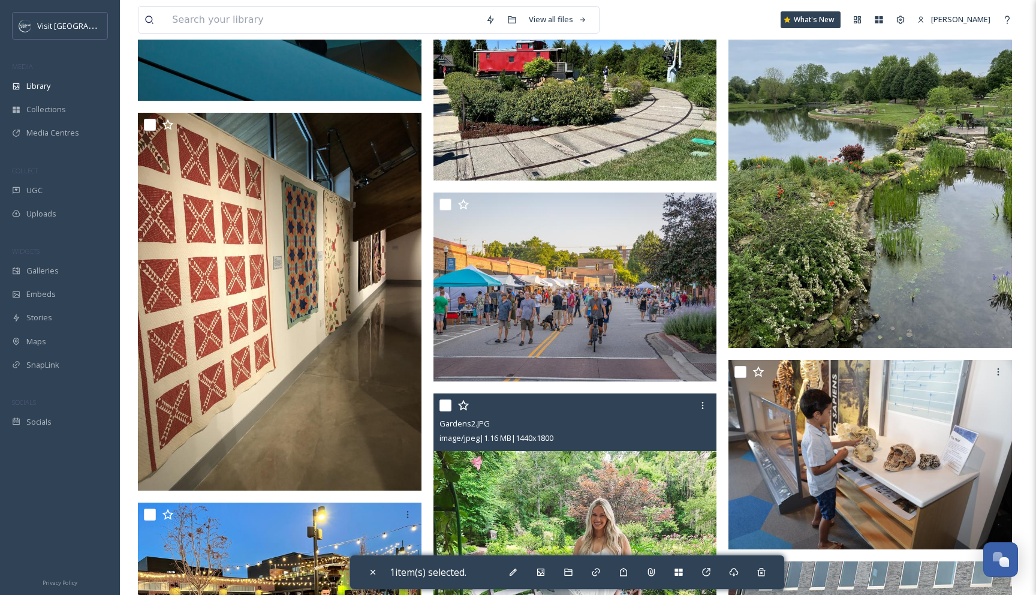
scroll to position [0, 0]
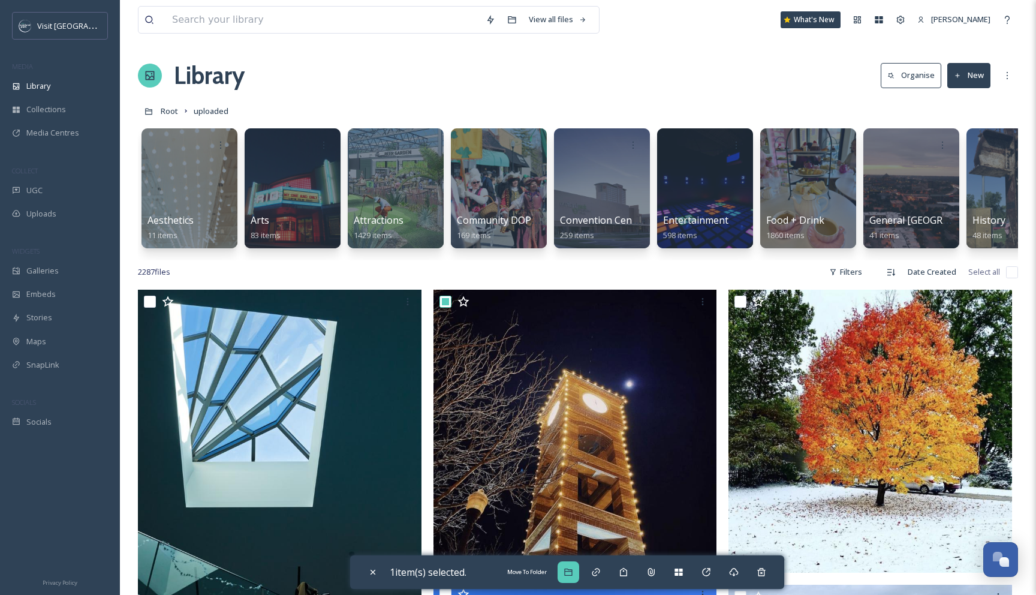
click at [573, 565] on div "Move To Folder" at bounding box center [568, 572] width 22 height 22
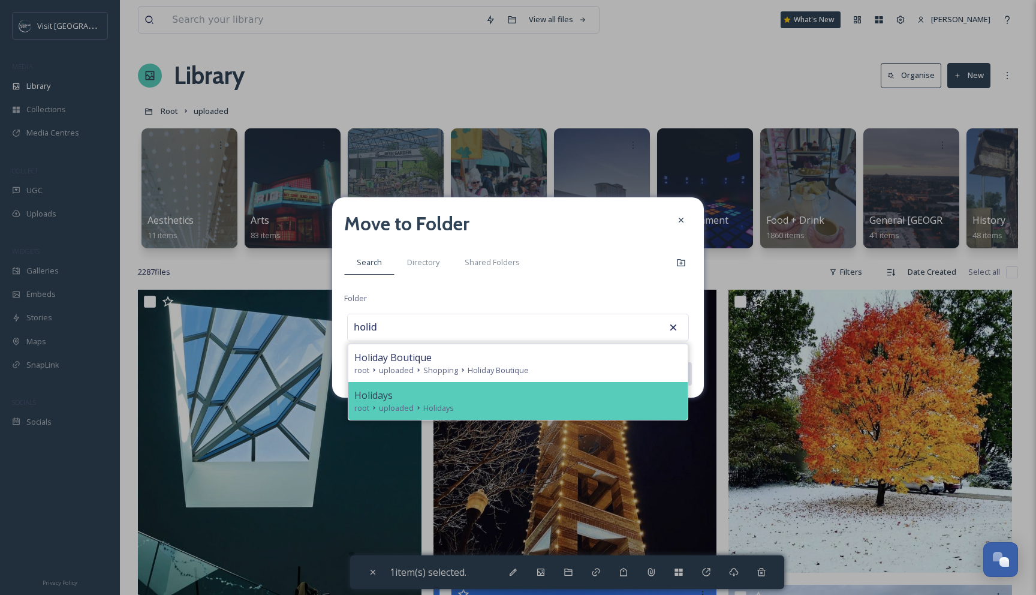
click at [607, 393] on div "Holidays" at bounding box center [517, 395] width 327 height 14
type input "Holidays"
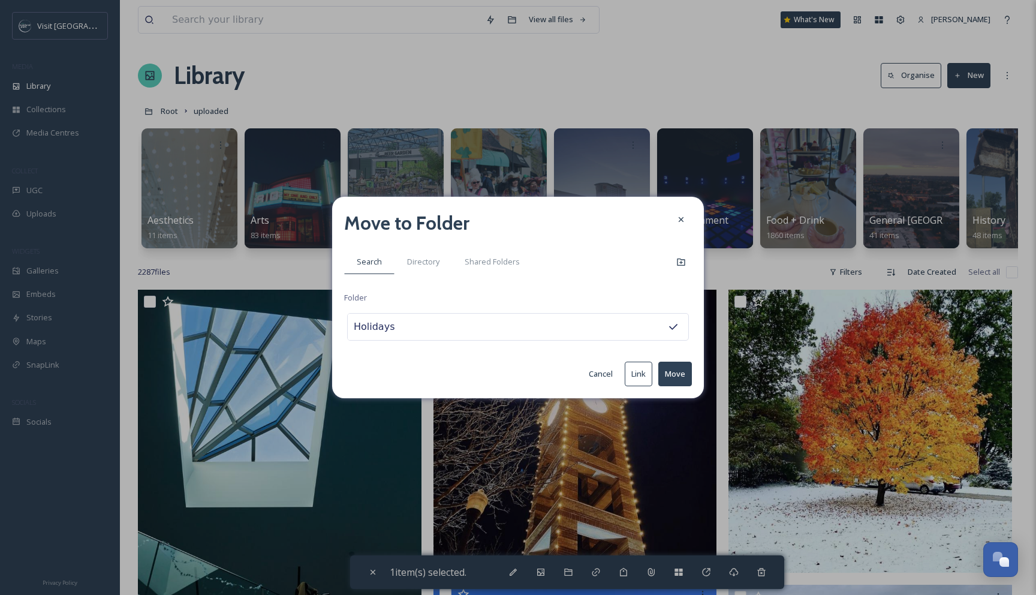
click at [673, 376] on button "Move" at bounding box center [675, 373] width 34 height 25
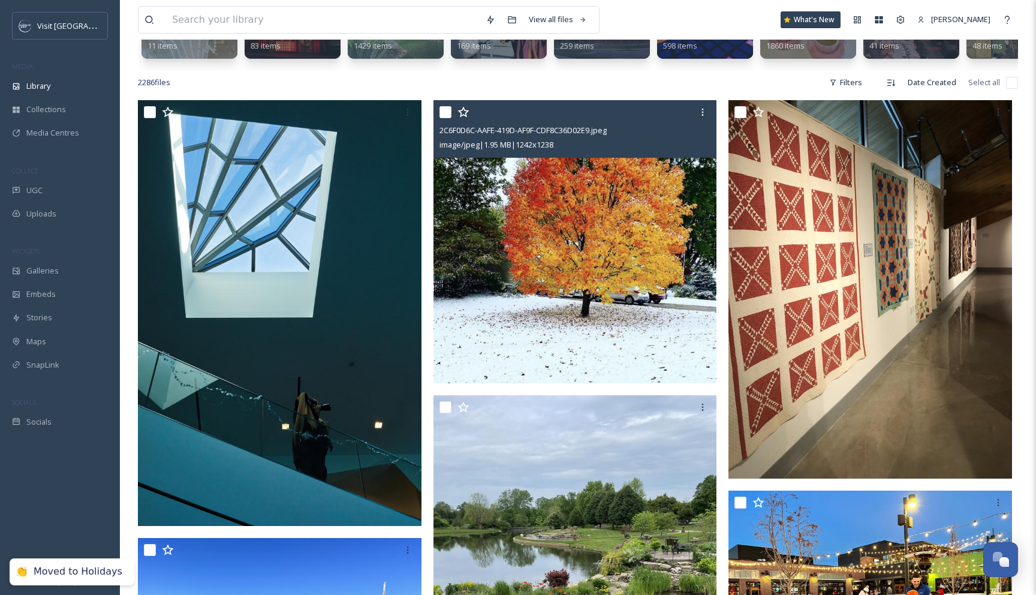
scroll to position [192, 0]
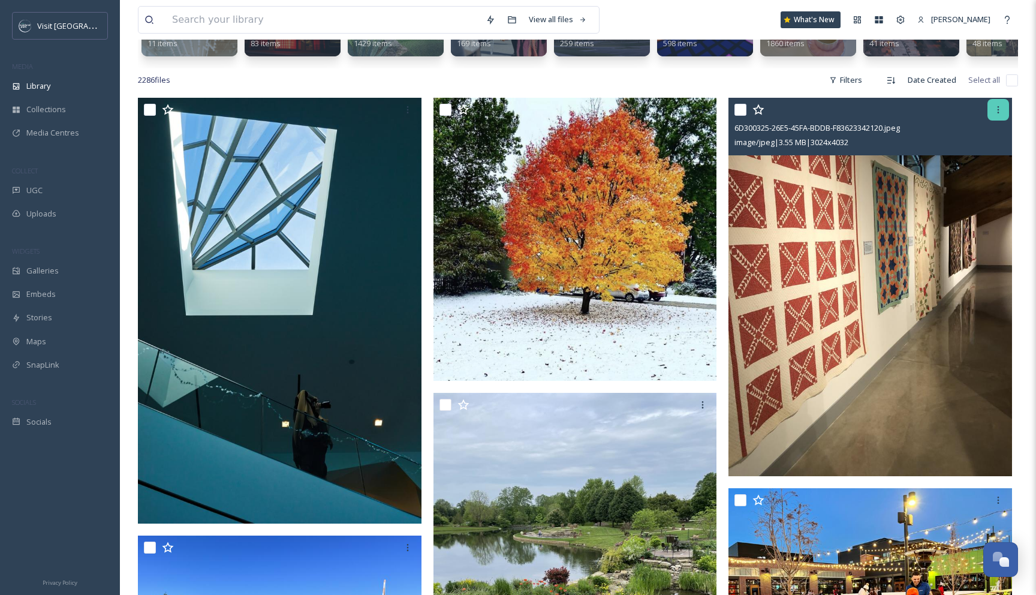
click at [996, 111] on icon at bounding box center [998, 110] width 10 height 10
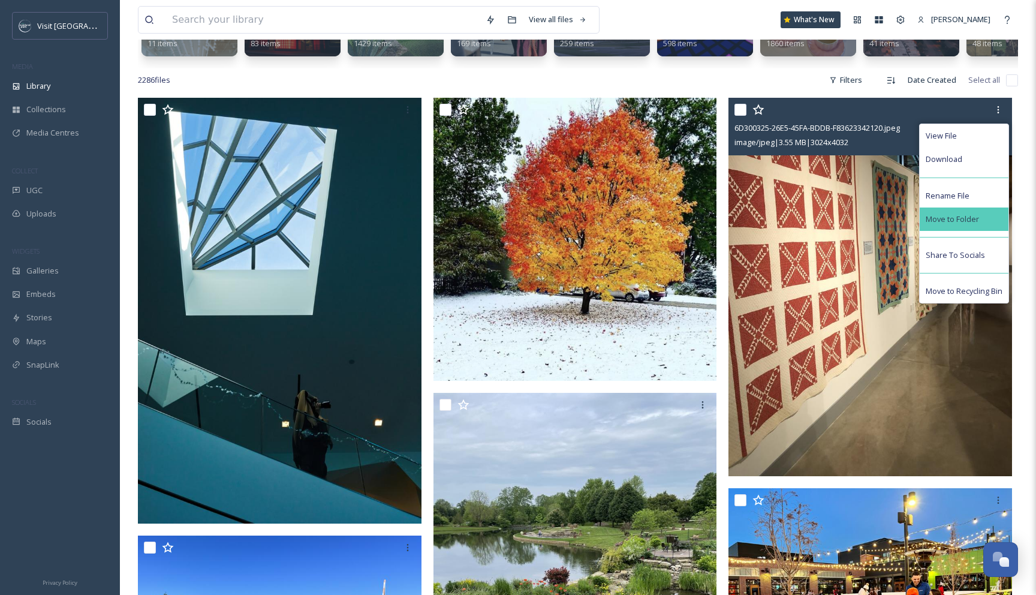
click at [963, 219] on span "Move to Folder" at bounding box center [951, 218] width 53 height 11
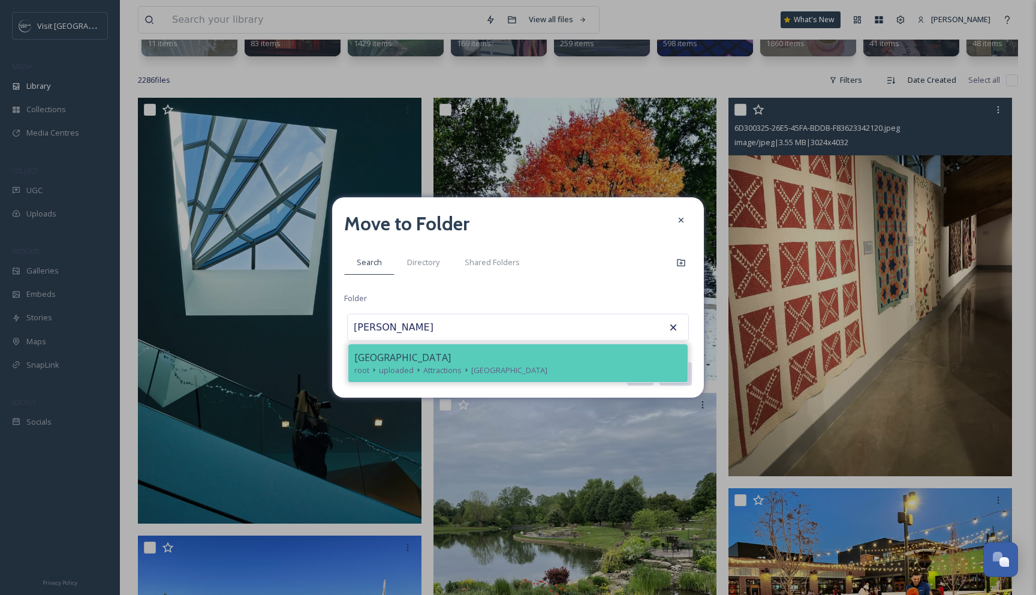
click at [638, 355] on div "[GEOGRAPHIC_DATA]" at bounding box center [517, 357] width 327 height 14
type input "[GEOGRAPHIC_DATA]"
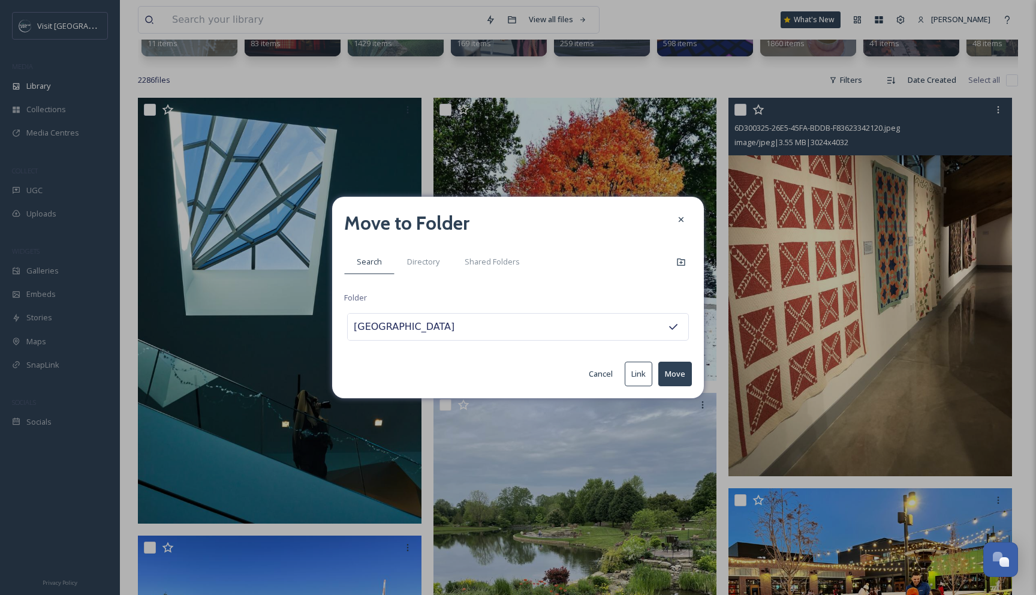
click at [696, 366] on div "Move to Folder Search Directory Shared Folders Folder [GEOGRAPHIC_DATA] Cancel …" at bounding box center [518, 297] width 372 height 201
click at [673, 370] on button "Move" at bounding box center [675, 373] width 34 height 25
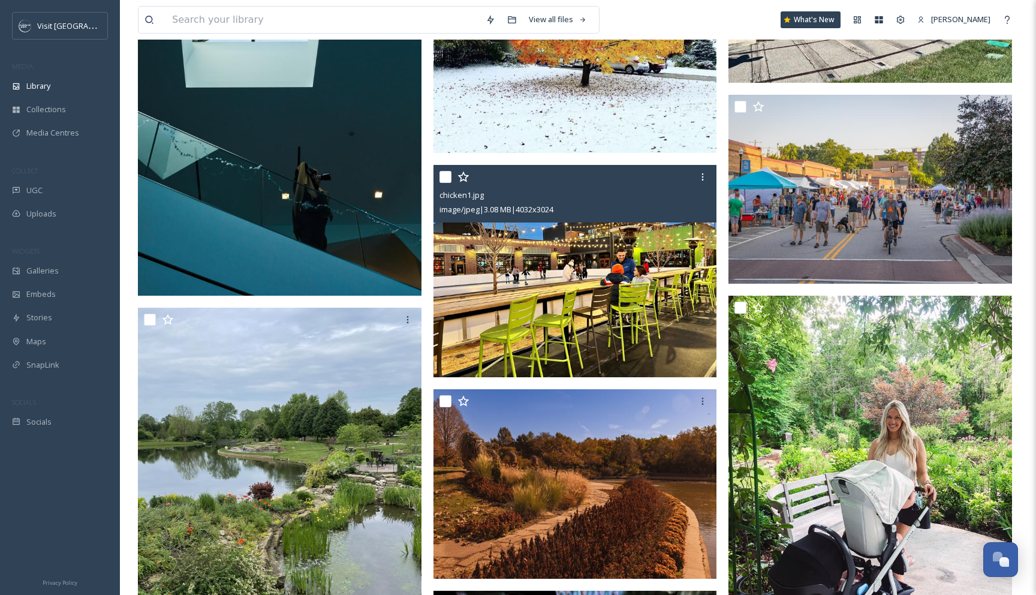
scroll to position [427, 0]
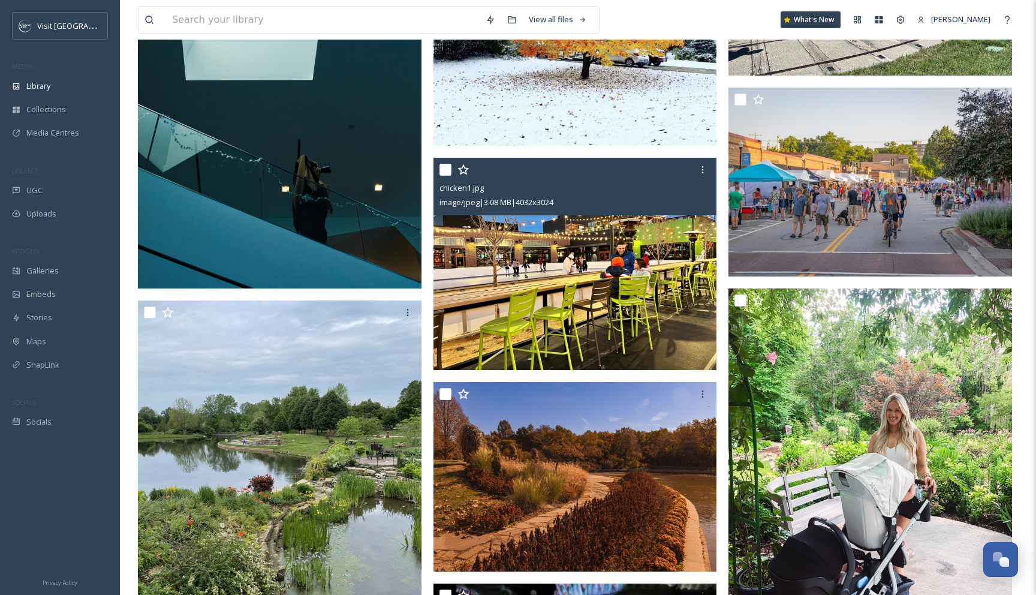
click at [444, 174] on input "checkbox" at bounding box center [445, 170] width 12 height 12
checkbox input "true"
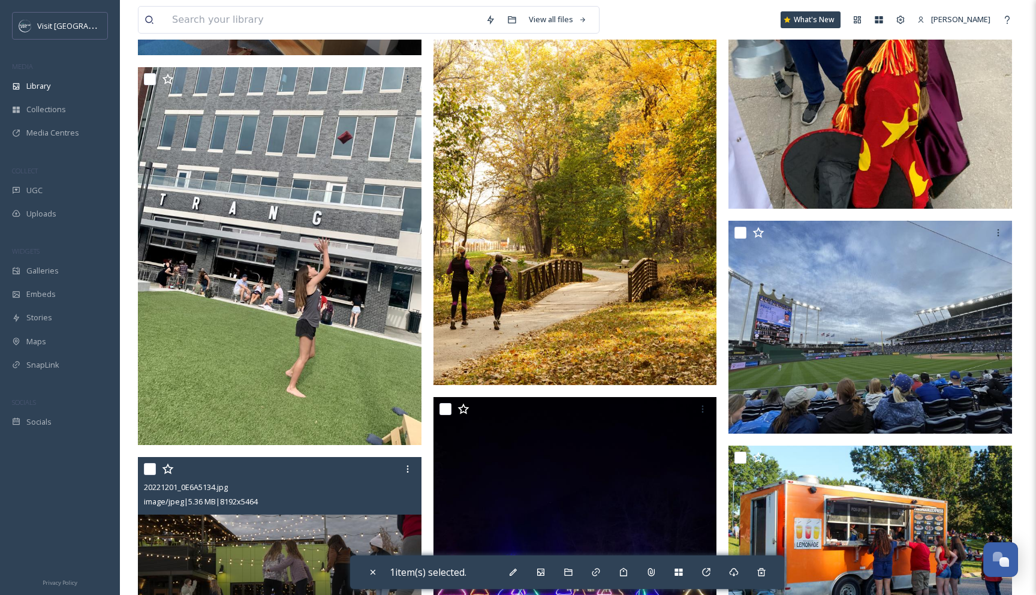
scroll to position [1239, 0]
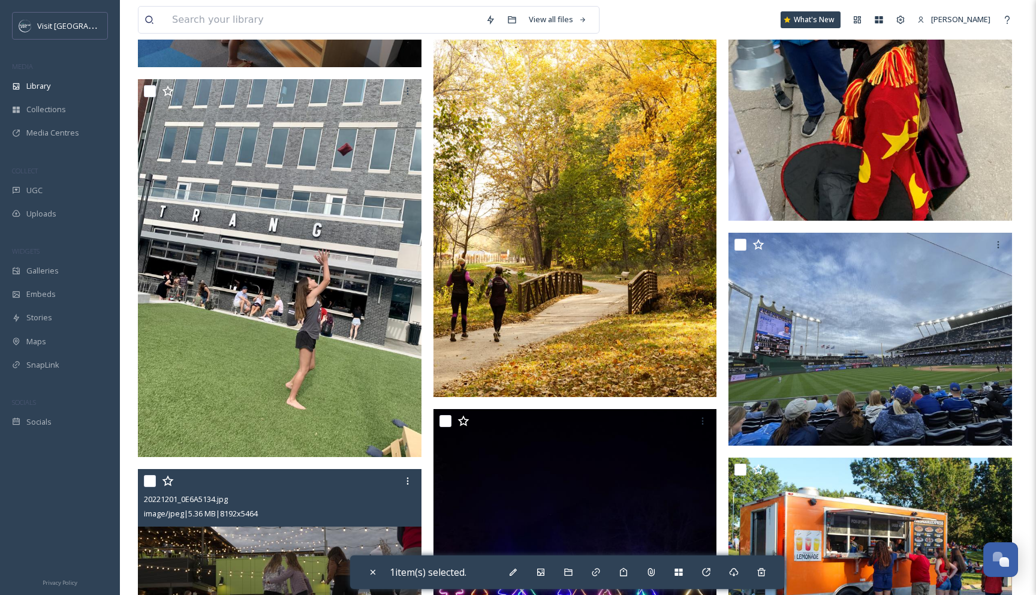
click at [153, 483] on input "checkbox" at bounding box center [150, 481] width 12 height 12
checkbox input "true"
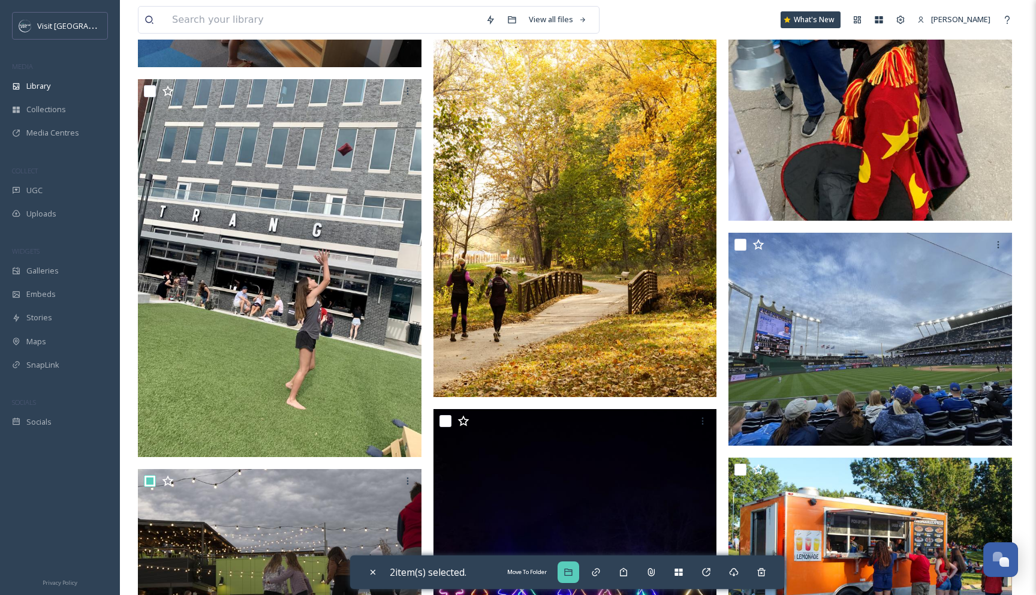
click at [574, 565] on div "Move To Folder" at bounding box center [568, 572] width 22 height 22
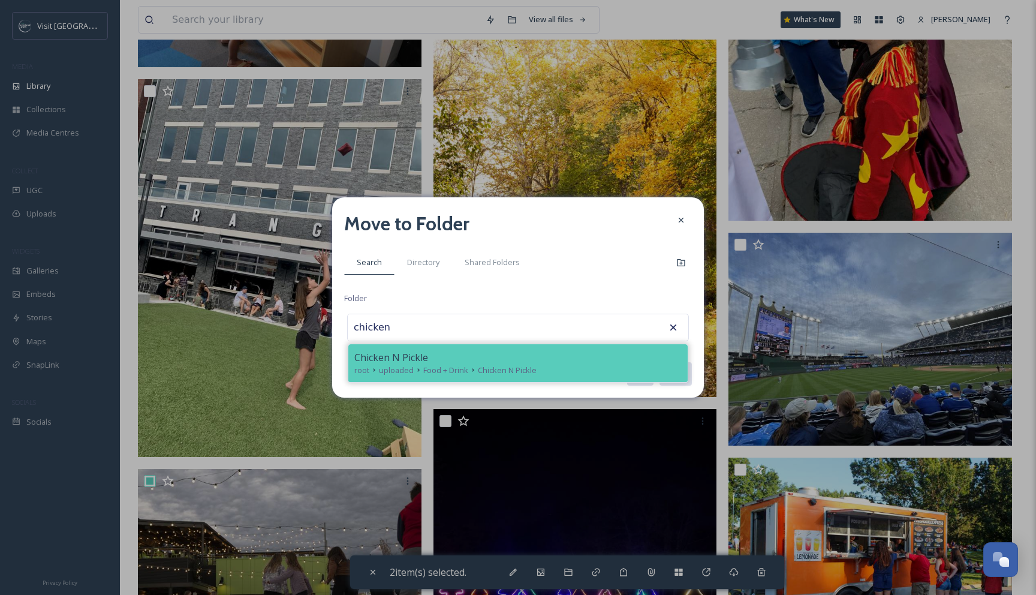
click at [621, 374] on div "root uploaded Food + Drink Chicken N Pickle" at bounding box center [517, 369] width 327 height 11
type input "Chicken N Pickle"
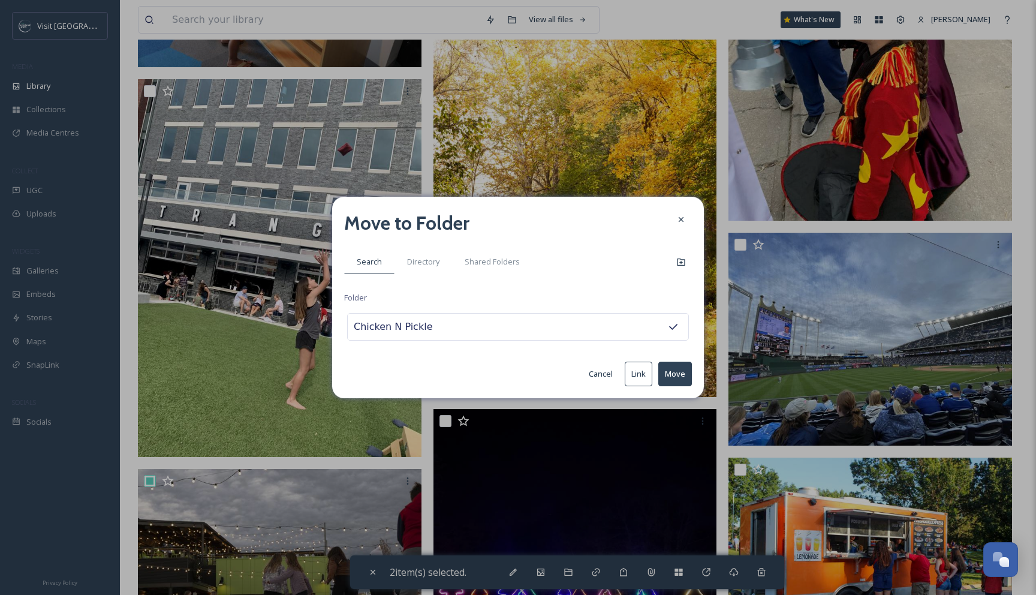
click at [673, 370] on button "Move" at bounding box center [675, 373] width 34 height 25
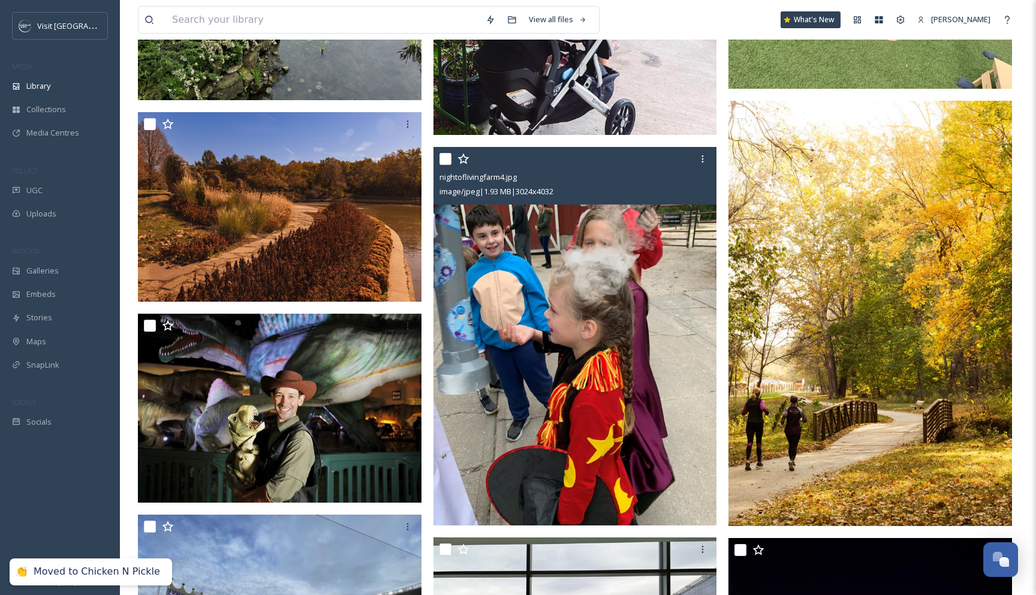
scroll to position [1003, 0]
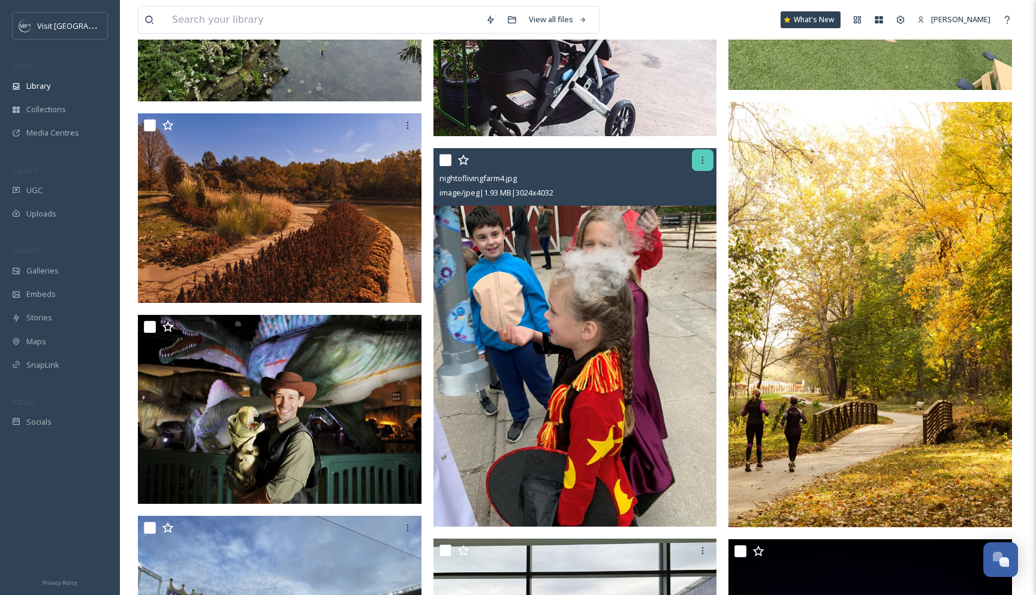
click at [698, 162] on icon at bounding box center [703, 160] width 10 height 10
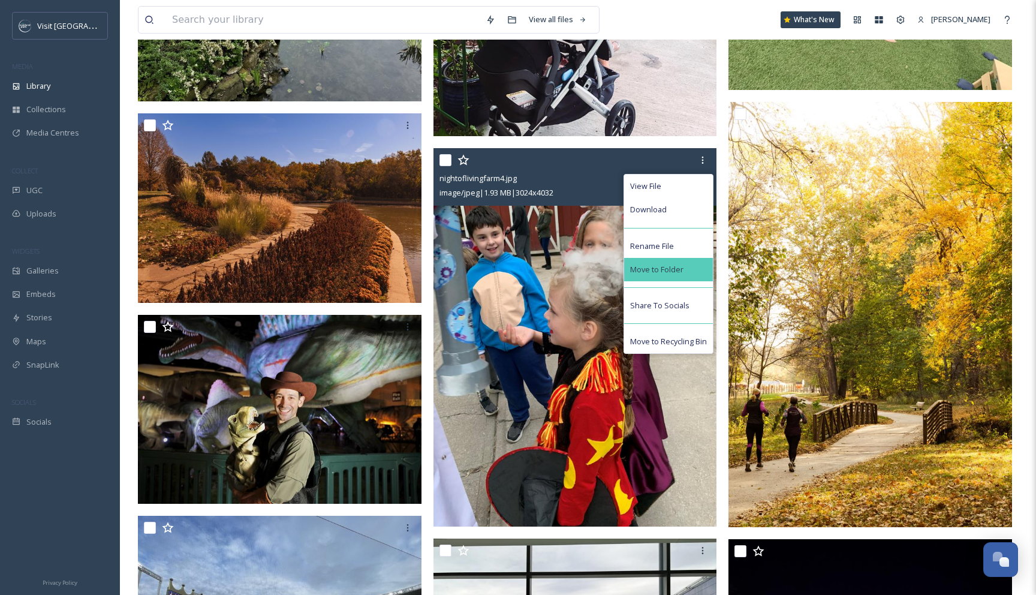
click at [676, 266] on span "Move to Folder" at bounding box center [656, 269] width 53 height 11
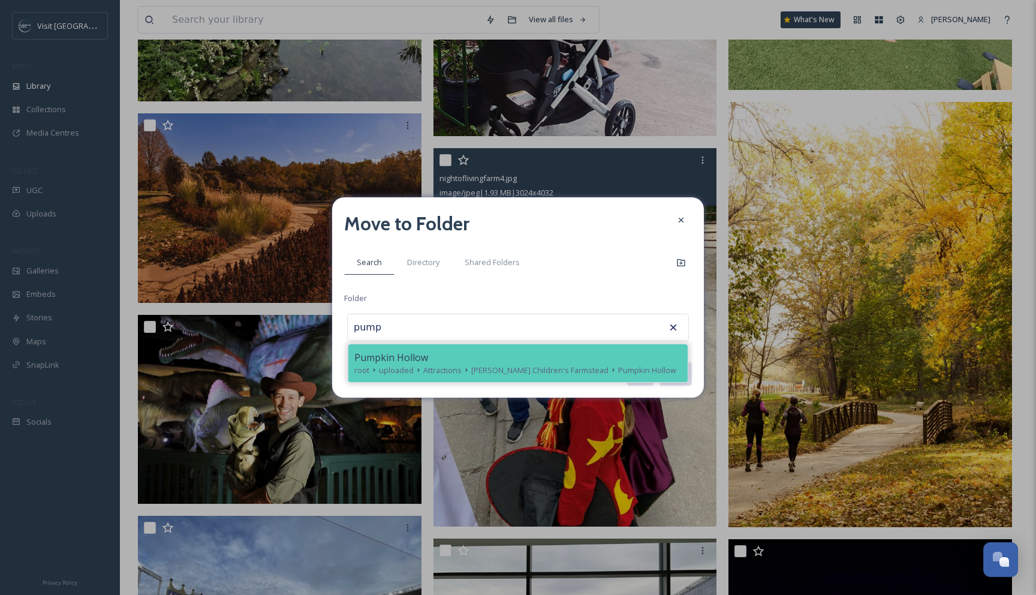
click at [541, 374] on span "[PERSON_NAME] Children's Farmstead" at bounding box center [539, 369] width 137 height 11
type input "Pumpkin Hollow"
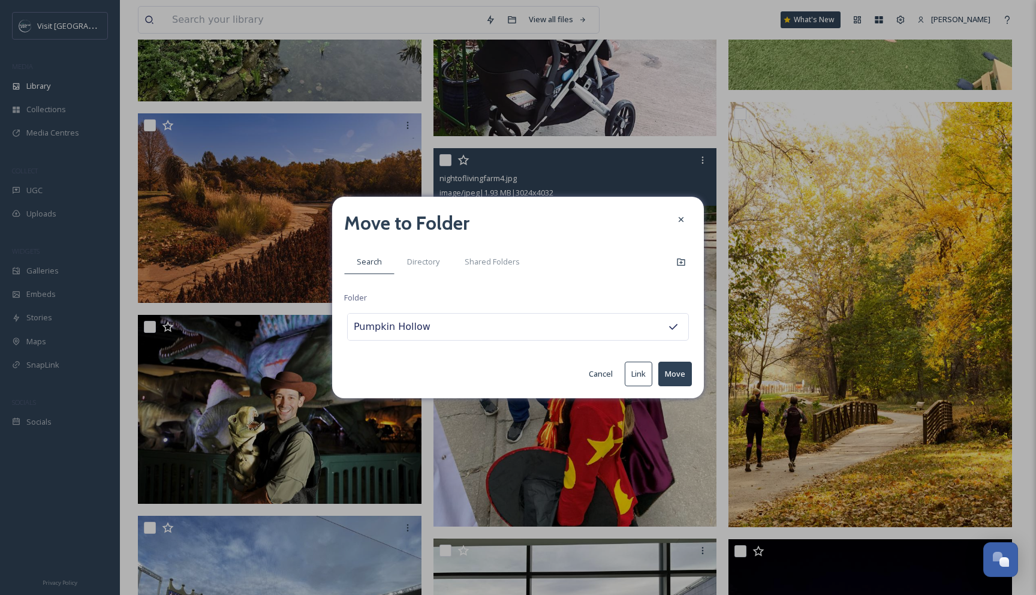
click at [670, 374] on button "Move" at bounding box center [675, 373] width 34 height 25
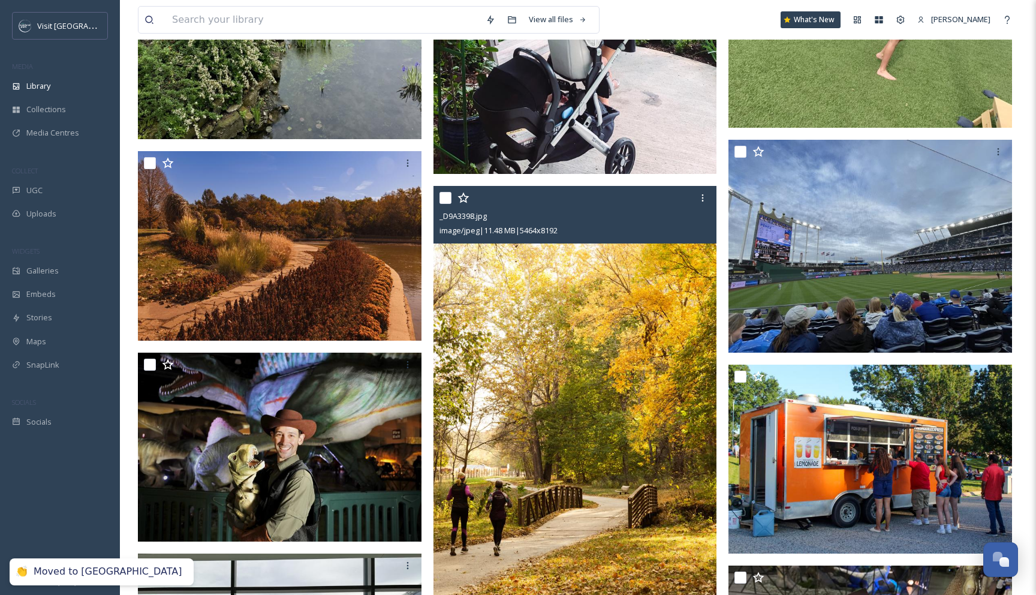
scroll to position [963, 0]
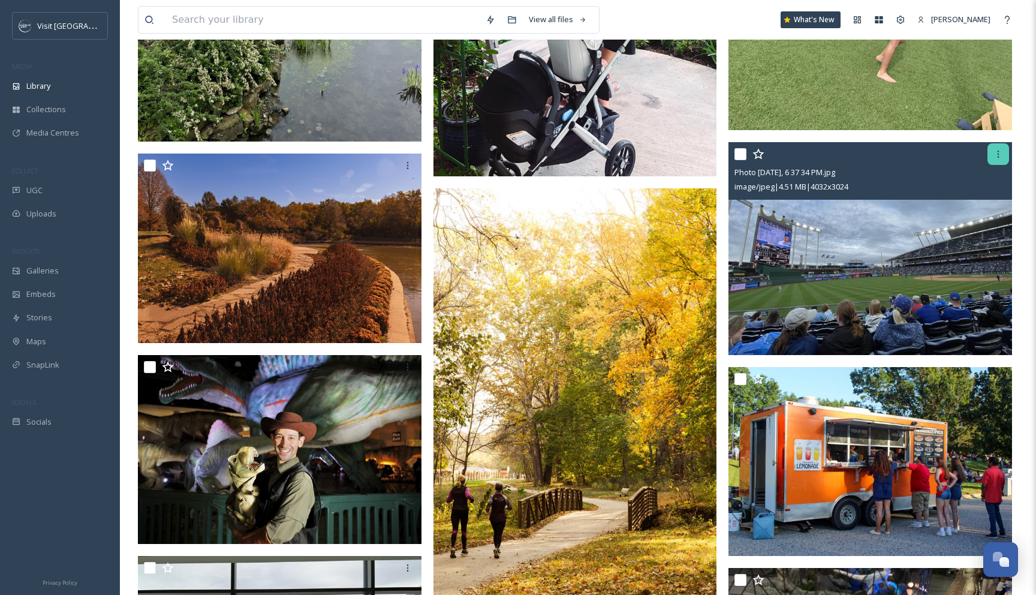
click at [997, 161] on div at bounding box center [998, 154] width 22 height 22
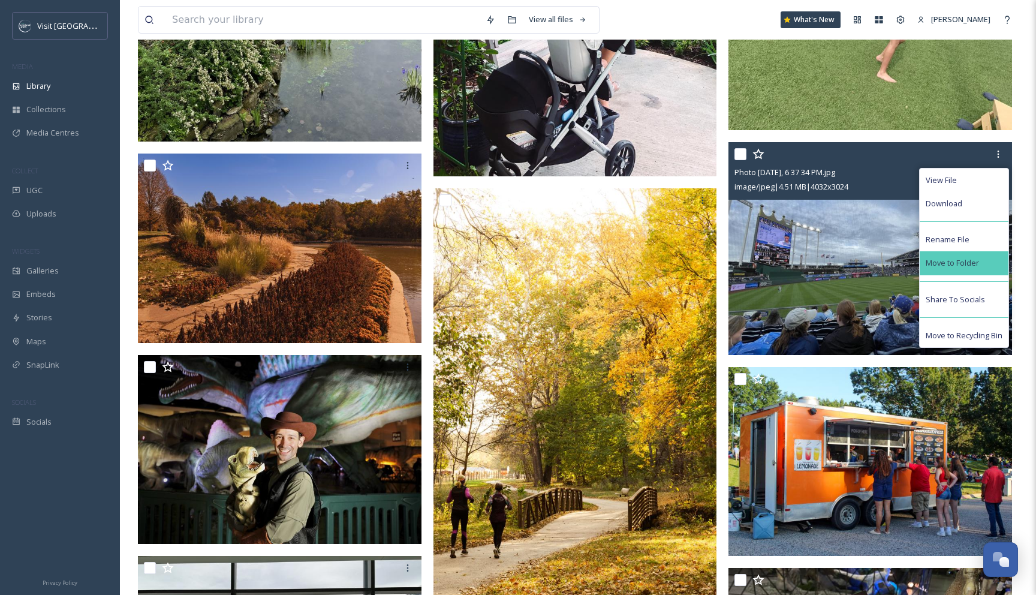
click at [964, 252] on div "Move to Folder" at bounding box center [963, 262] width 89 height 23
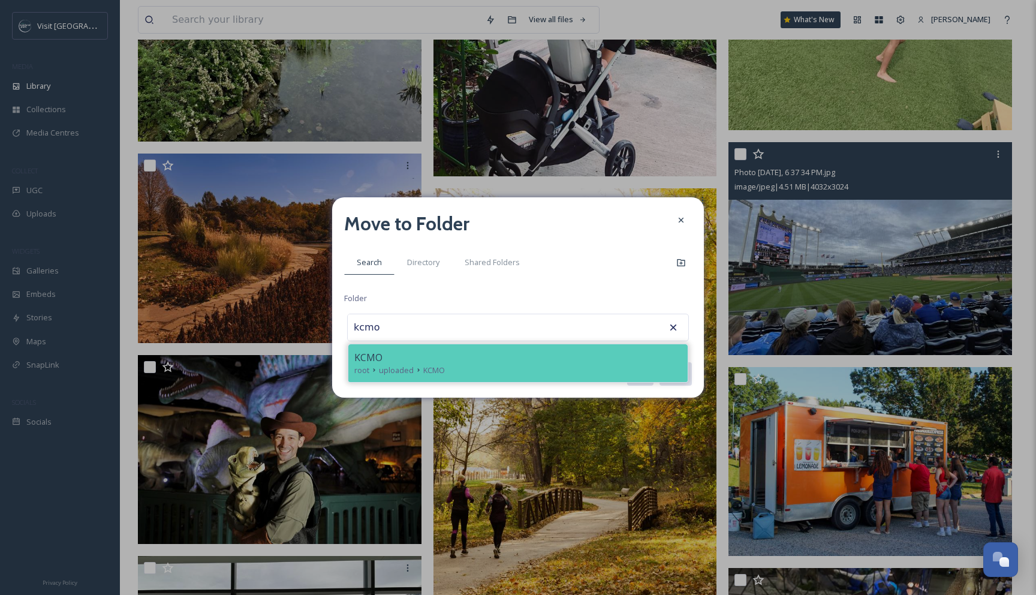
click at [540, 378] on div "KCMO root uploaded KCMO" at bounding box center [517, 363] width 339 height 38
type input "KCMO"
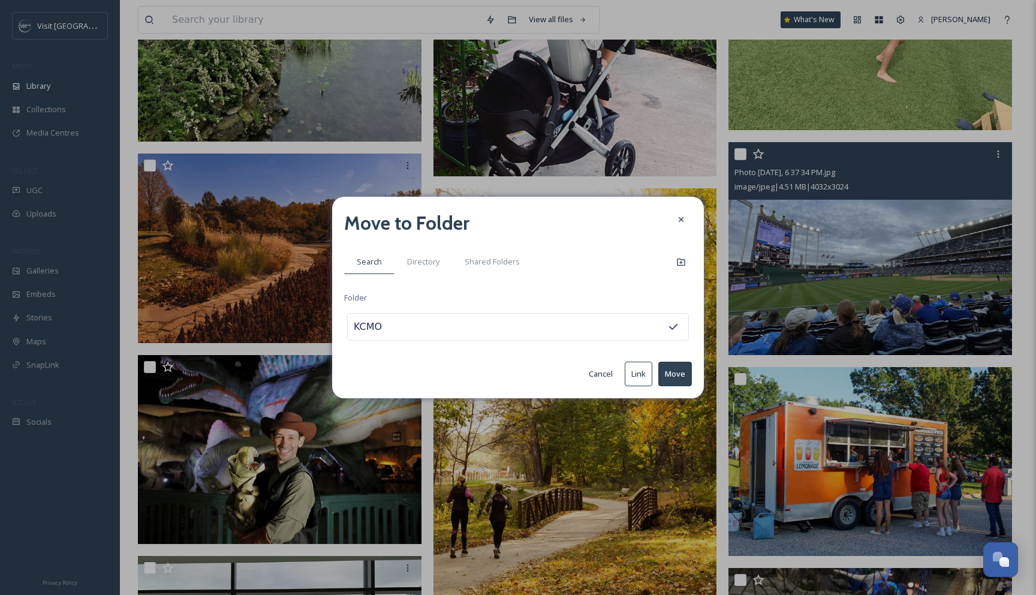
click at [668, 370] on button "Move" at bounding box center [675, 373] width 34 height 25
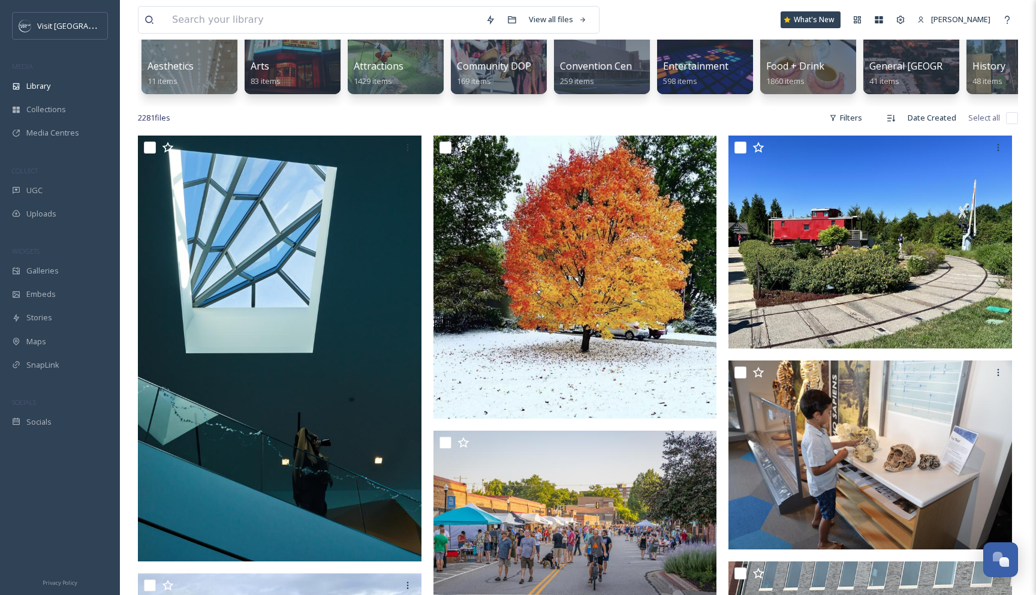
scroll to position [162, 0]
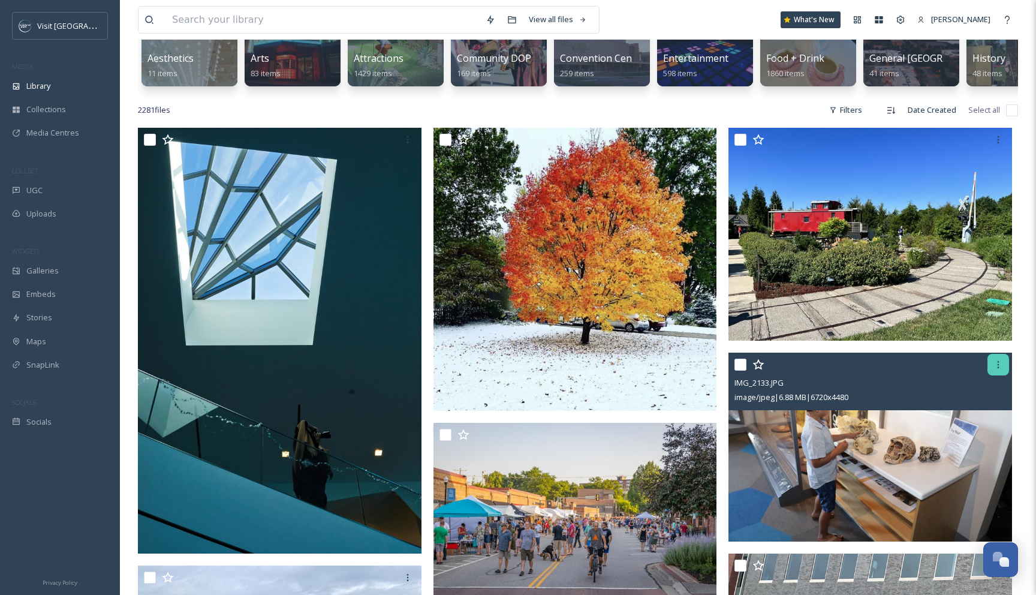
click at [996, 364] on icon at bounding box center [998, 365] width 10 height 10
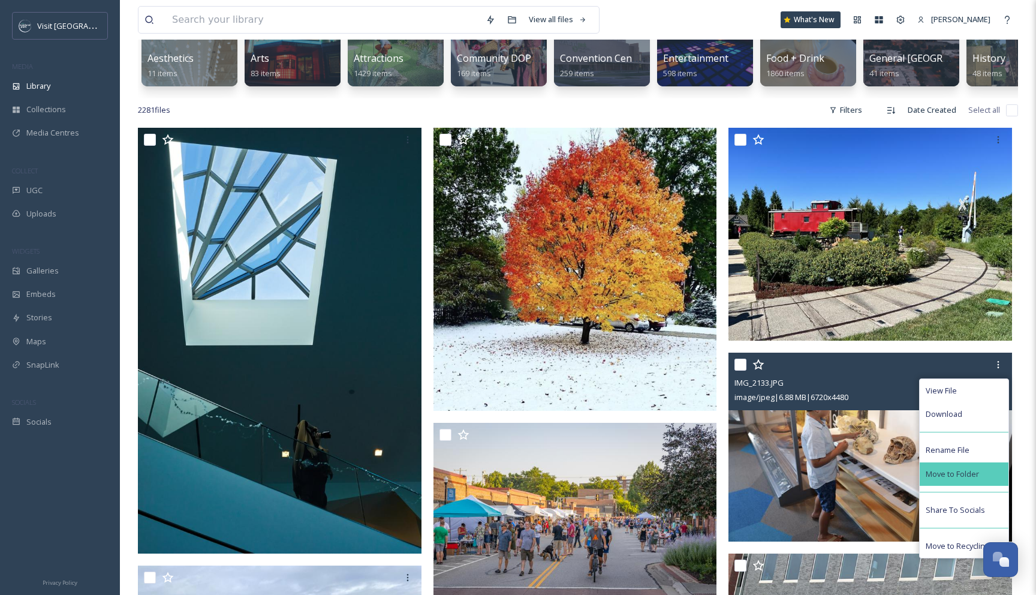
click at [966, 466] on div "Move to Folder" at bounding box center [963, 473] width 89 height 23
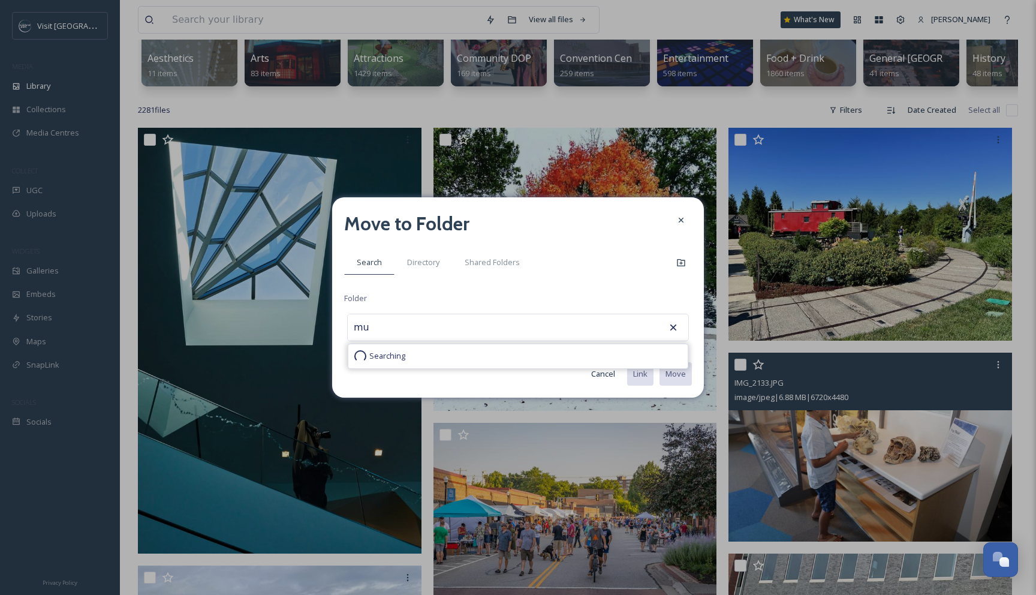
type input "m"
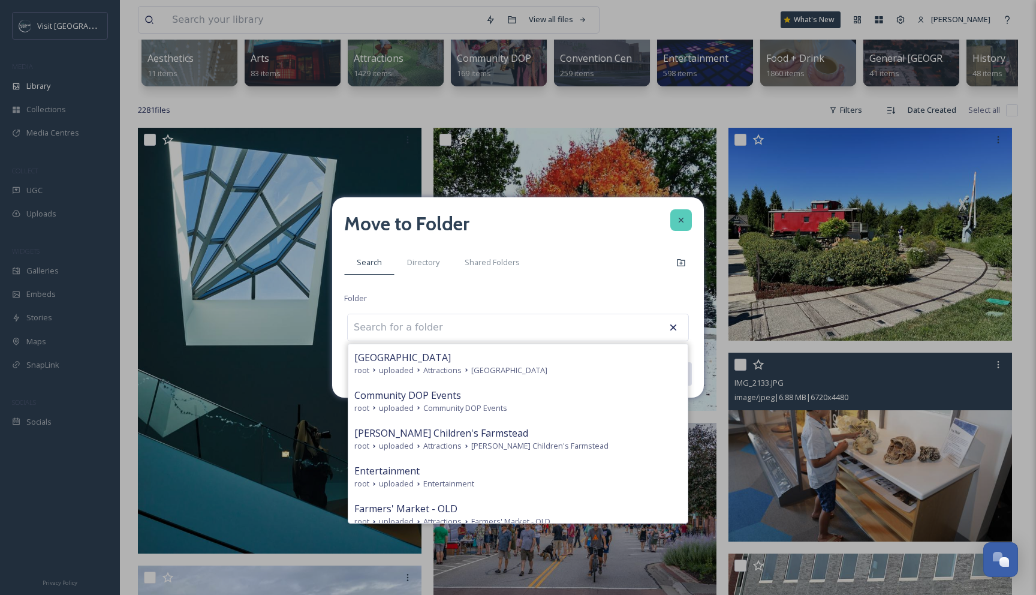
click at [683, 219] on icon at bounding box center [681, 220] width 10 height 10
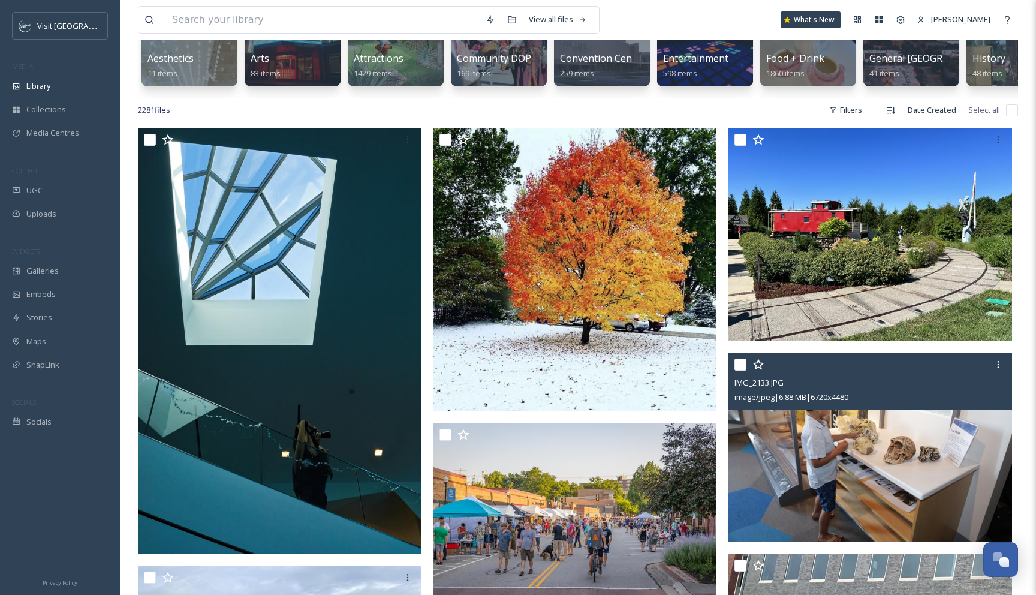
click at [743, 372] on div at bounding box center [871, 365] width 275 height 22
click at [740, 364] on input "checkbox" at bounding box center [740, 364] width 12 height 12
checkbox input "true"
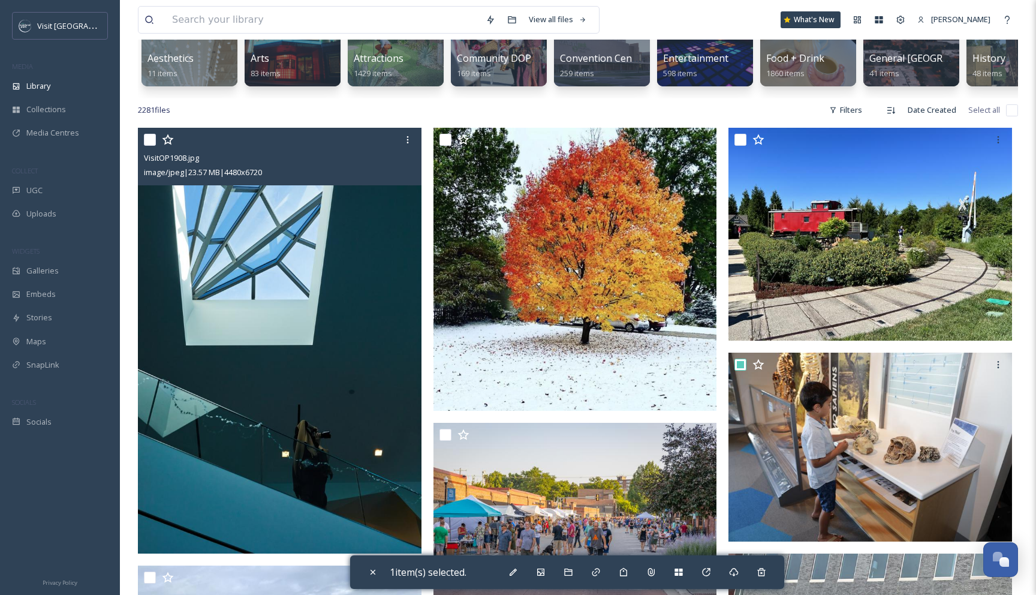
click at [151, 137] on input "checkbox" at bounding box center [150, 140] width 12 height 12
checkbox input "true"
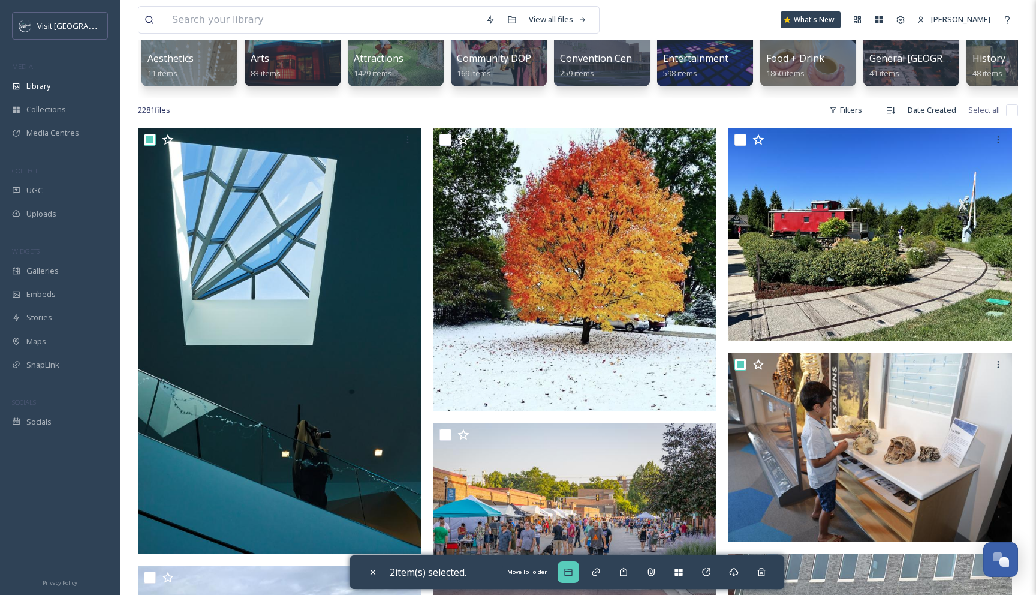
click at [568, 575] on icon at bounding box center [568, 572] width 10 height 10
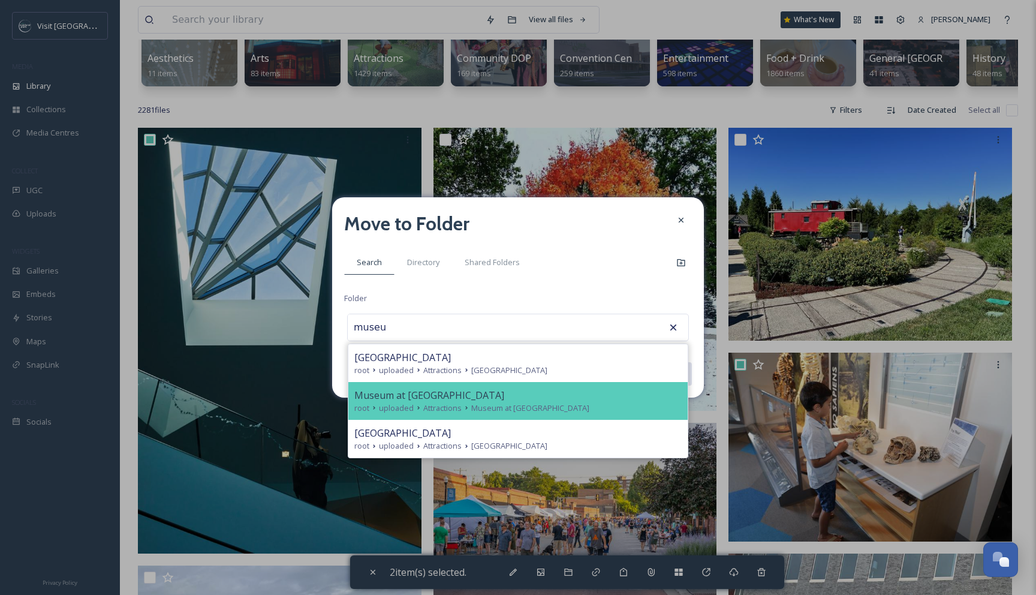
click at [558, 388] on div "Museum at [GEOGRAPHIC_DATA]" at bounding box center [517, 395] width 327 height 14
type input "Museum at [GEOGRAPHIC_DATA]"
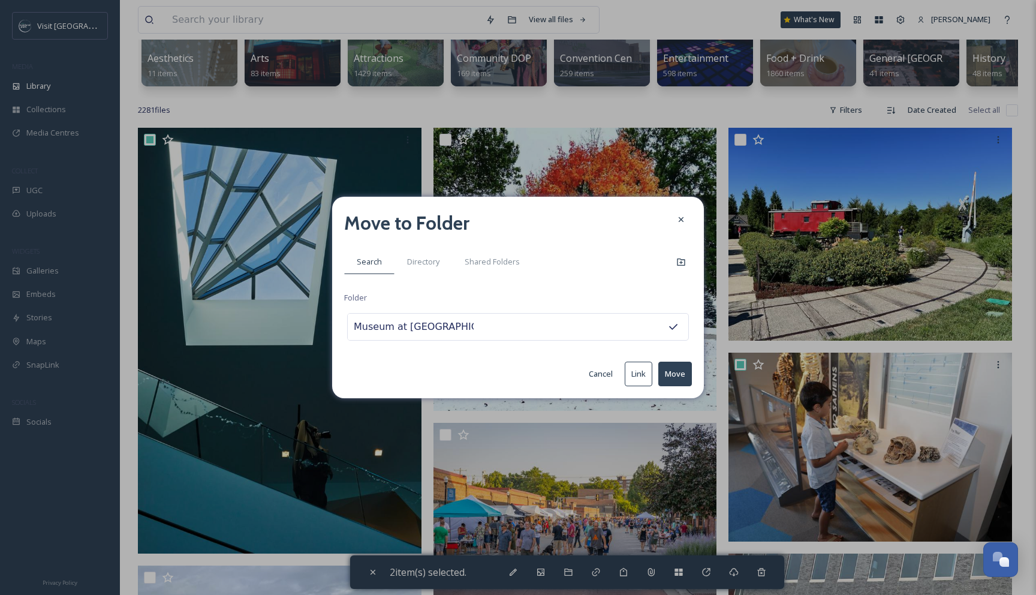
click at [676, 372] on button "Move" at bounding box center [675, 373] width 34 height 25
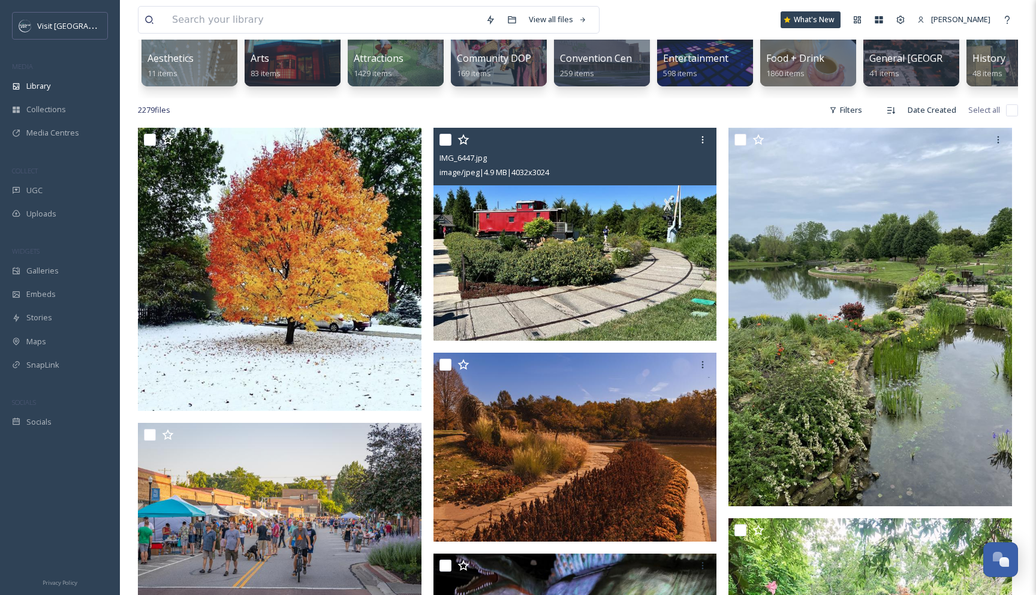
click at [447, 144] on input "checkbox" at bounding box center [445, 140] width 12 height 12
checkbox input "true"
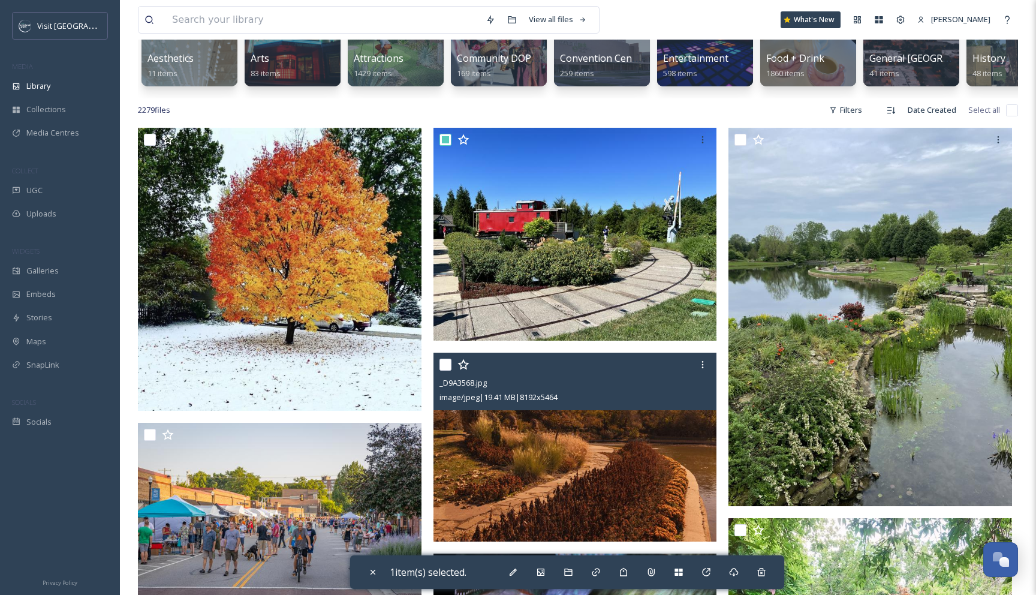
click at [444, 361] on input "checkbox" at bounding box center [445, 364] width 12 height 12
checkbox input "true"
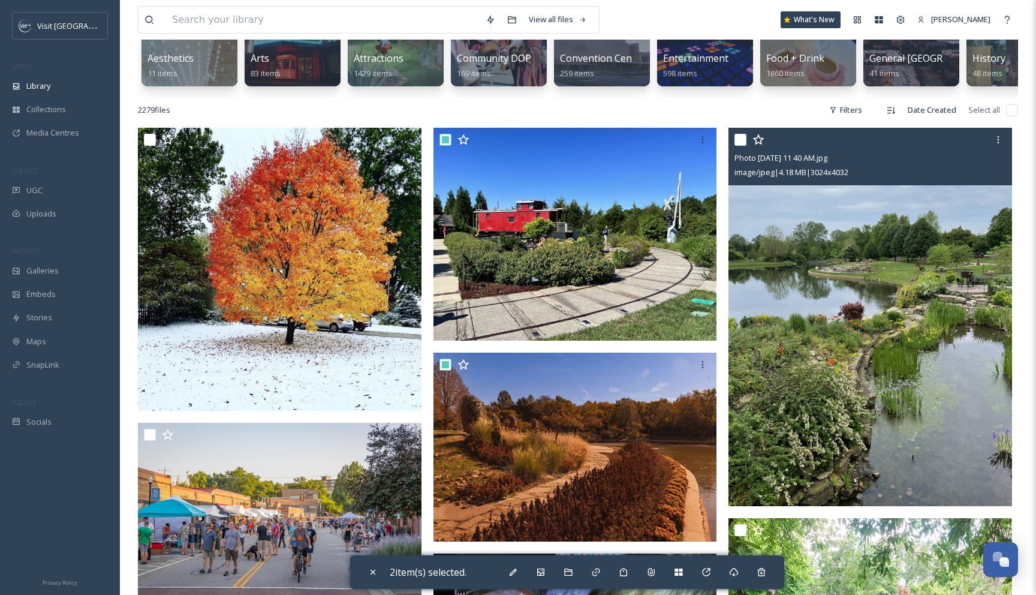
click at [738, 138] on input "checkbox" at bounding box center [740, 140] width 12 height 12
checkbox input "true"
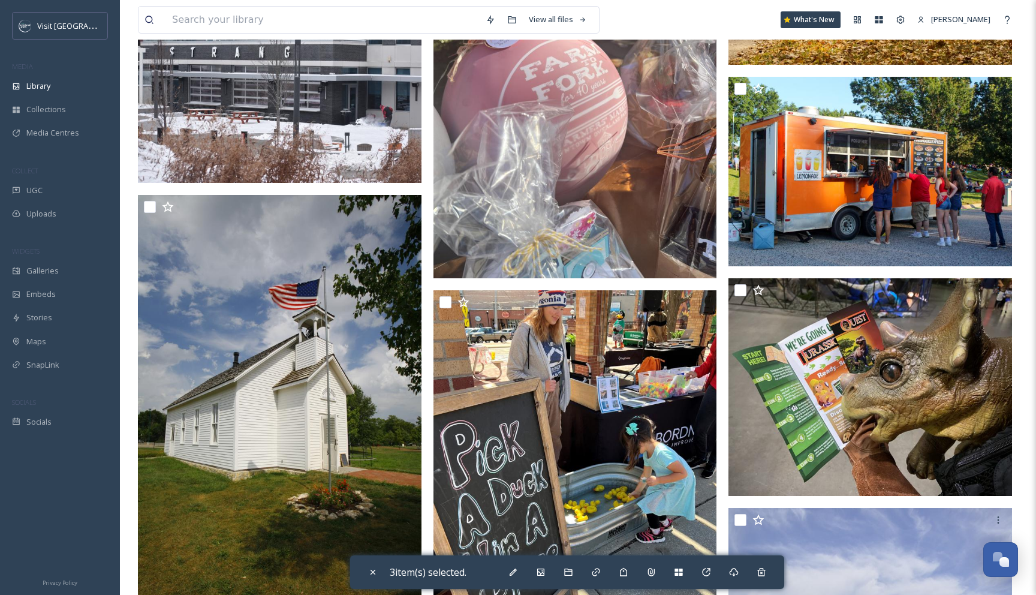
scroll to position [1388, 0]
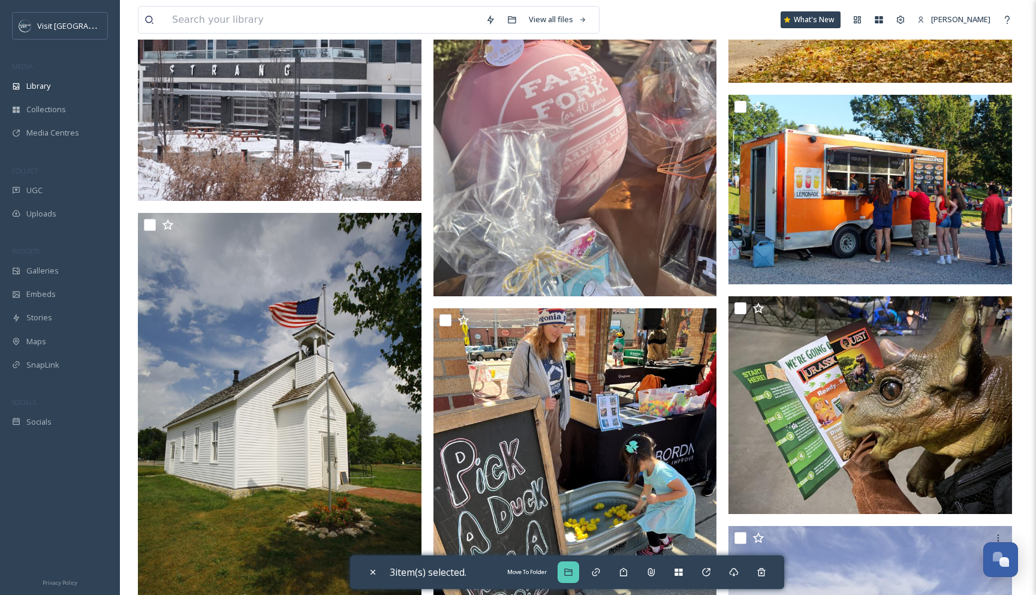
click at [570, 581] on div "Move To Folder" at bounding box center [568, 572] width 22 height 22
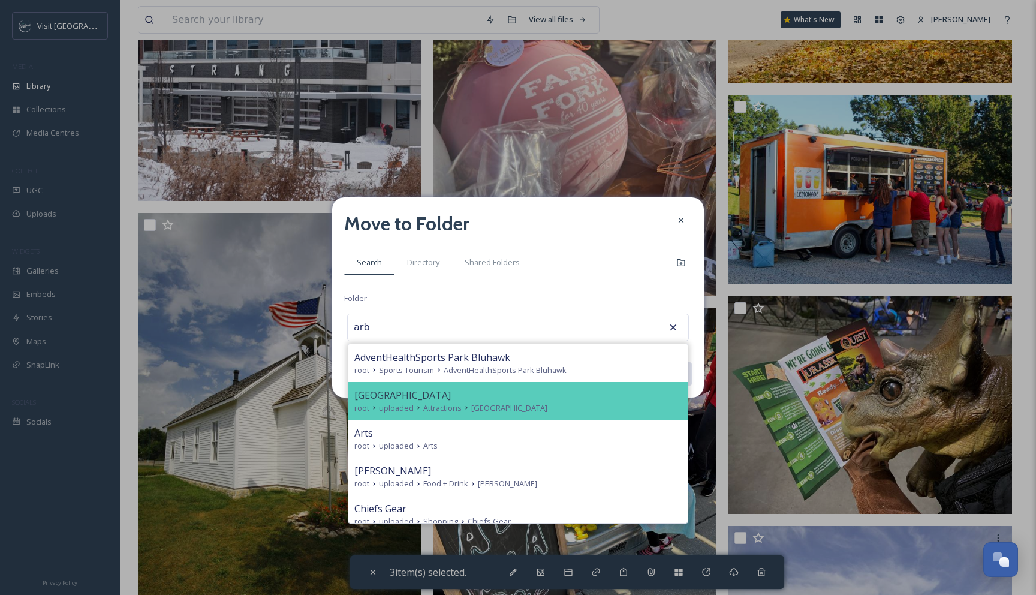
click at [632, 402] on div "root uploaded Attractions [GEOGRAPHIC_DATA]" at bounding box center [517, 407] width 327 height 11
type input "[GEOGRAPHIC_DATA]"
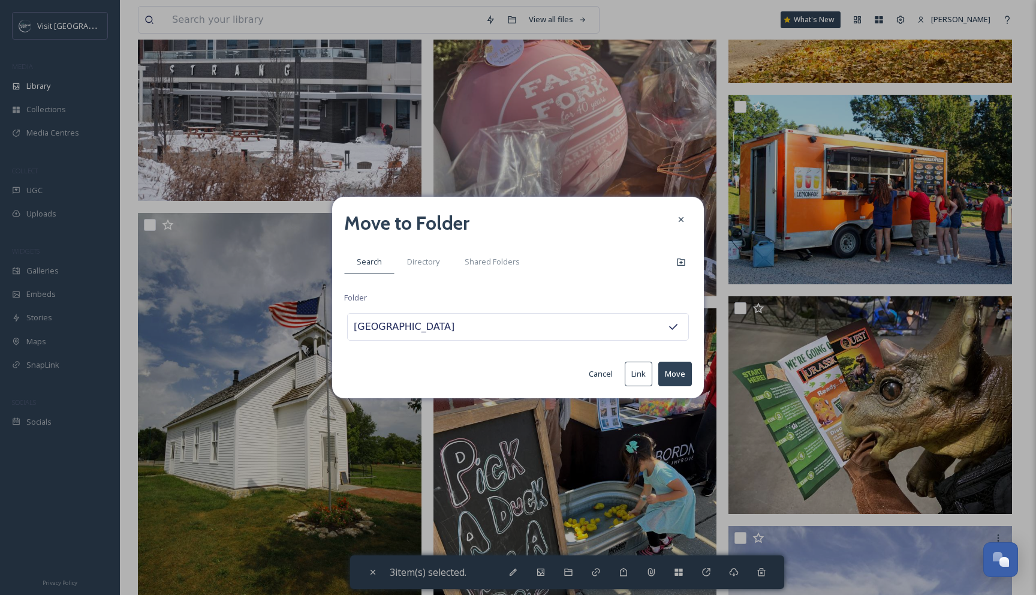
click at [683, 372] on button "Move" at bounding box center [675, 373] width 34 height 25
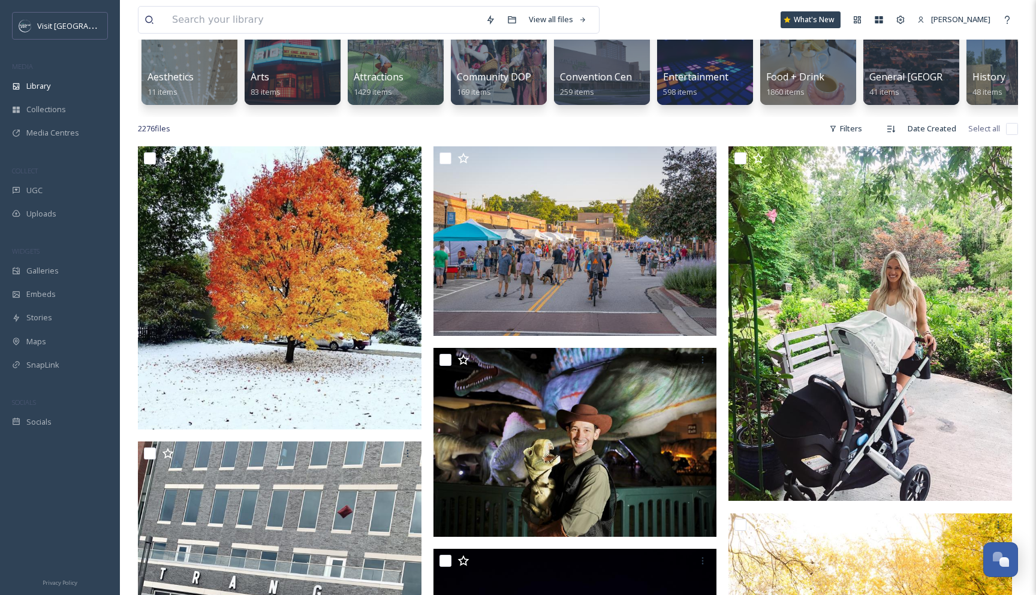
scroll to position [123, 0]
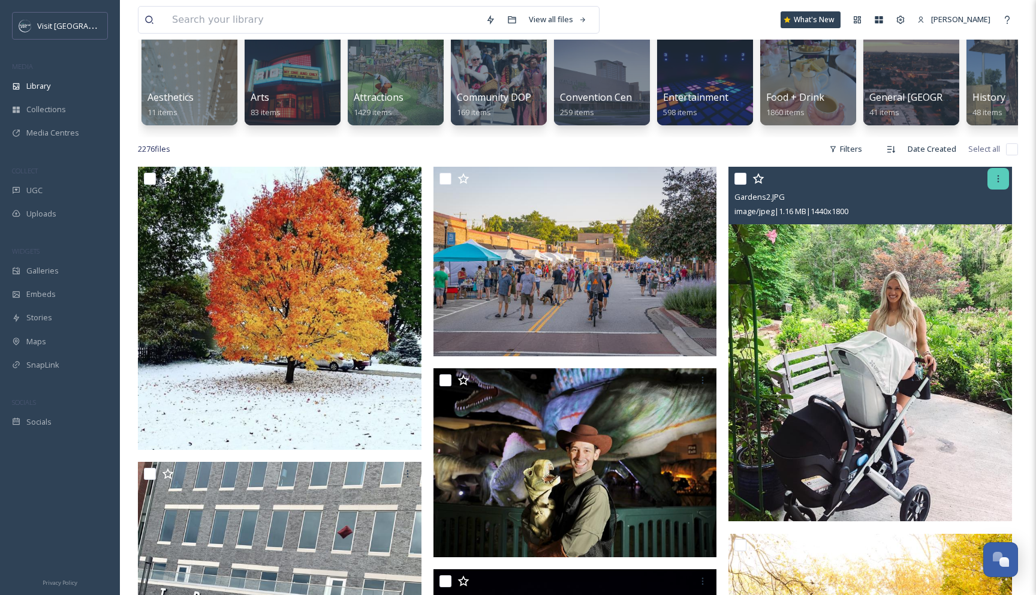
click at [993, 181] on icon at bounding box center [998, 179] width 10 height 10
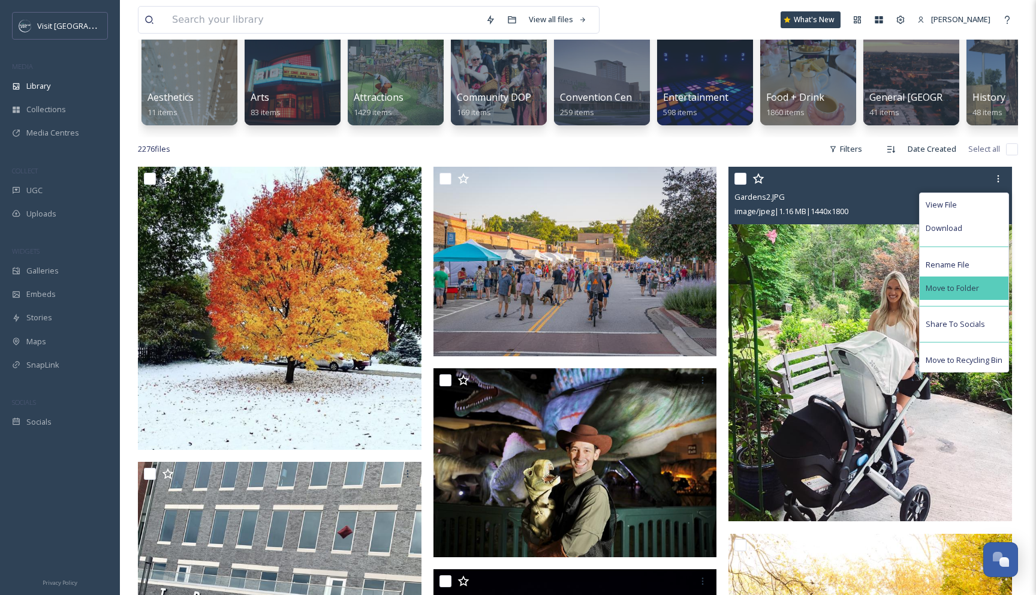
click at [954, 287] on span "Move to Folder" at bounding box center [951, 287] width 53 height 11
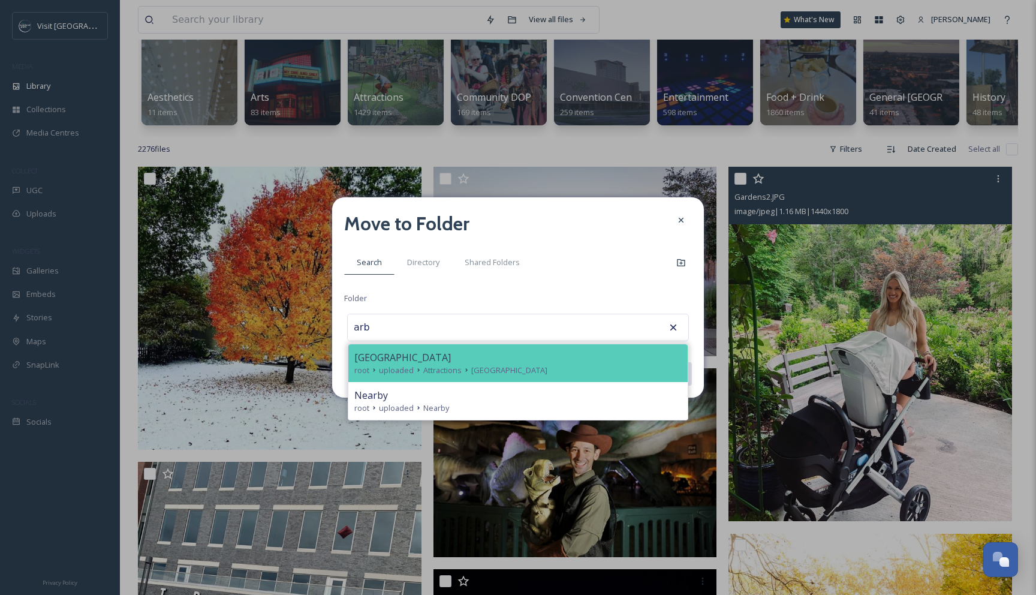
click at [433, 354] on span "[GEOGRAPHIC_DATA]" at bounding box center [402, 357] width 97 height 14
type input "[GEOGRAPHIC_DATA]"
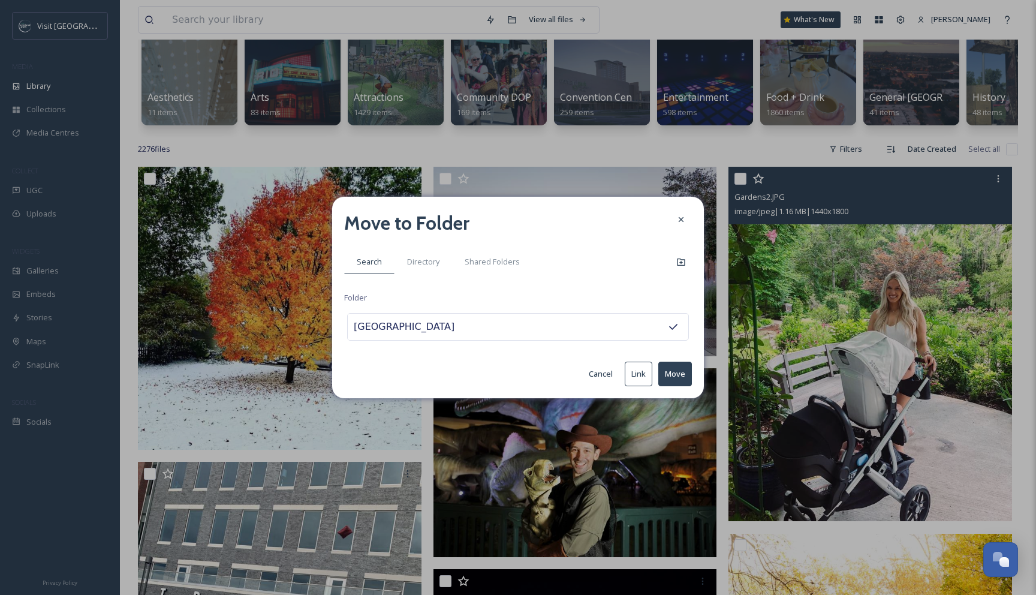
click at [684, 370] on button "Move" at bounding box center [675, 373] width 34 height 25
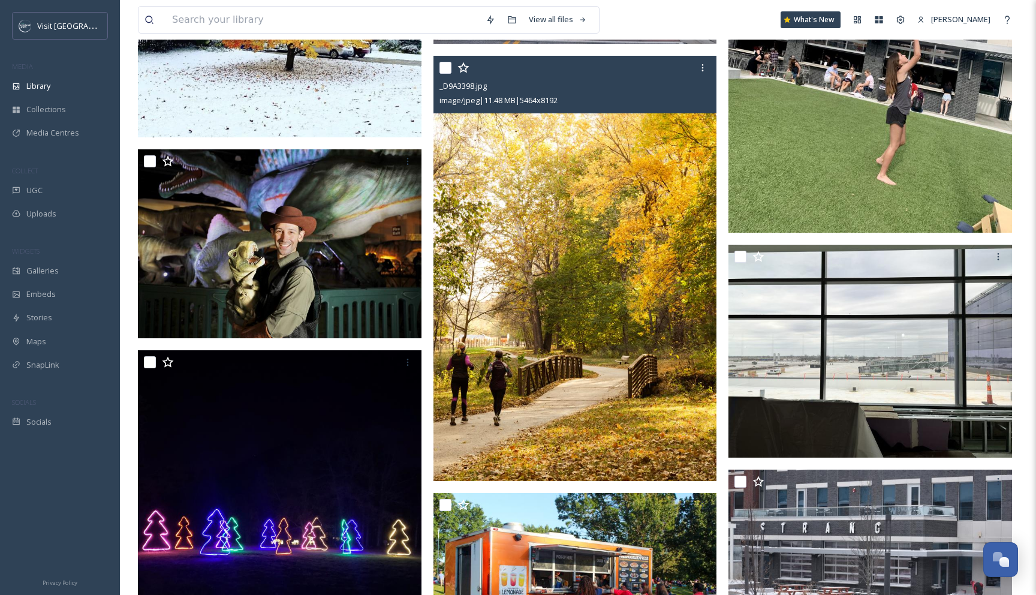
scroll to position [458, 0]
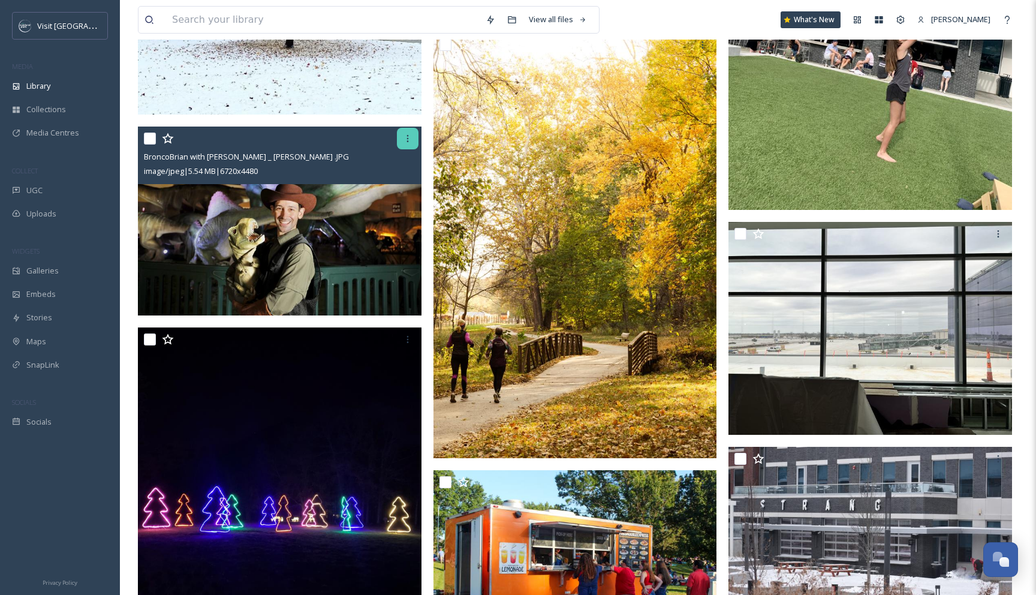
click at [409, 146] on div at bounding box center [408, 139] width 22 height 22
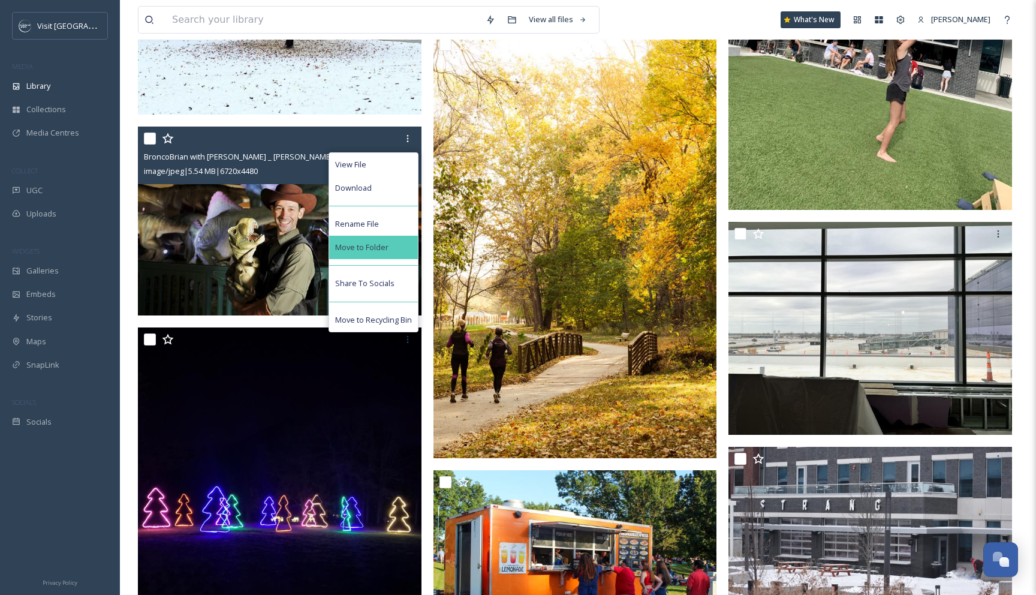
click at [387, 246] on span "Move to Folder" at bounding box center [361, 247] width 53 height 11
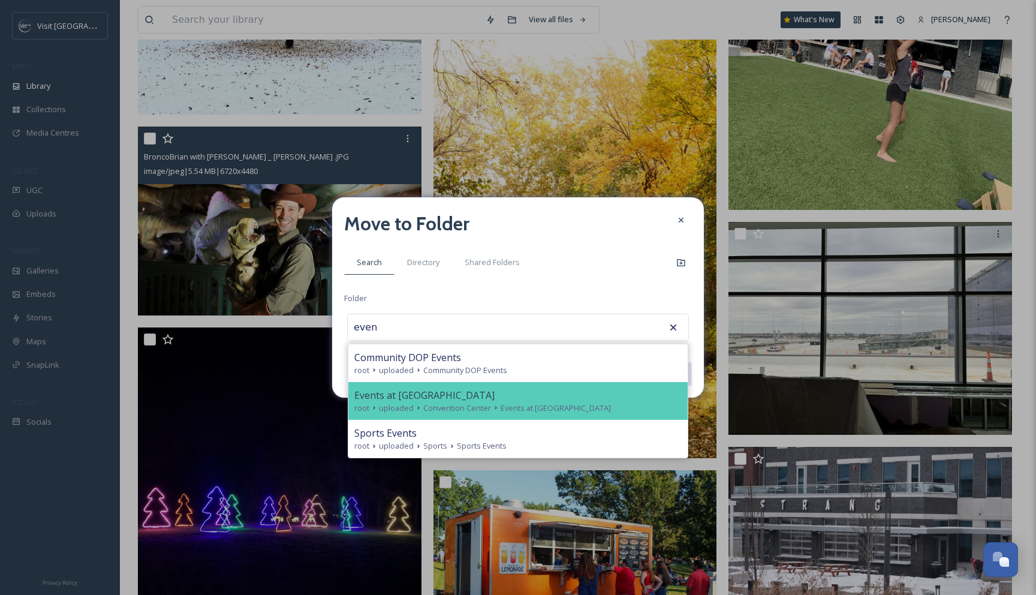
click at [399, 413] on div "Events at [GEOGRAPHIC_DATA] root uploaded Convention Center Events at [GEOGRAPH…" at bounding box center [517, 401] width 339 height 38
type input "Events at [GEOGRAPHIC_DATA]"
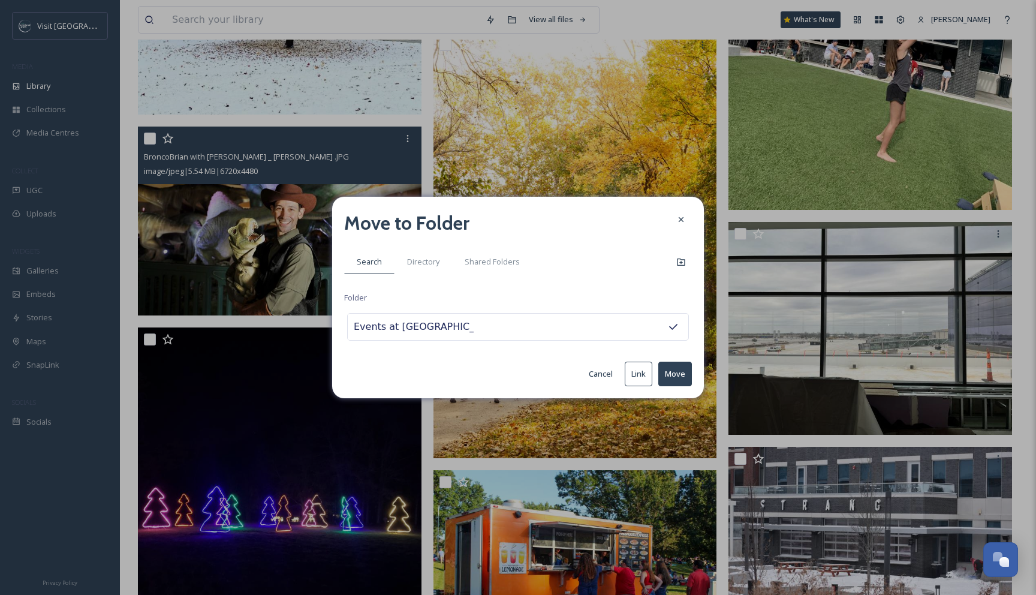
click at [679, 375] on button "Move" at bounding box center [675, 373] width 34 height 25
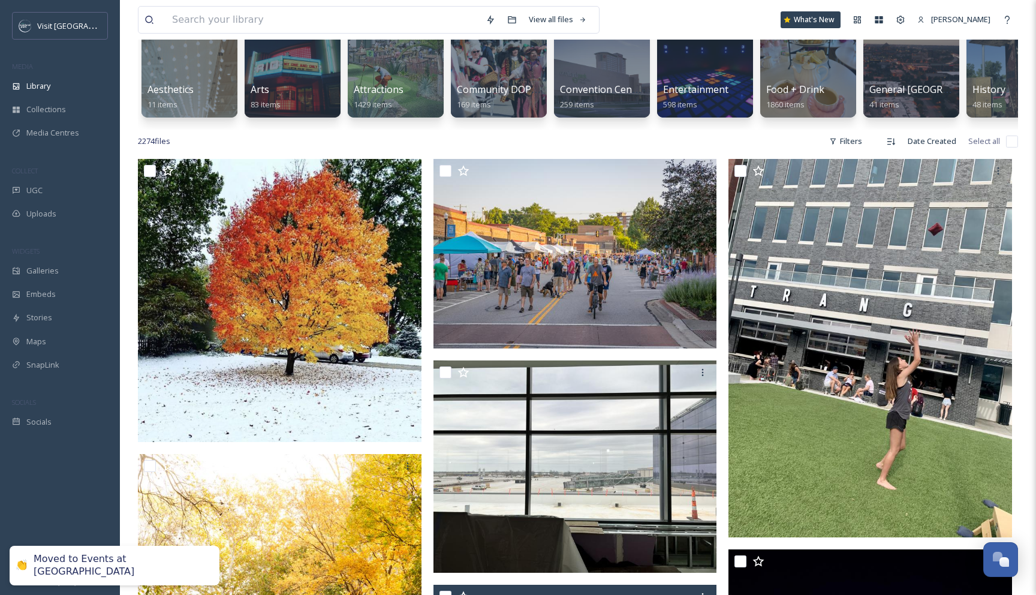
scroll to position [128, 0]
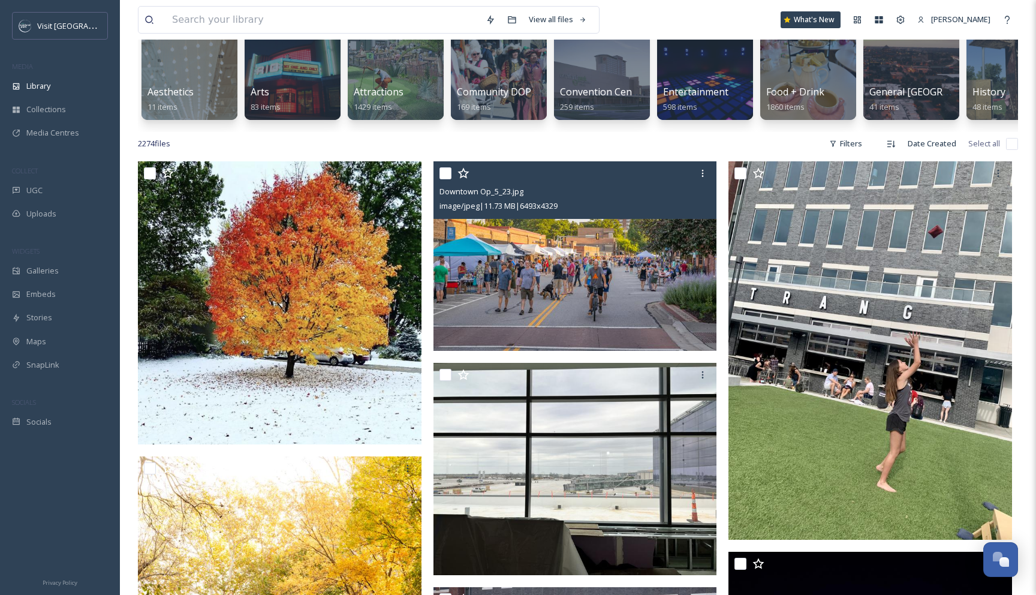
click at [442, 175] on input "checkbox" at bounding box center [445, 173] width 12 height 12
checkbox input "true"
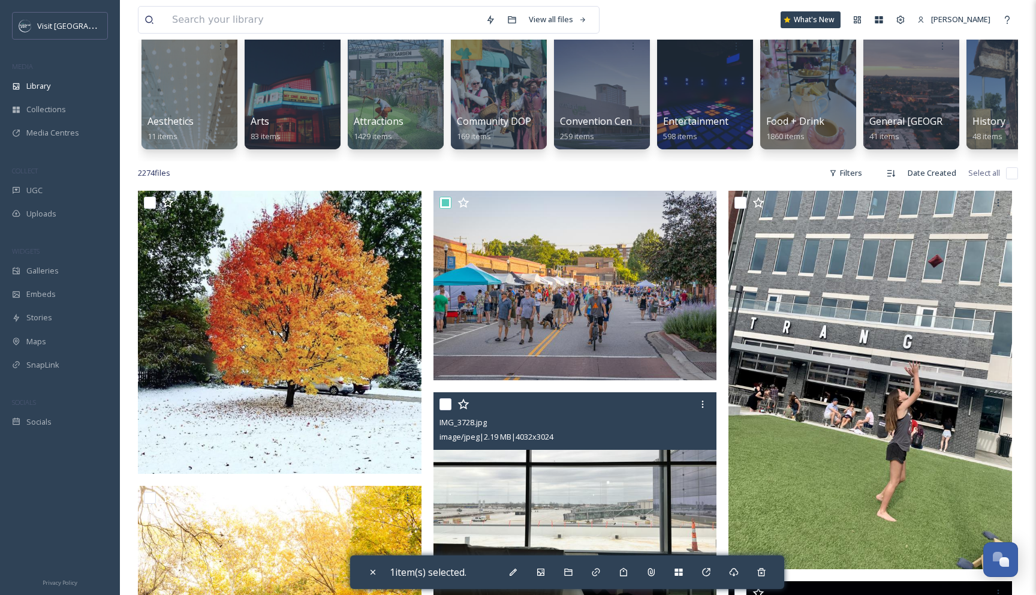
scroll to position [108, 0]
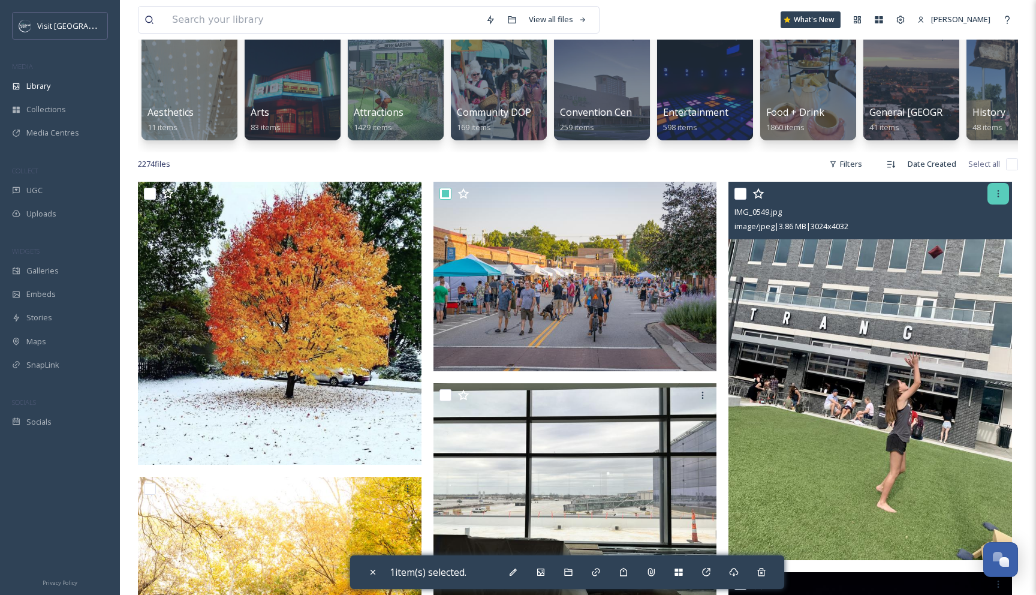
click at [1000, 191] on icon at bounding box center [998, 194] width 10 height 10
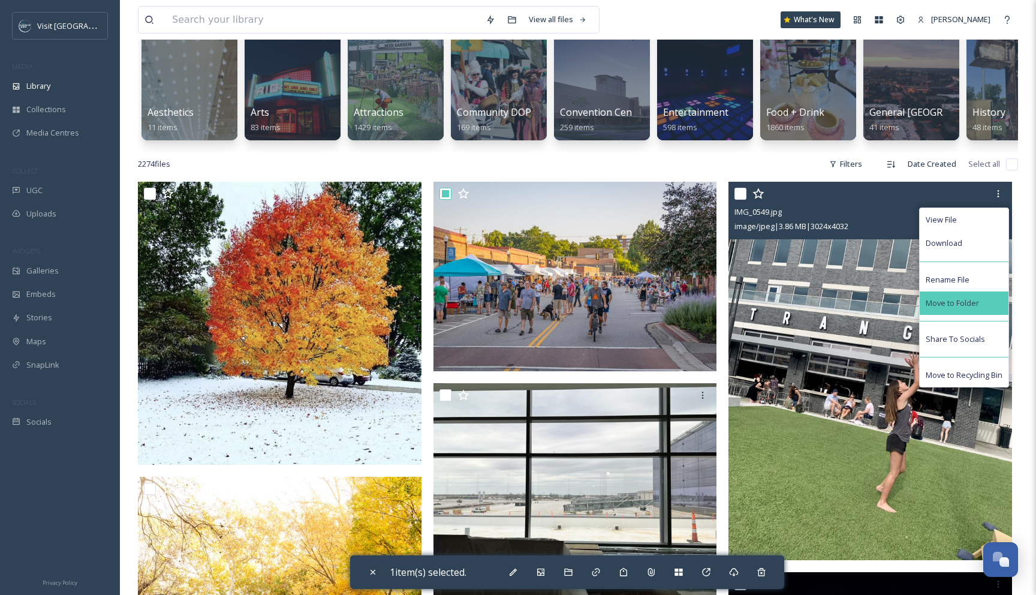
click at [961, 301] on span "Move to Folder" at bounding box center [951, 302] width 53 height 11
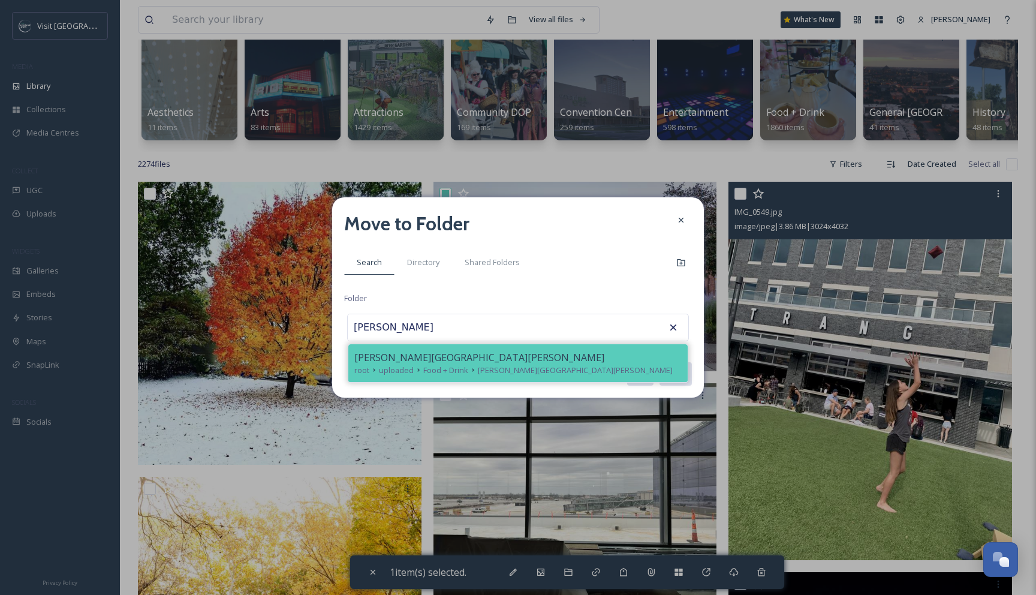
click at [524, 357] on div "[PERSON_NAME][GEOGRAPHIC_DATA][PERSON_NAME]" at bounding box center [517, 357] width 327 height 14
type input "[PERSON_NAME][GEOGRAPHIC_DATA][PERSON_NAME]"
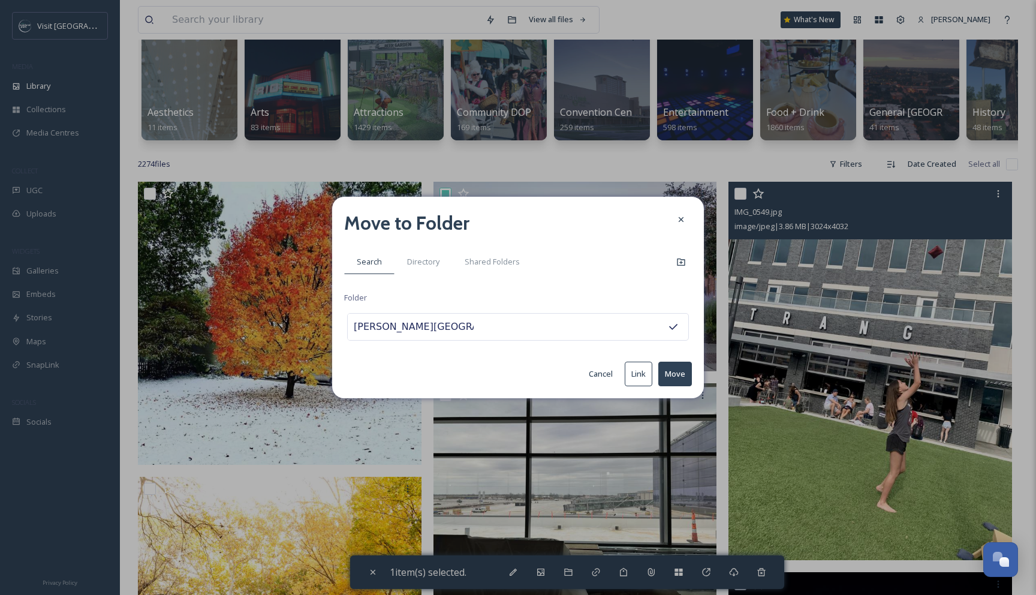
click at [670, 372] on button "Move" at bounding box center [675, 373] width 34 height 25
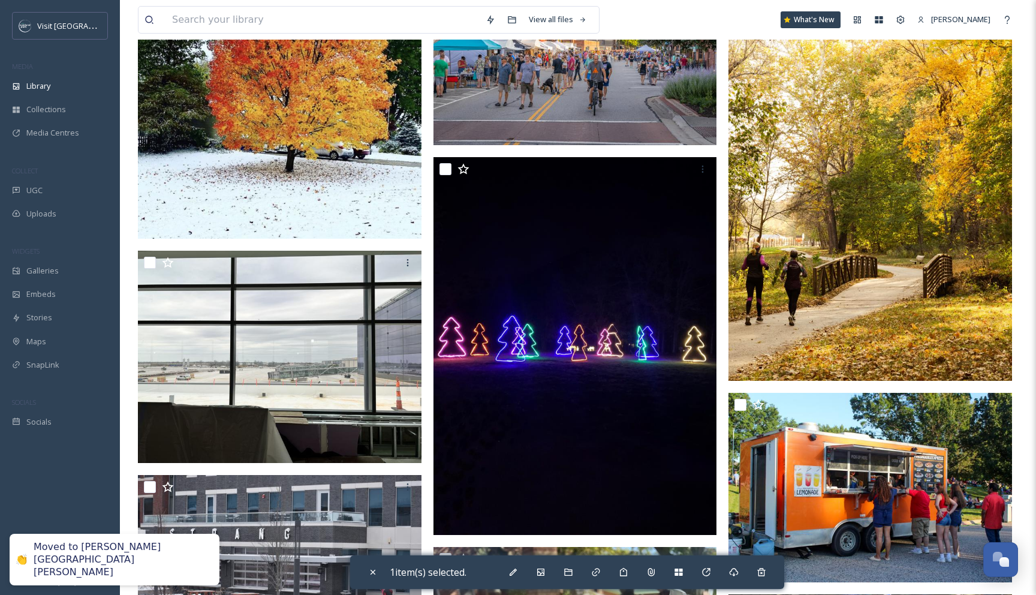
scroll to position [335, 0]
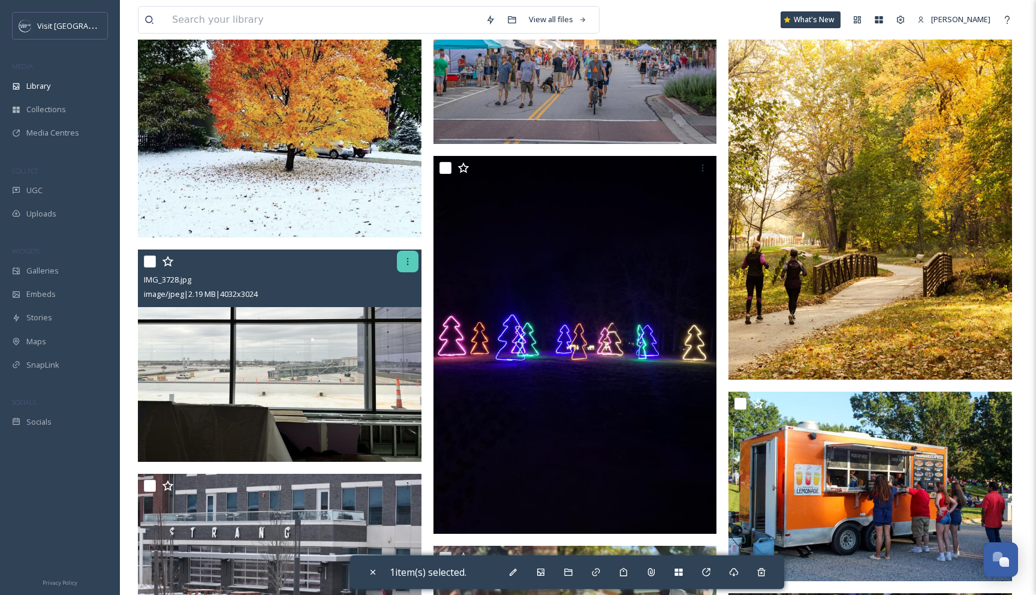
click at [406, 265] on icon at bounding box center [408, 262] width 10 height 10
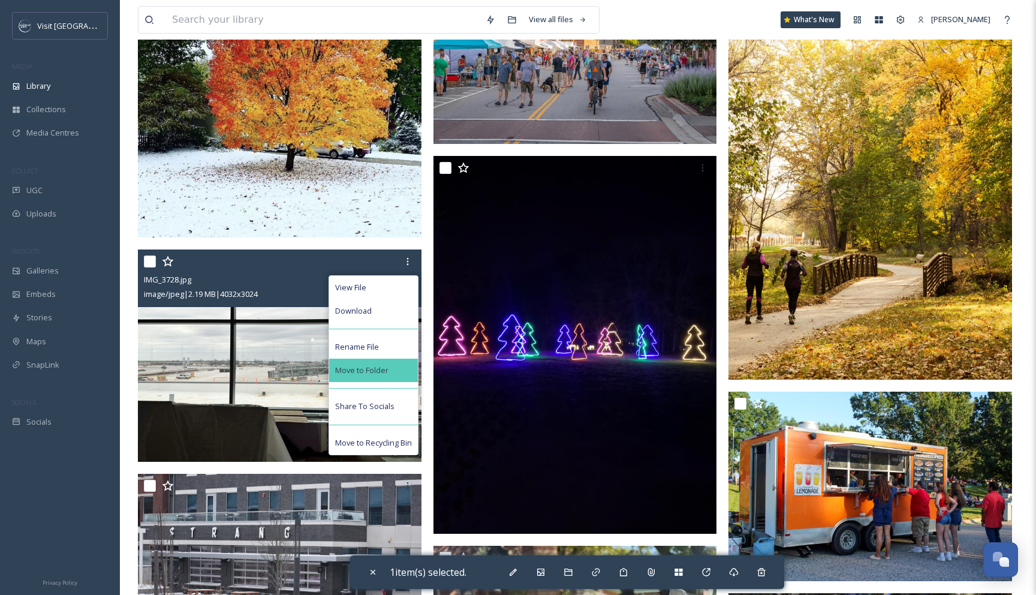
click at [396, 367] on div "Move to Folder" at bounding box center [373, 369] width 89 height 23
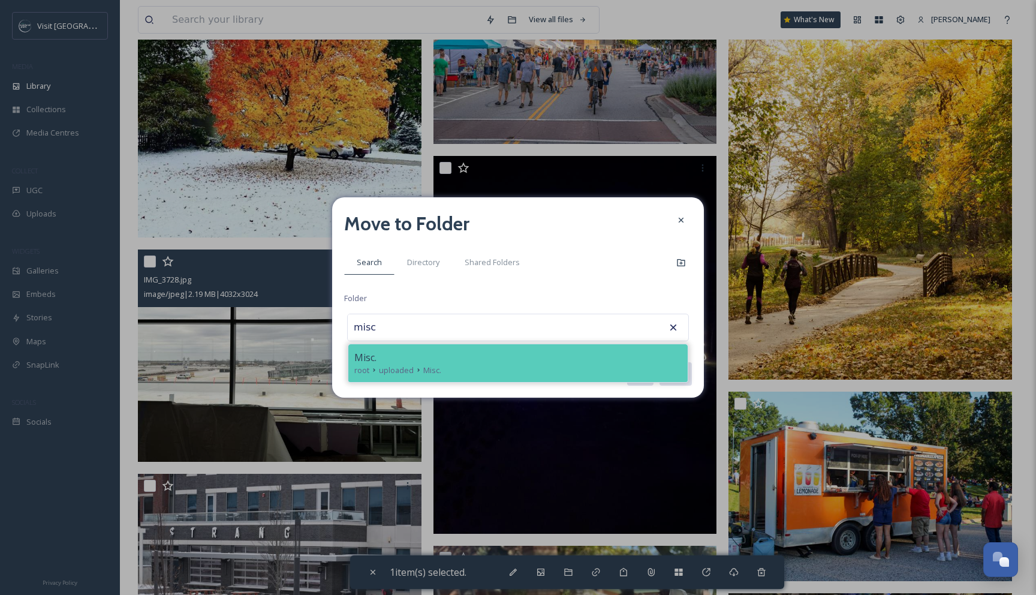
click at [382, 369] on span "uploaded" at bounding box center [396, 369] width 35 height 11
type input "Misc."
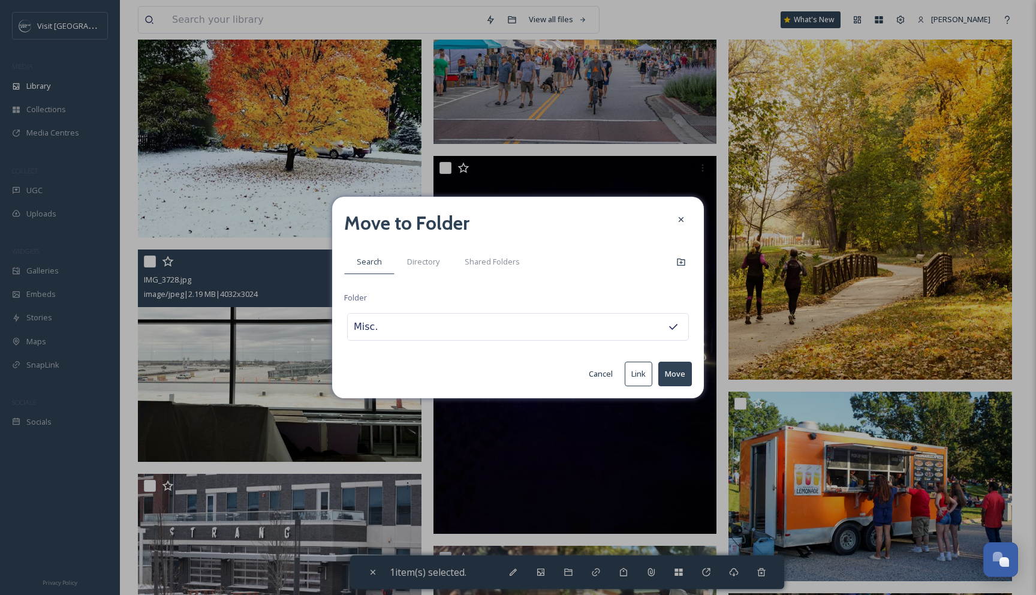
click at [678, 378] on button "Move" at bounding box center [675, 373] width 34 height 25
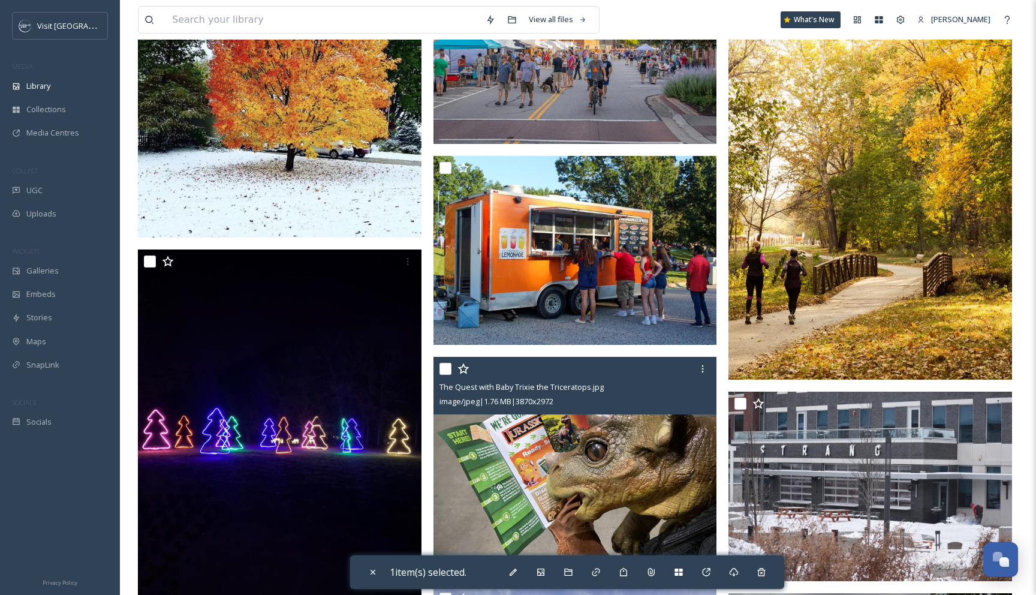
click at [447, 372] on input "checkbox" at bounding box center [445, 369] width 12 height 12
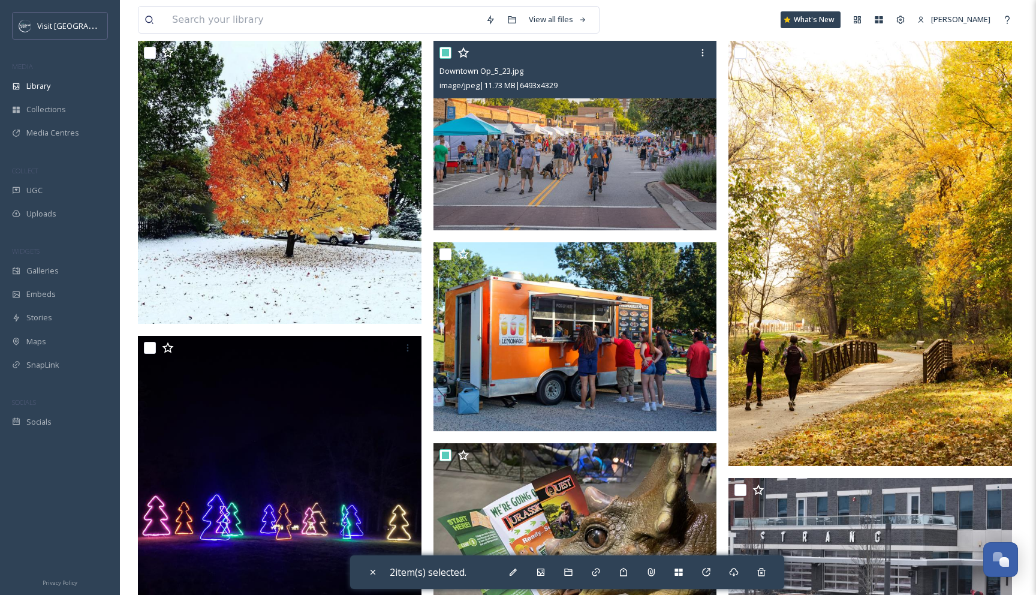
scroll to position [257, 0]
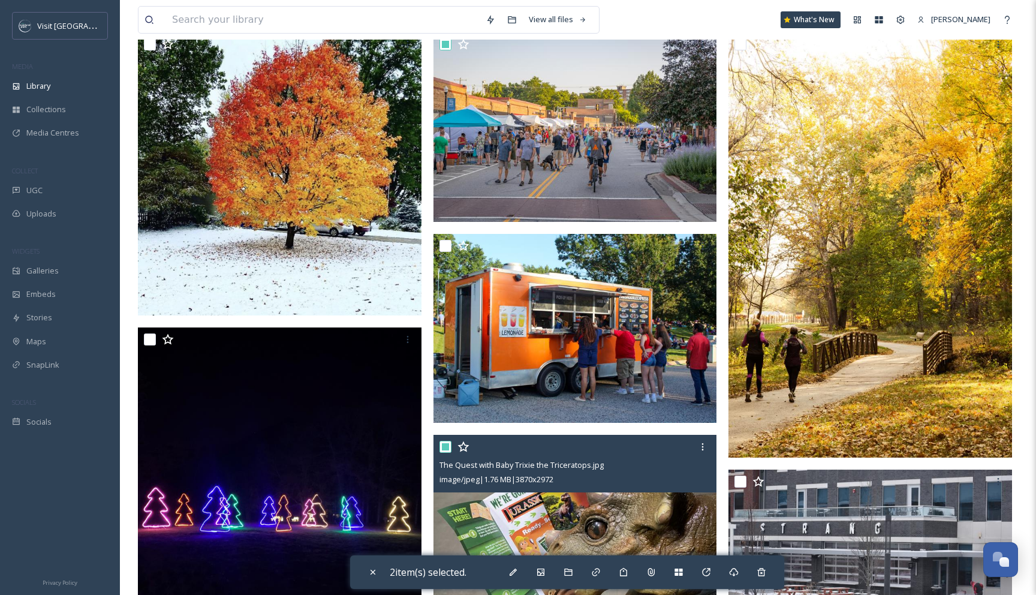
click at [444, 446] on input "checkbox" at bounding box center [445, 447] width 12 height 12
checkbox input "false"
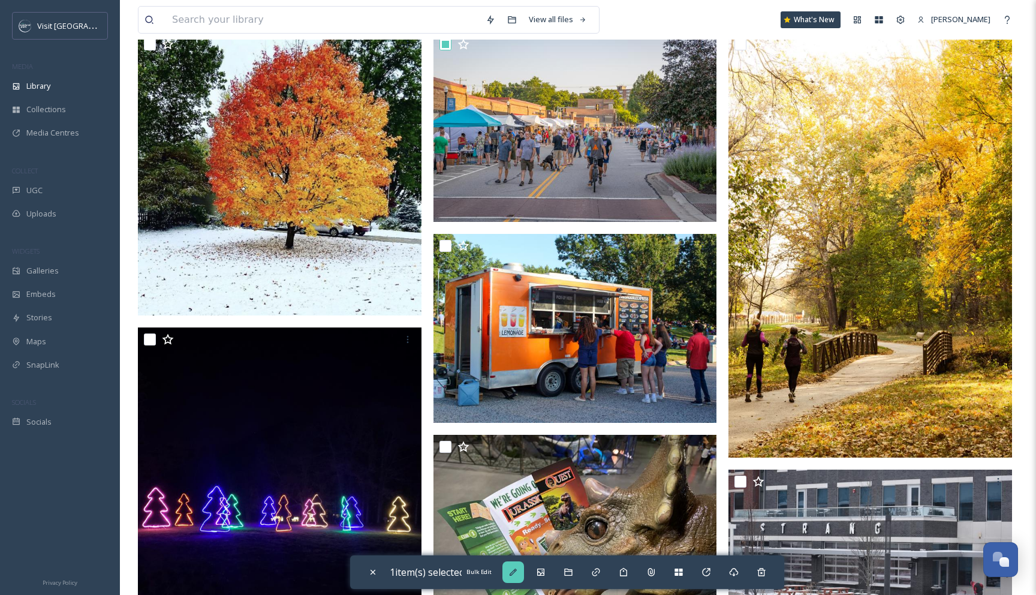
click at [518, 571] on icon at bounding box center [513, 572] width 10 height 10
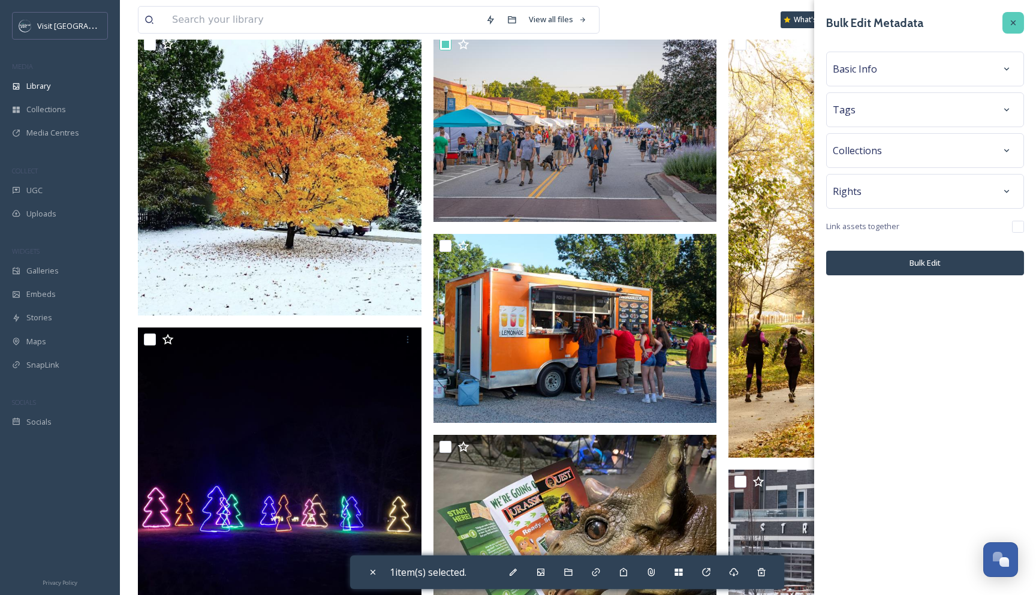
click at [1012, 19] on icon at bounding box center [1013, 23] width 10 height 10
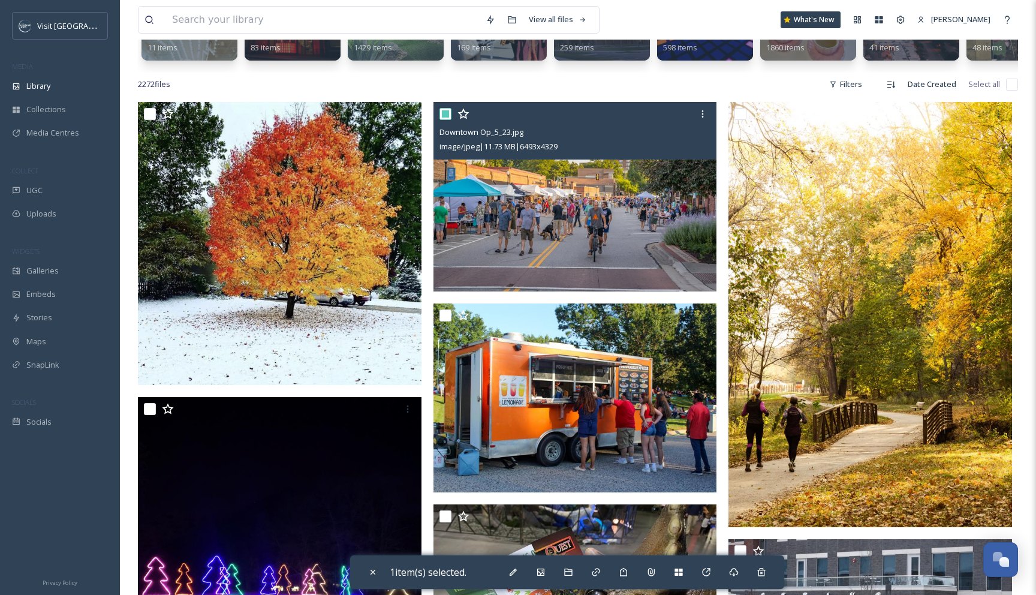
scroll to position [175, 0]
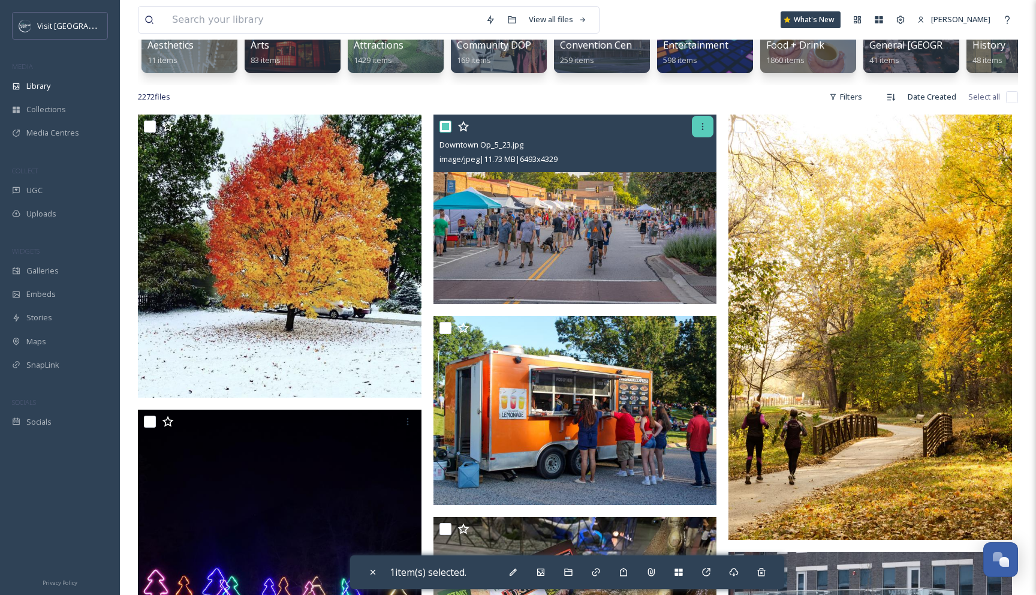
click at [706, 123] on icon at bounding box center [703, 127] width 10 height 10
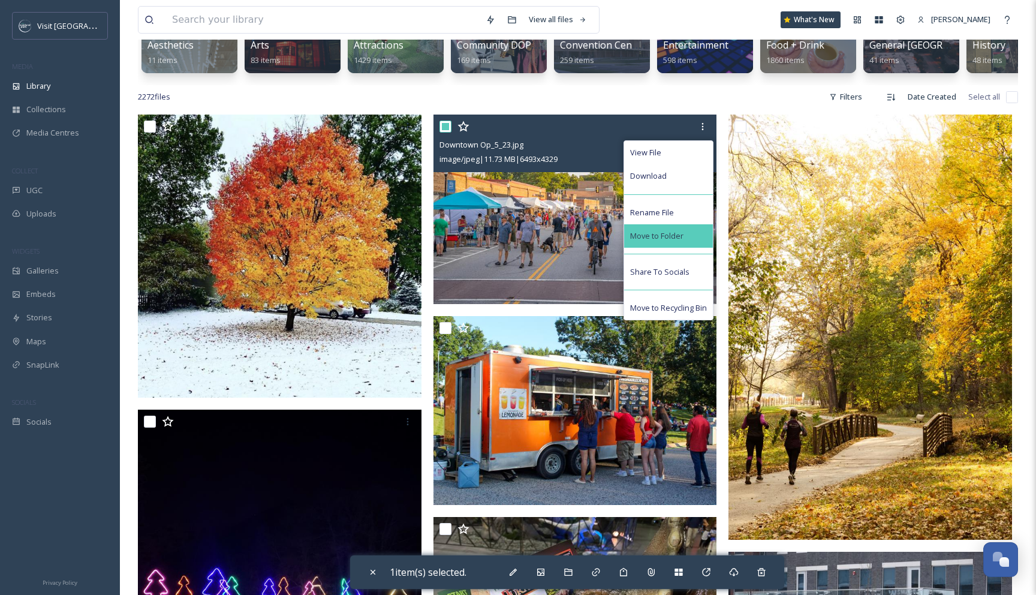
click at [657, 231] on span "Move to Folder" at bounding box center [656, 235] width 53 height 11
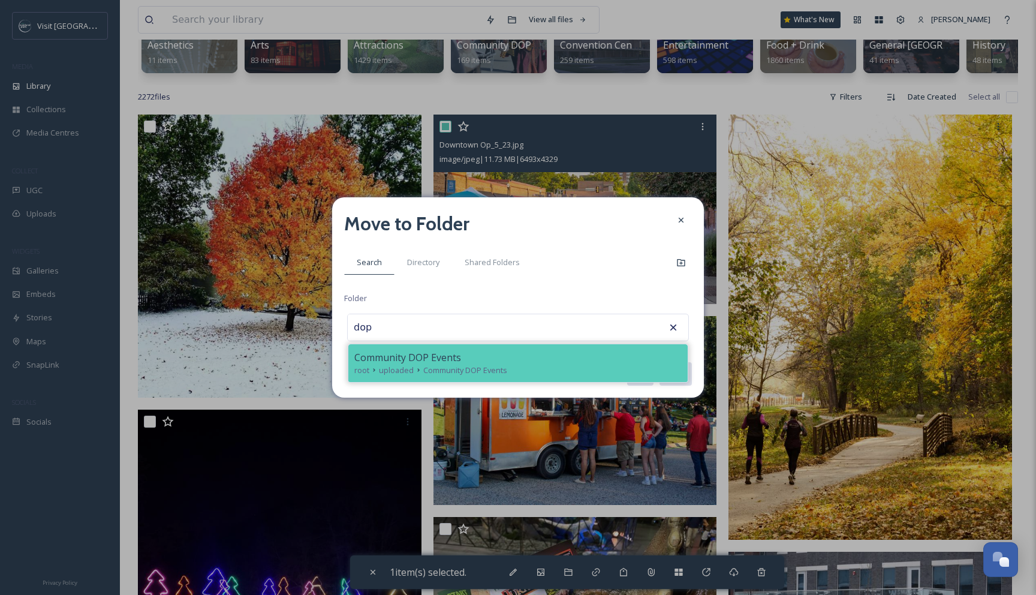
click at [373, 365] on icon at bounding box center [374, 370] width 10 height 10
type input "Community DOP Events"
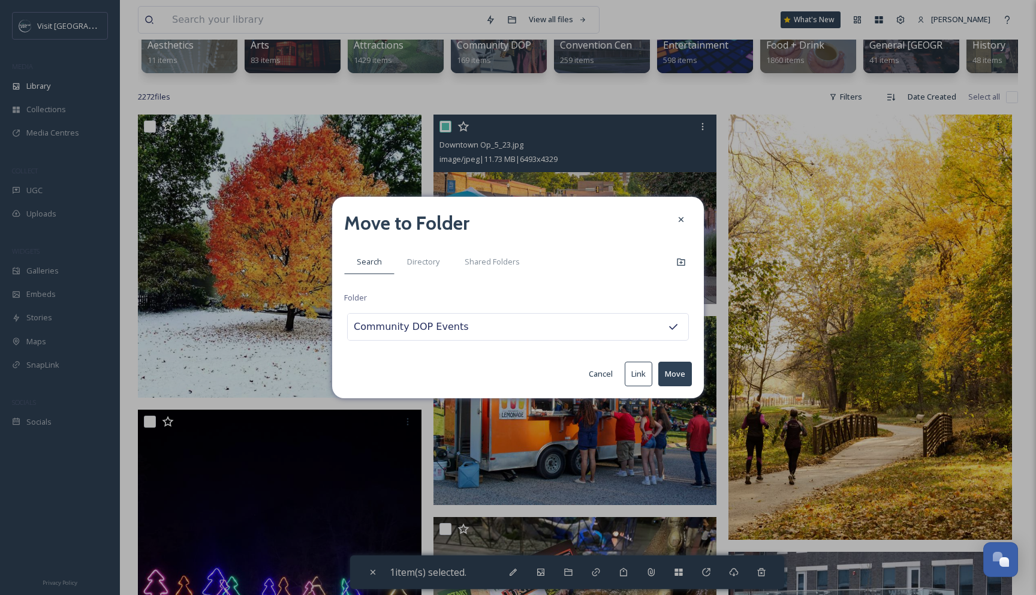
click at [673, 368] on button "Move" at bounding box center [675, 373] width 34 height 25
